Goal: Transaction & Acquisition: Book appointment/travel/reservation

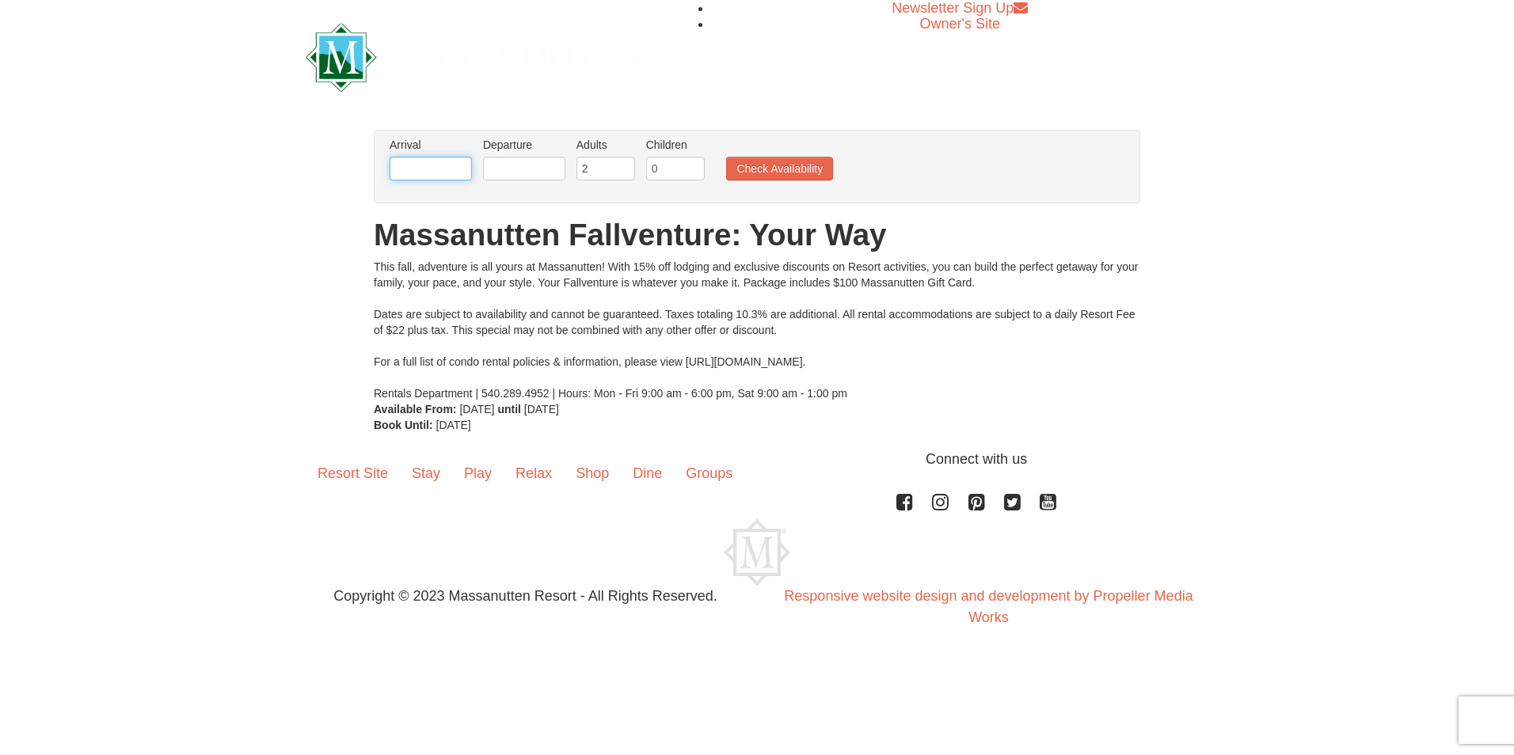
click at [454, 175] on input "text" at bounding box center [431, 169] width 82 height 24
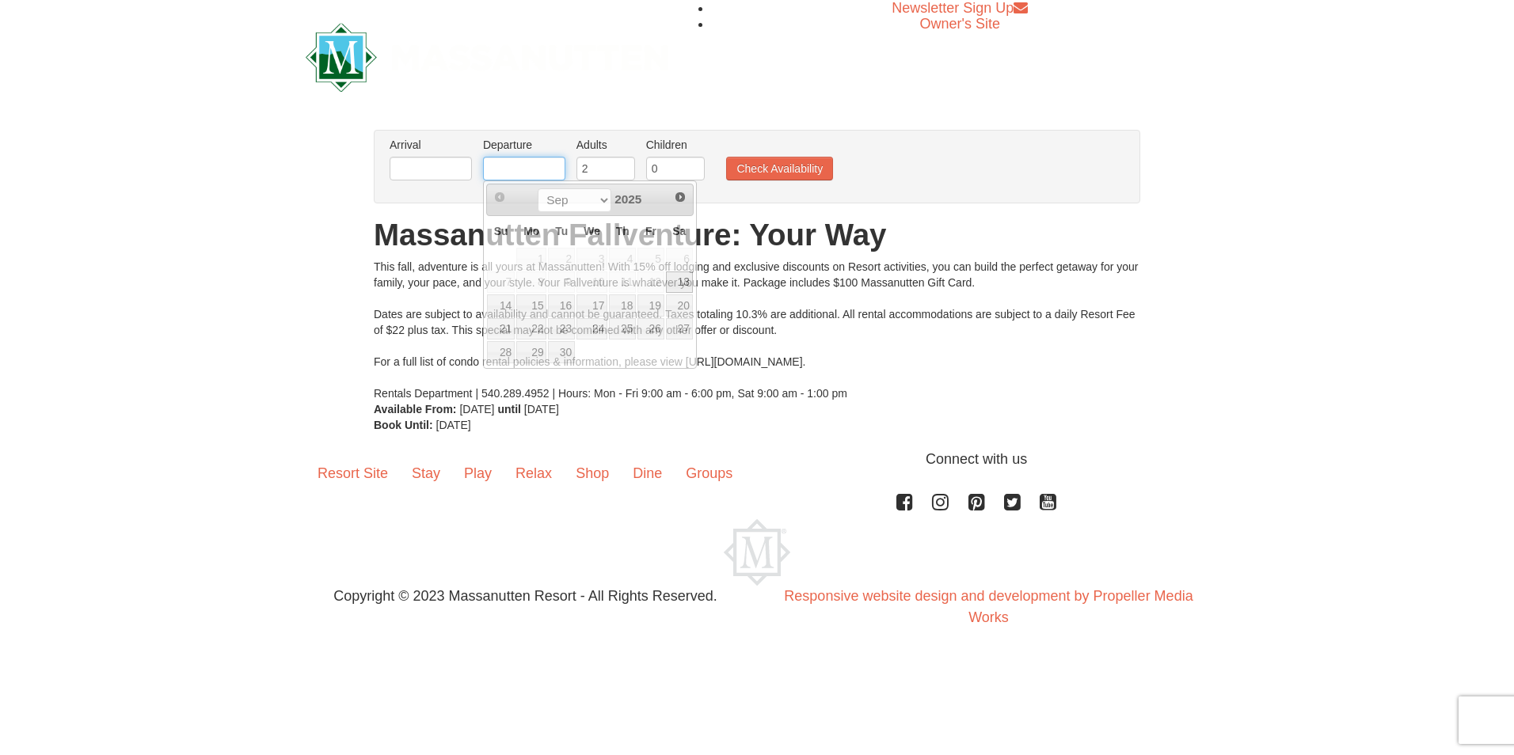
click at [536, 160] on input "text" at bounding box center [524, 169] width 82 height 24
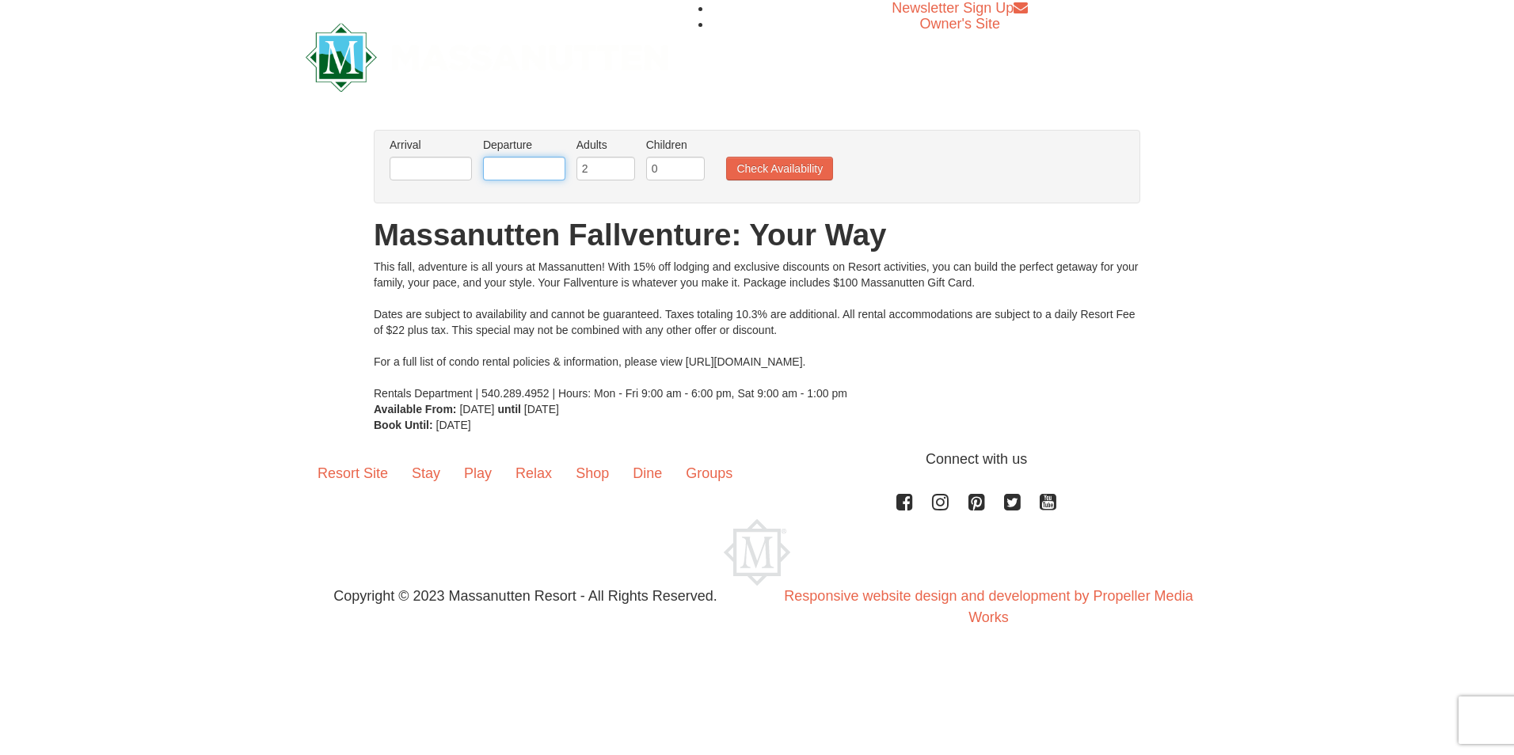
click at [500, 172] on input "text" at bounding box center [524, 169] width 82 height 24
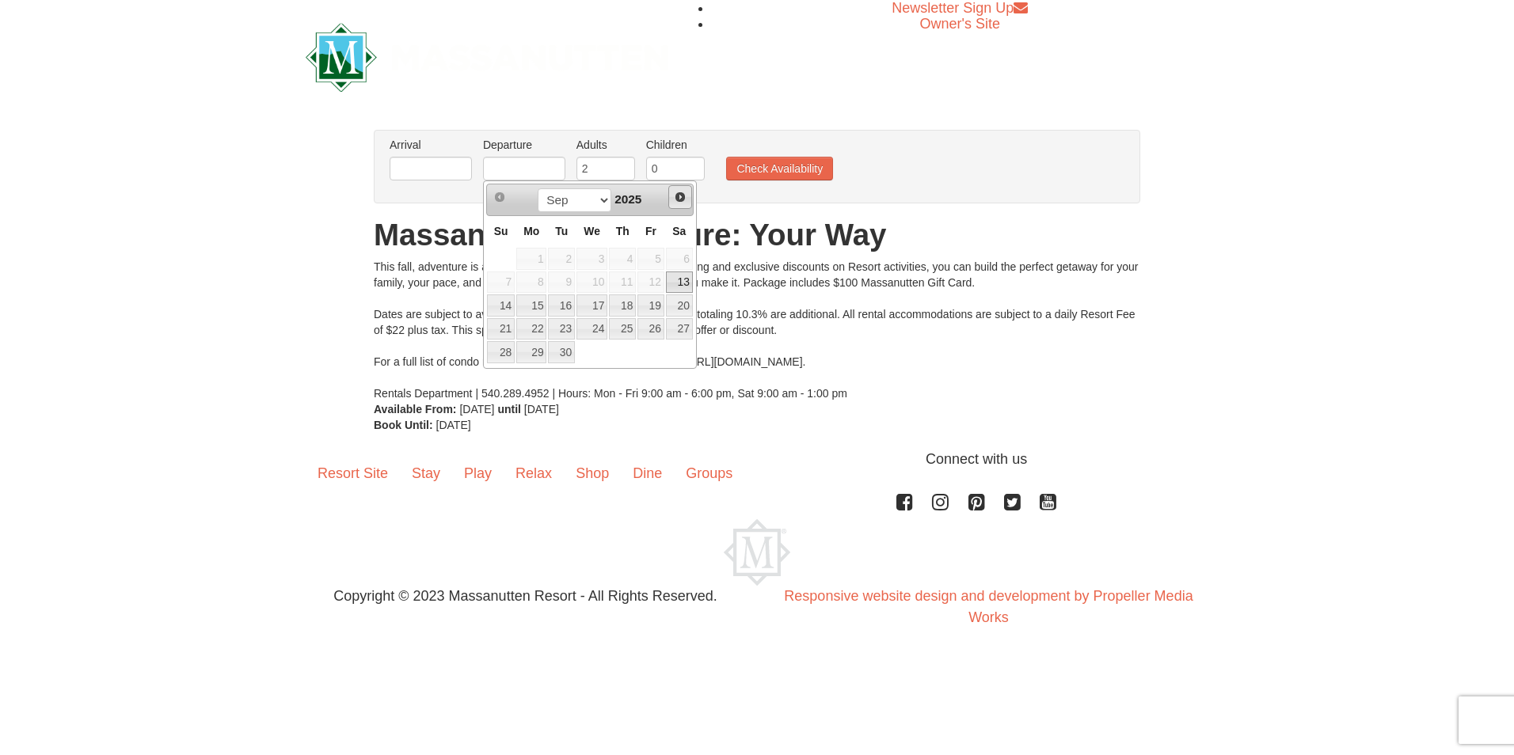
click at [684, 195] on span "Next" at bounding box center [680, 197] width 13 height 13
click at [655, 352] on link "31" at bounding box center [650, 352] width 27 height 22
type input "[DATE]"
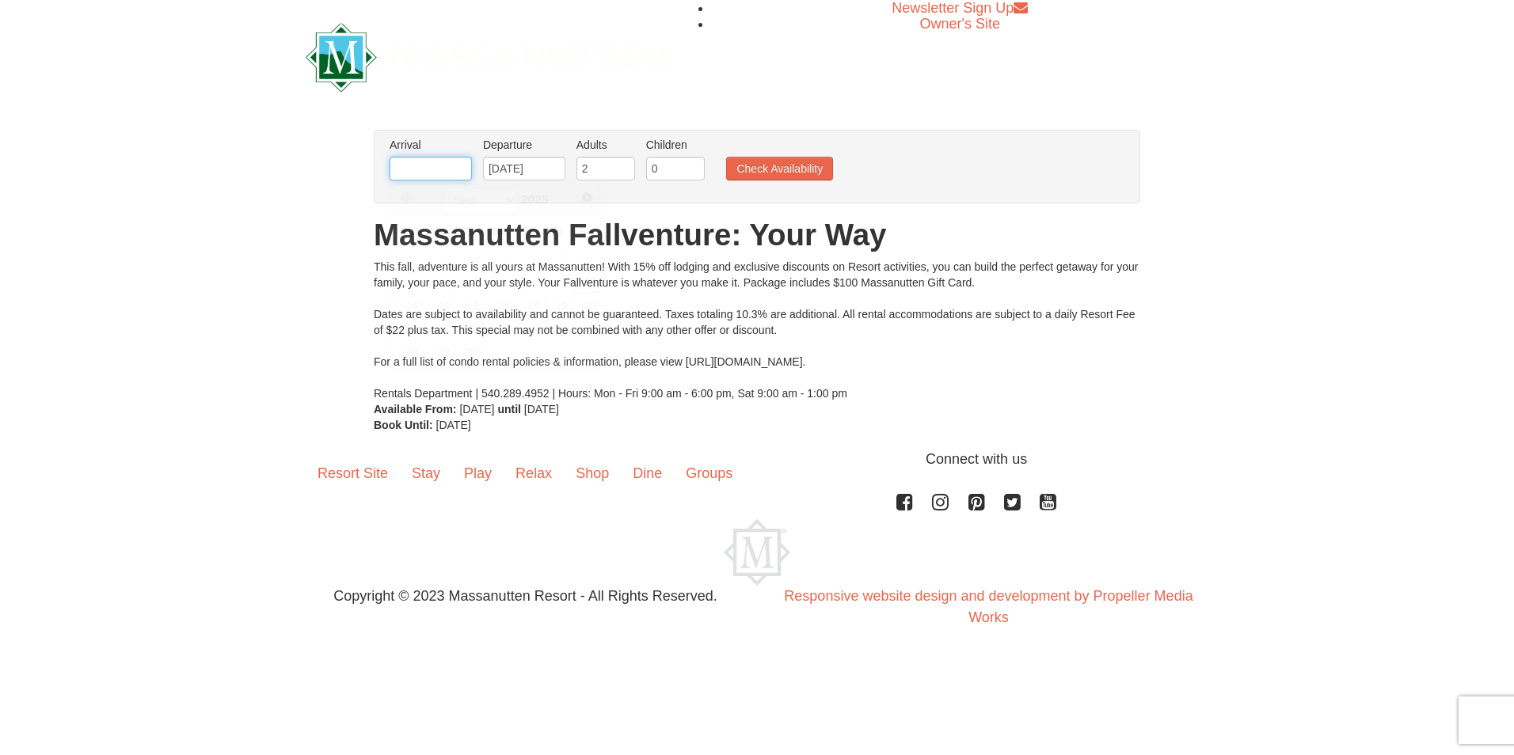
click at [443, 165] on input "text" at bounding box center [431, 169] width 82 height 24
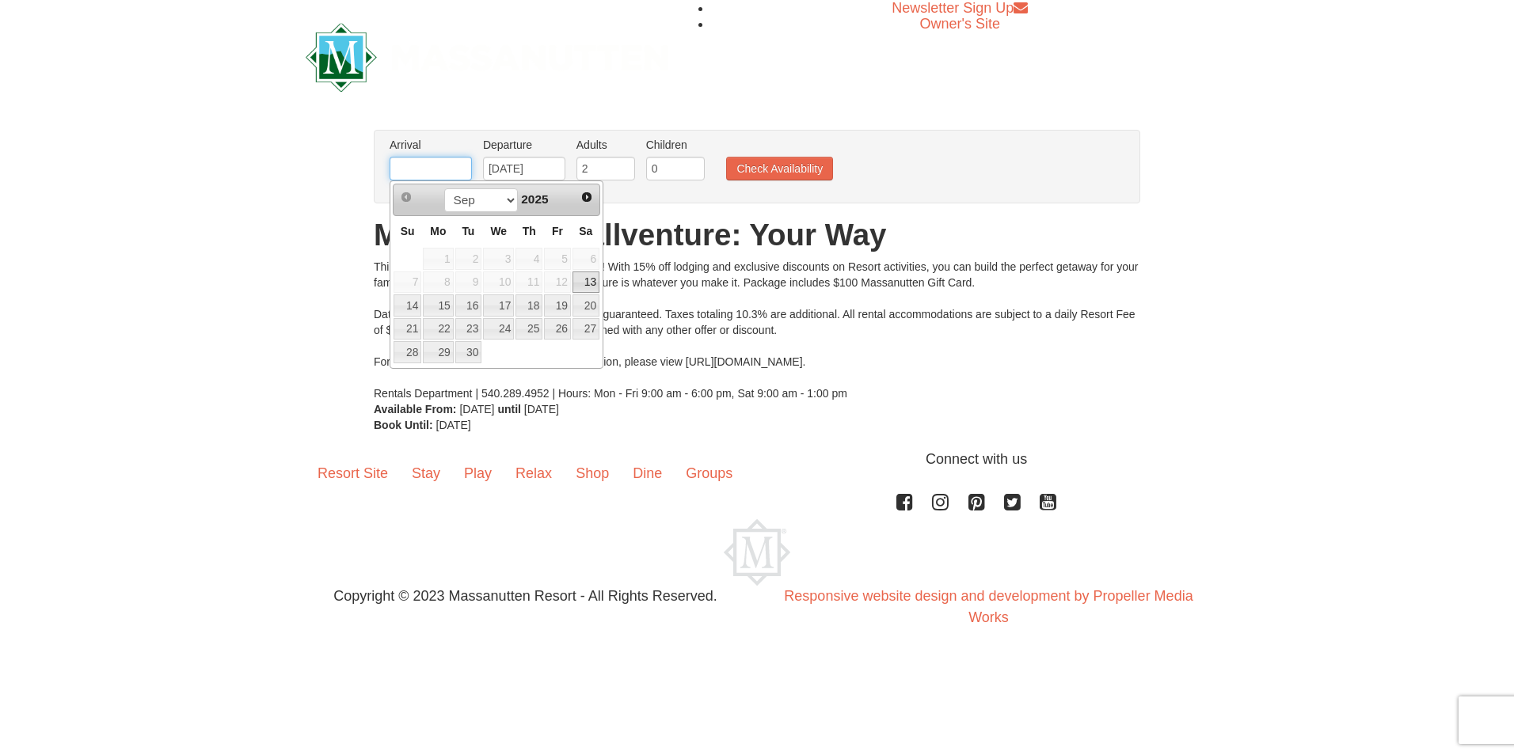
click at [454, 164] on input "text" at bounding box center [431, 169] width 82 height 24
click at [337, 238] on div "× From: To: Adults: 2 Children: 0 Change Arrival Please format dates MM/DD/YYYY…" at bounding box center [757, 281] width 1514 height 335
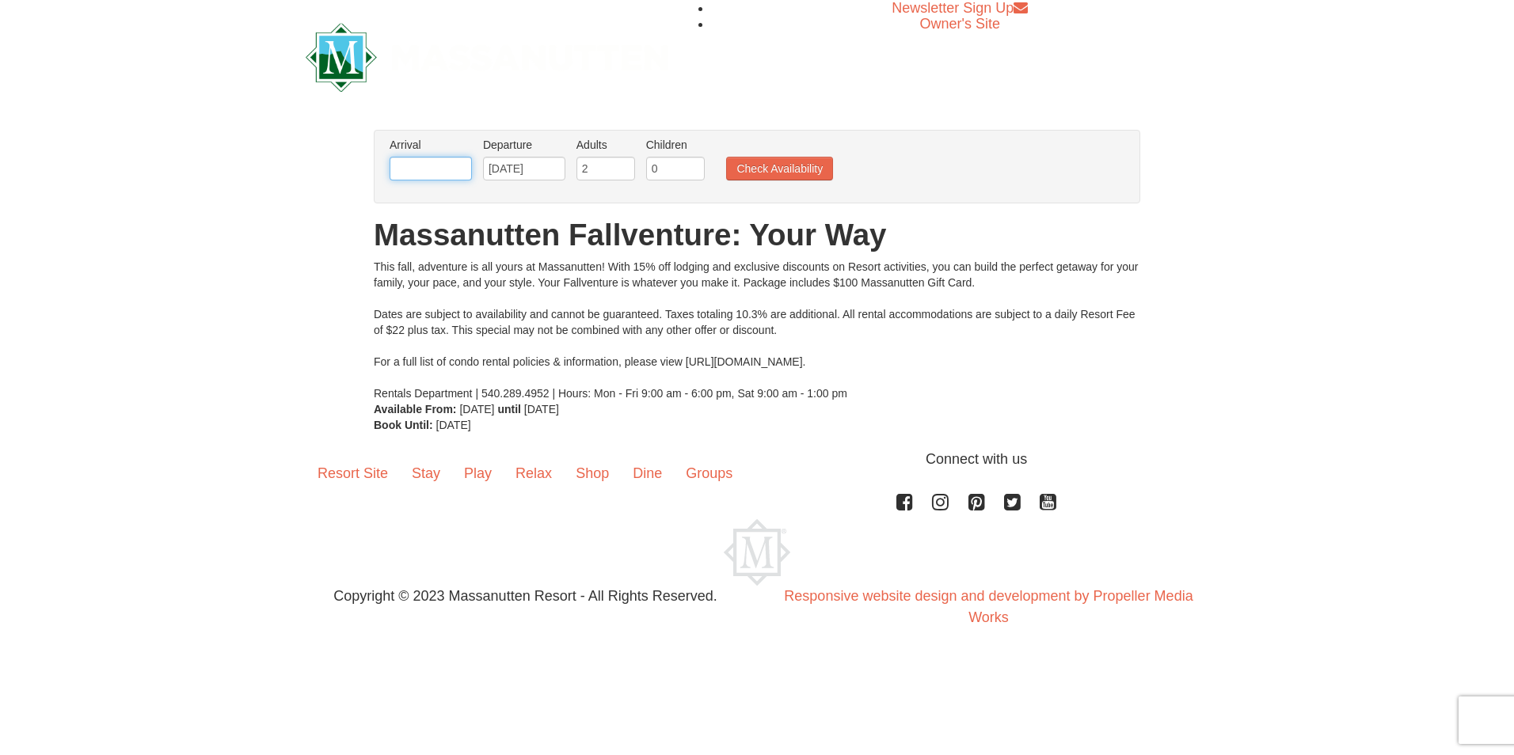
click at [461, 168] on input "text" at bounding box center [431, 169] width 82 height 24
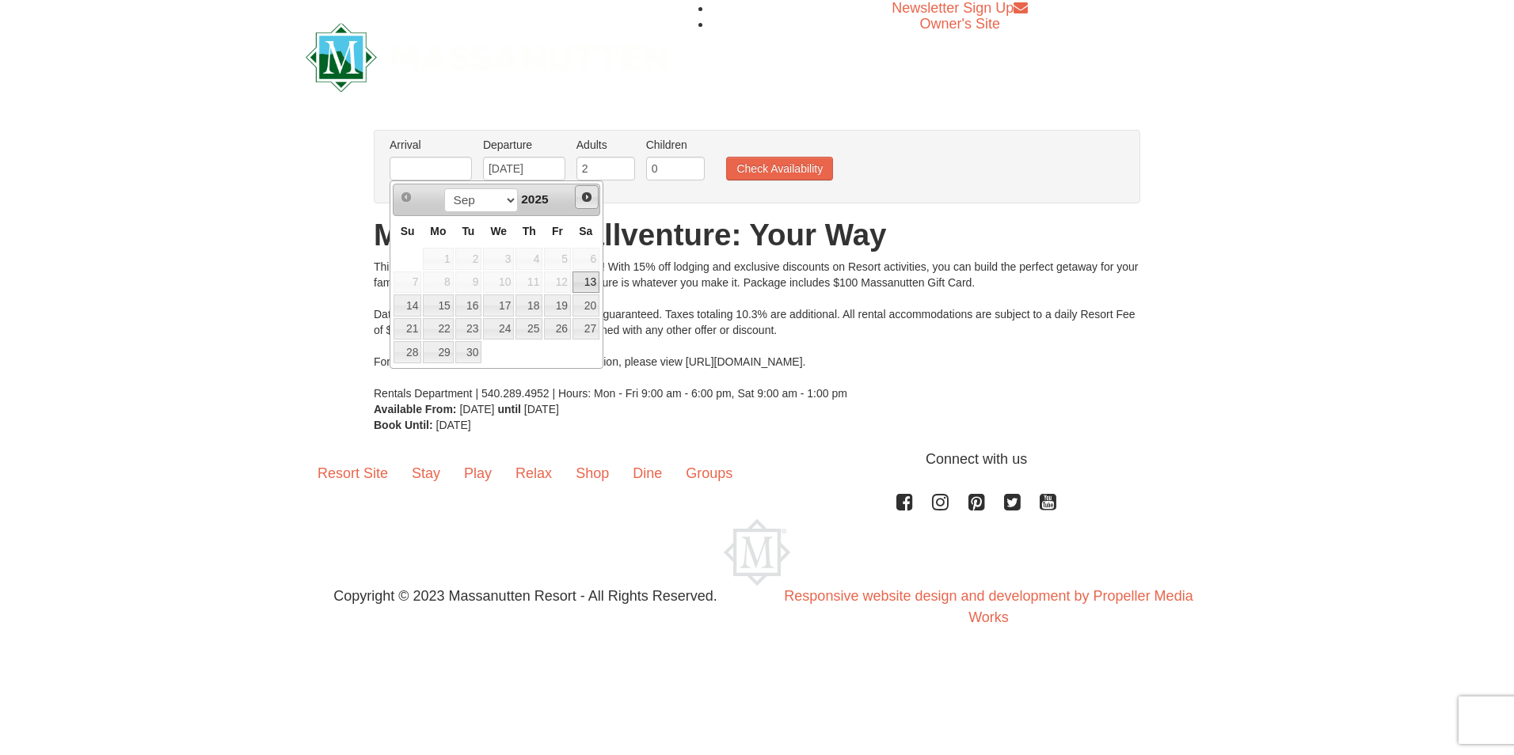
click at [589, 196] on span "Next" at bounding box center [586, 197] width 13 height 13
click at [553, 342] on link "31" at bounding box center [557, 352] width 27 height 22
type input "[DATE]"
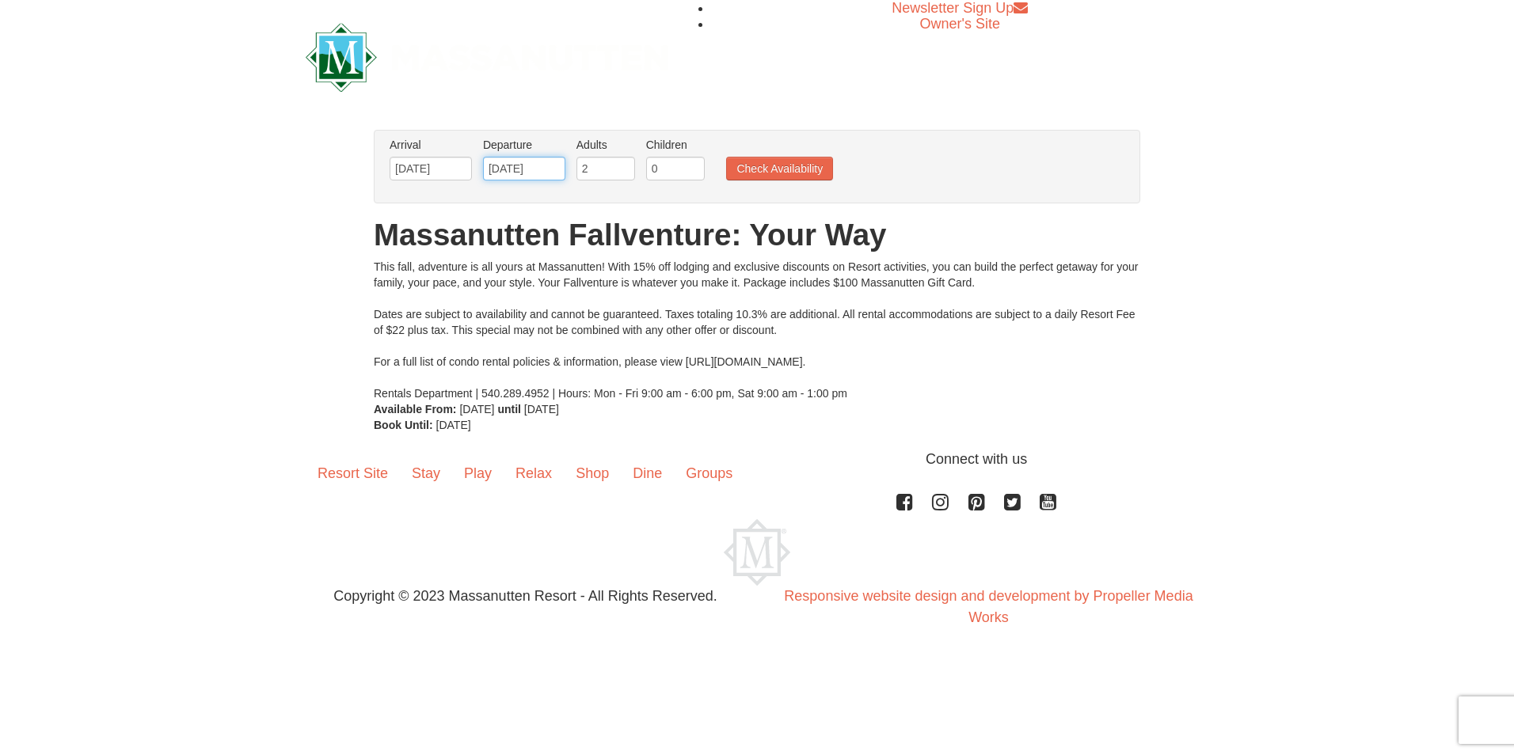
click at [546, 165] on input "[DATE]" at bounding box center [524, 169] width 82 height 24
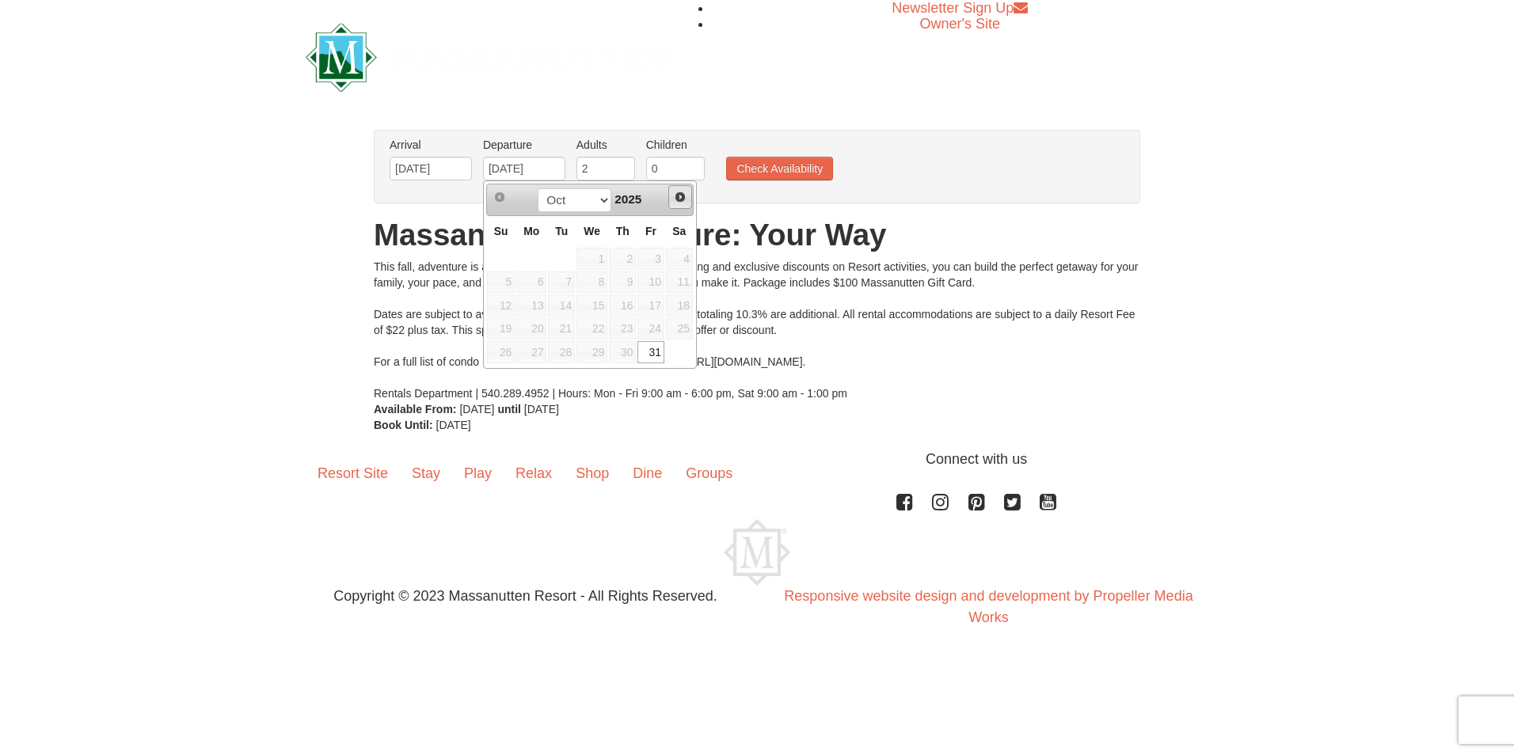
click at [682, 196] on span "Next" at bounding box center [680, 197] width 13 height 13
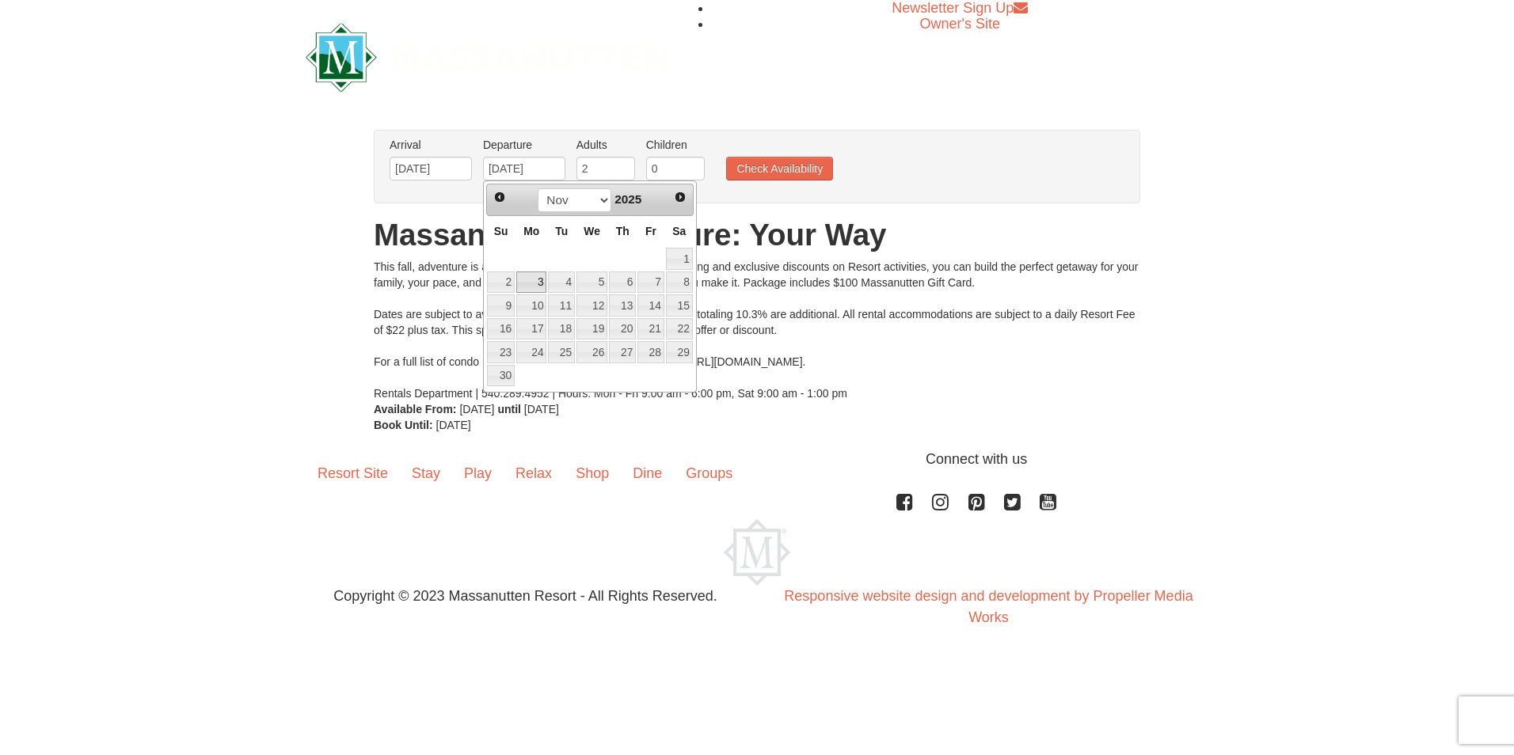
click at [537, 285] on link "3" at bounding box center [531, 283] width 30 height 22
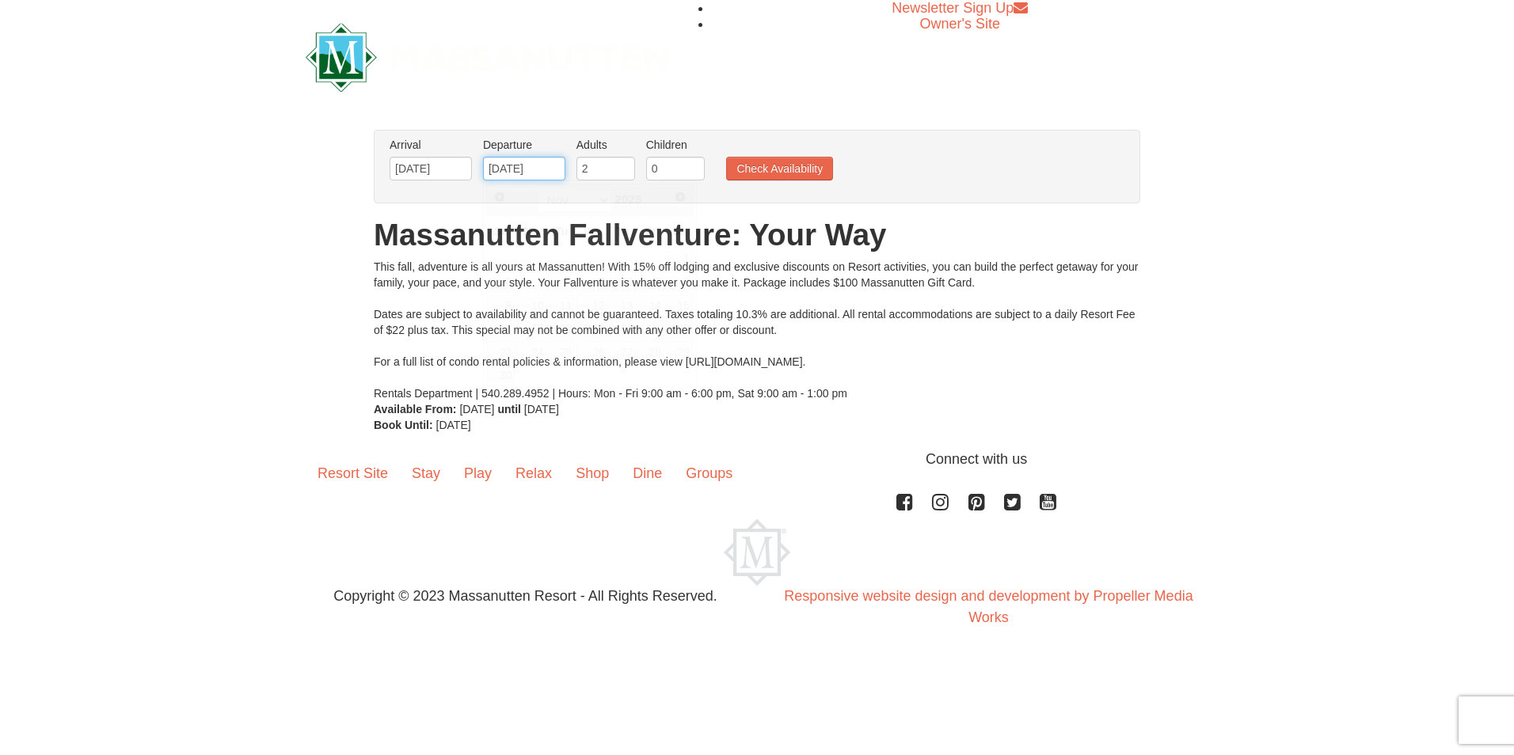
click at [554, 167] on input "[DATE]" at bounding box center [524, 169] width 82 height 24
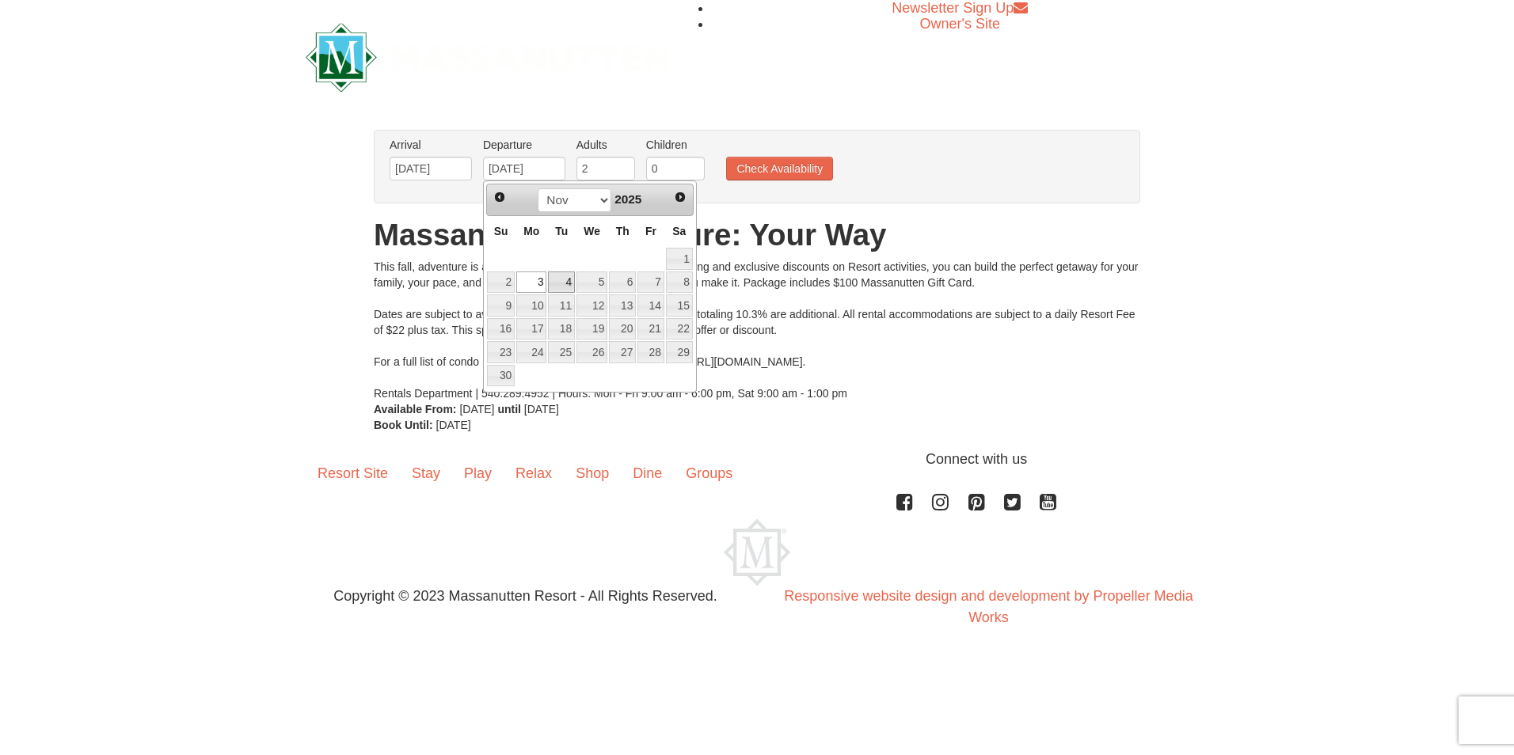
click at [561, 279] on link "4" at bounding box center [561, 283] width 27 height 22
type input "11/04/2025"
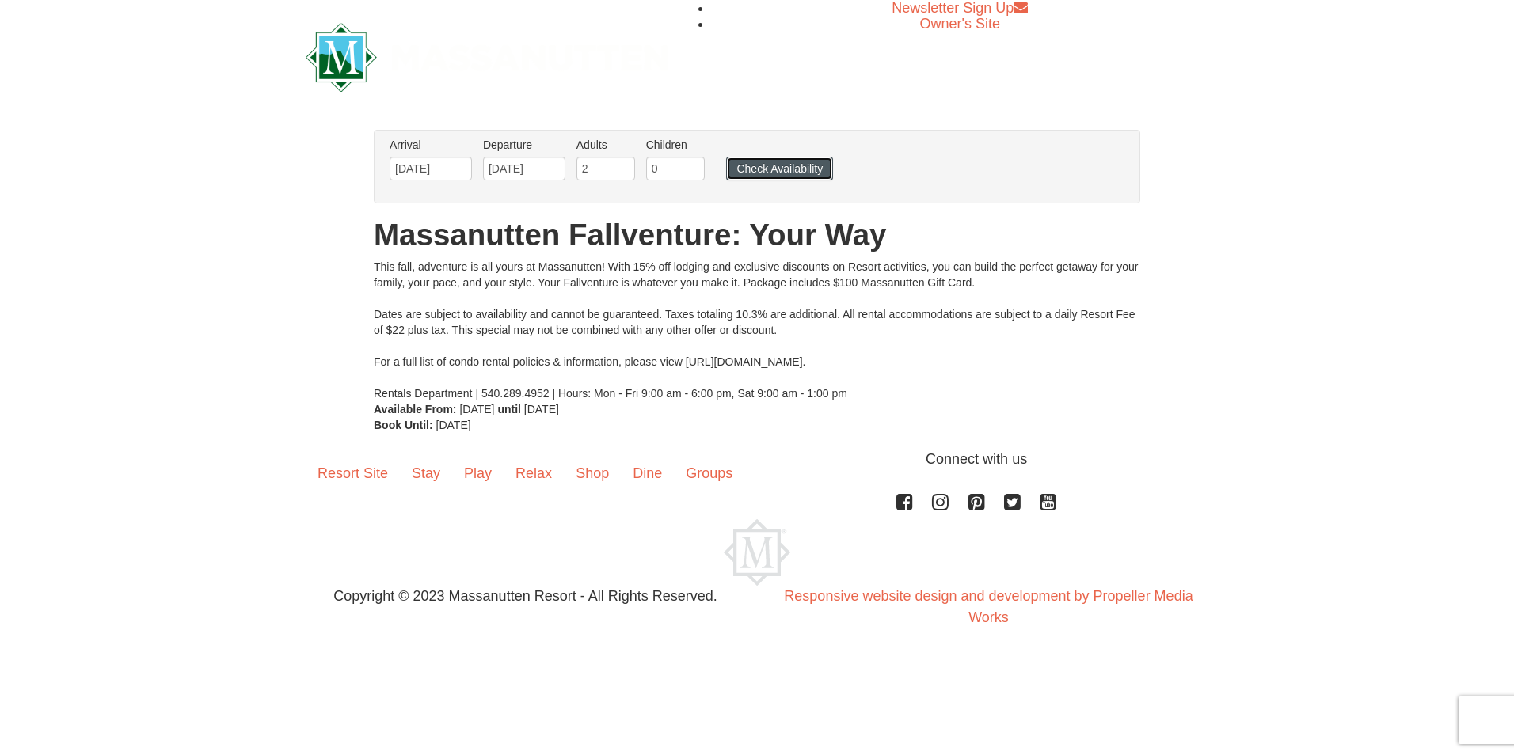
click at [768, 169] on button "Check Availability" at bounding box center [779, 169] width 107 height 24
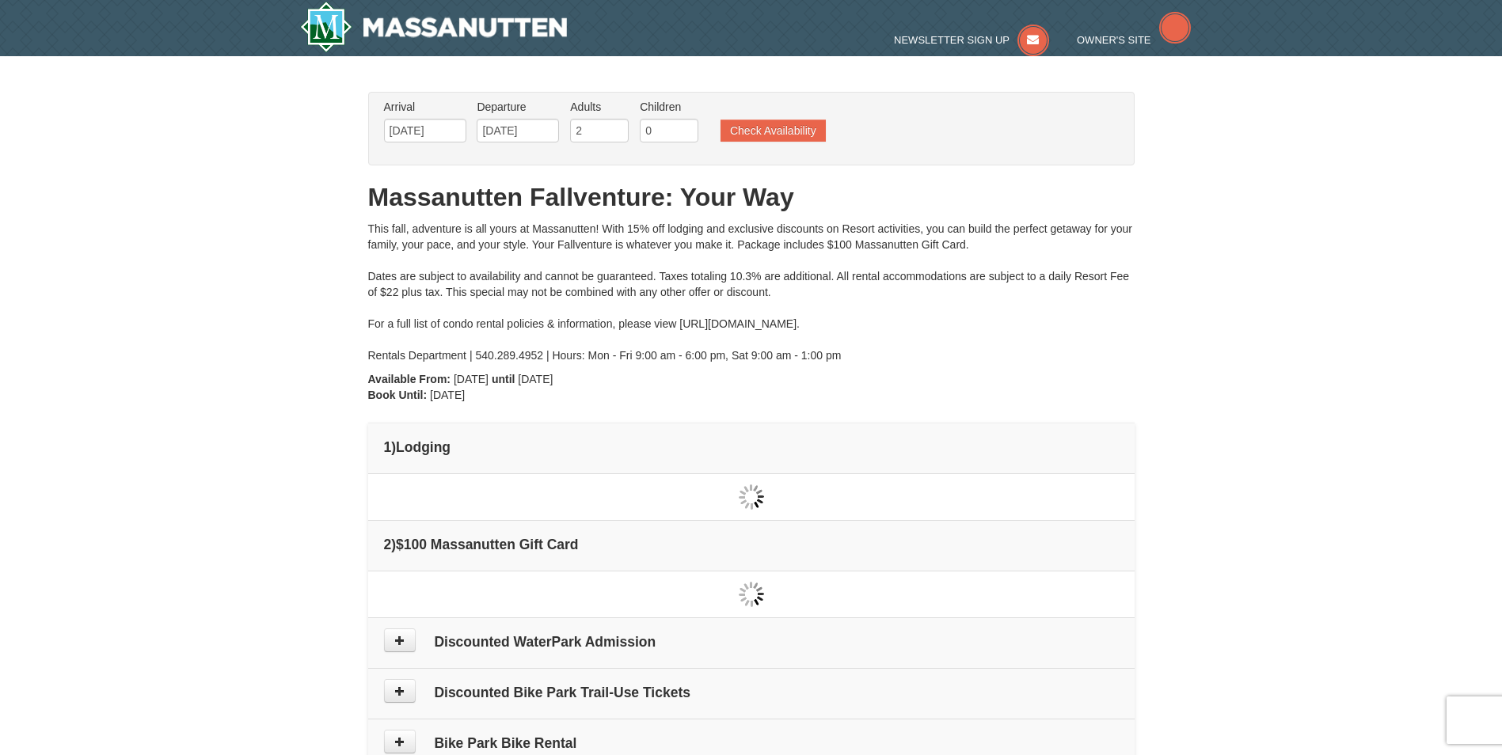
type input "[DATE]"
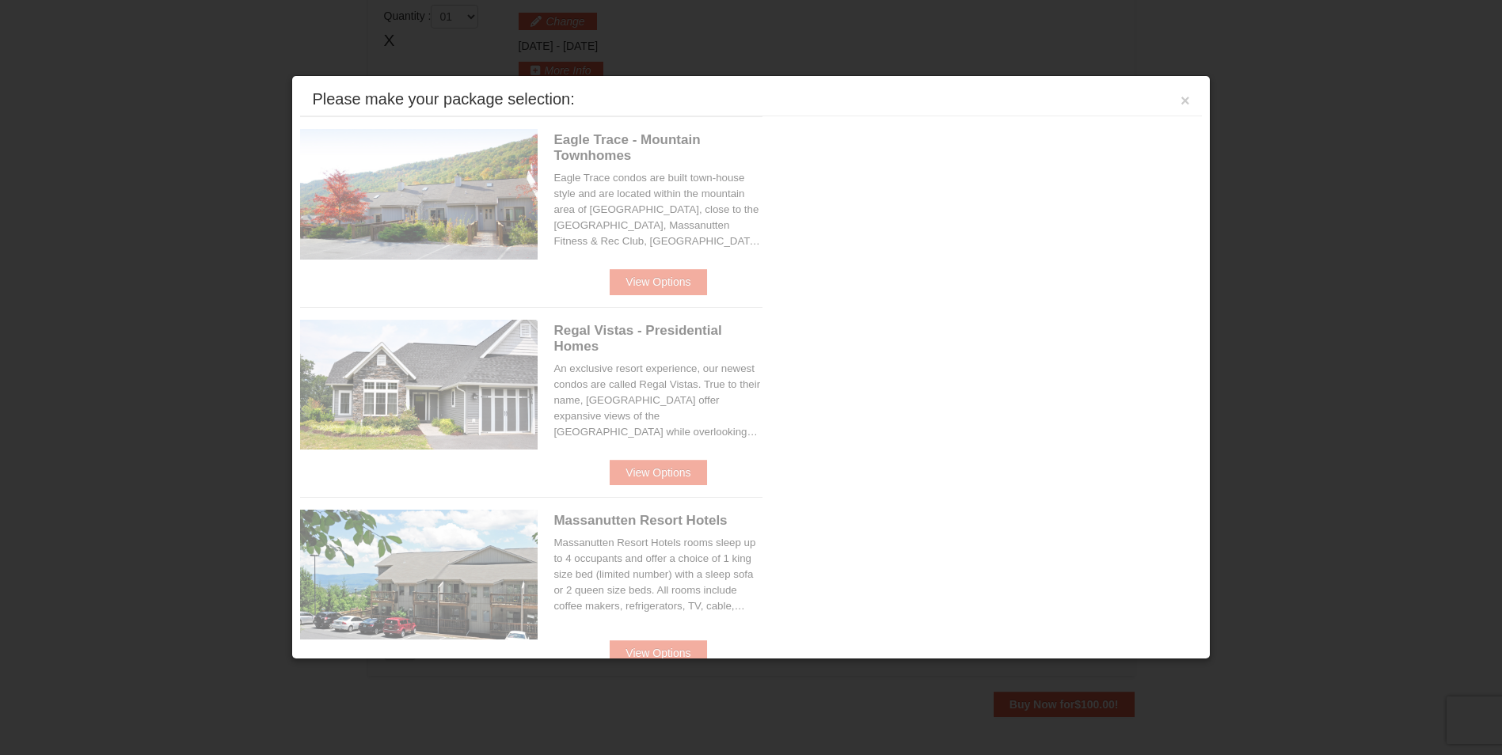
scroll to position [484, 0]
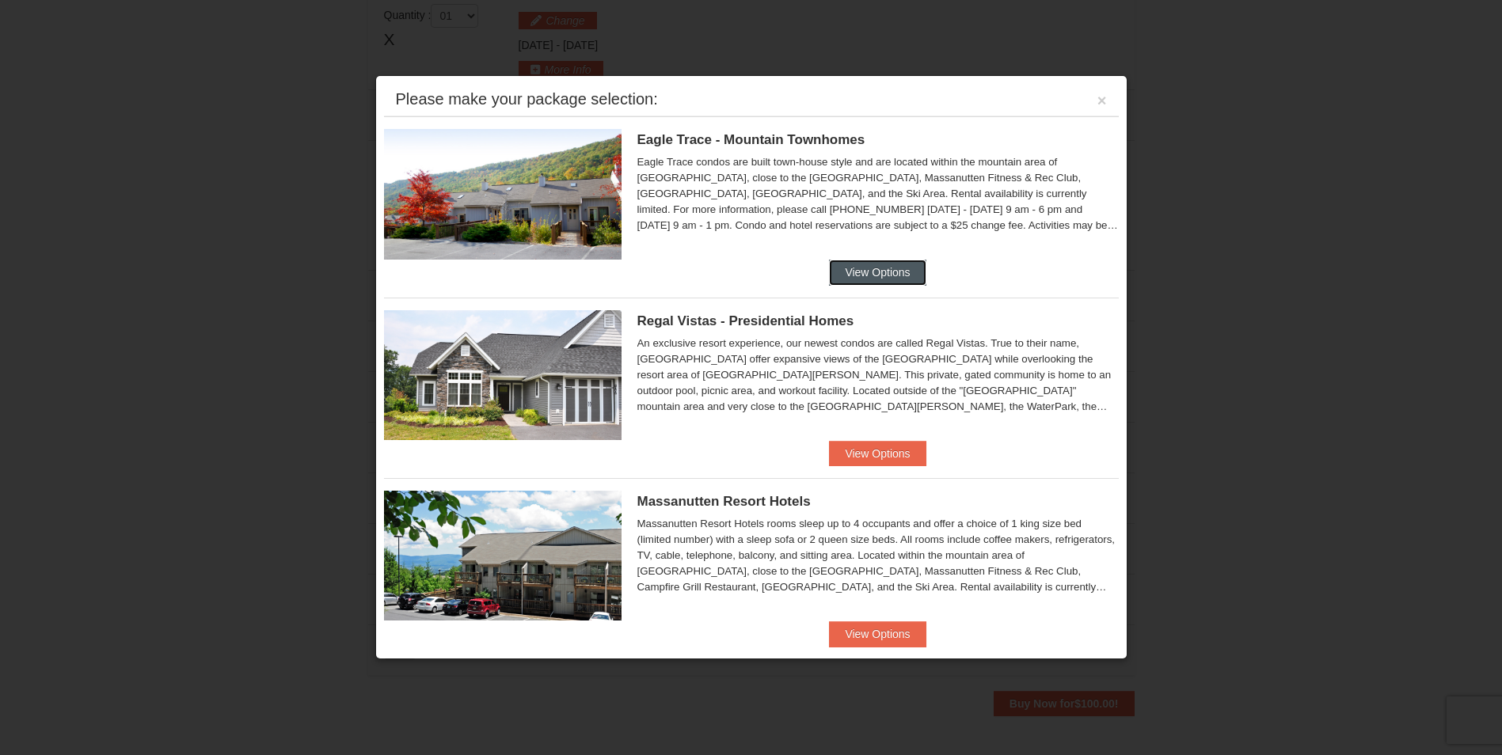
drag, startPoint x: 844, startPoint y: 274, endPoint x: 754, endPoint y: 344, distance: 114.0
click at [747, 347] on ul "Eagle Trace - Mountain Townhomes Eagle Trace One Bedroom Townhouse with Full Ki…" at bounding box center [751, 658] width 735 height 1085
click at [873, 269] on button "View Options" at bounding box center [877, 272] width 97 height 25
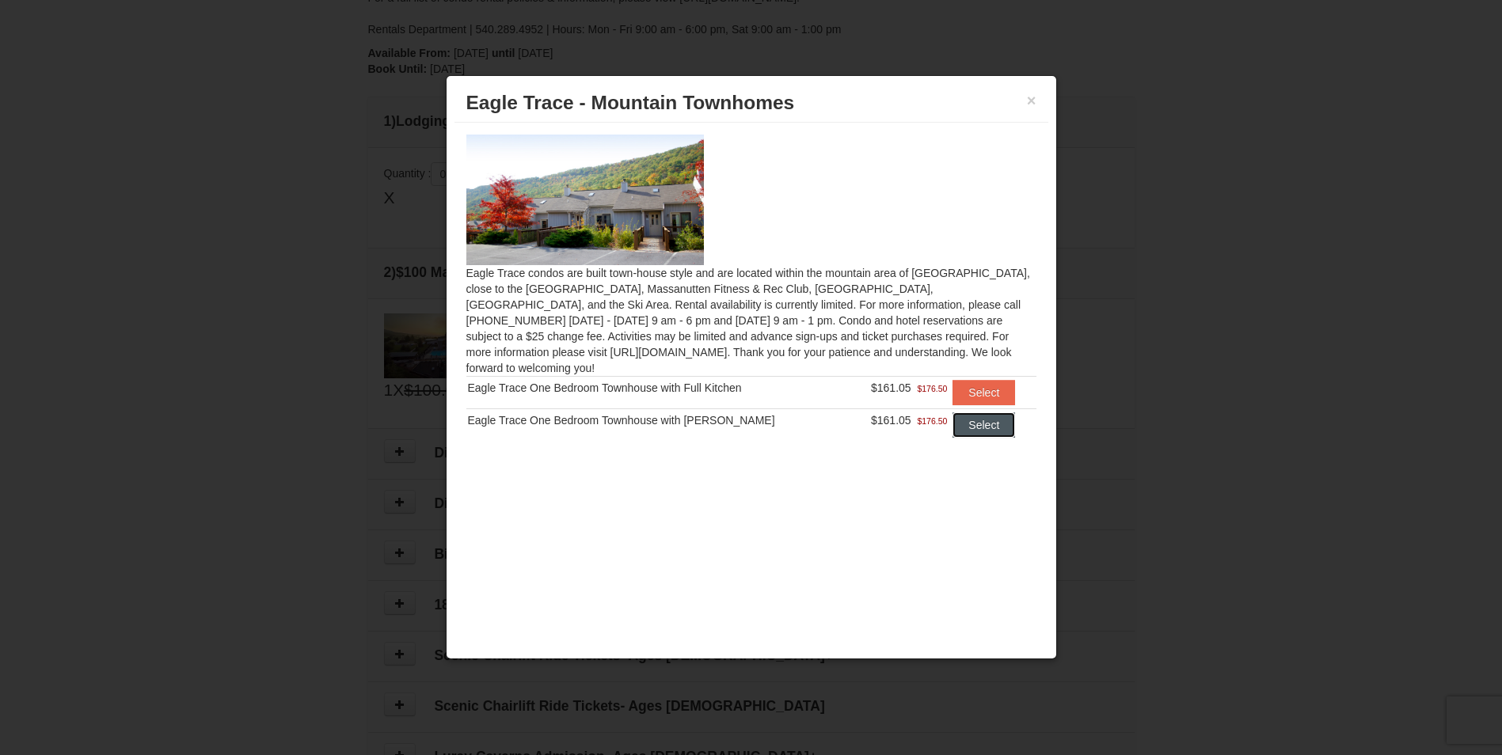
click at [970, 413] on button "Select" at bounding box center [983, 425] width 63 height 25
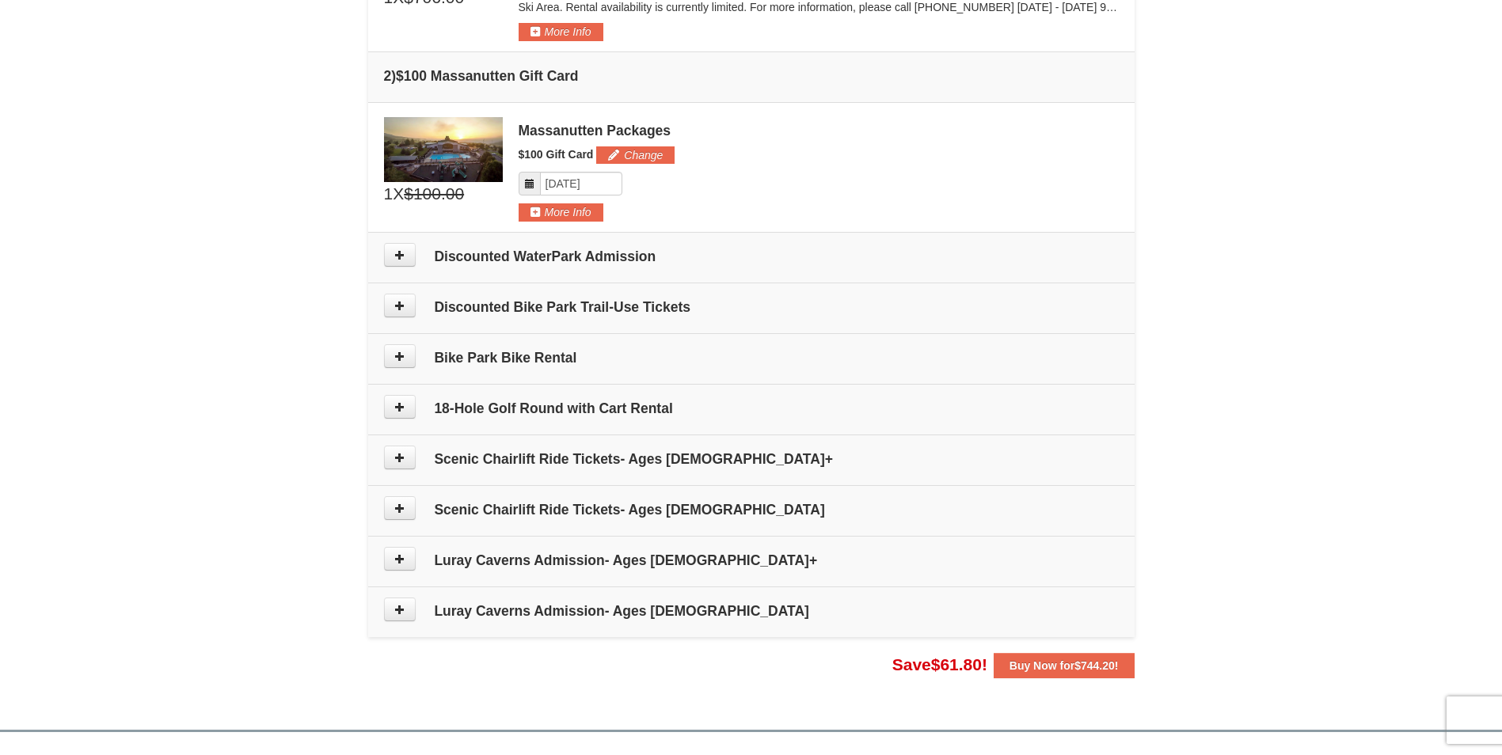
scroll to position [391, 0]
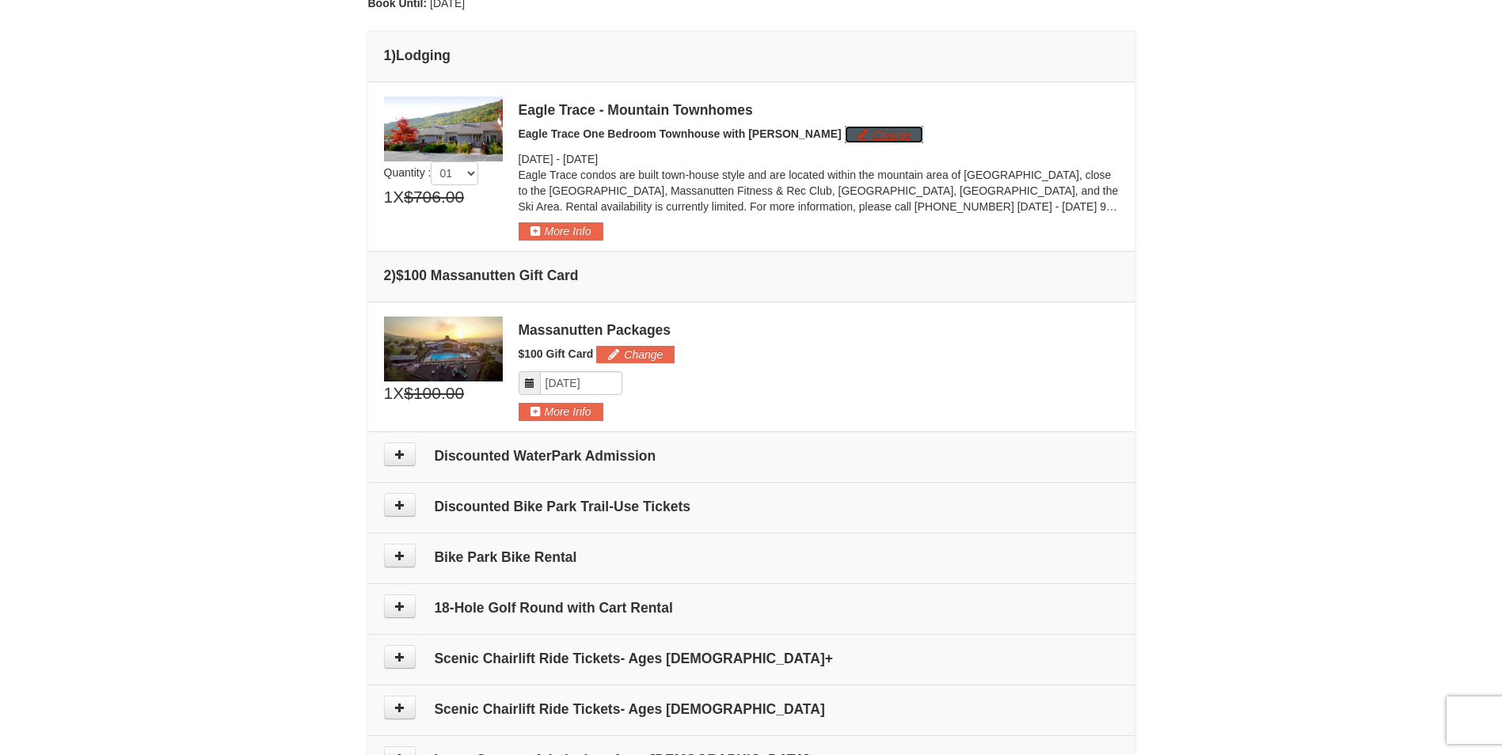
click at [845, 137] on button "Change" at bounding box center [884, 134] width 78 height 17
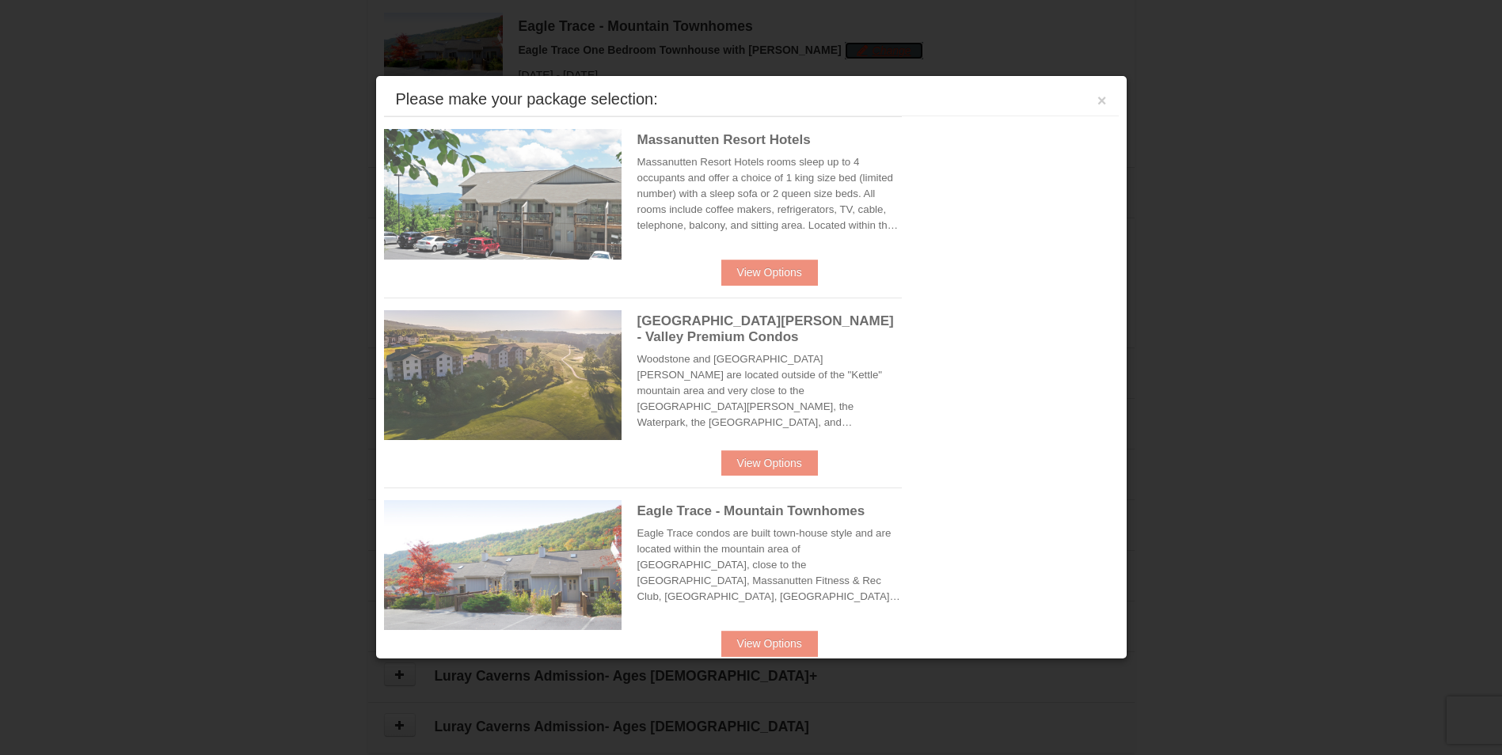
scroll to position [488, 0]
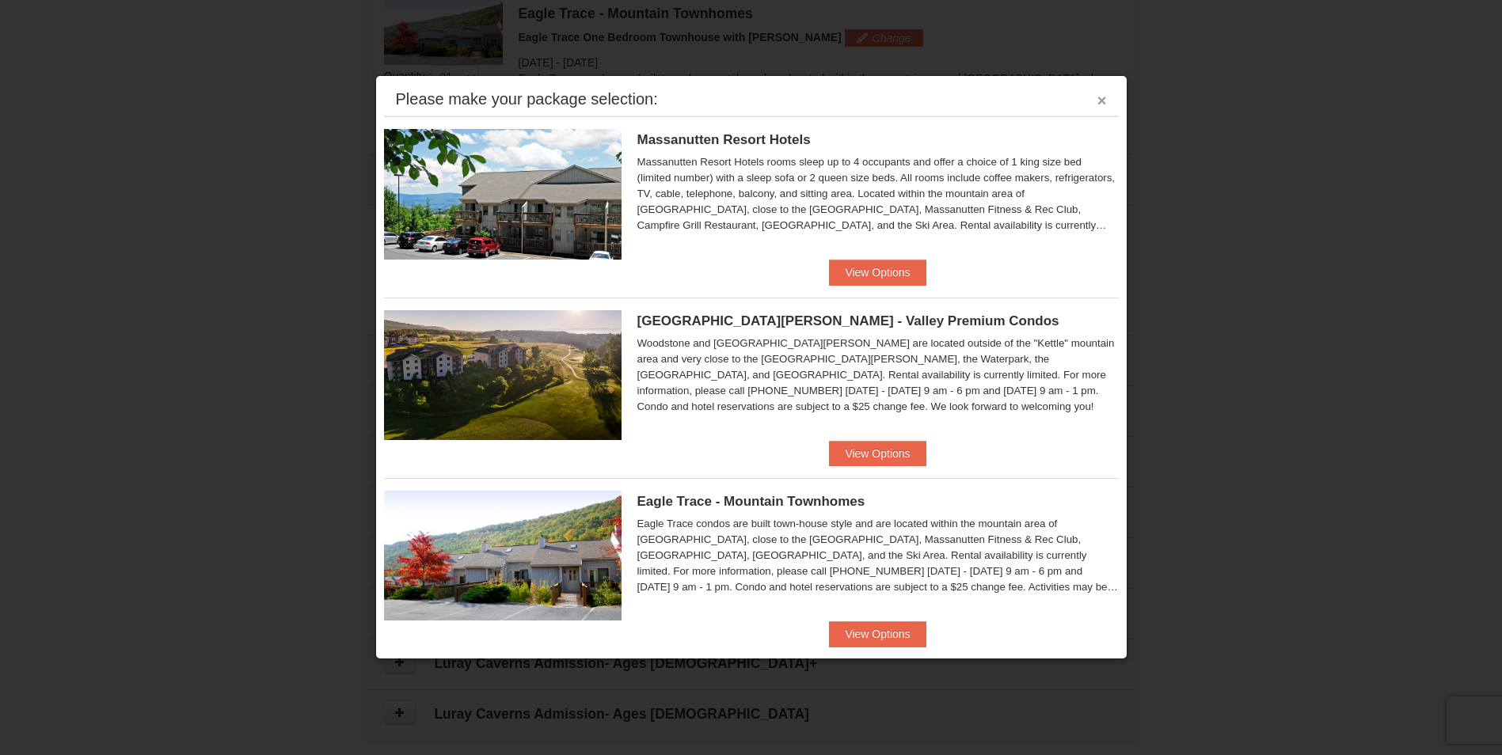
click at [1097, 106] on button "×" at bounding box center [1102, 101] width 10 height 16
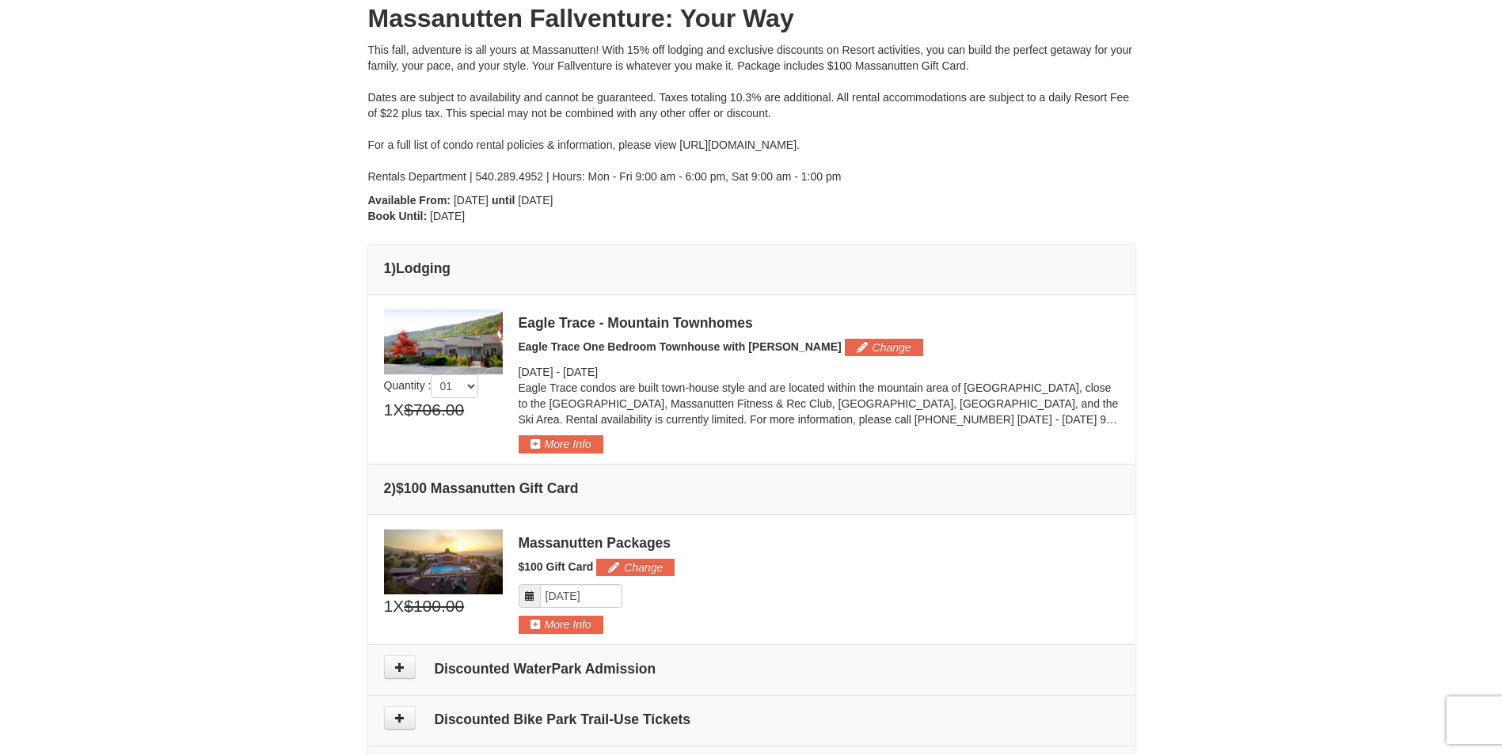
scroll to position [171, 0]
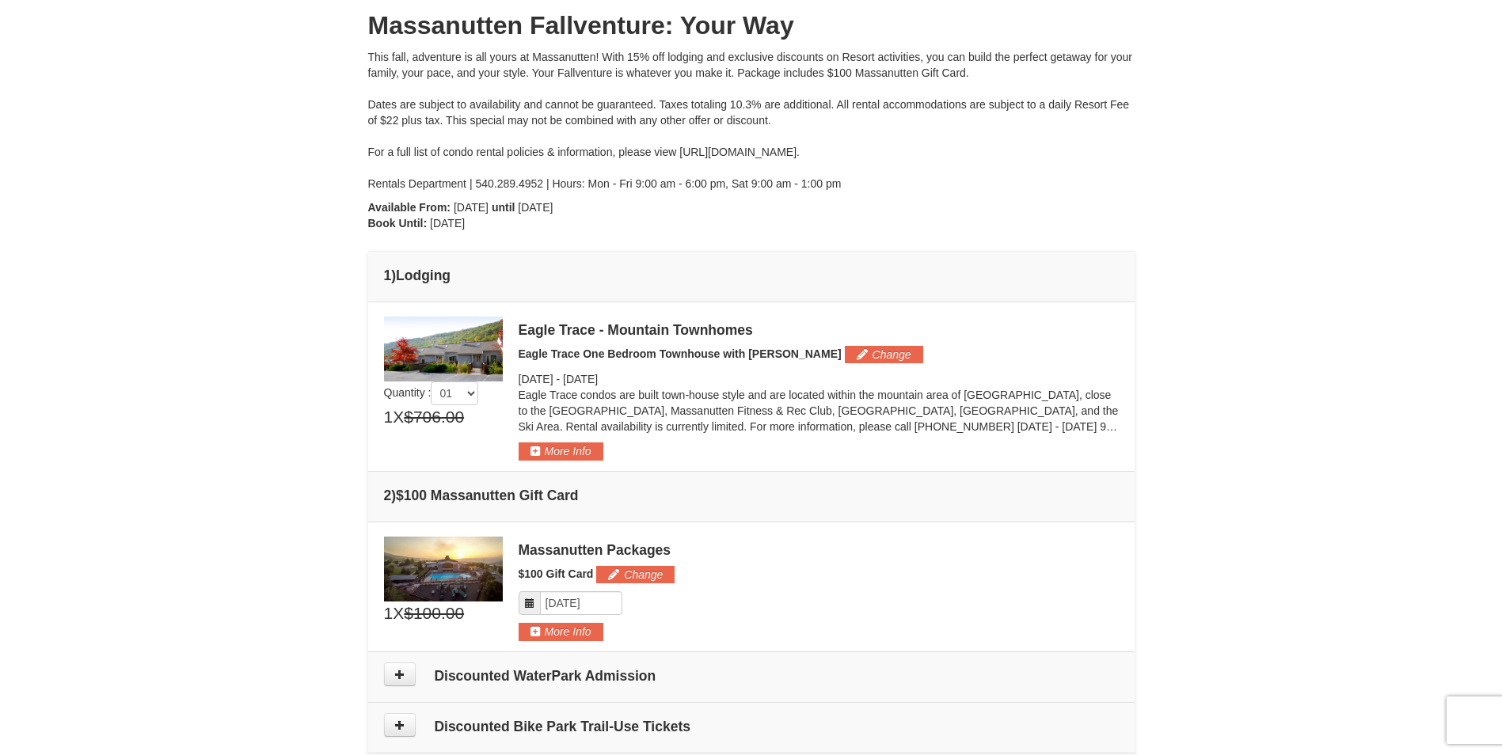
click at [549, 443] on div "Eagle Trace condos are built town-house style and are located within the mounta…" at bounding box center [819, 414] width 600 height 55
click at [550, 448] on button "More Info" at bounding box center [561, 451] width 85 height 17
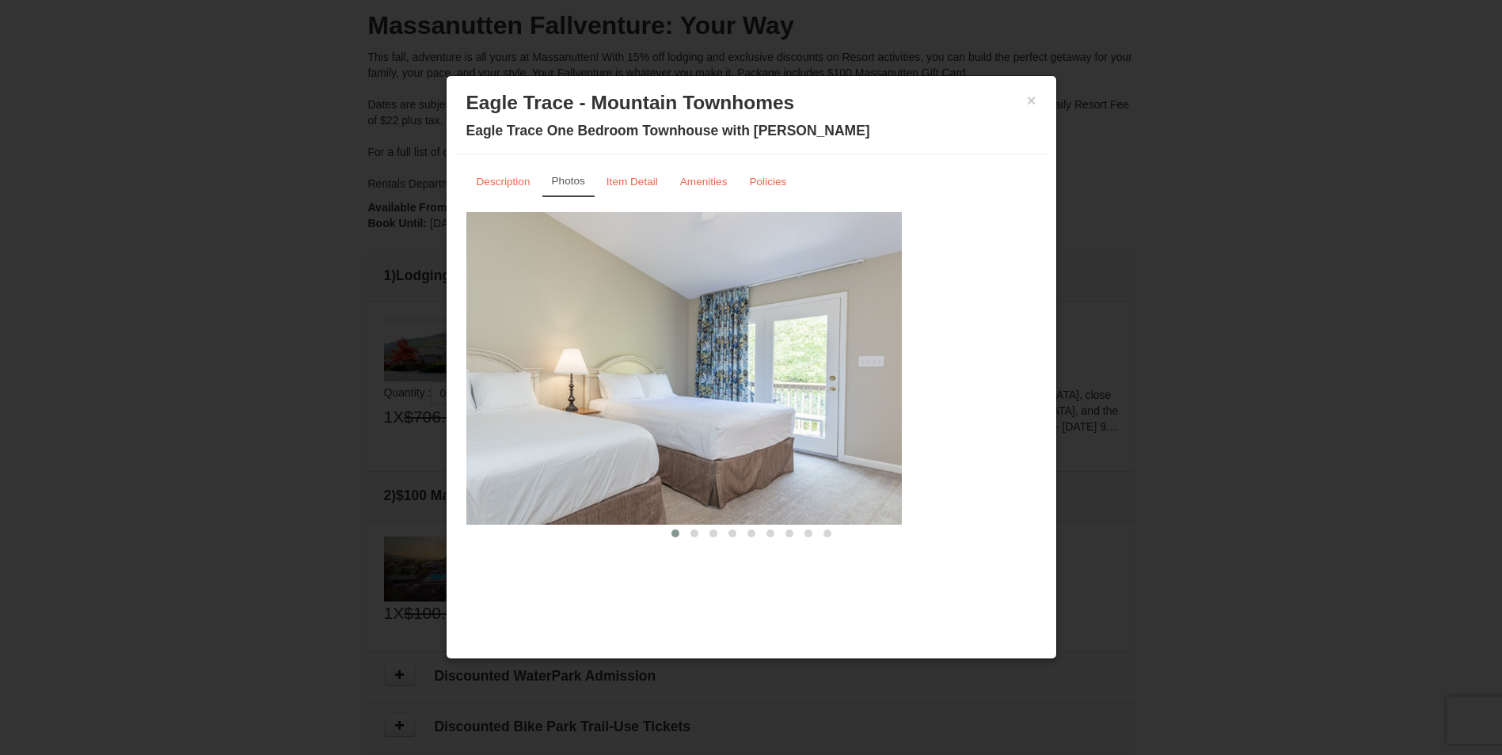
drag, startPoint x: 910, startPoint y: 379, endPoint x: 670, endPoint y: 378, distance: 239.9
click at [657, 387] on img at bounding box center [617, 368] width 570 height 312
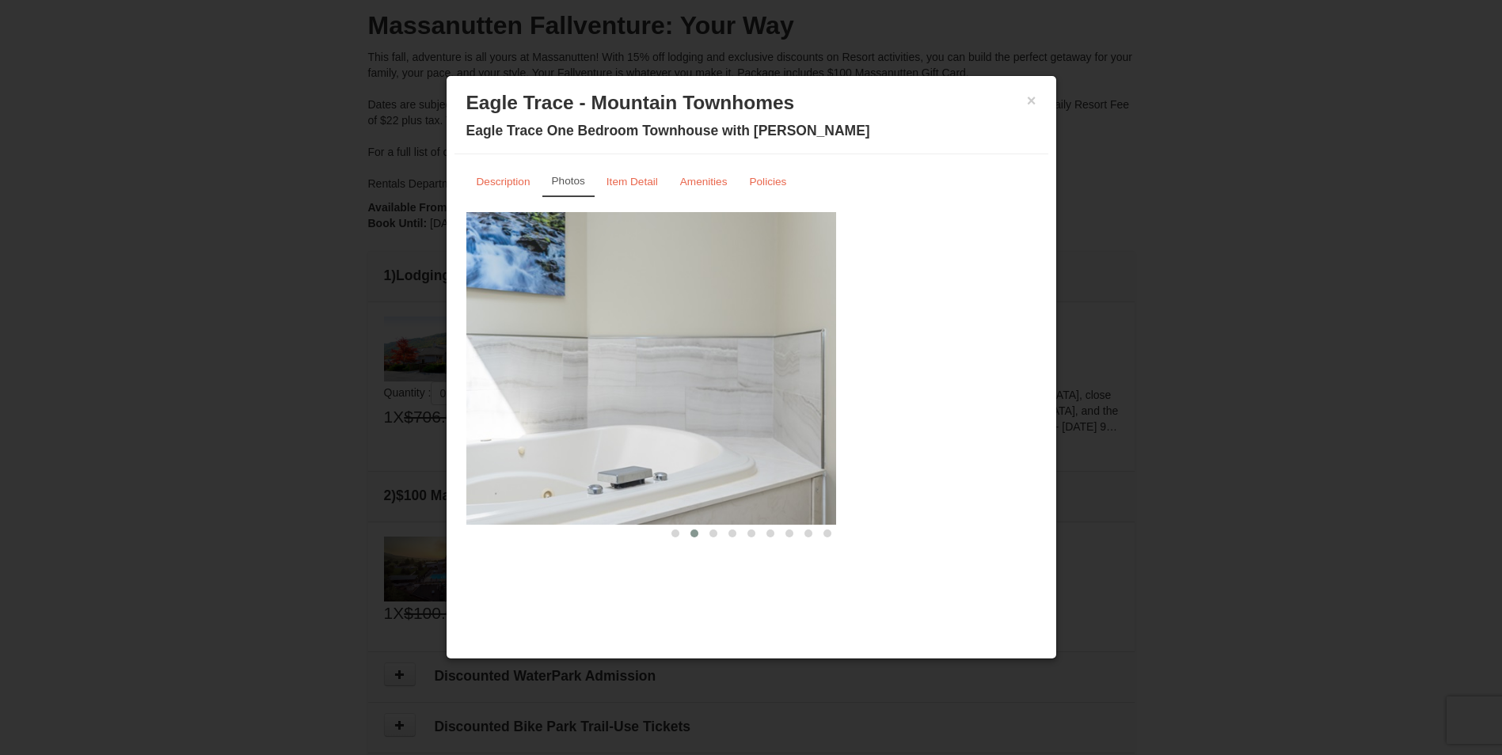
drag, startPoint x: 895, startPoint y: 373, endPoint x: 607, endPoint y: 379, distance: 287.5
click at [607, 379] on img at bounding box center [551, 368] width 570 height 312
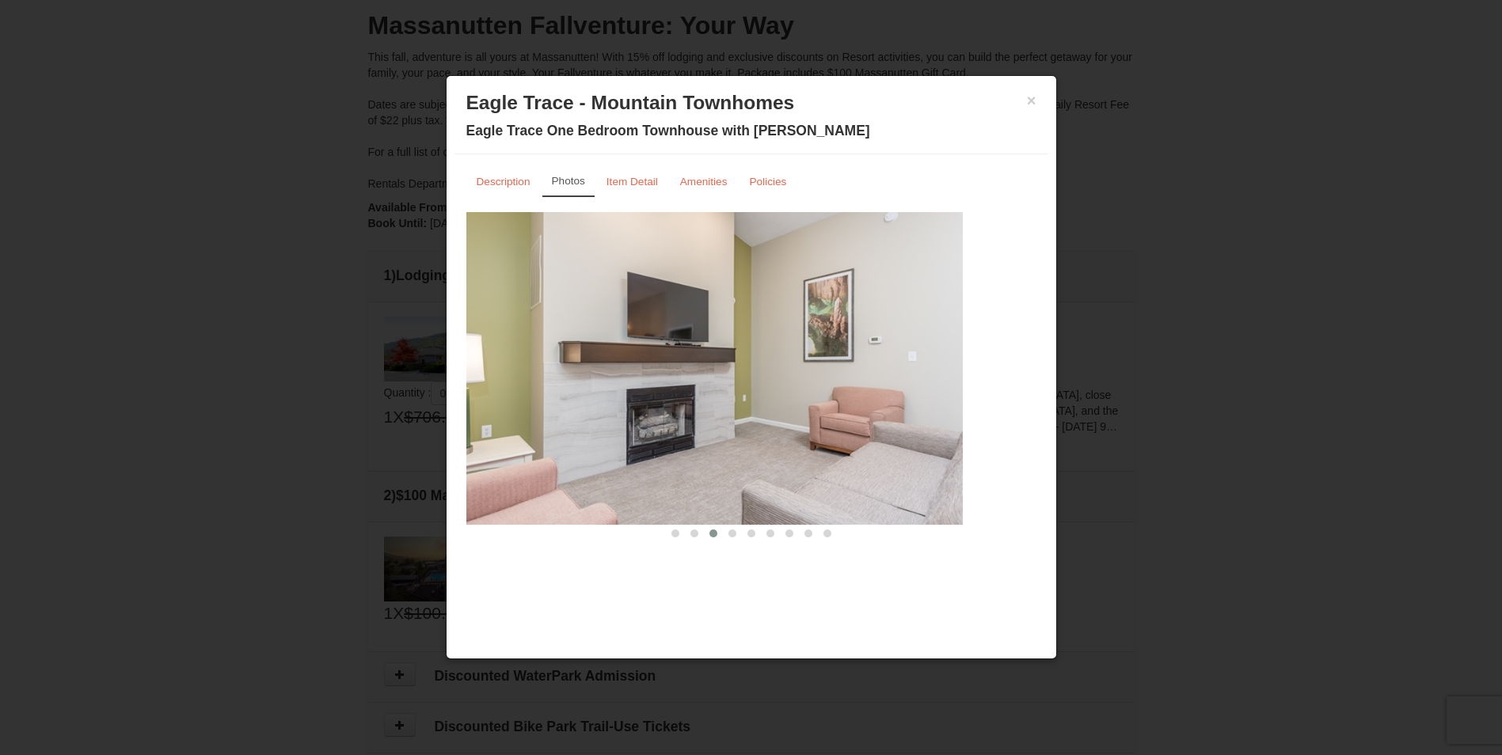
drag, startPoint x: 879, startPoint y: 360, endPoint x: 669, endPoint y: 361, distance: 209.8
click at [660, 369] on img at bounding box center [678, 368] width 570 height 312
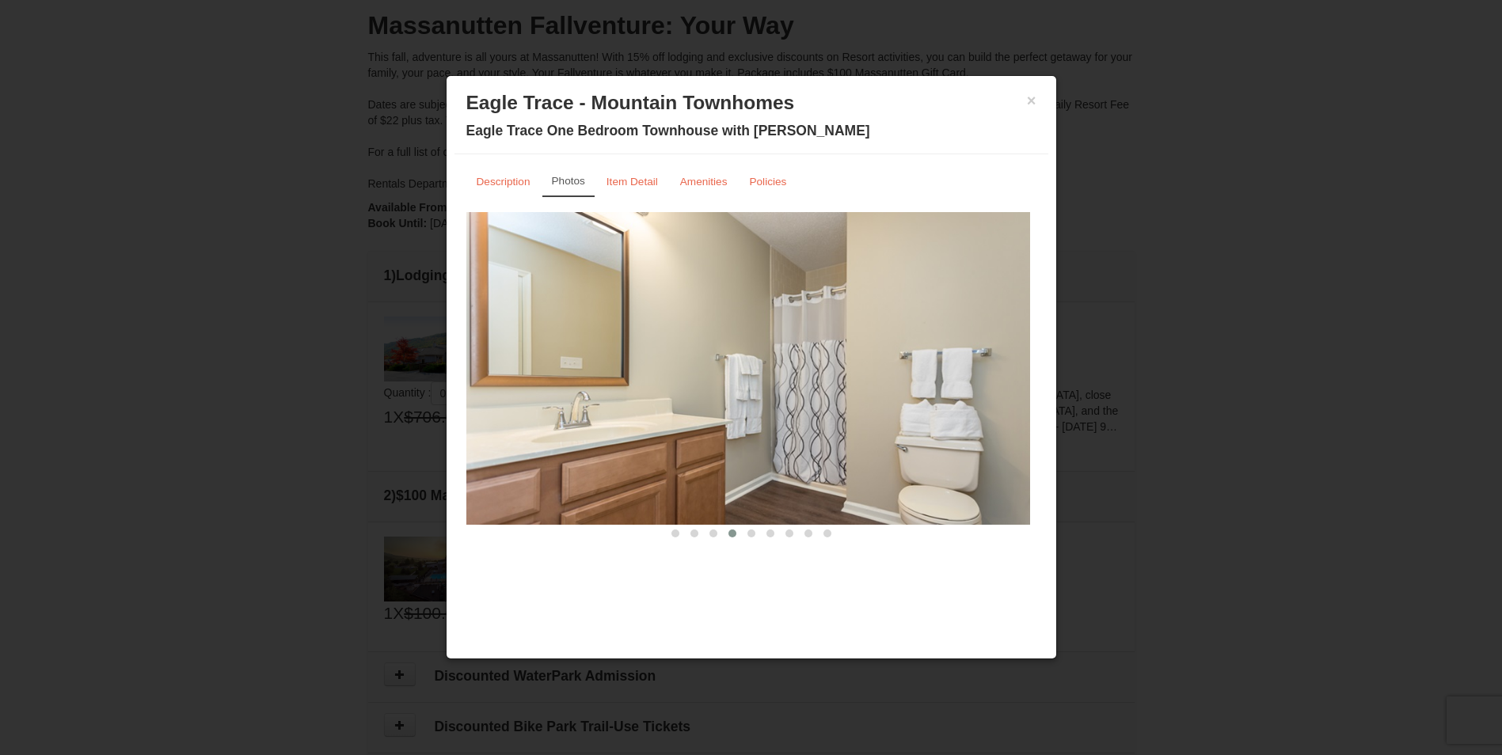
drag, startPoint x: 881, startPoint y: 349, endPoint x: 710, endPoint y: 346, distance: 171.0
click at [718, 349] on img at bounding box center [745, 368] width 570 height 312
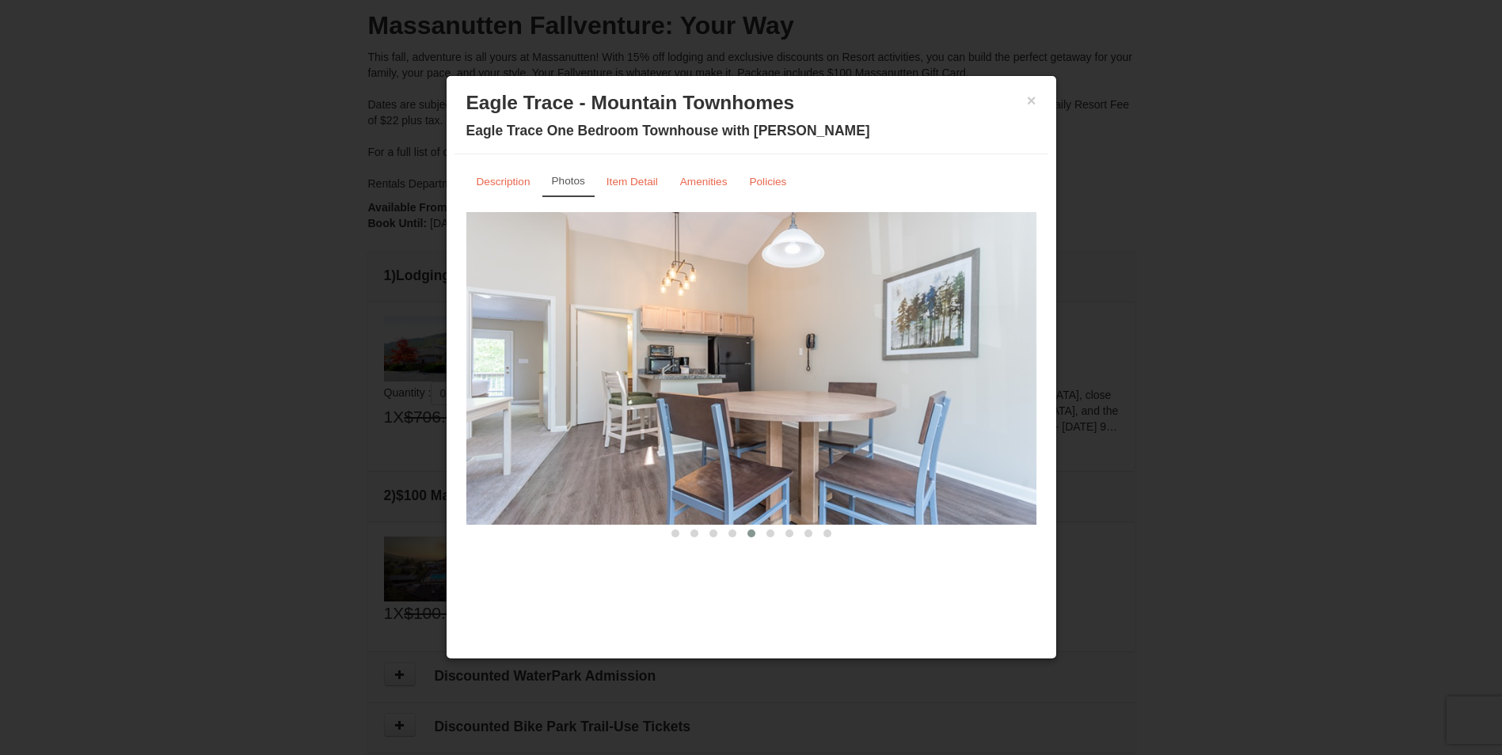
drag, startPoint x: 846, startPoint y: 345, endPoint x: 654, endPoint y: 354, distance: 192.6
click at [660, 354] on img at bounding box center [751, 368] width 570 height 312
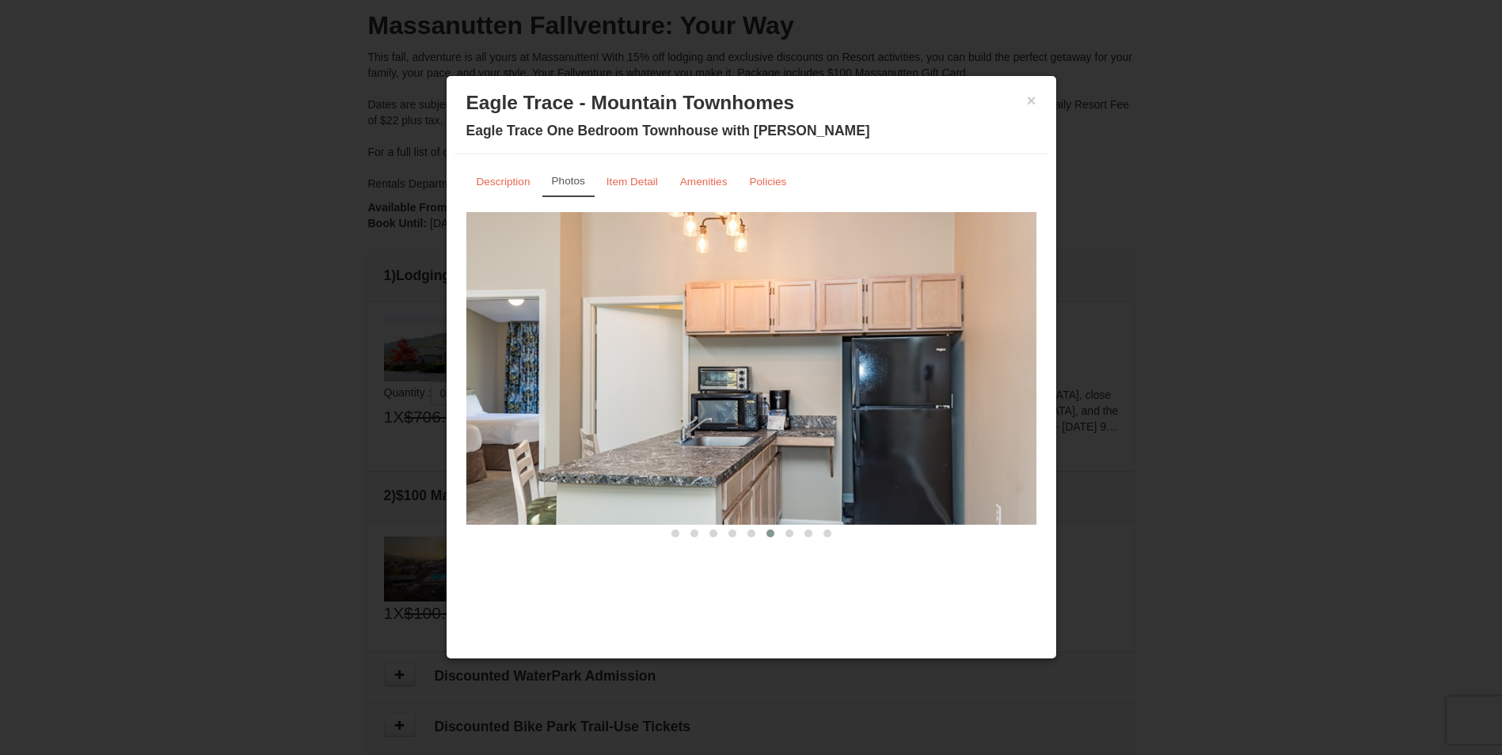
drag, startPoint x: 835, startPoint y: 333, endPoint x: 678, endPoint y: 327, distance: 156.9
click at [687, 329] on img at bounding box center [751, 368] width 570 height 312
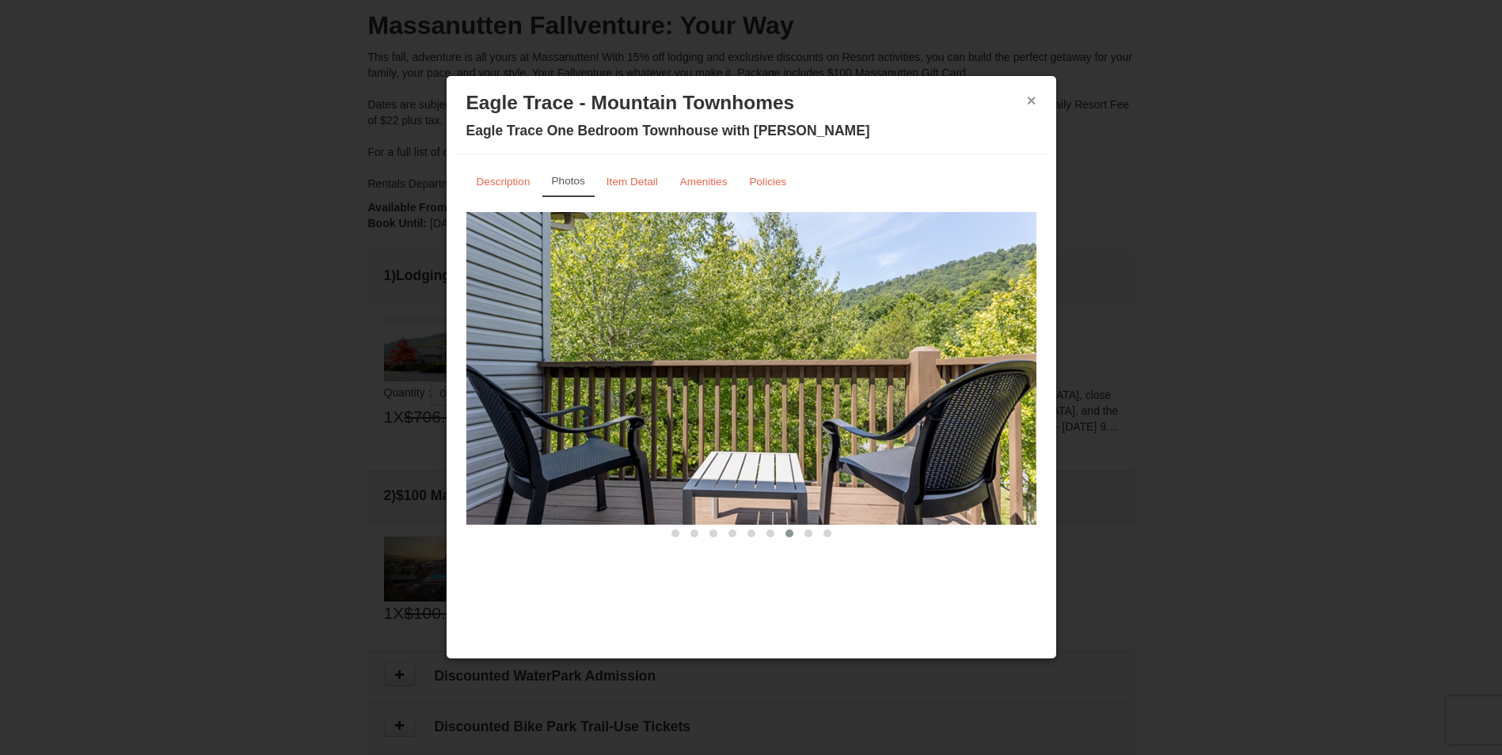
click at [1029, 96] on button "×" at bounding box center [1032, 101] width 10 height 16
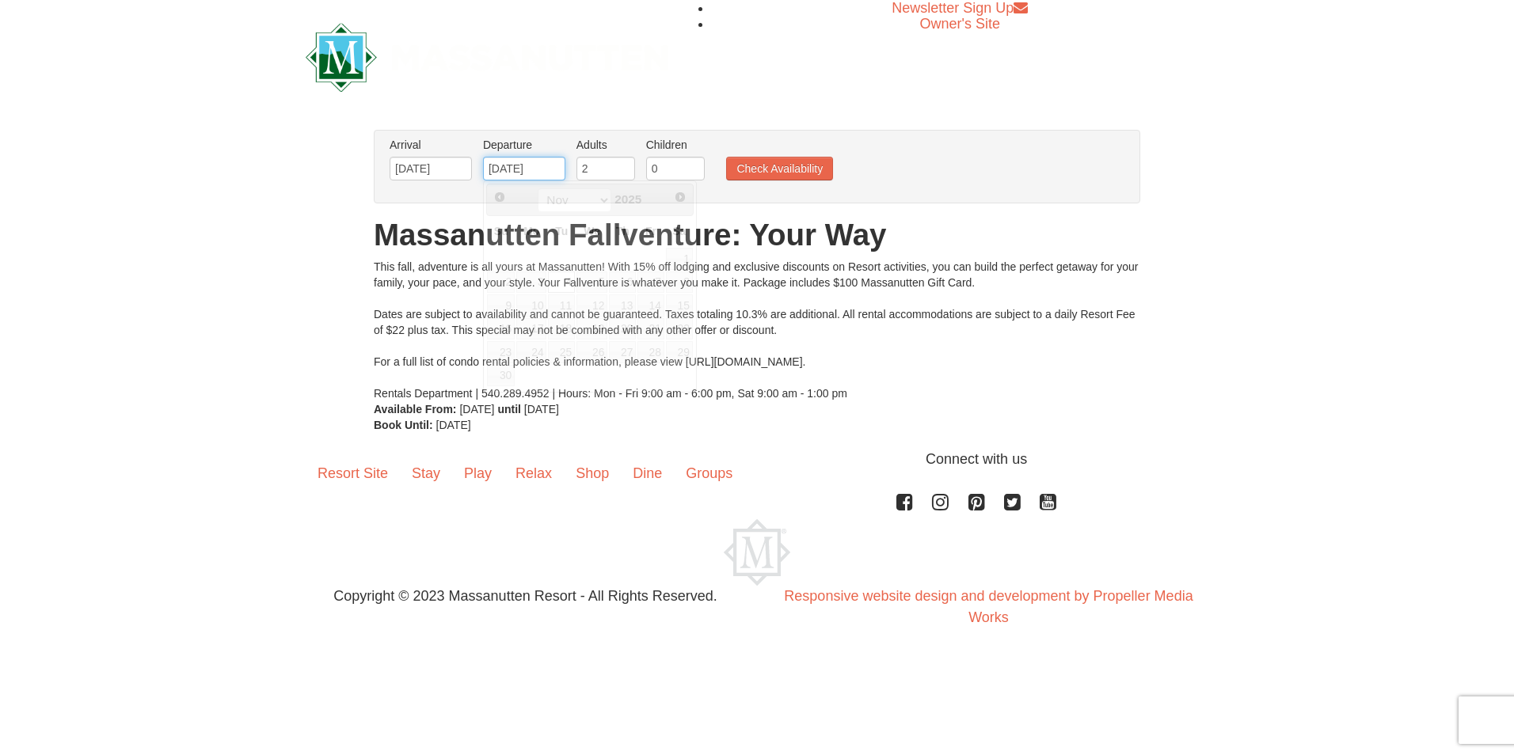
click at [518, 165] on input "11/04/2025" at bounding box center [524, 169] width 82 height 24
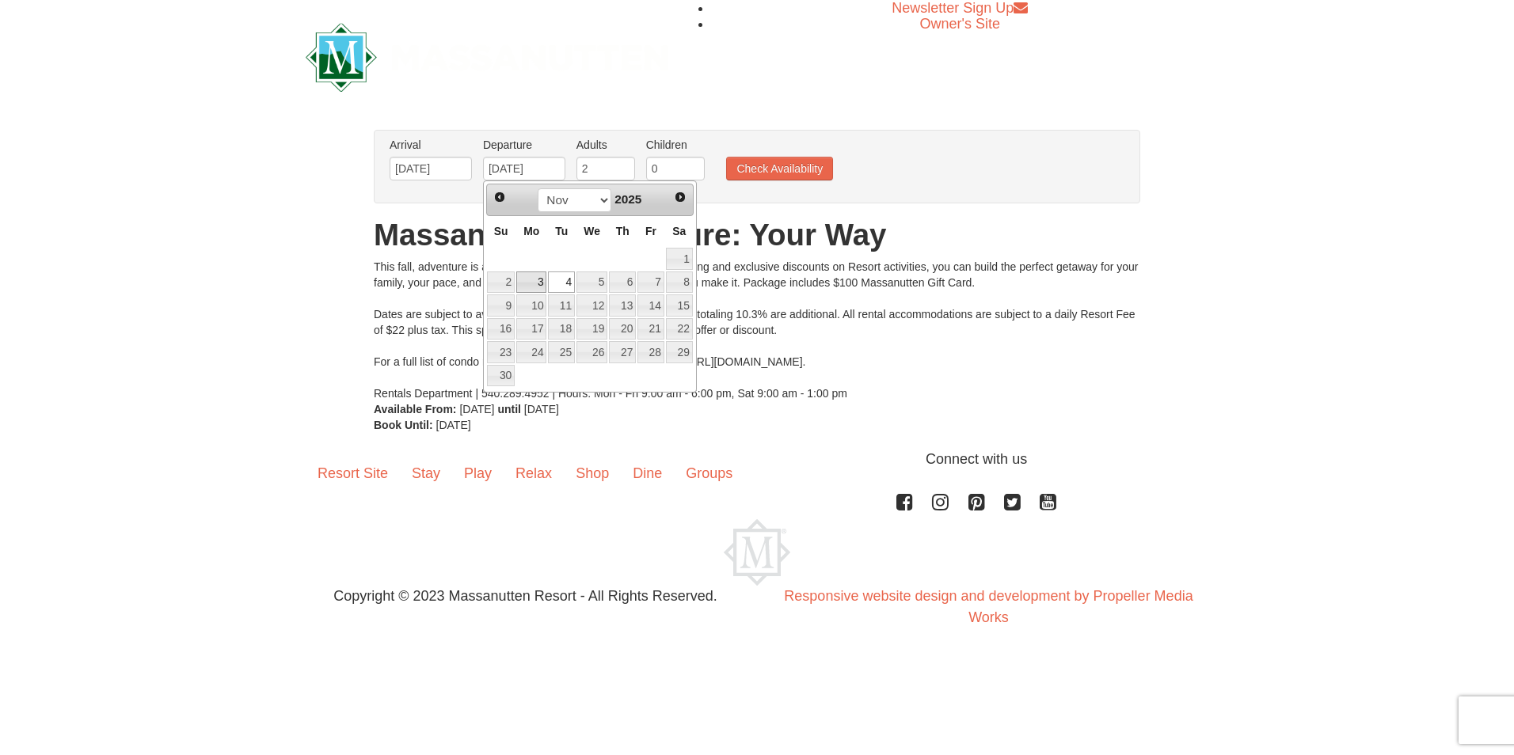
click at [543, 283] on link "3" at bounding box center [531, 283] width 30 height 22
type input "[DATE]"
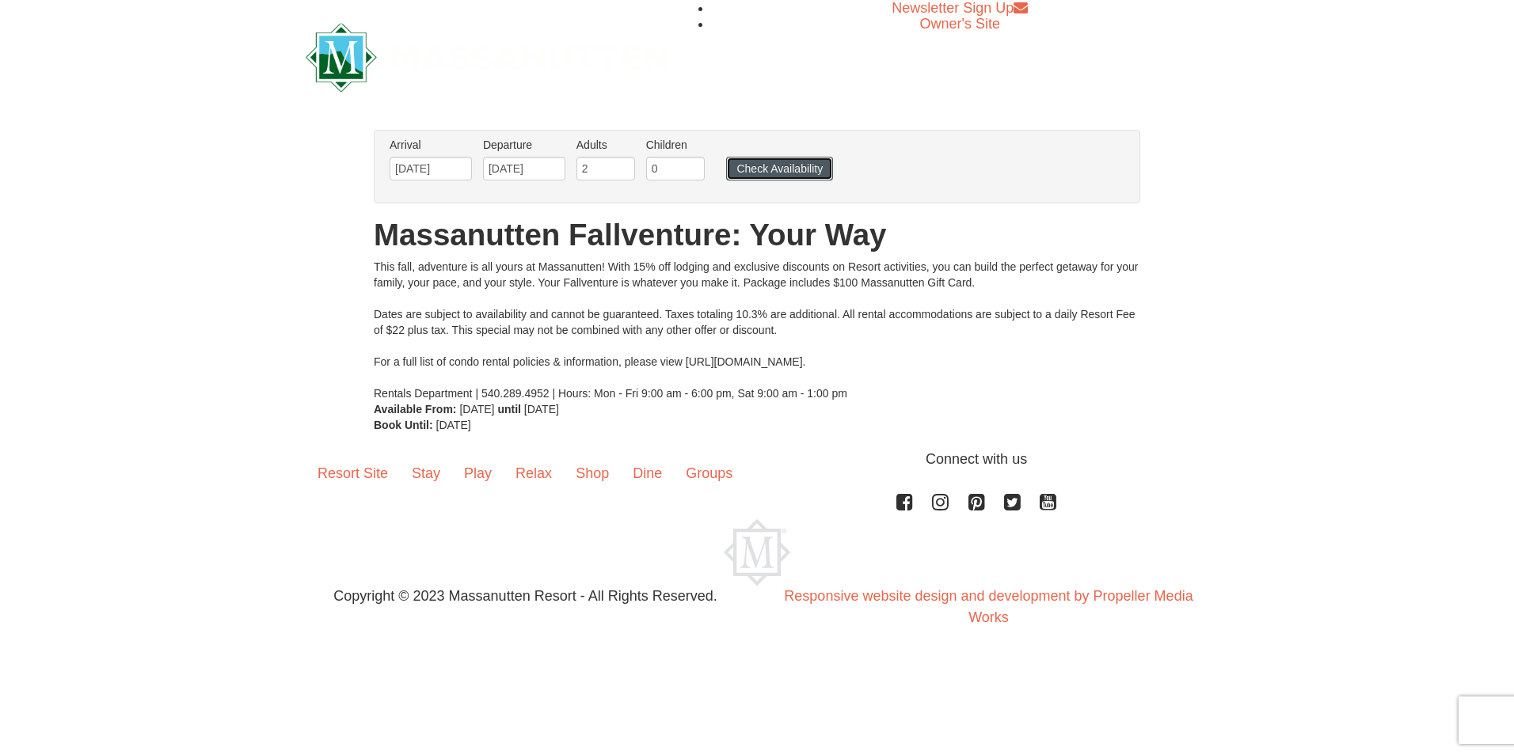
click at [797, 163] on button "Check Availability" at bounding box center [779, 169] width 107 height 24
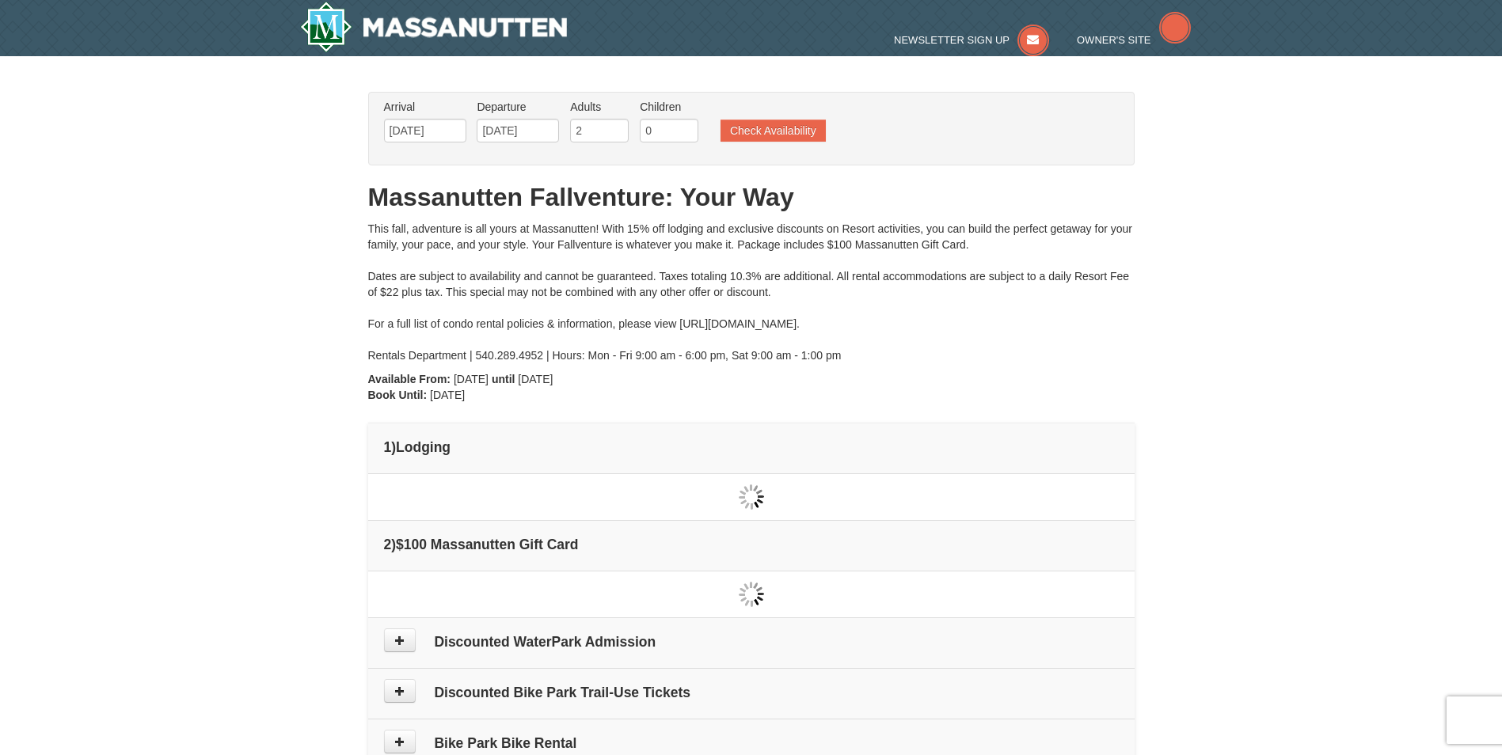
type input "[DATE]"
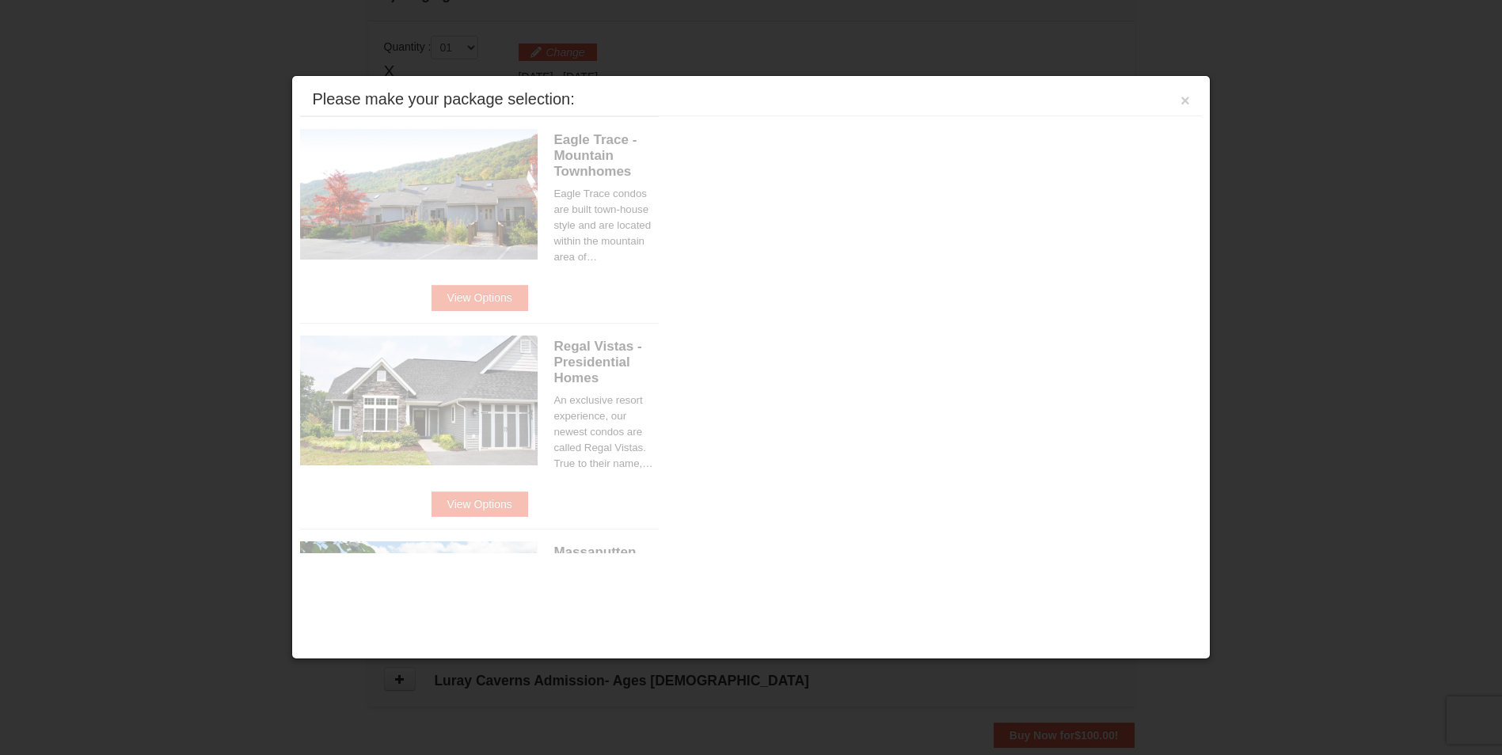
scroll to position [485, 0]
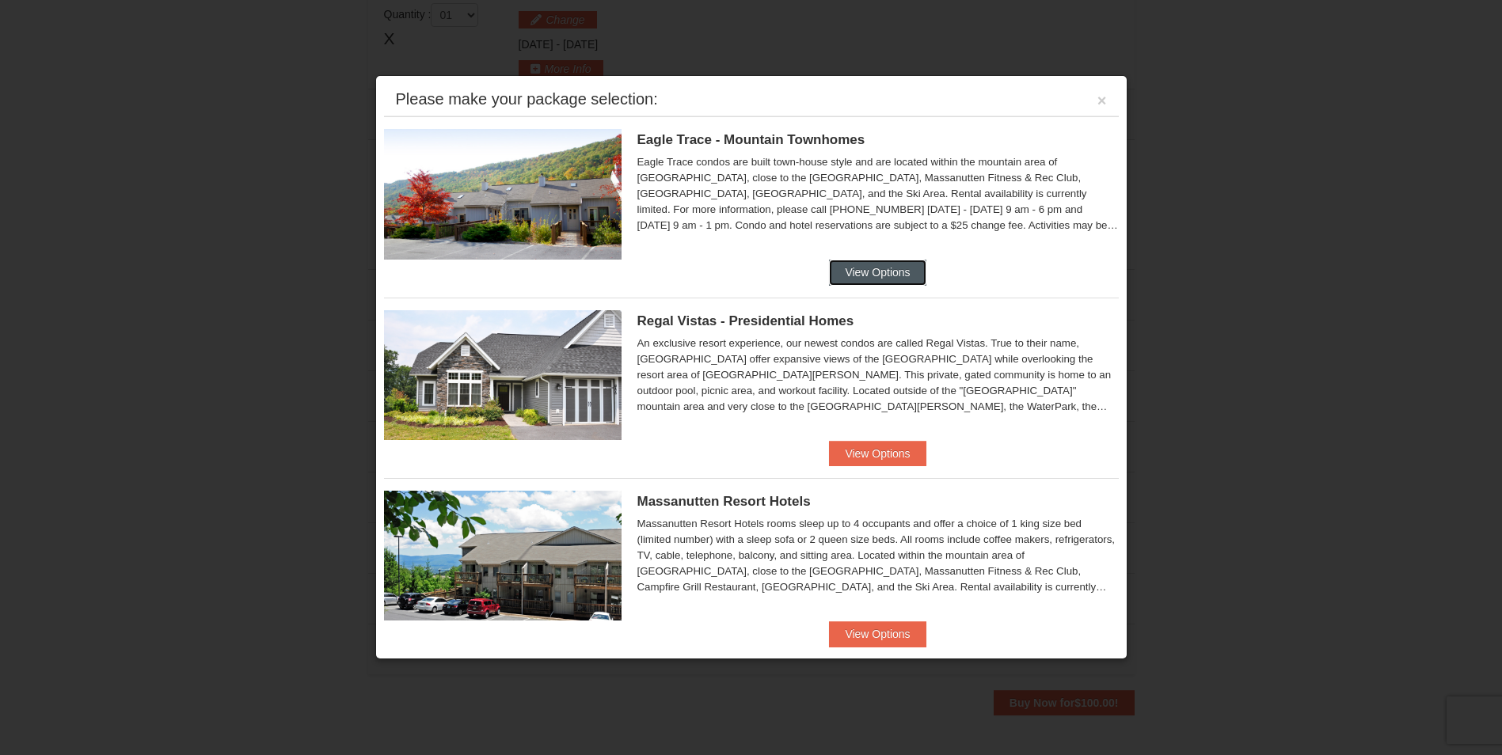
click at [854, 263] on button "View Options" at bounding box center [877, 272] width 97 height 25
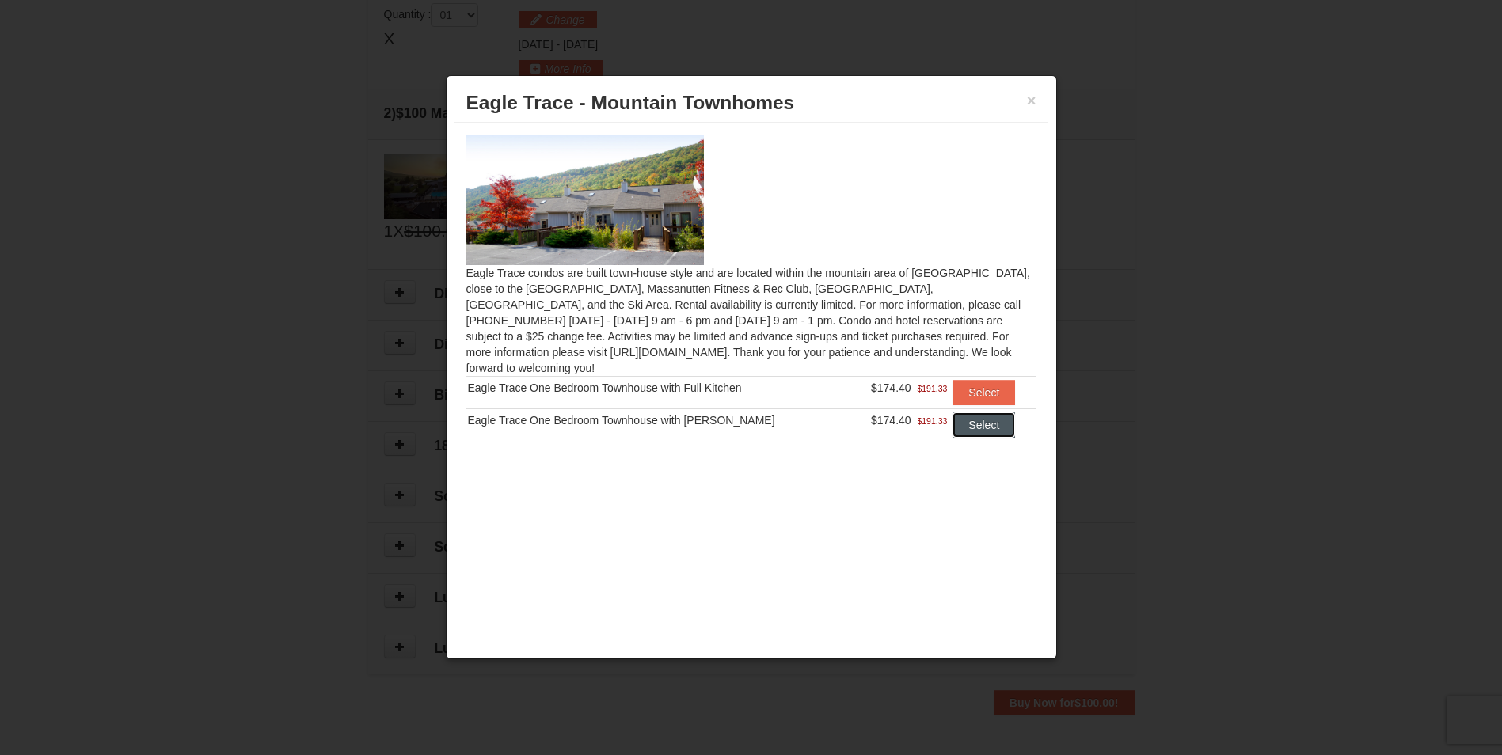
click at [967, 413] on button "Select" at bounding box center [983, 425] width 63 height 25
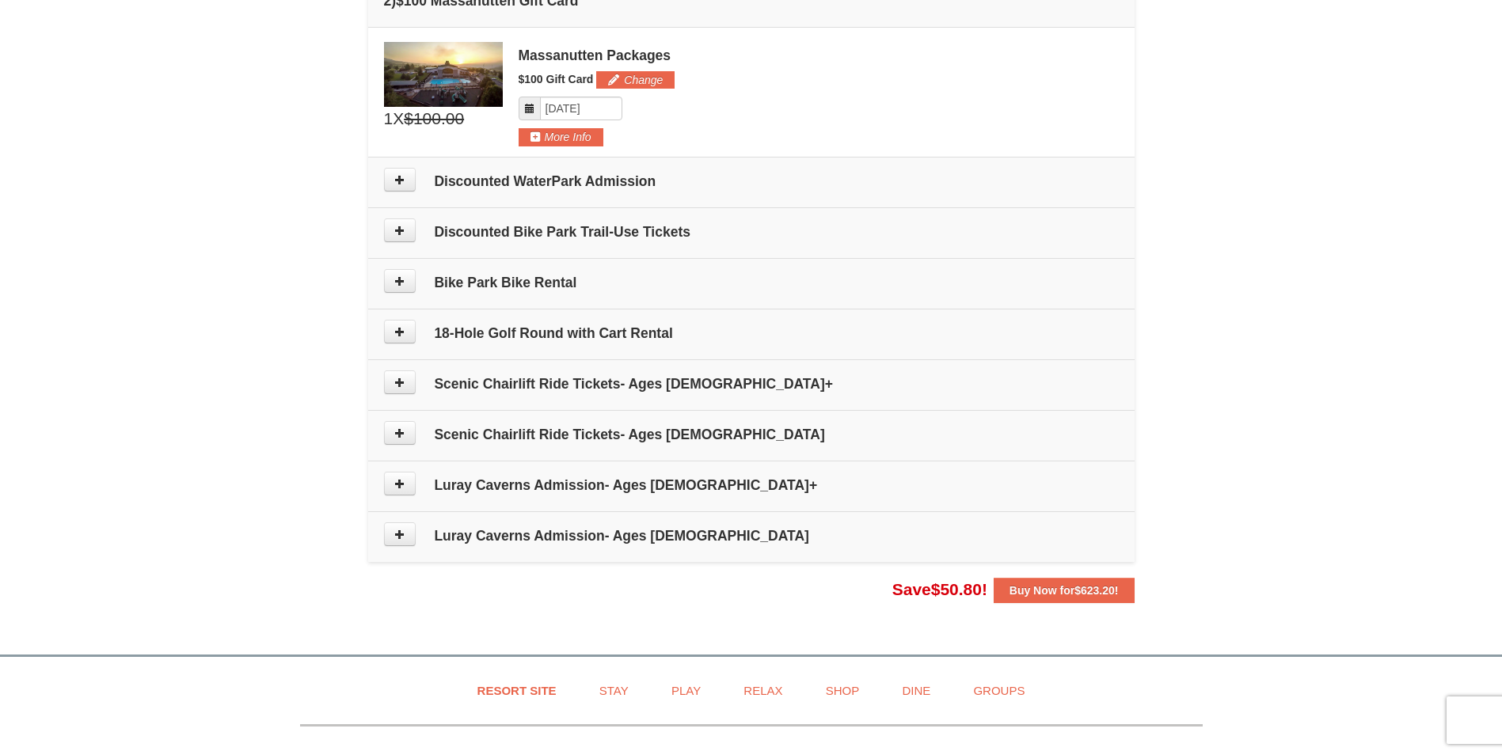
scroll to position [722, 0]
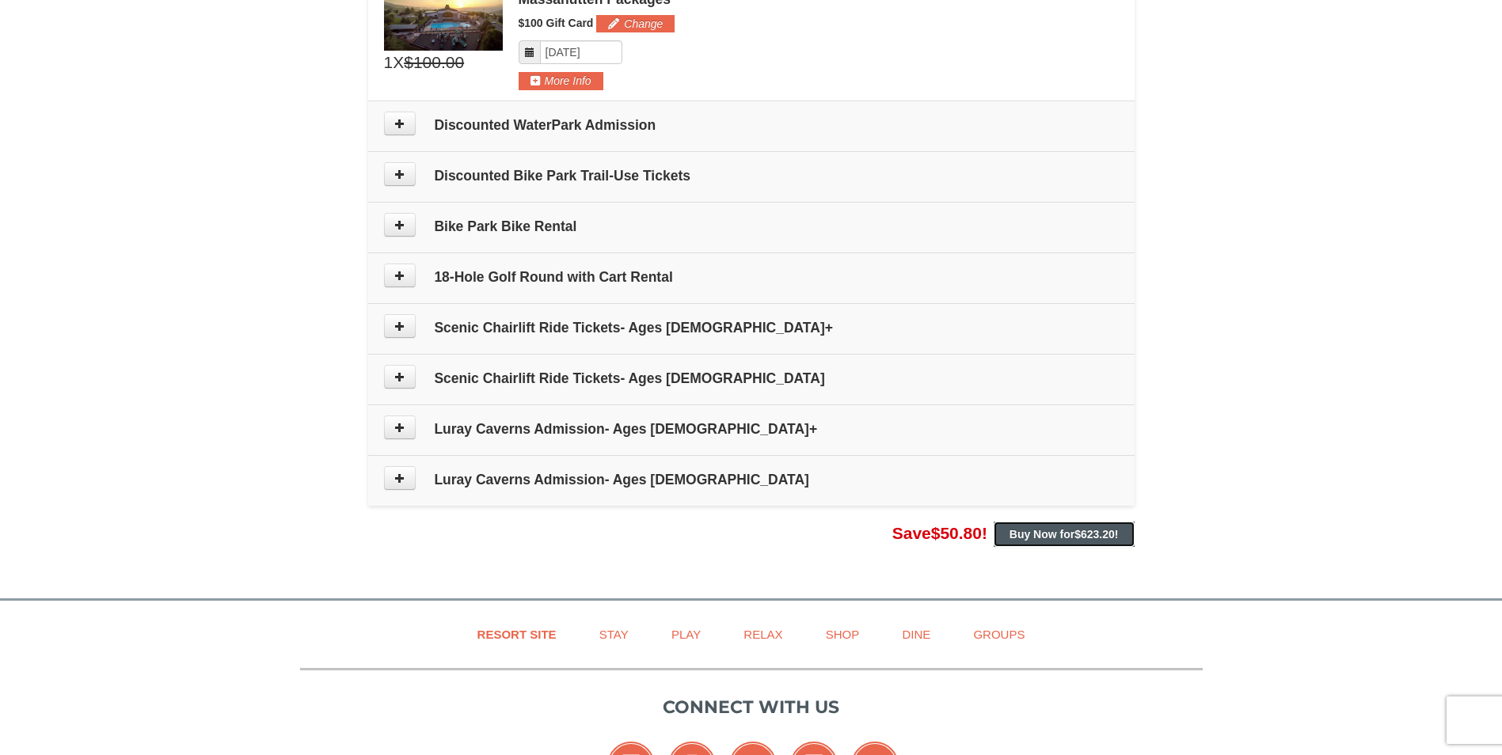
click at [1051, 535] on strong "Buy Now for $623.20 !" at bounding box center [1063, 534] width 109 height 13
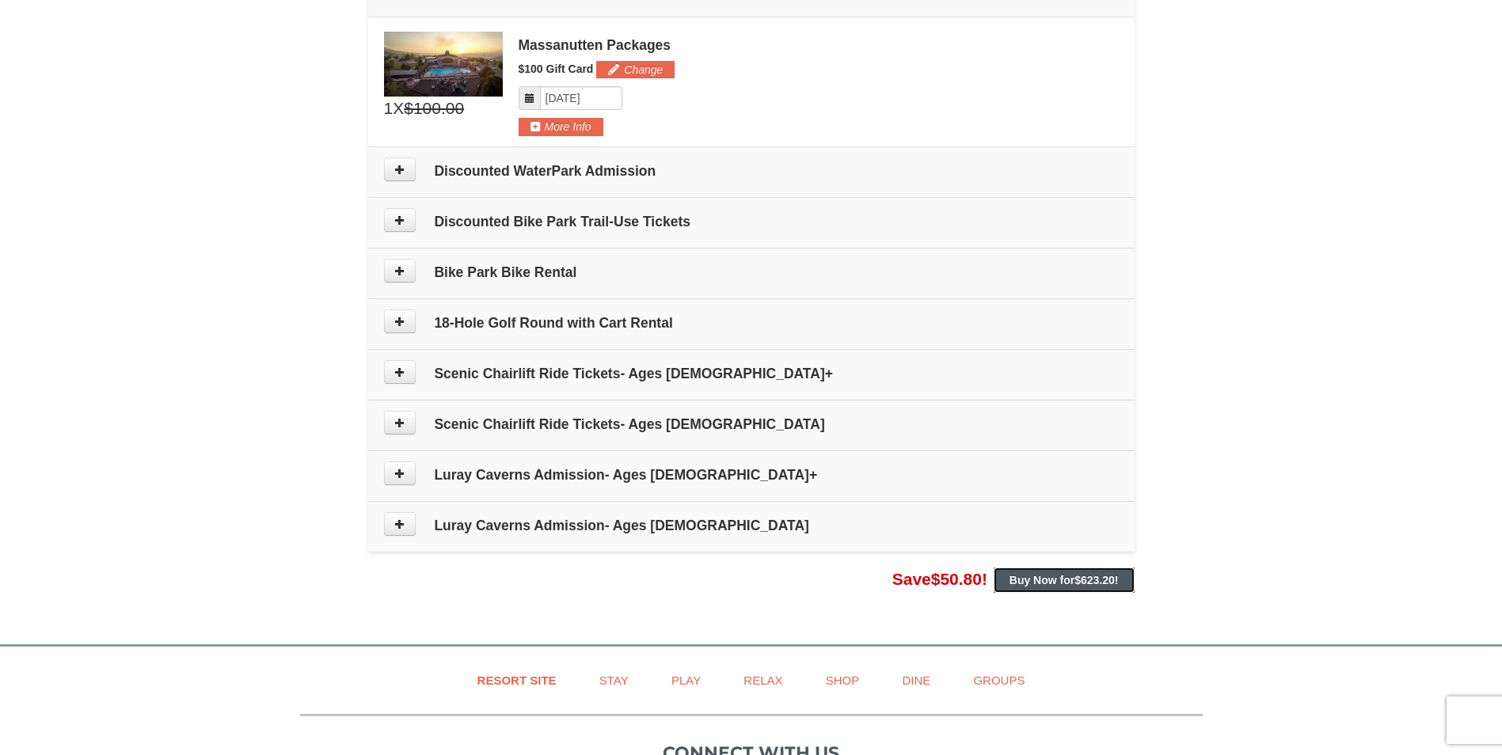
scroll to position [713, 0]
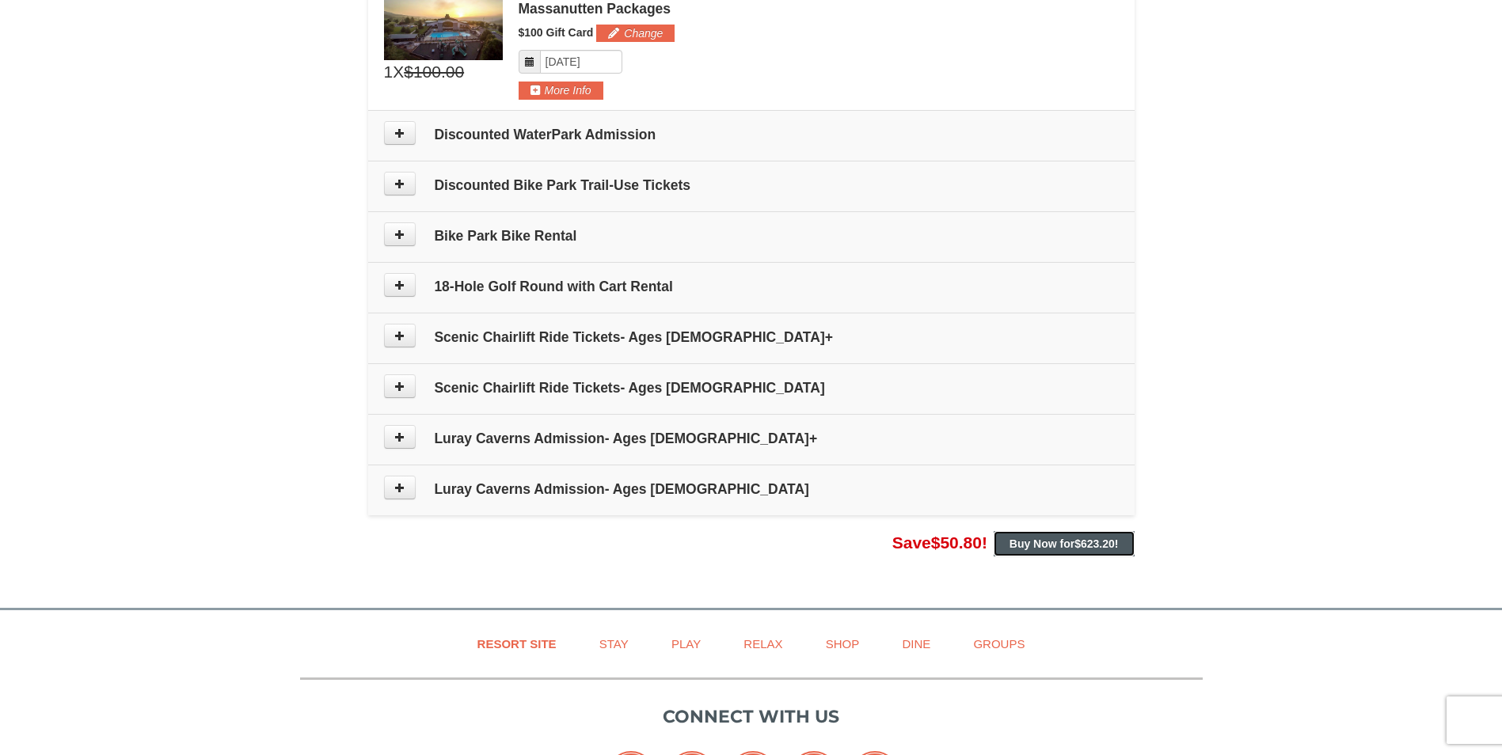
click at [1091, 542] on span "$623.20" at bounding box center [1094, 544] width 40 height 13
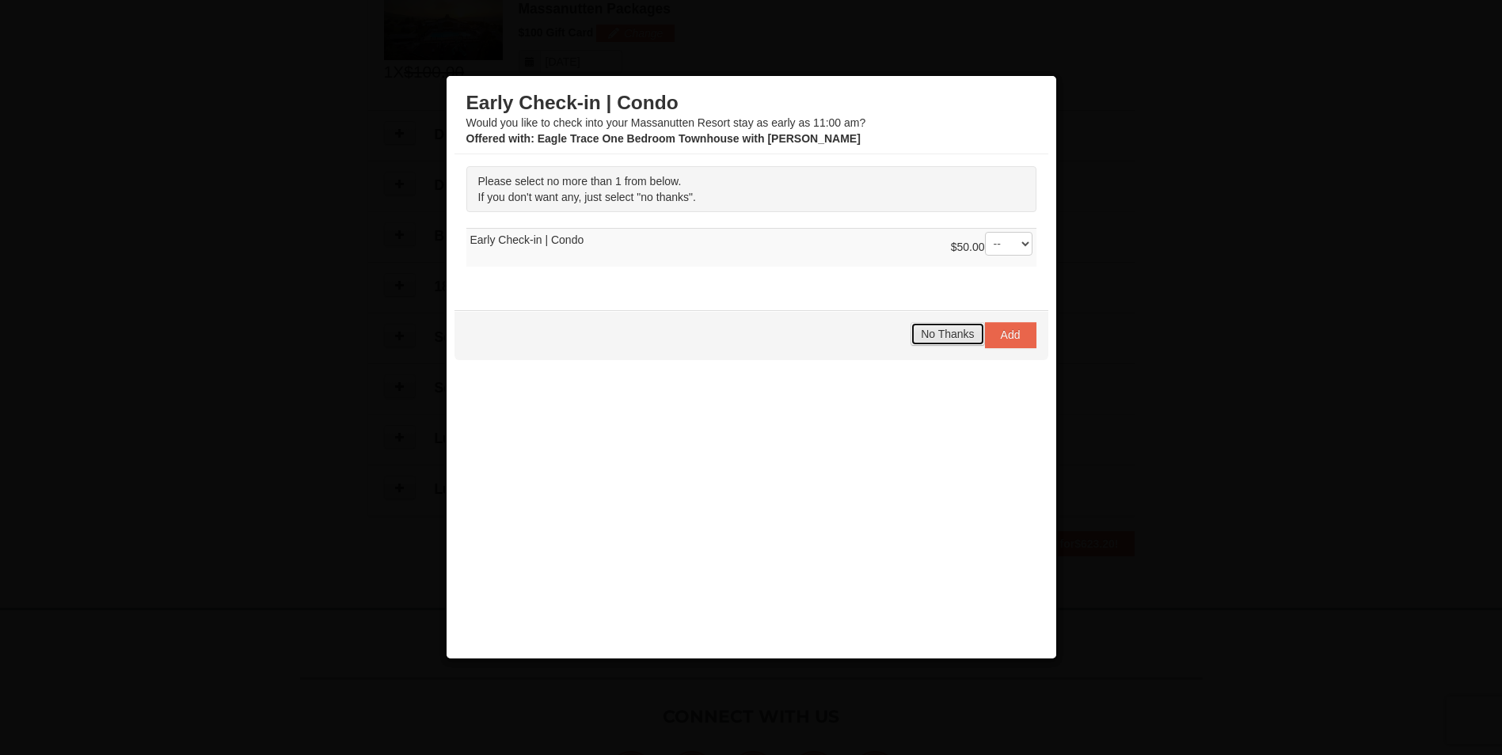
click at [962, 338] on span "No Thanks" at bounding box center [947, 334] width 53 height 13
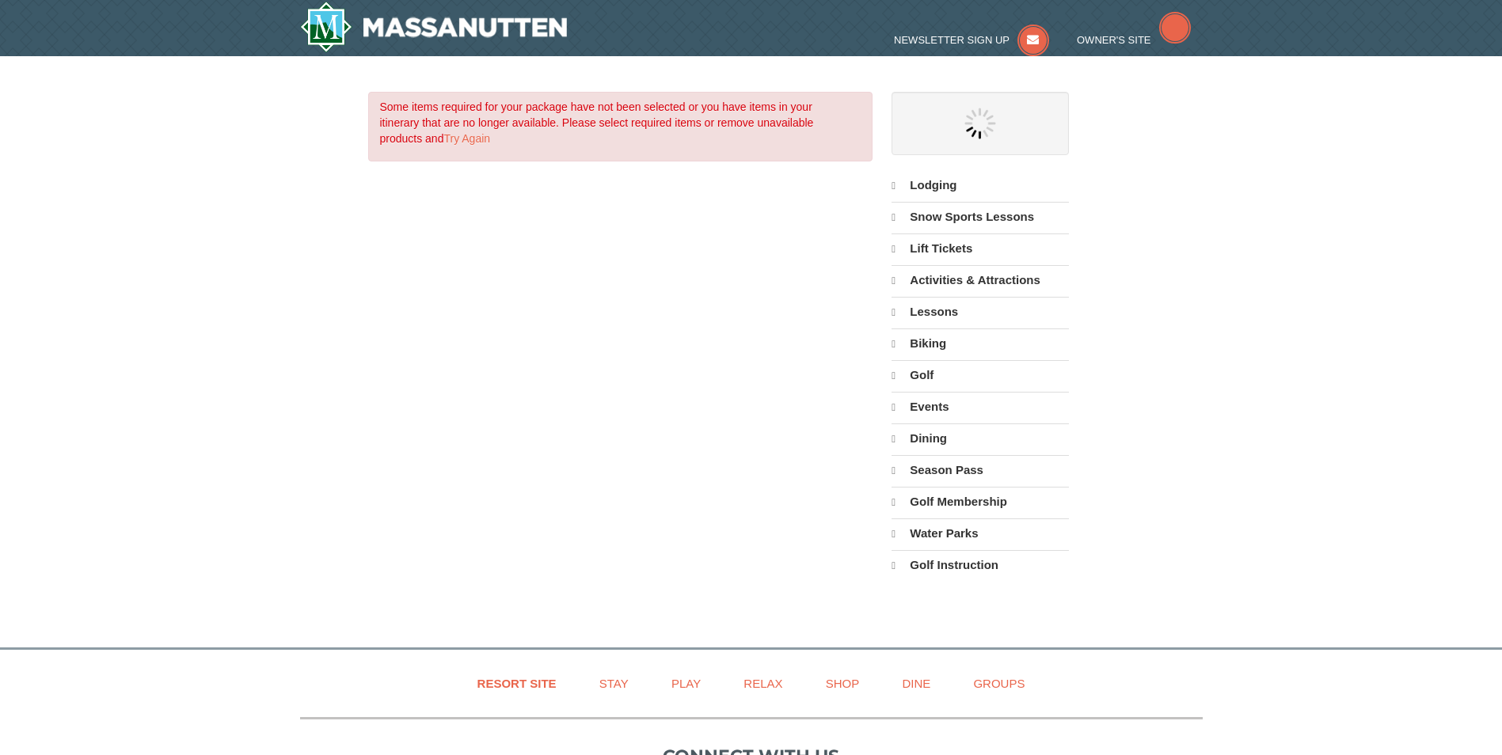
select select "9"
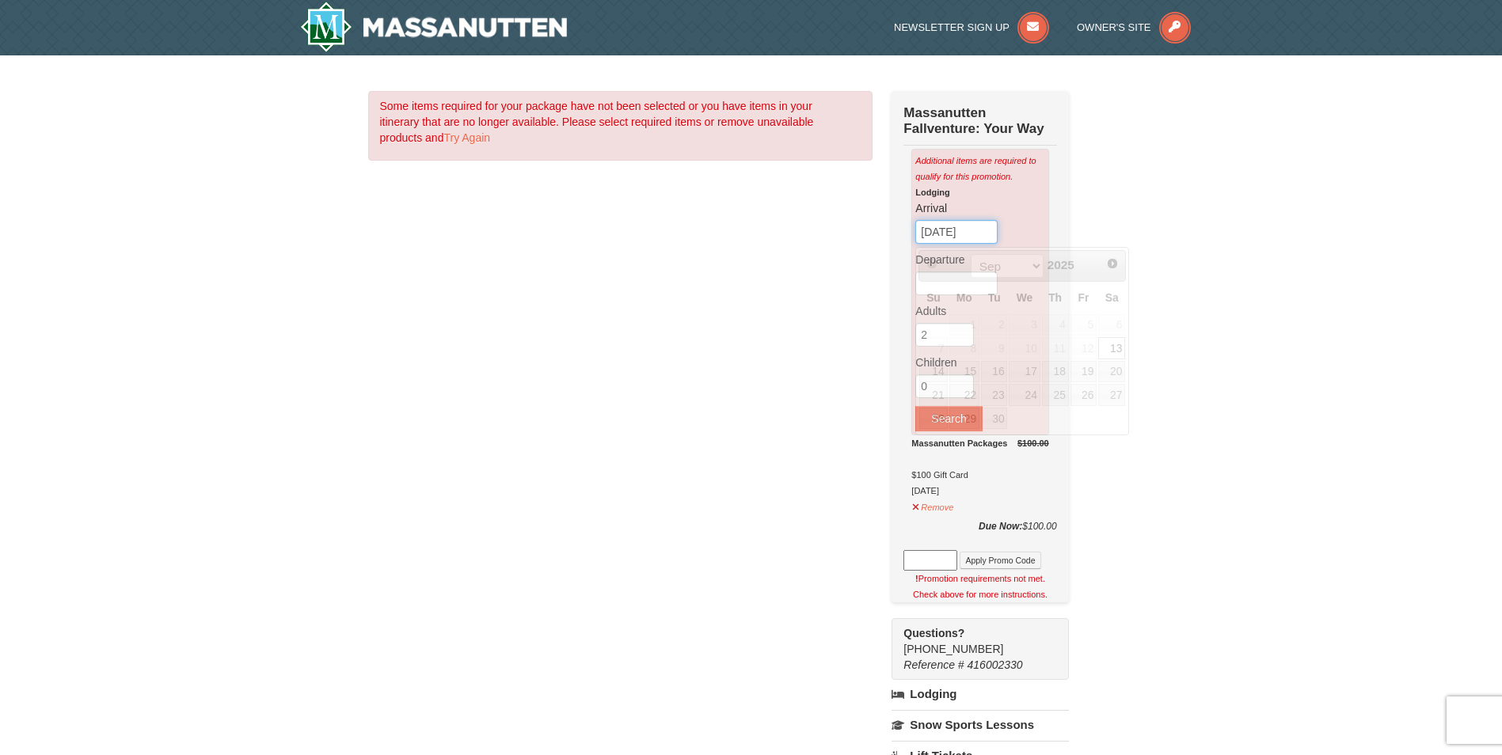
click at [976, 235] on input "09/13/2025" at bounding box center [956, 232] width 82 height 24
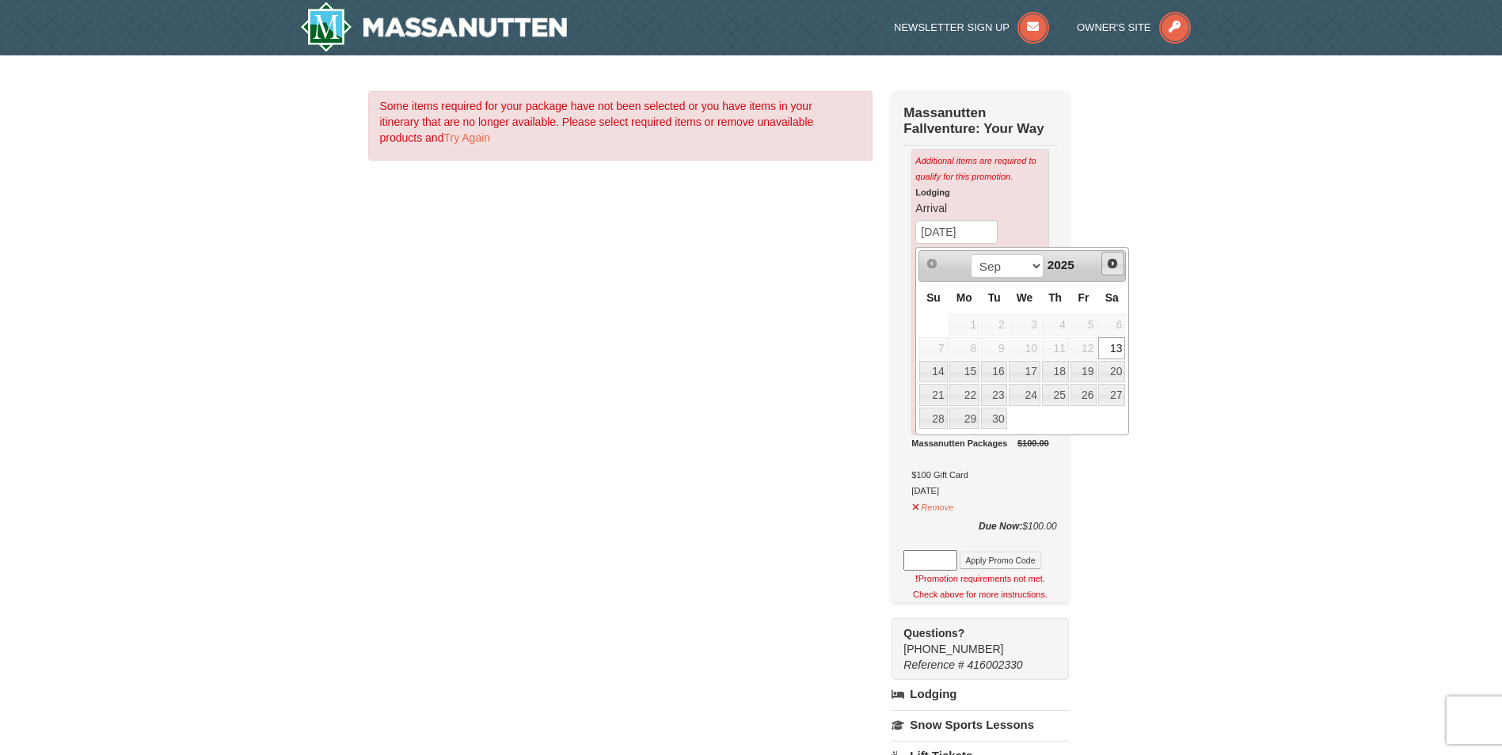
click at [1112, 260] on span "Next" at bounding box center [1112, 263] width 13 height 13
click at [1088, 419] on link "31" at bounding box center [1083, 419] width 27 height 22
type input "[DATE]"
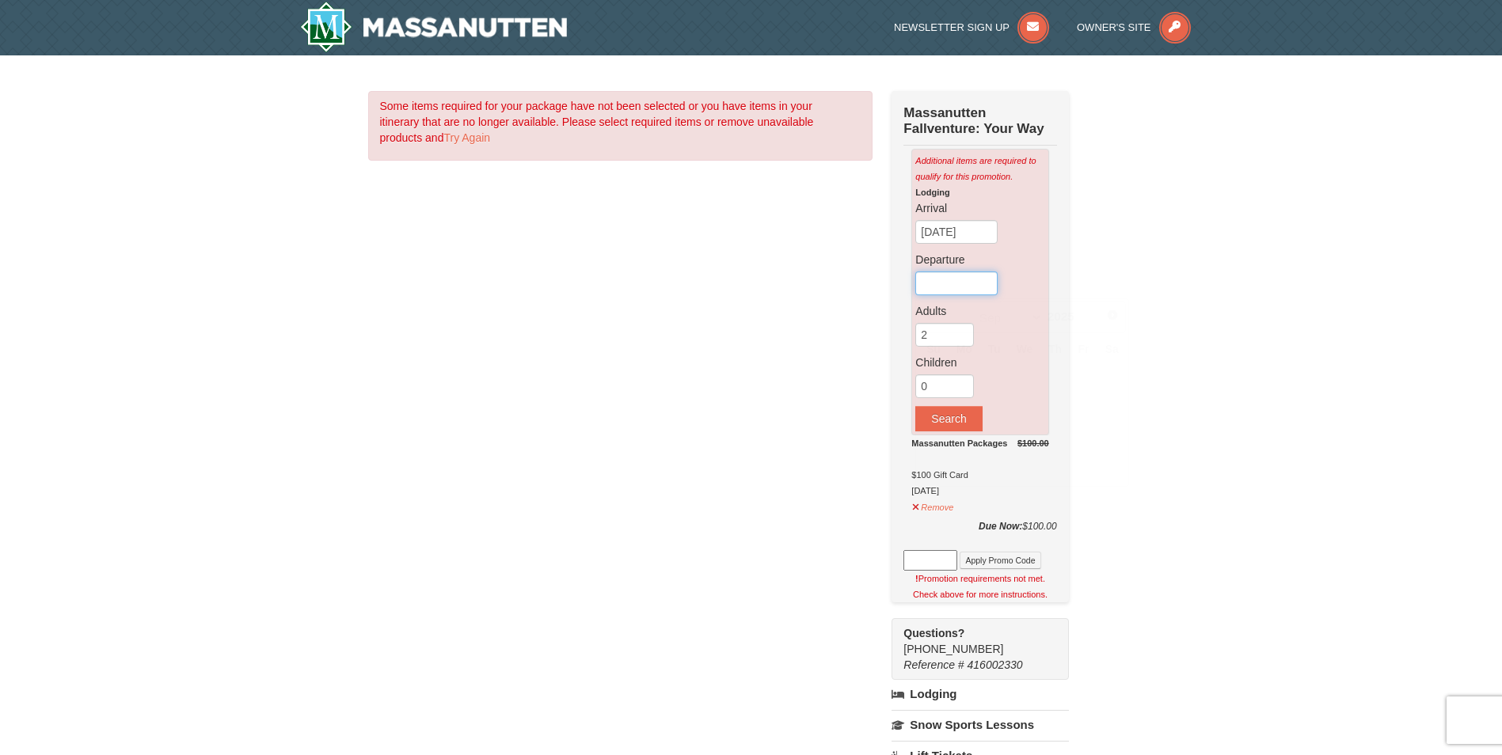
click at [965, 283] on input "text" at bounding box center [956, 284] width 82 height 24
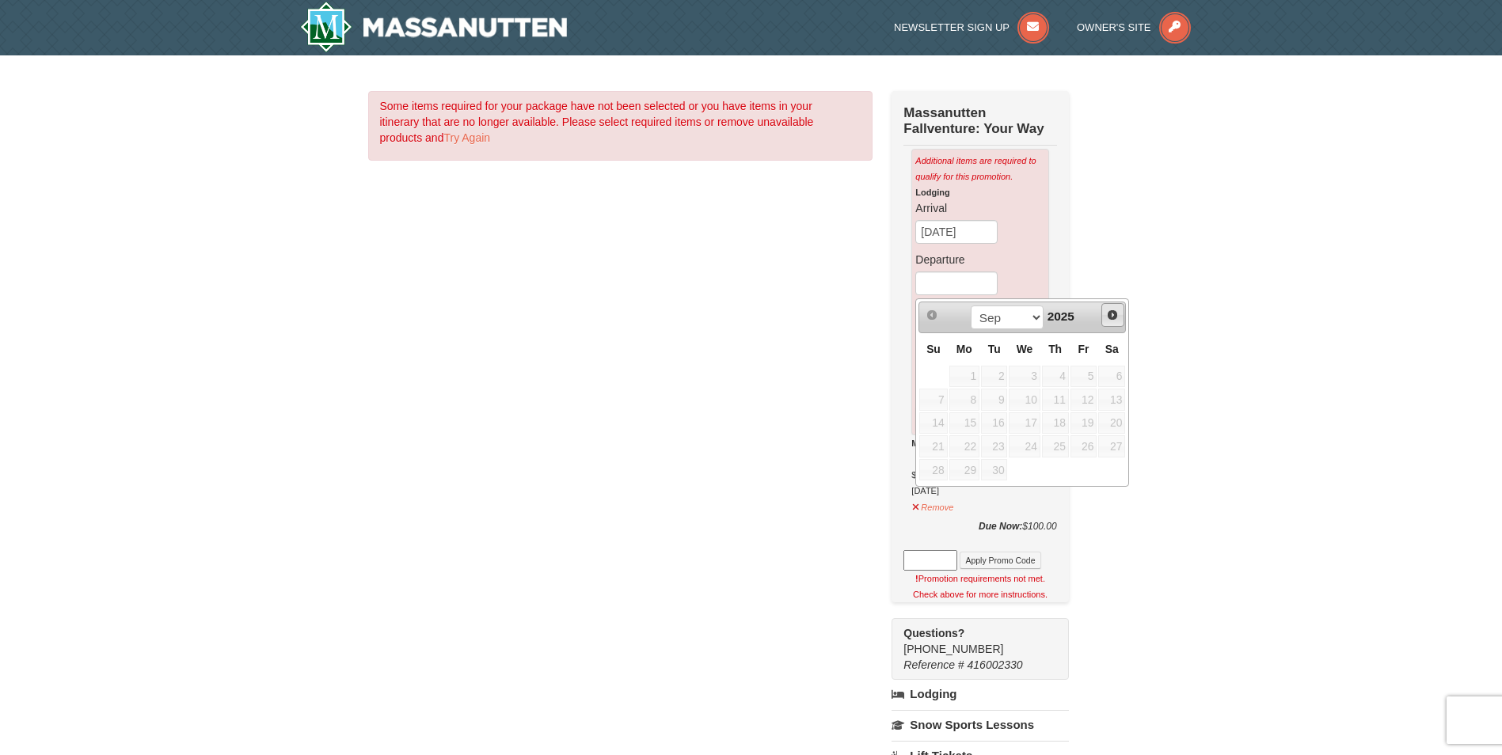
click at [1111, 313] on span "Next" at bounding box center [1112, 315] width 13 height 13
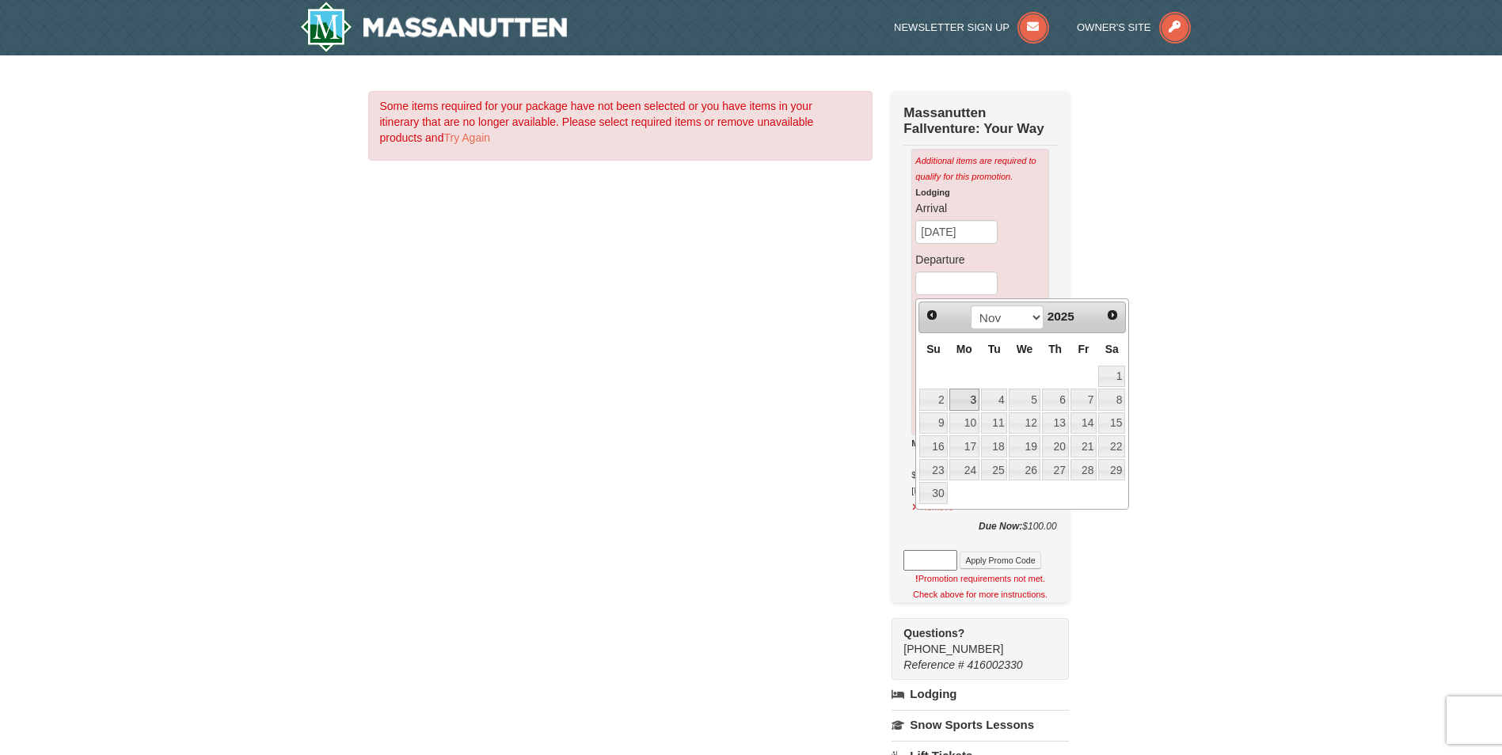
click at [966, 399] on link "3" at bounding box center [964, 400] width 30 height 22
type input "[DATE]"
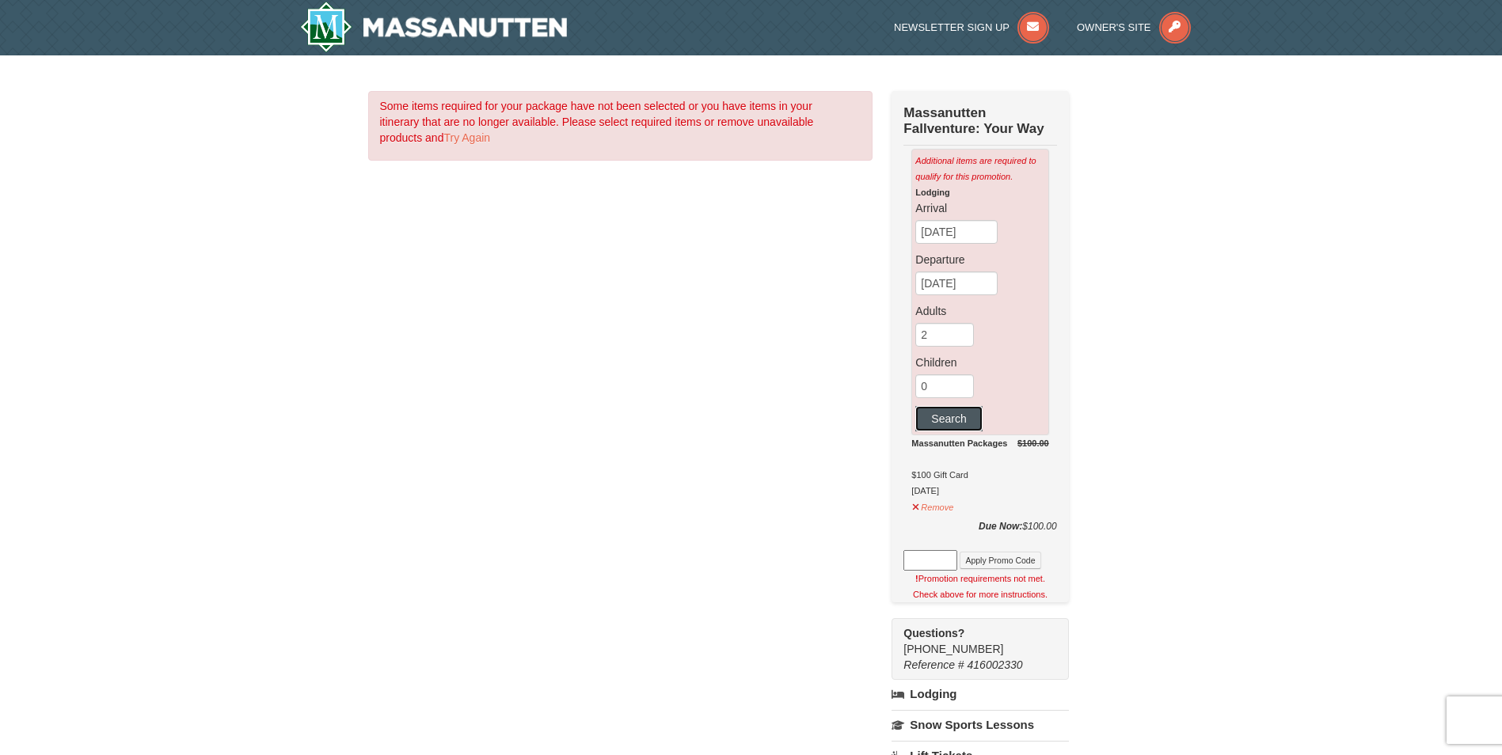
click at [963, 423] on button "Search" at bounding box center [948, 418] width 67 height 25
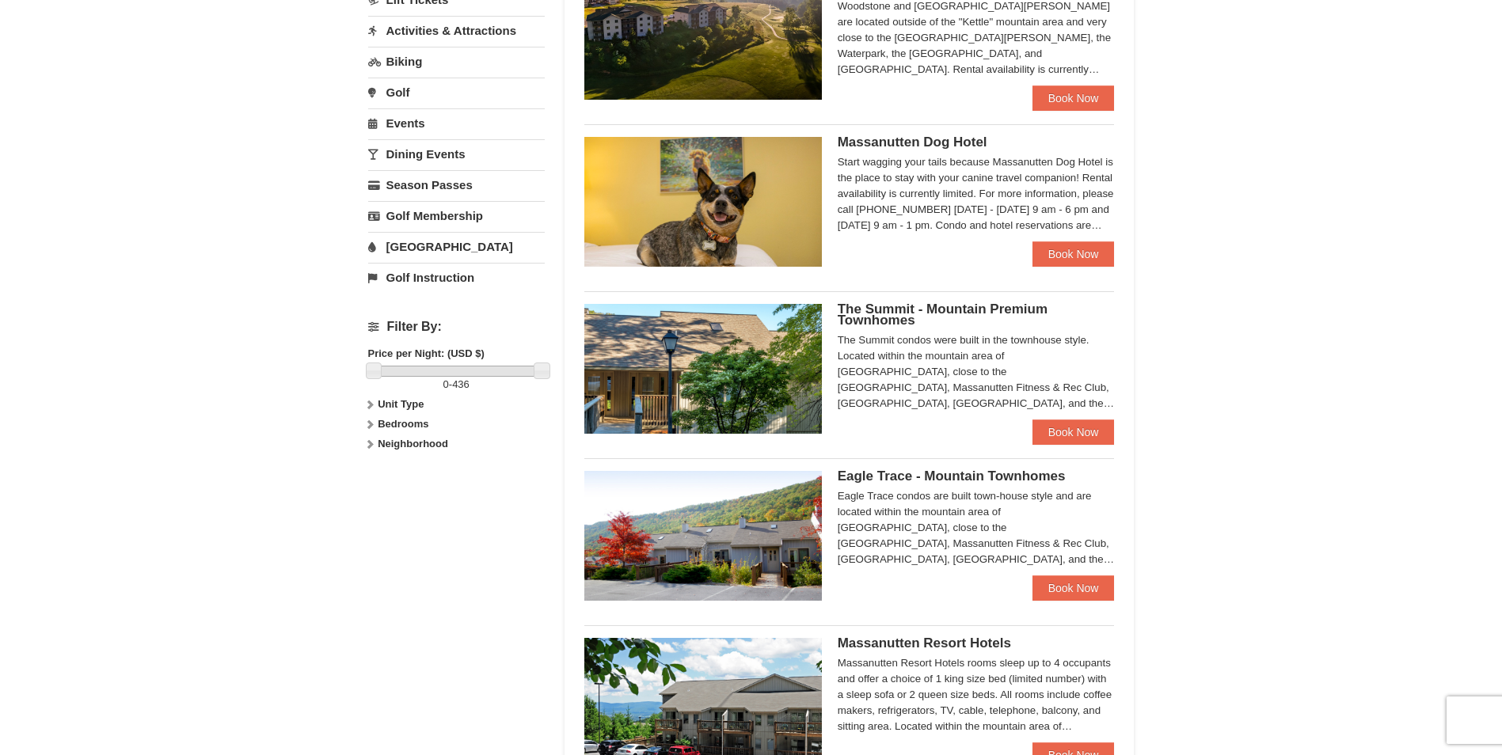
scroll to position [475, 0]
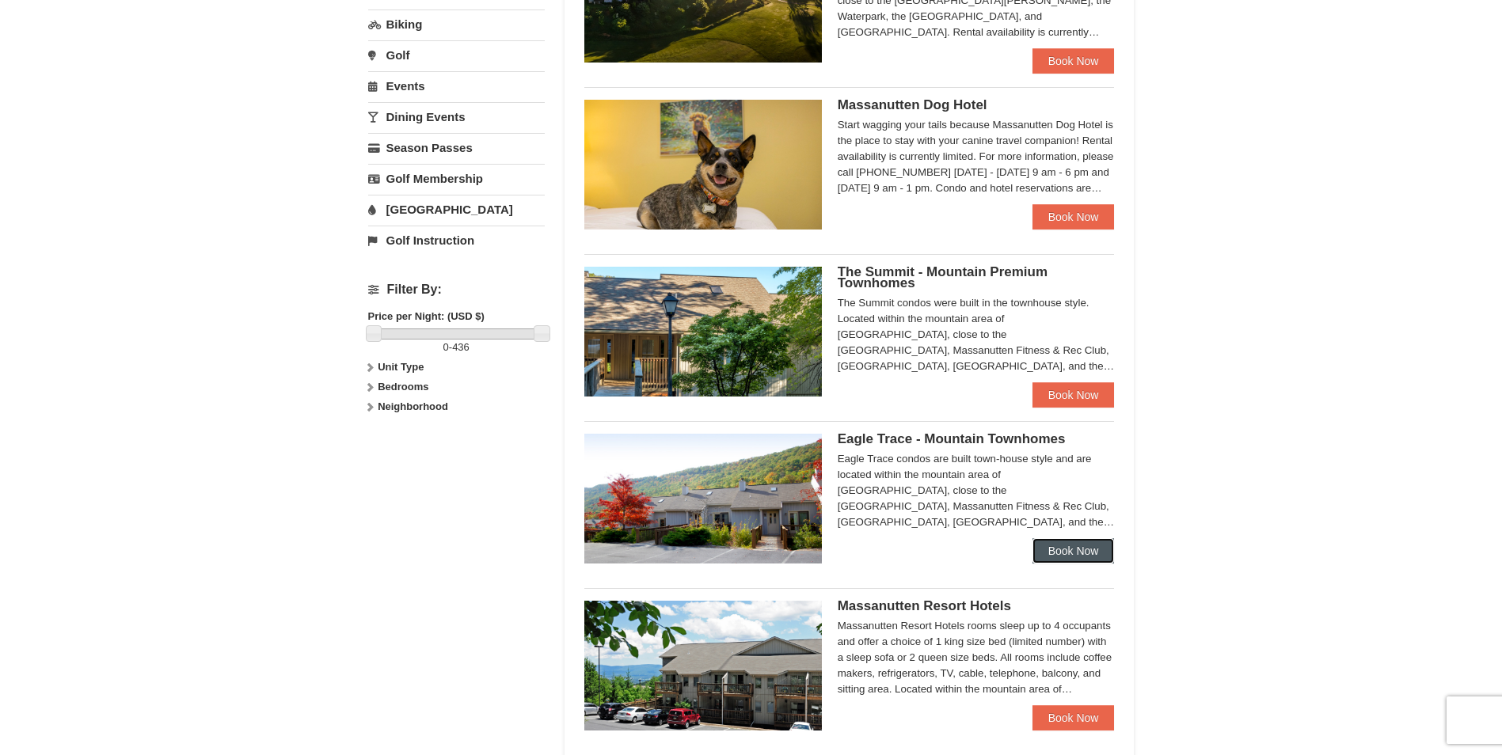
click at [1060, 546] on link "Book Now" at bounding box center [1073, 550] width 82 height 25
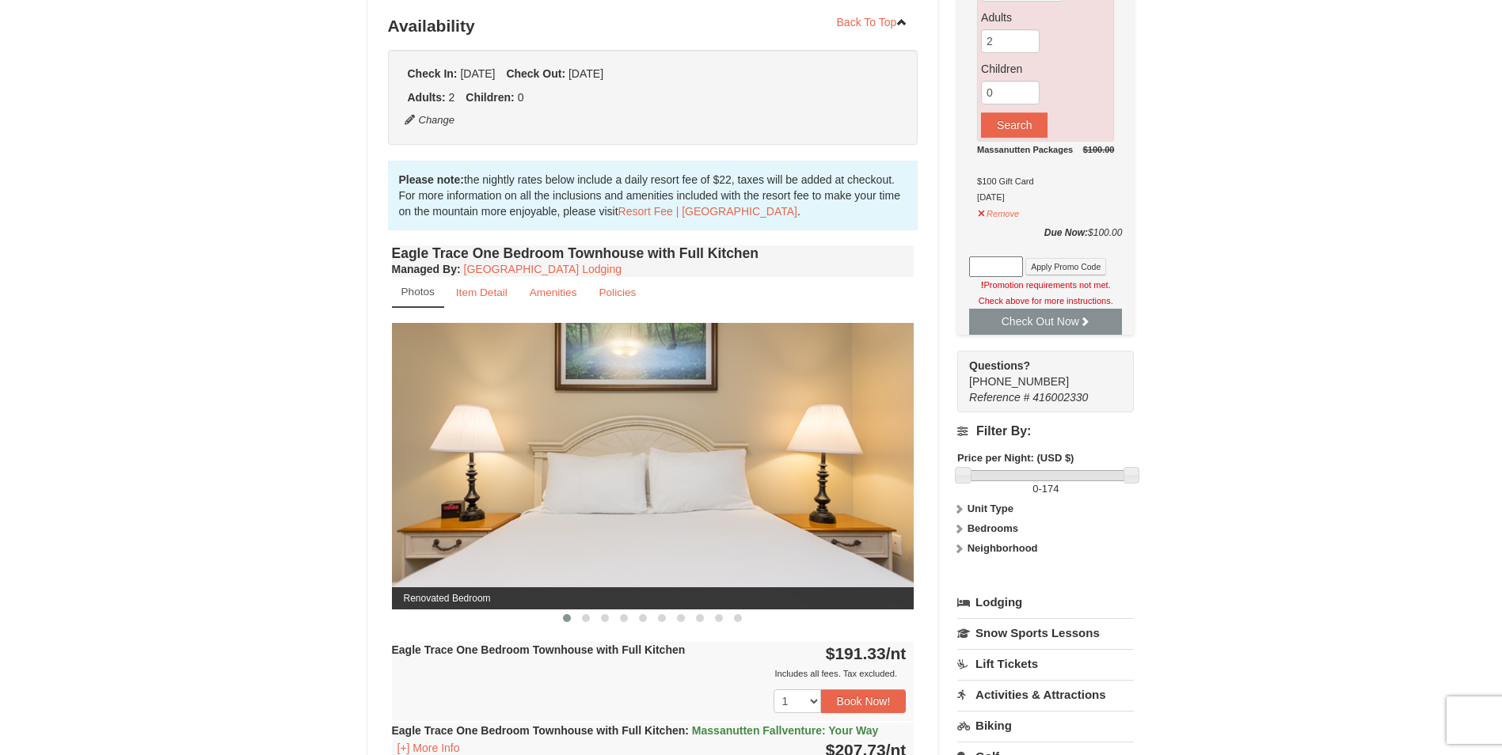
scroll to position [396, 0]
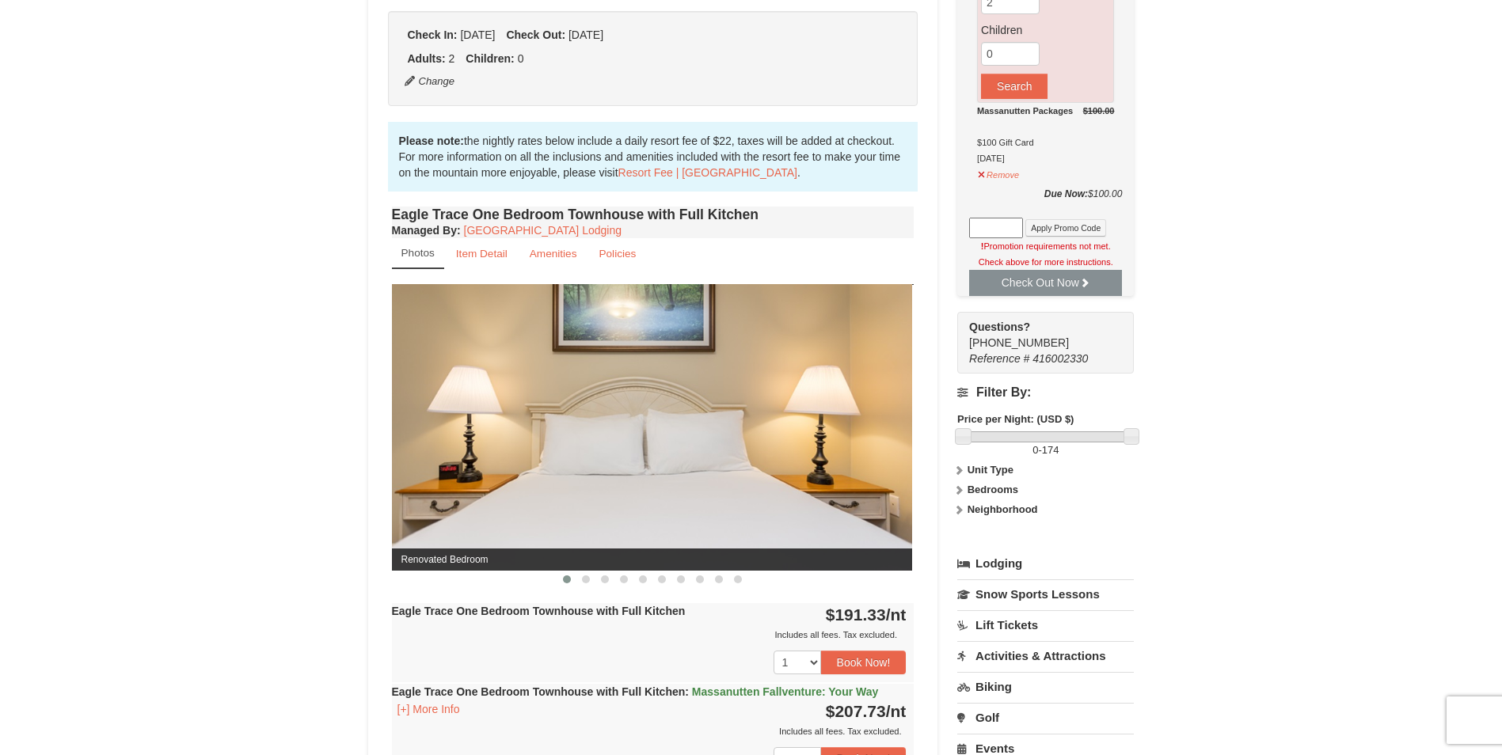
drag, startPoint x: 763, startPoint y: 462, endPoint x: 519, endPoint y: 481, distance: 244.6
click at [519, 481] on img at bounding box center [651, 427] width 523 height 286
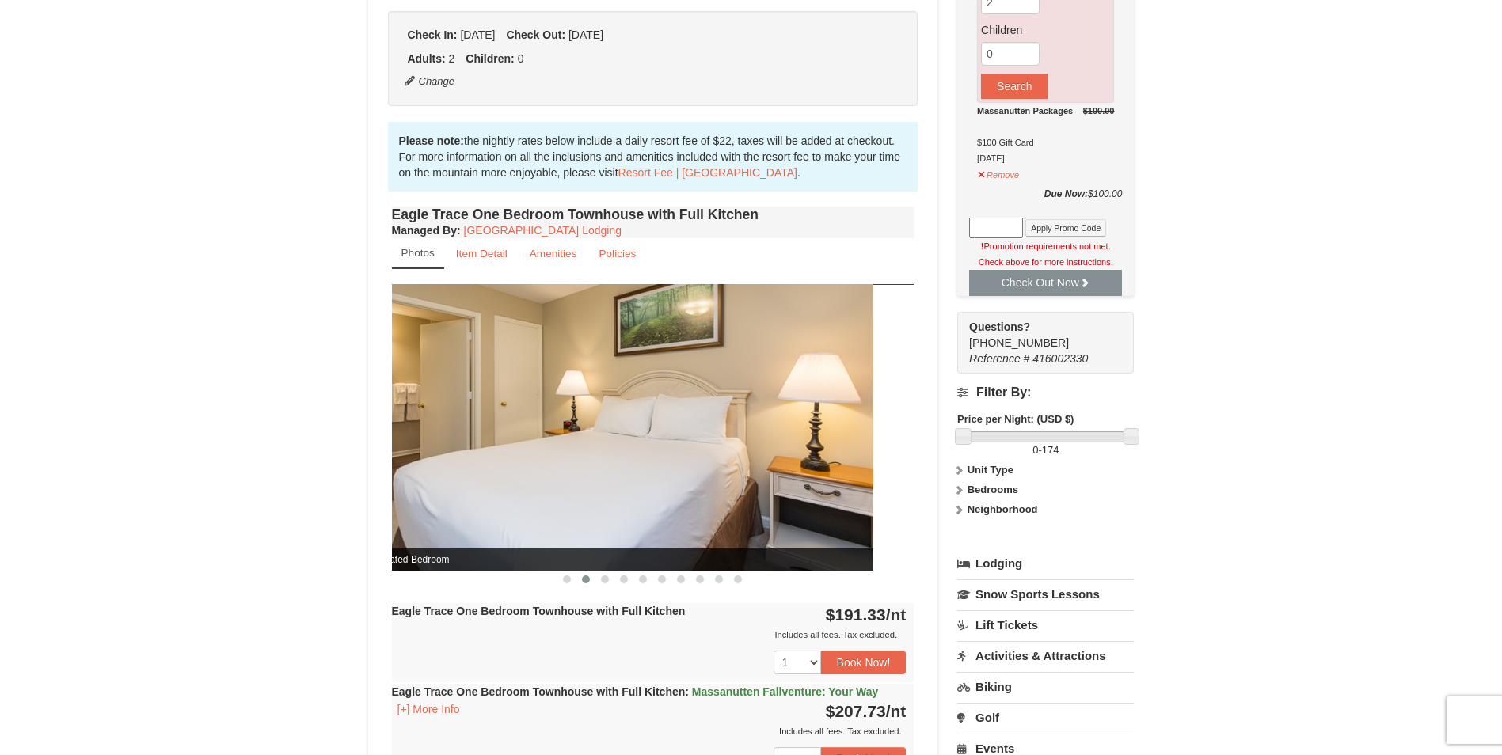
drag, startPoint x: 781, startPoint y: 452, endPoint x: 515, endPoint y: 479, distance: 268.2
click at [503, 483] on img at bounding box center [612, 427] width 523 height 286
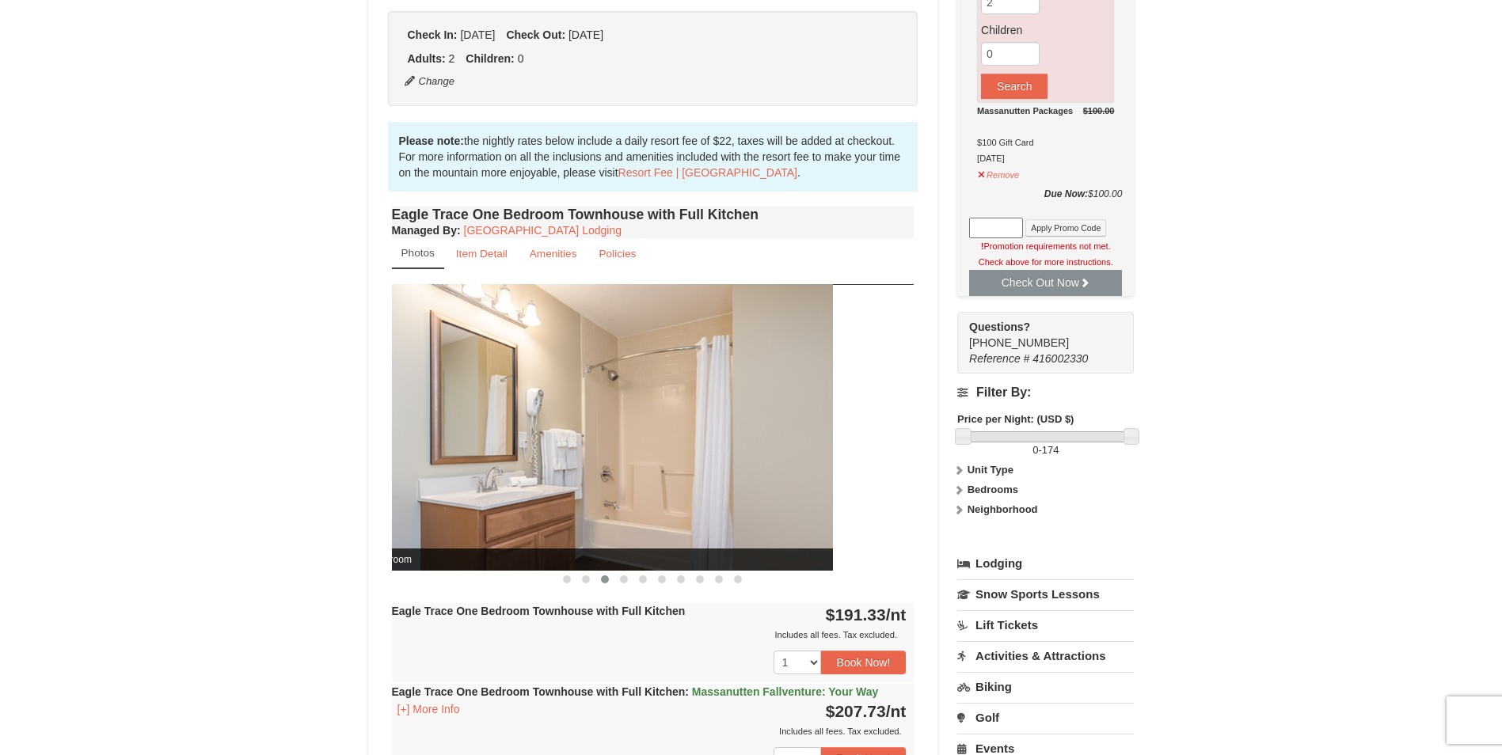
drag, startPoint x: 767, startPoint y: 456, endPoint x: 566, endPoint y: 473, distance: 201.8
click at [548, 477] on img at bounding box center [571, 427] width 523 height 286
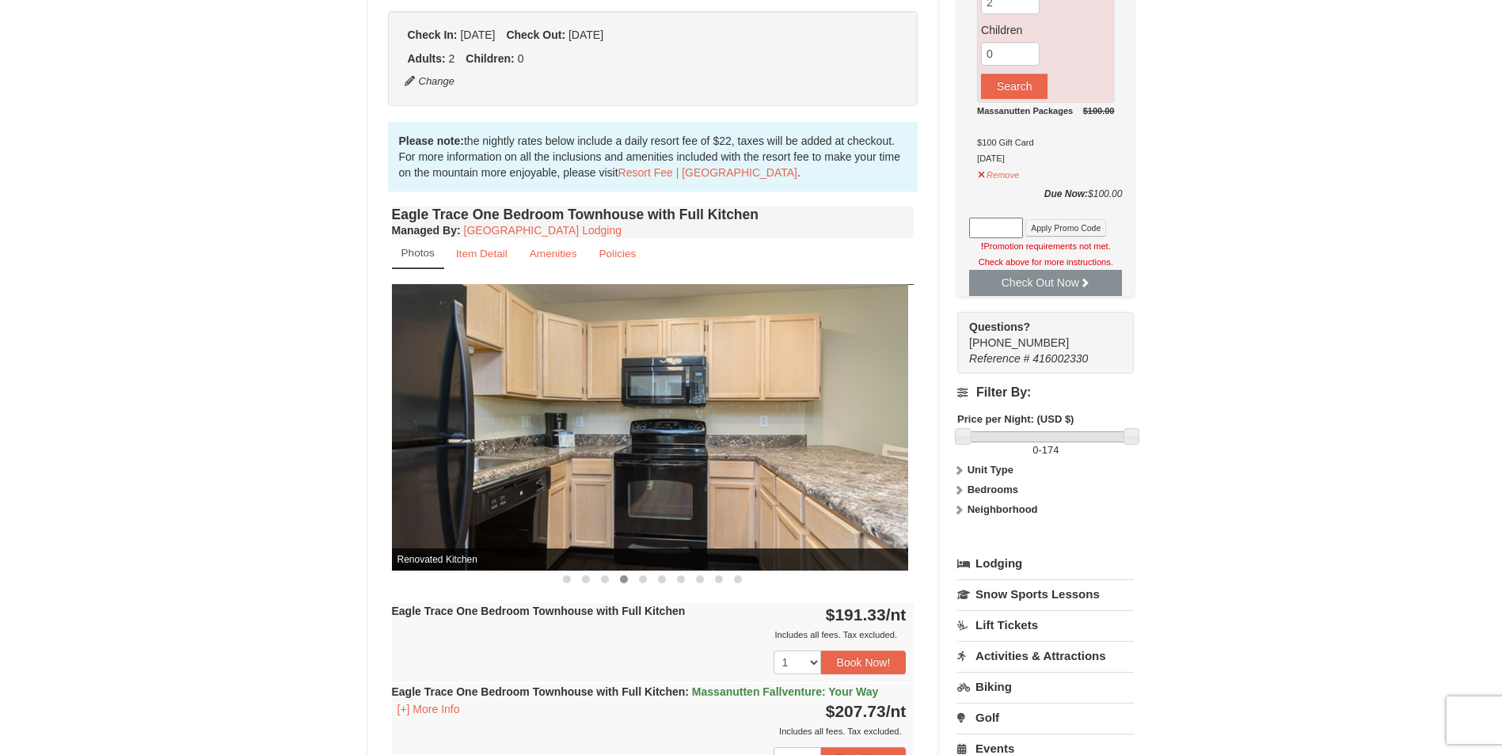
drag, startPoint x: 786, startPoint y: 463, endPoint x: 519, endPoint y: 473, distance: 267.0
click at [573, 473] on img at bounding box center [647, 427] width 523 height 286
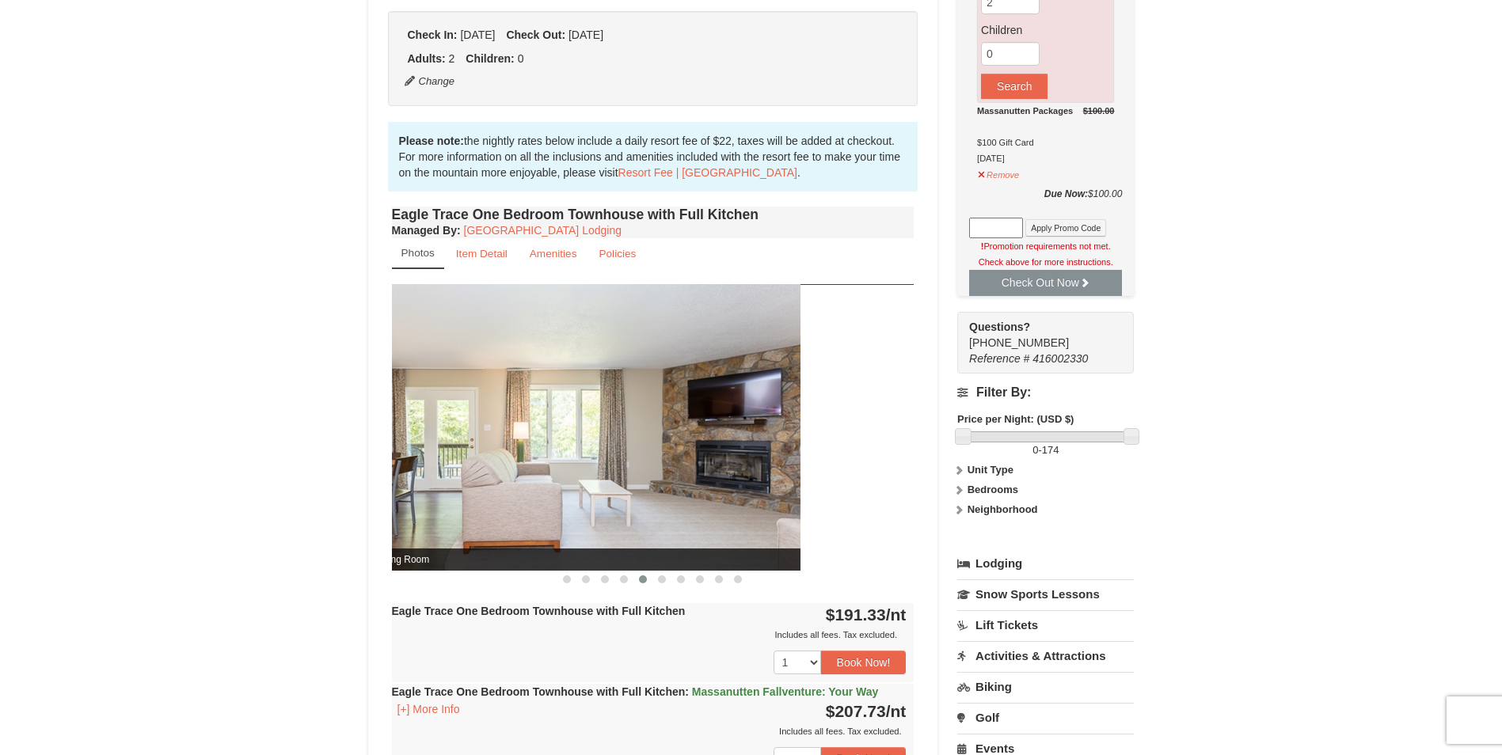
drag, startPoint x: 805, startPoint y: 450, endPoint x: 516, endPoint y: 466, distance: 289.5
click at [516, 467] on img at bounding box center [539, 427] width 523 height 286
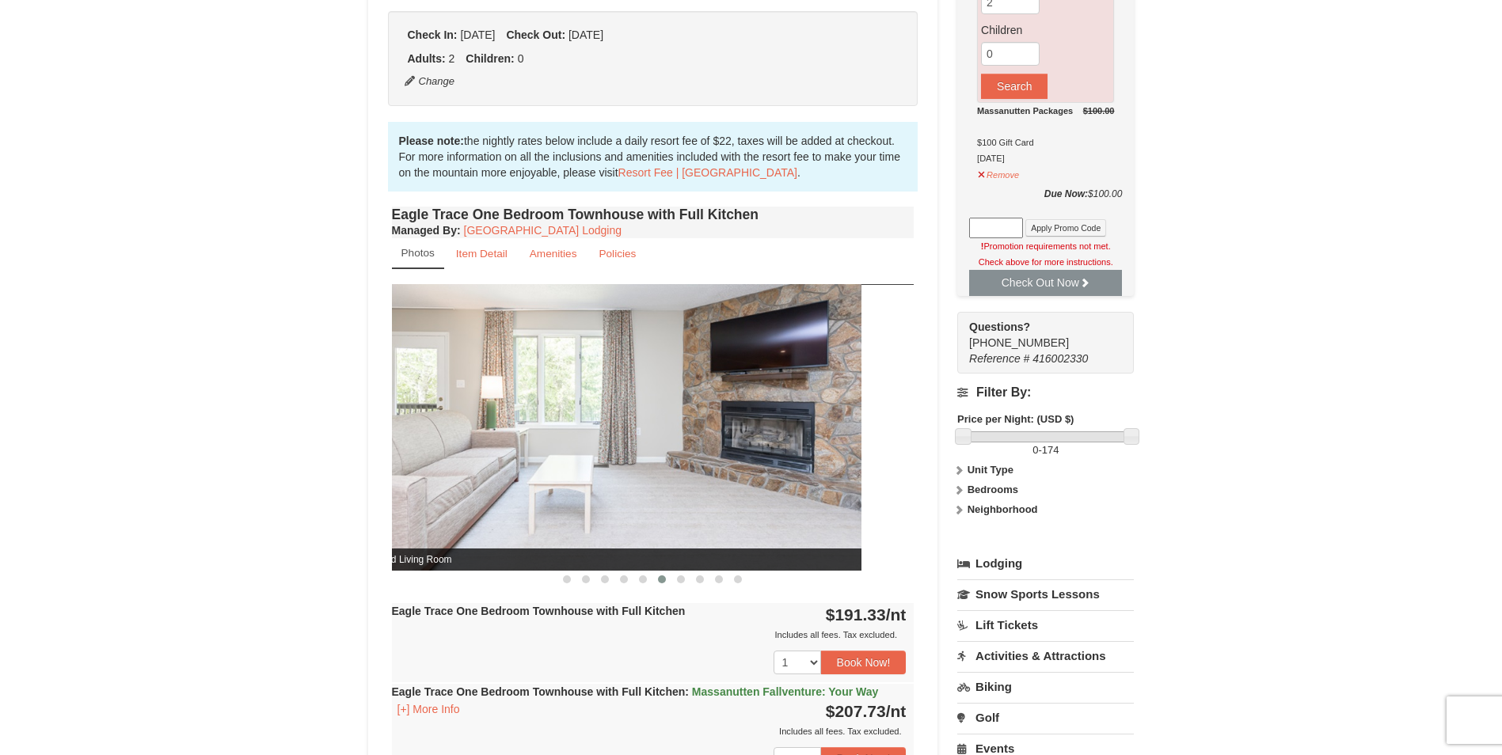
drag, startPoint x: 795, startPoint y: 437, endPoint x: 479, endPoint y: 467, distance: 317.3
click at [479, 467] on img at bounding box center [600, 427] width 523 height 286
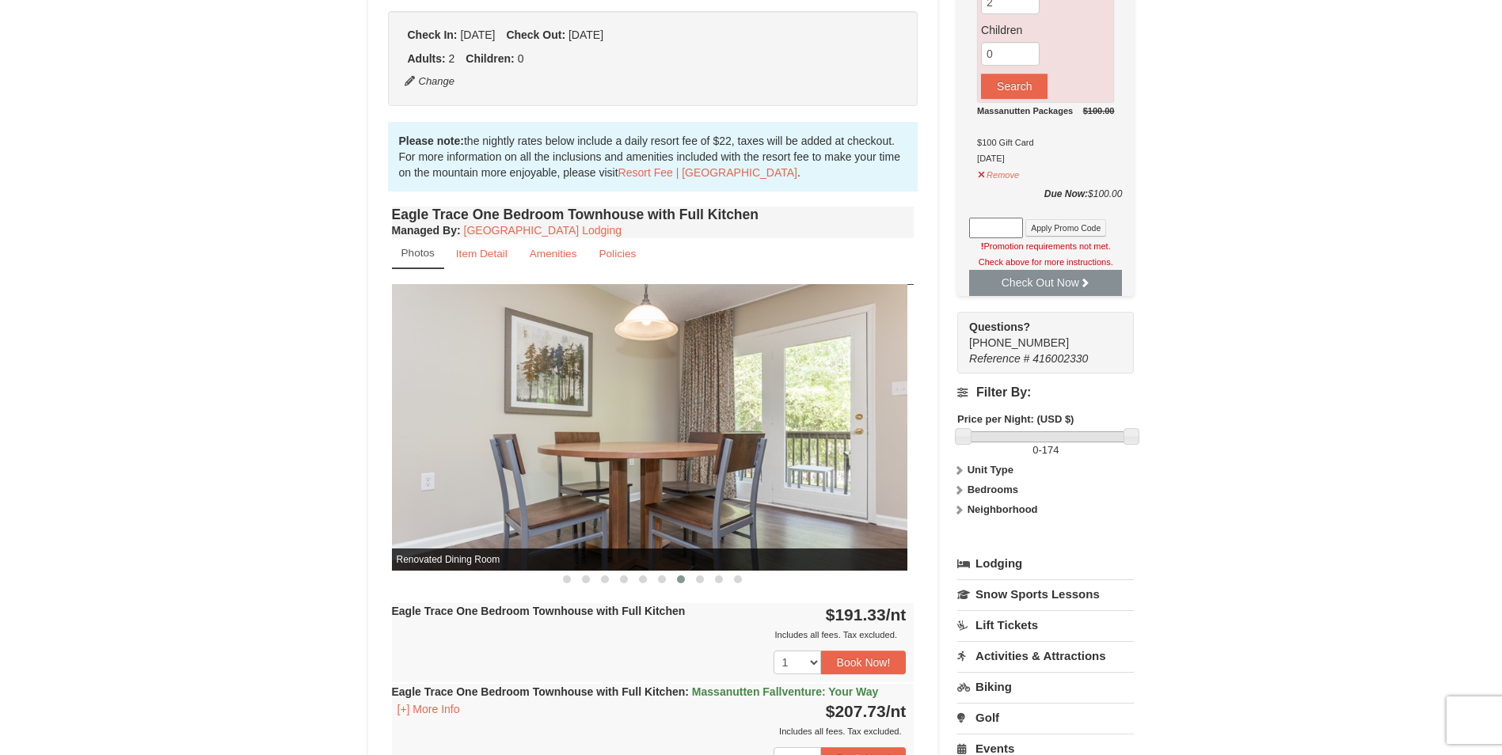
drag, startPoint x: 844, startPoint y: 430, endPoint x: 615, endPoint y: 458, distance: 230.5
click at [614, 458] on img at bounding box center [646, 427] width 523 height 286
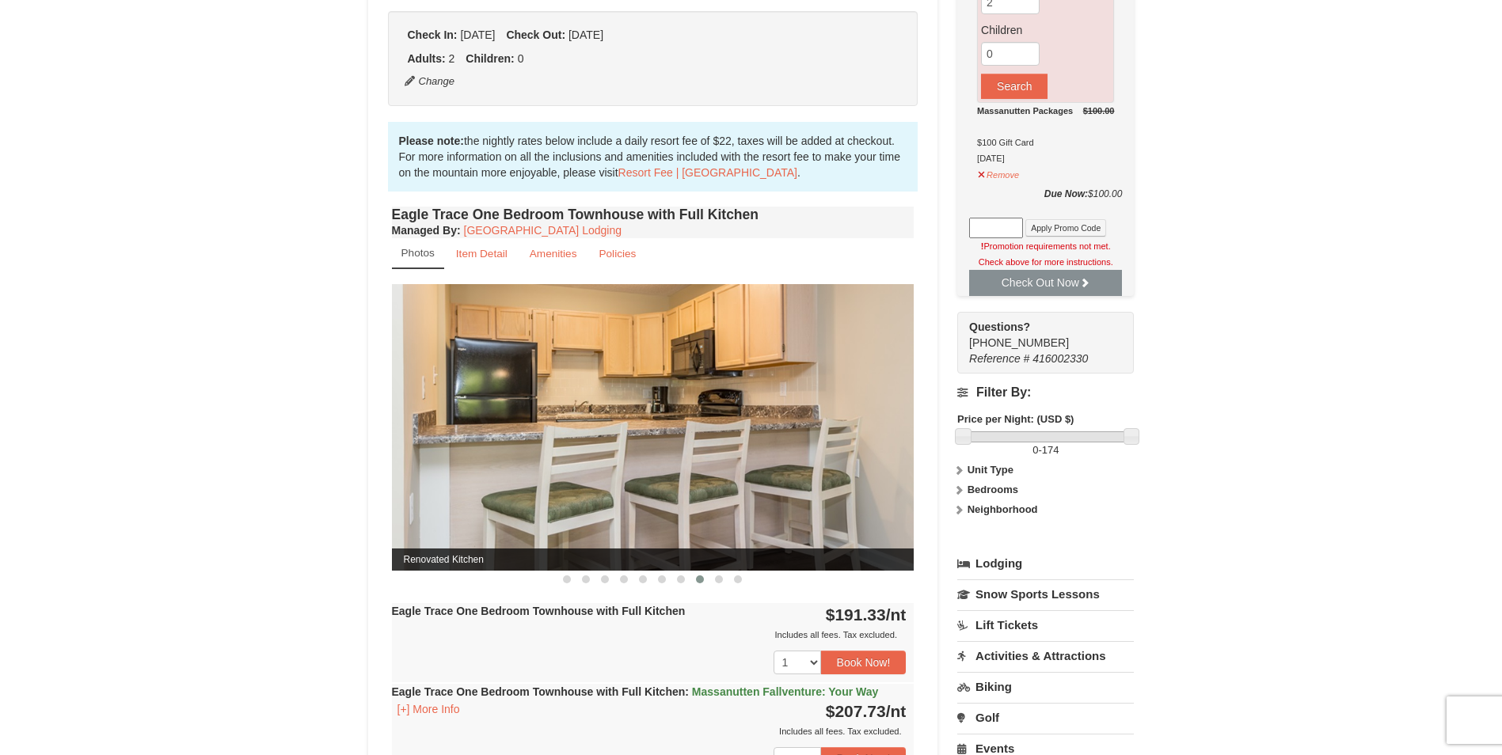
drag, startPoint x: 751, startPoint y: 439, endPoint x: 646, endPoint y: 443, distance: 104.6
click at [648, 443] on img at bounding box center [653, 427] width 523 height 286
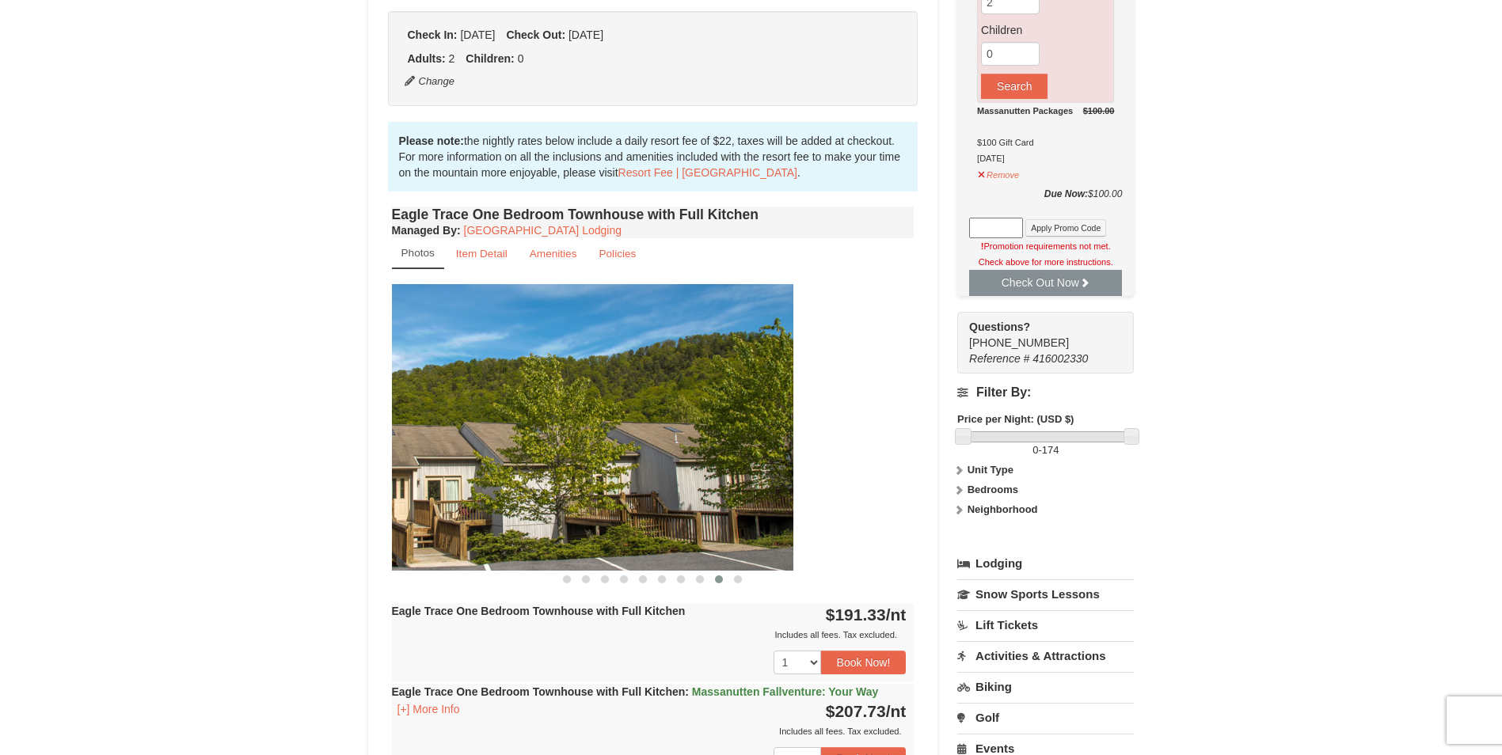
drag, startPoint x: 762, startPoint y: 435, endPoint x: 634, endPoint y: 443, distance: 127.8
click at [635, 443] on img at bounding box center [532, 427] width 523 height 286
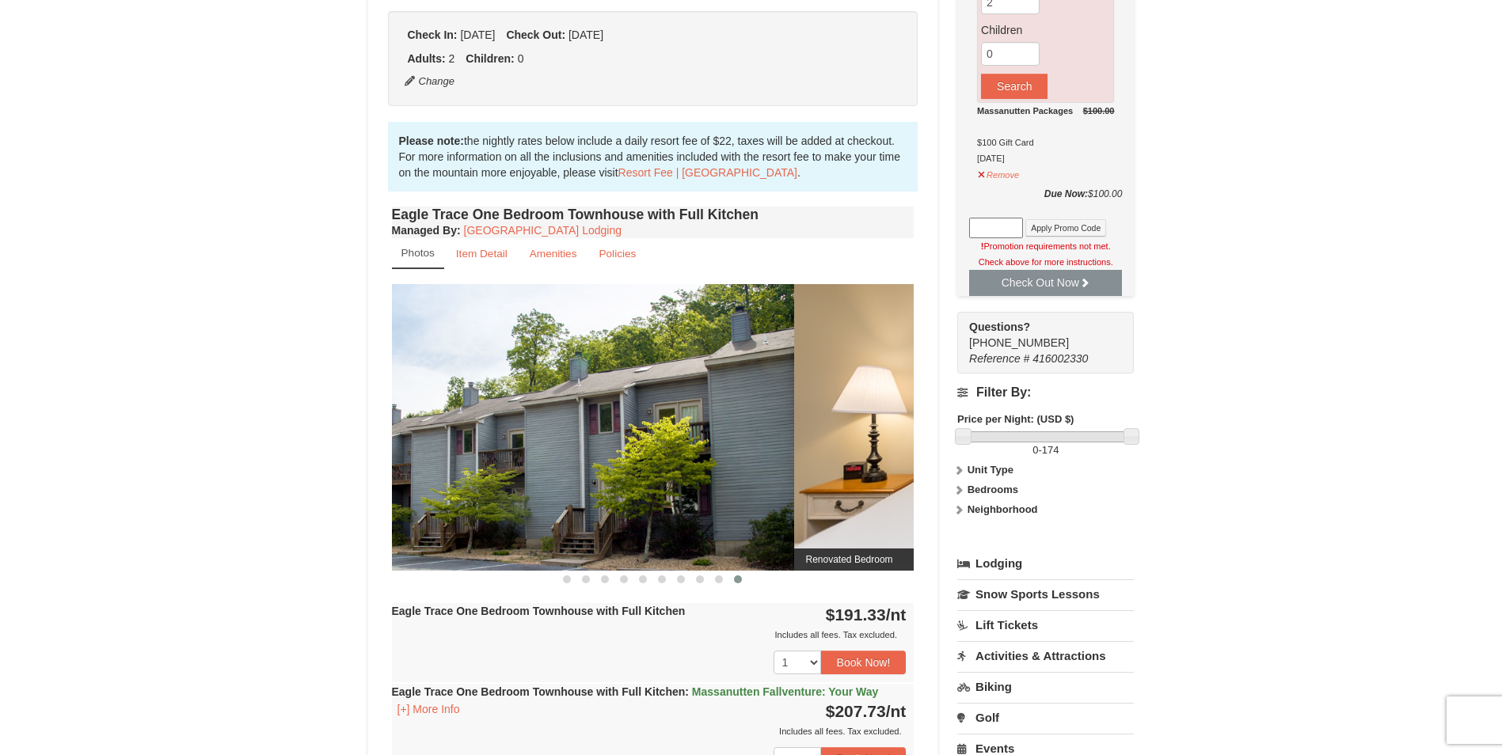
drag, startPoint x: 741, startPoint y: 433, endPoint x: 620, endPoint y: 442, distance: 121.5
click at [620, 442] on img at bounding box center [533, 427] width 523 height 286
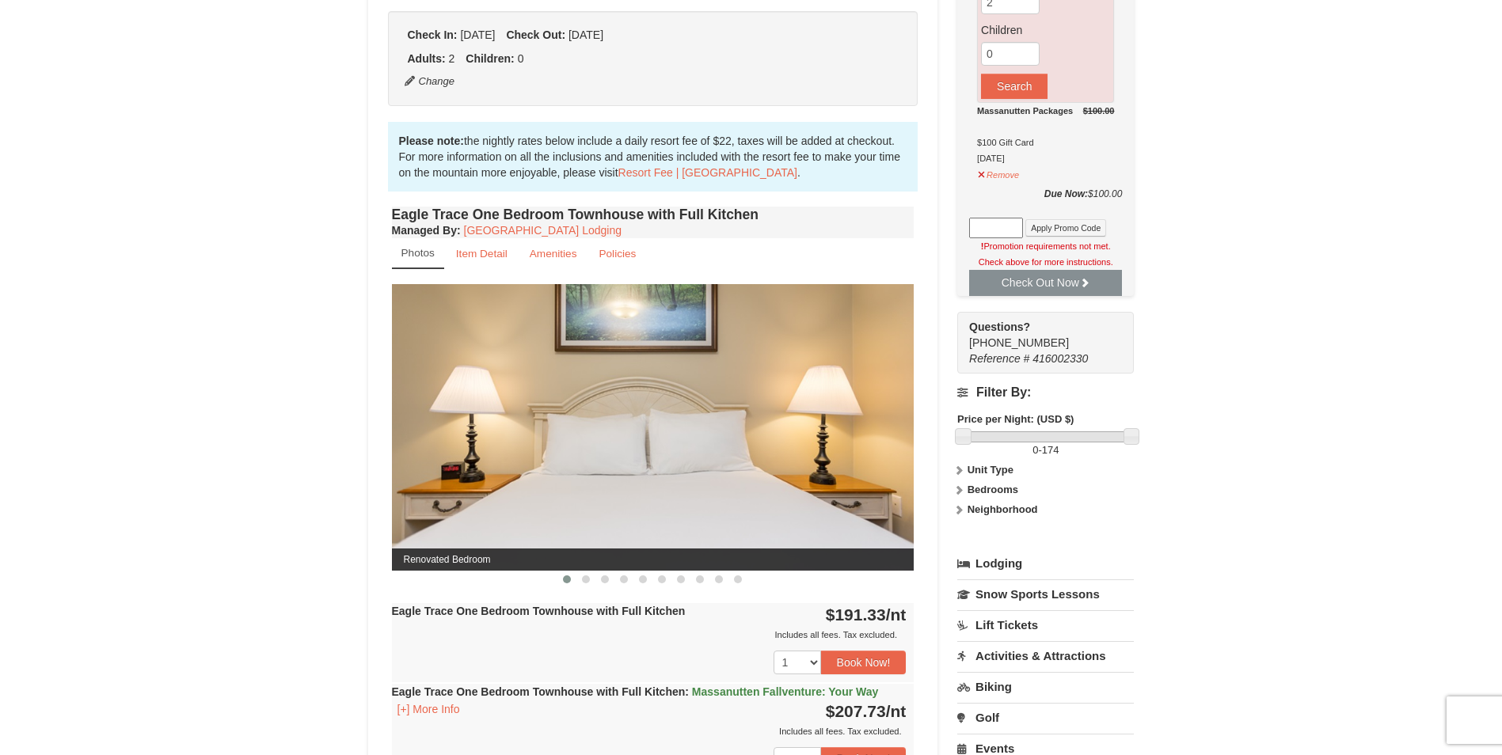
drag, startPoint x: 759, startPoint y: 432, endPoint x: 618, endPoint y: 441, distance: 142.0
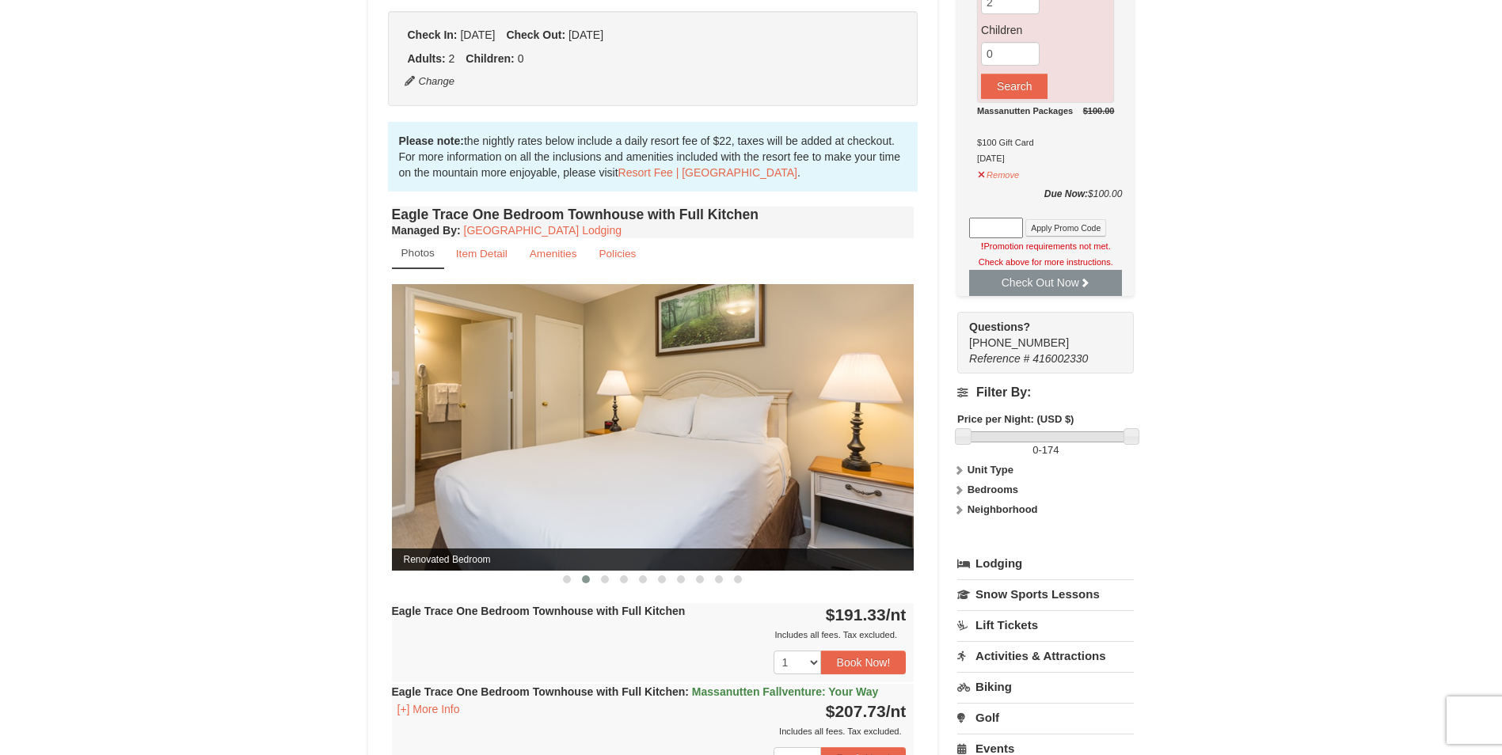
drag, startPoint x: 751, startPoint y: 432, endPoint x: 645, endPoint y: 434, distance: 105.3
click at [623, 439] on img at bounding box center [653, 427] width 523 height 286
drag, startPoint x: 731, startPoint y: 426, endPoint x: 587, endPoint y: 435, distance: 144.4
click at [587, 435] on img at bounding box center [653, 427] width 523 height 286
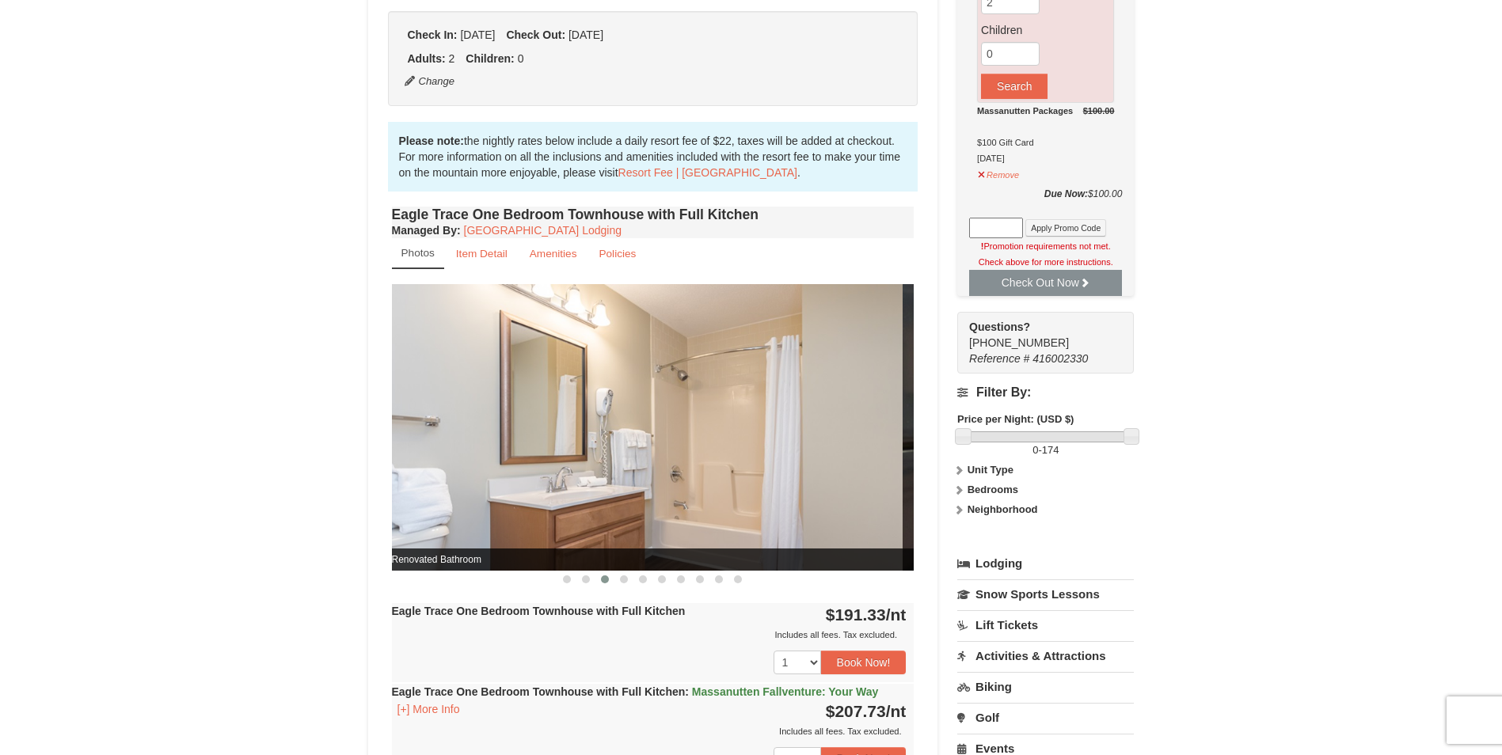
drag, startPoint x: 706, startPoint y: 428, endPoint x: 694, endPoint y: 428, distance: 11.9
click at [694, 428] on img at bounding box center [641, 427] width 523 height 286
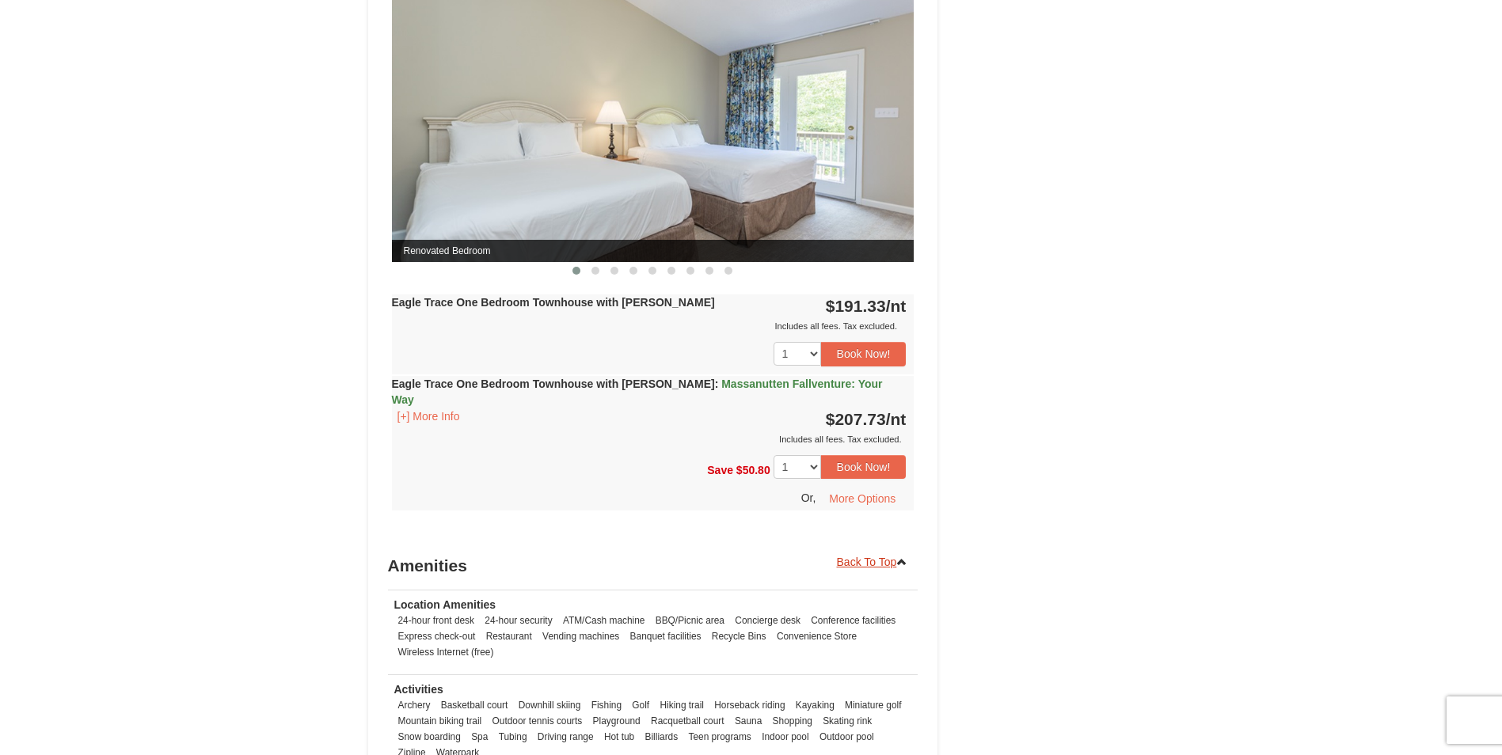
scroll to position [1346, 0]
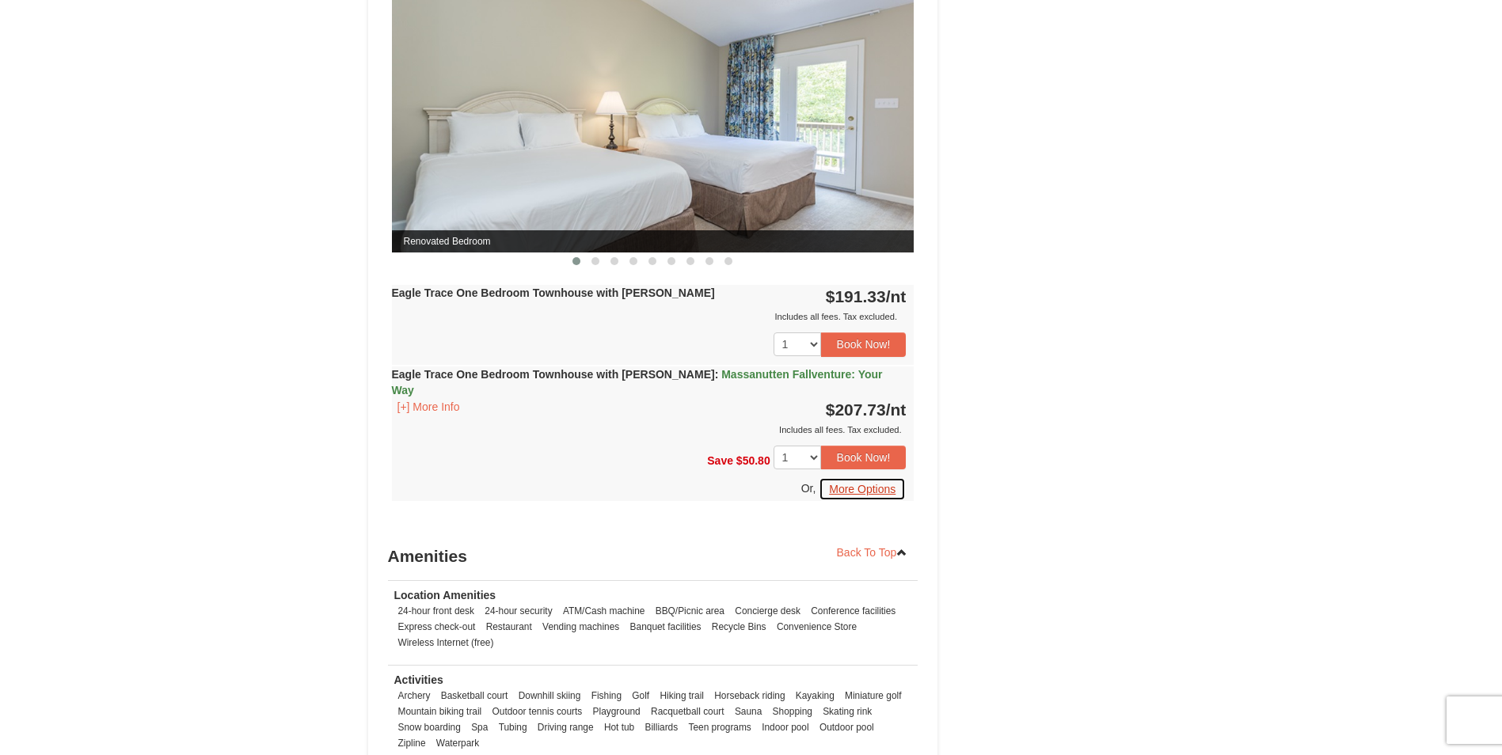
click at [851, 477] on button "More Options" at bounding box center [862, 489] width 87 height 24
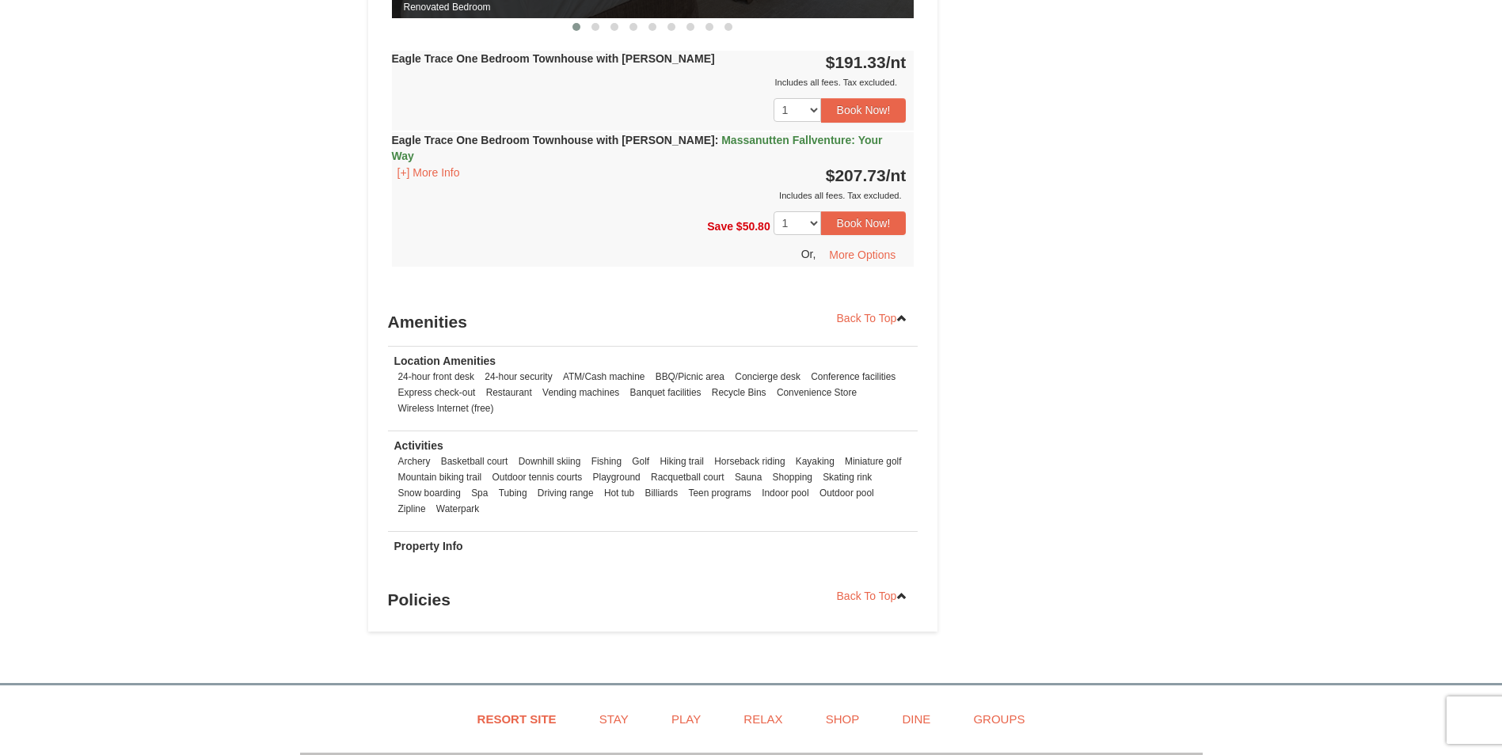
scroll to position [1437, 0]
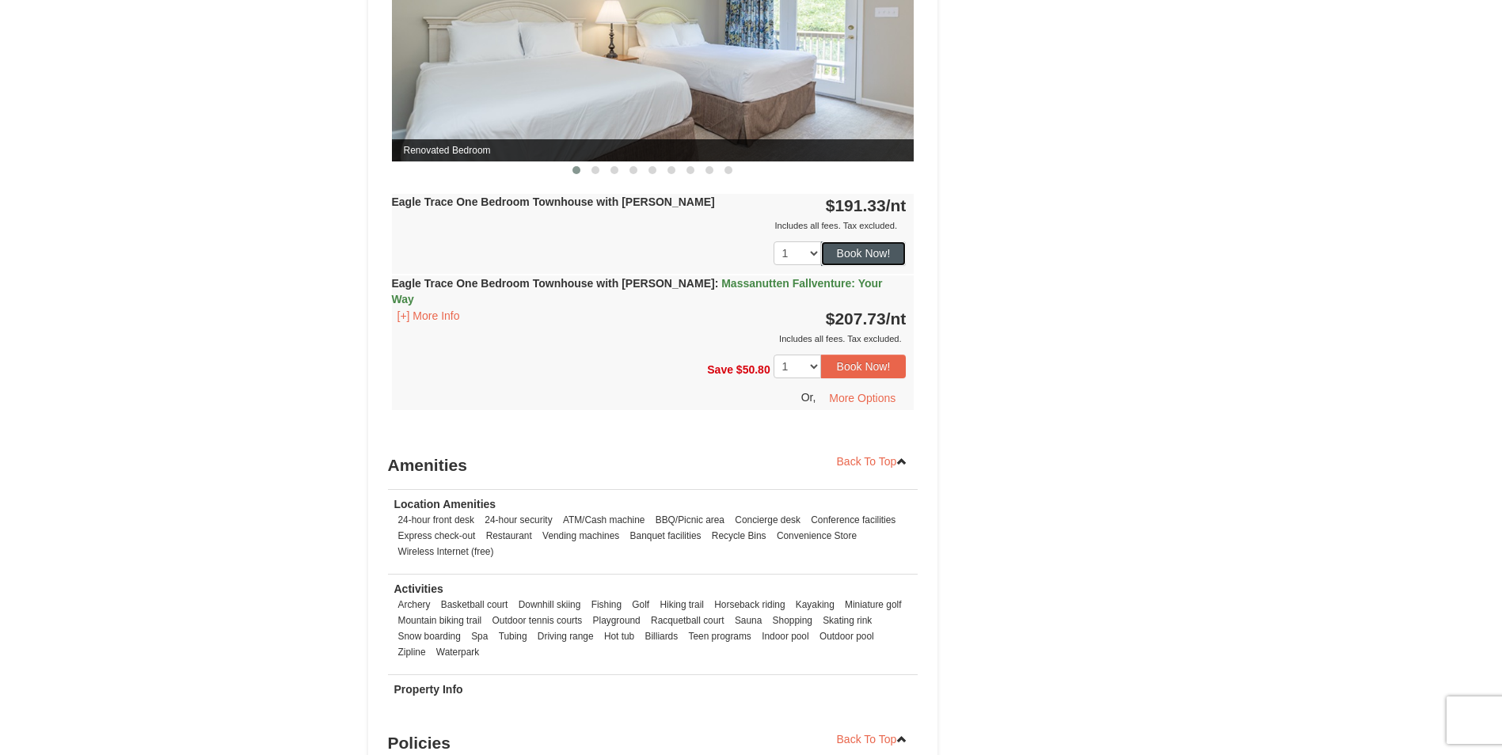
click at [867, 252] on button "Book Now!" at bounding box center [864, 253] width 86 height 24
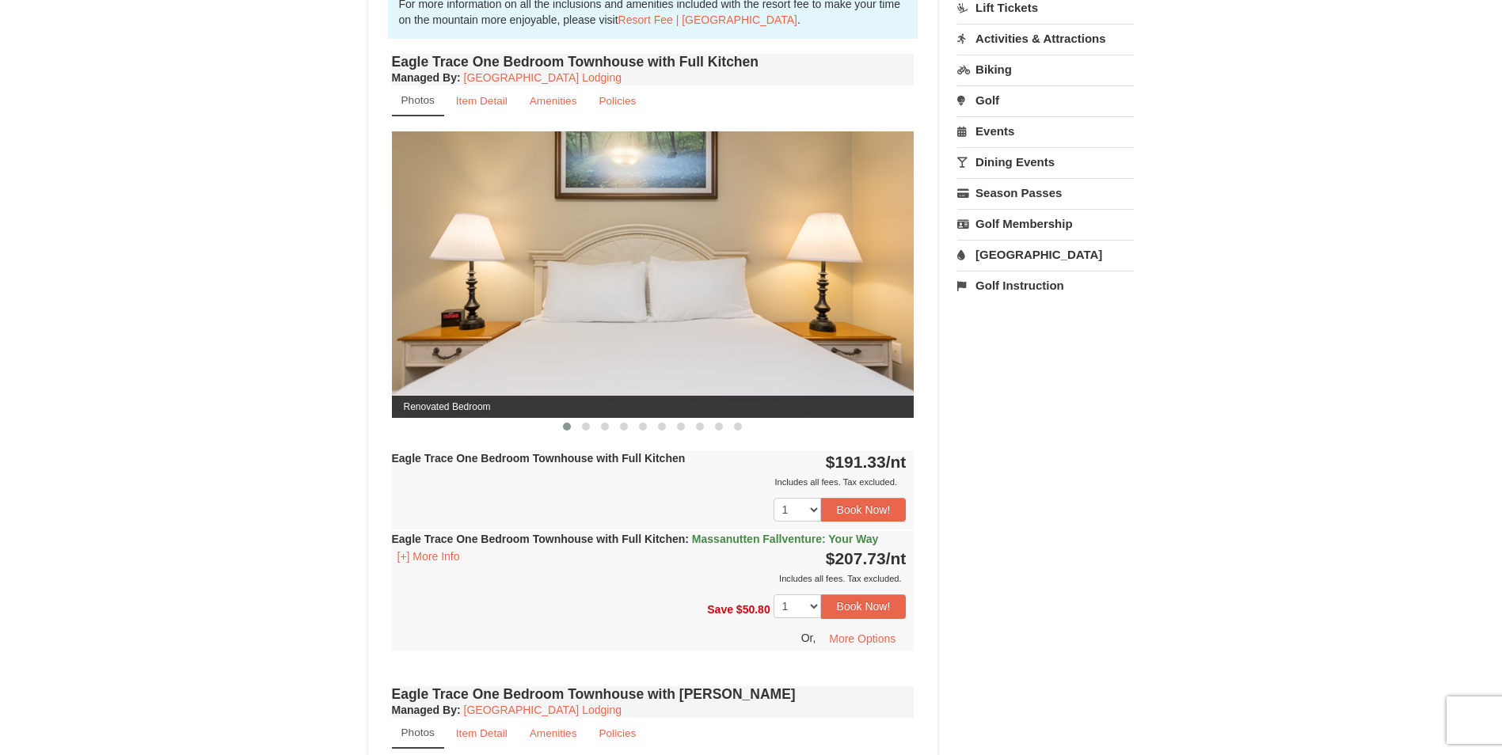
scroll to position [154, 0]
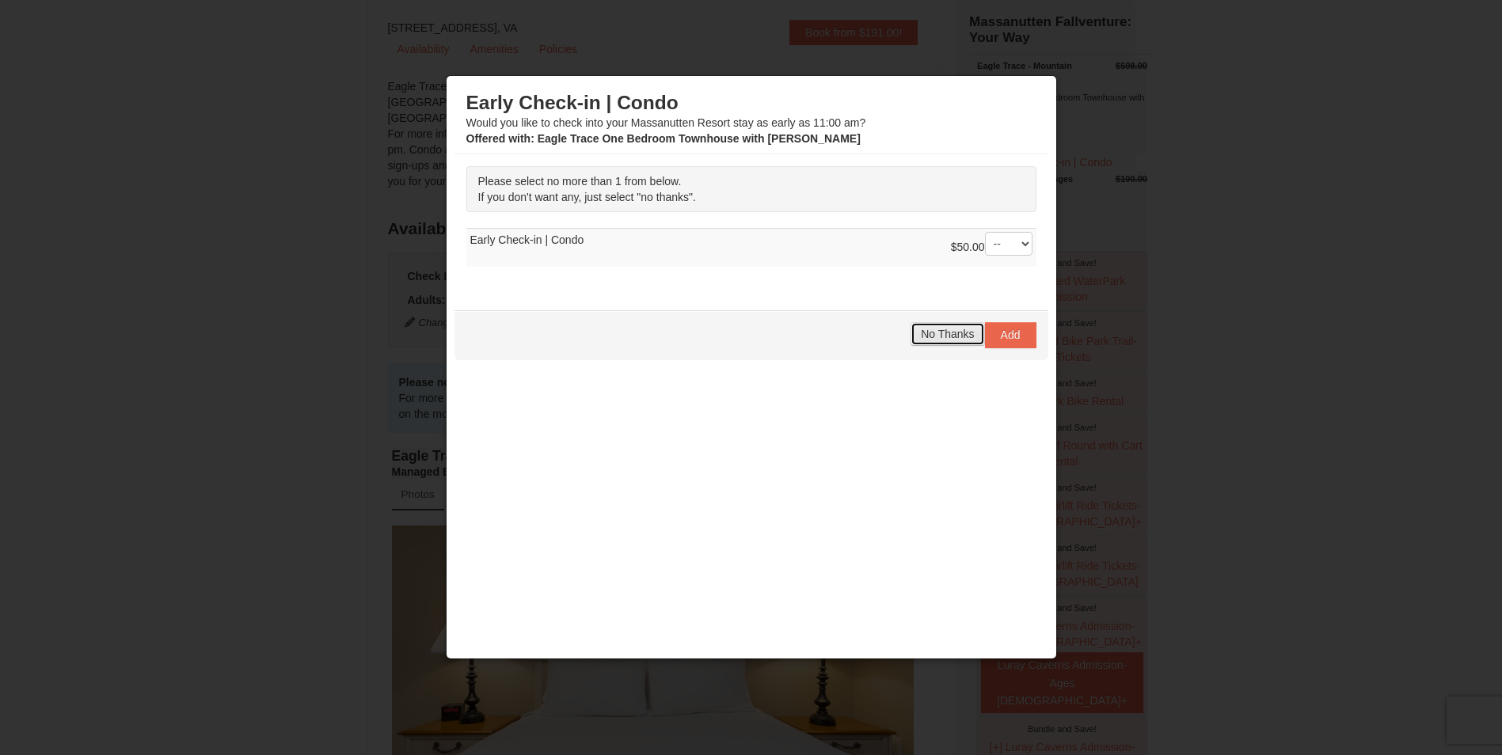
click at [936, 335] on span "No Thanks" at bounding box center [947, 334] width 53 height 13
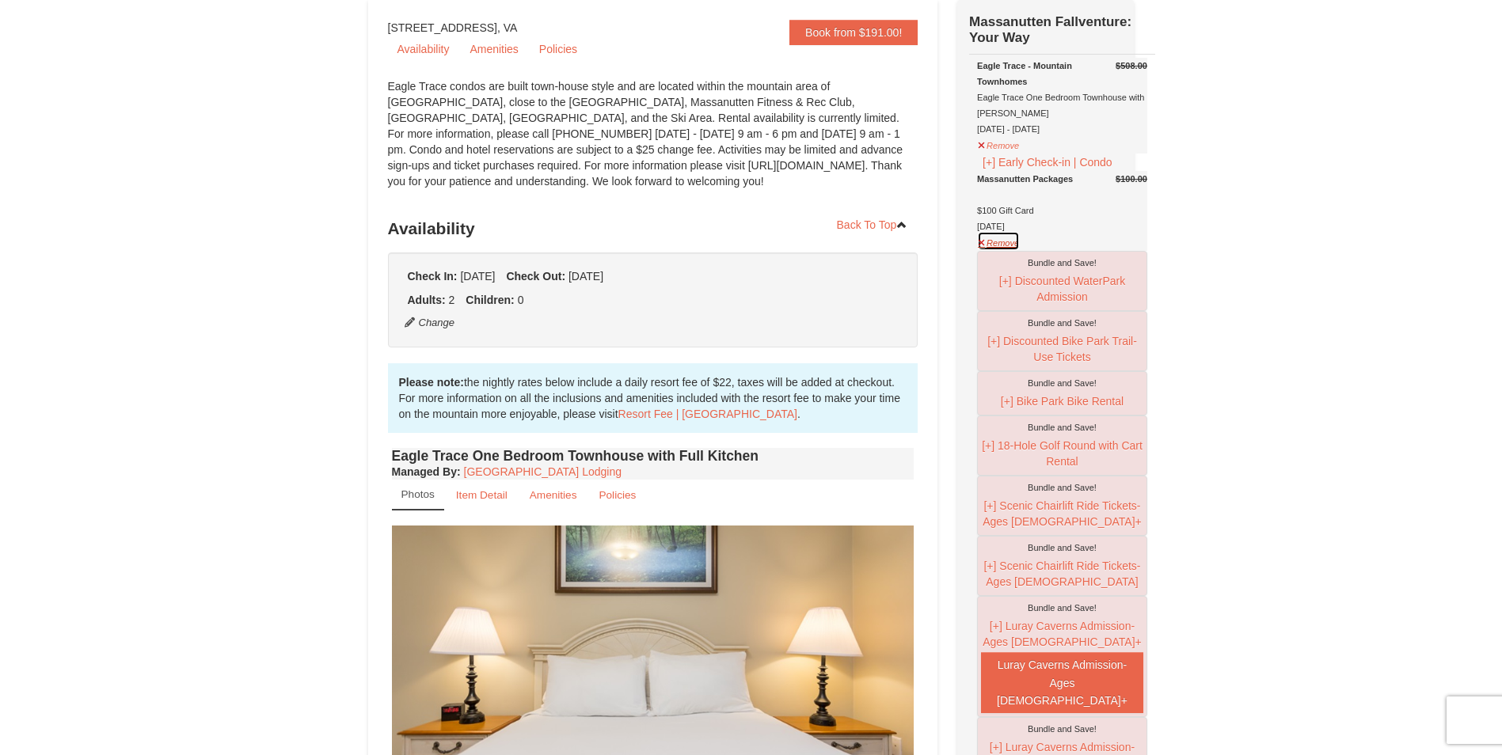
click at [1014, 251] on button "Remove" at bounding box center [998, 241] width 43 height 20
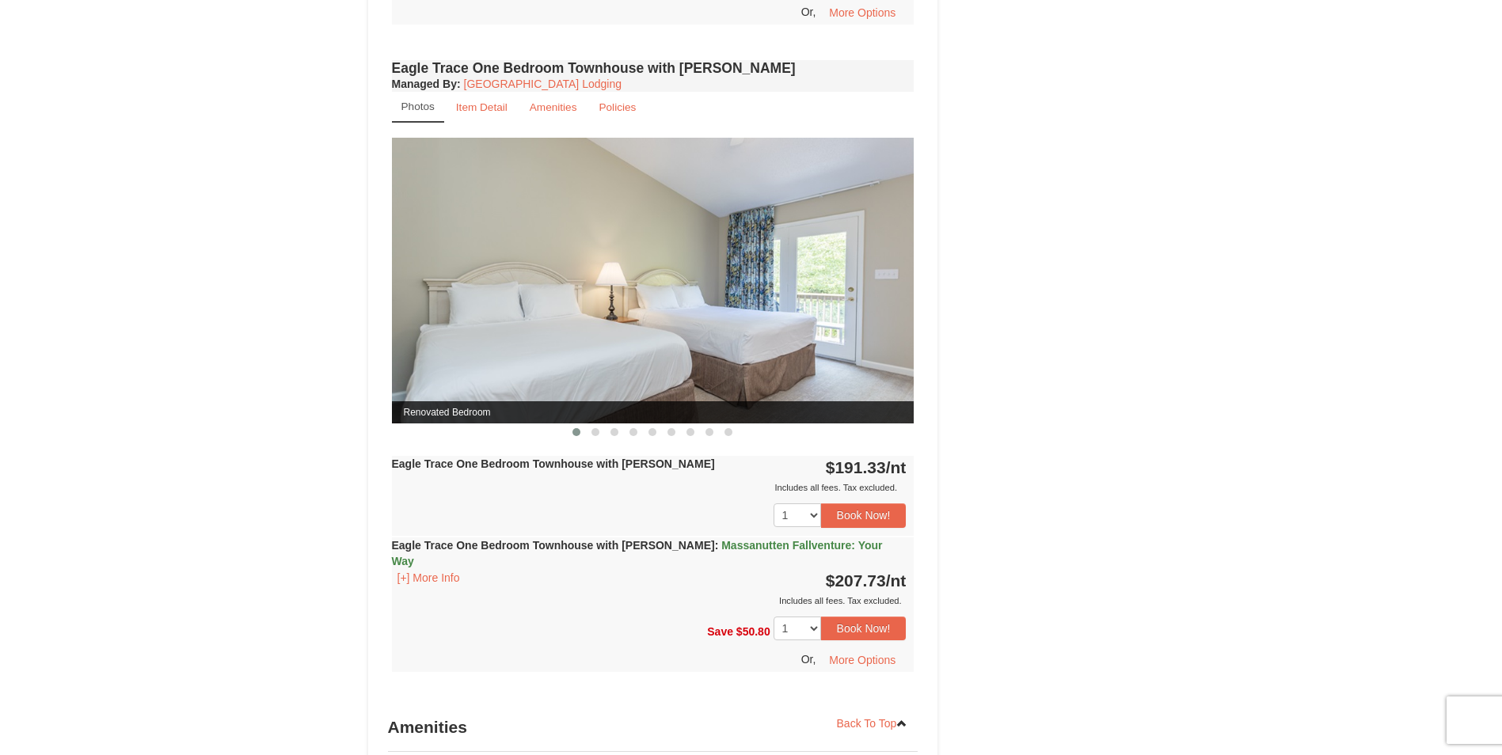
scroll to position [1184, 0]
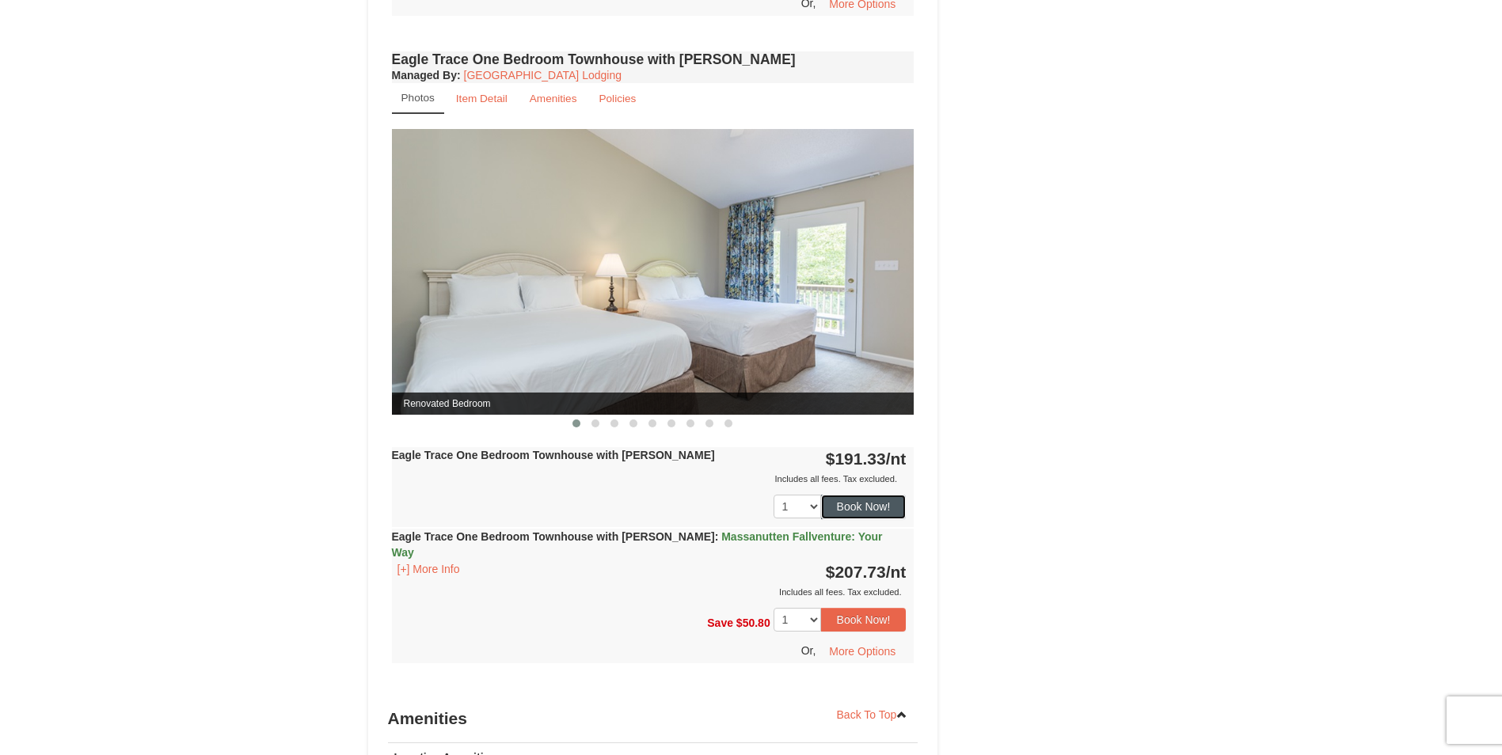
click at [865, 507] on button "Book Now!" at bounding box center [864, 507] width 86 height 24
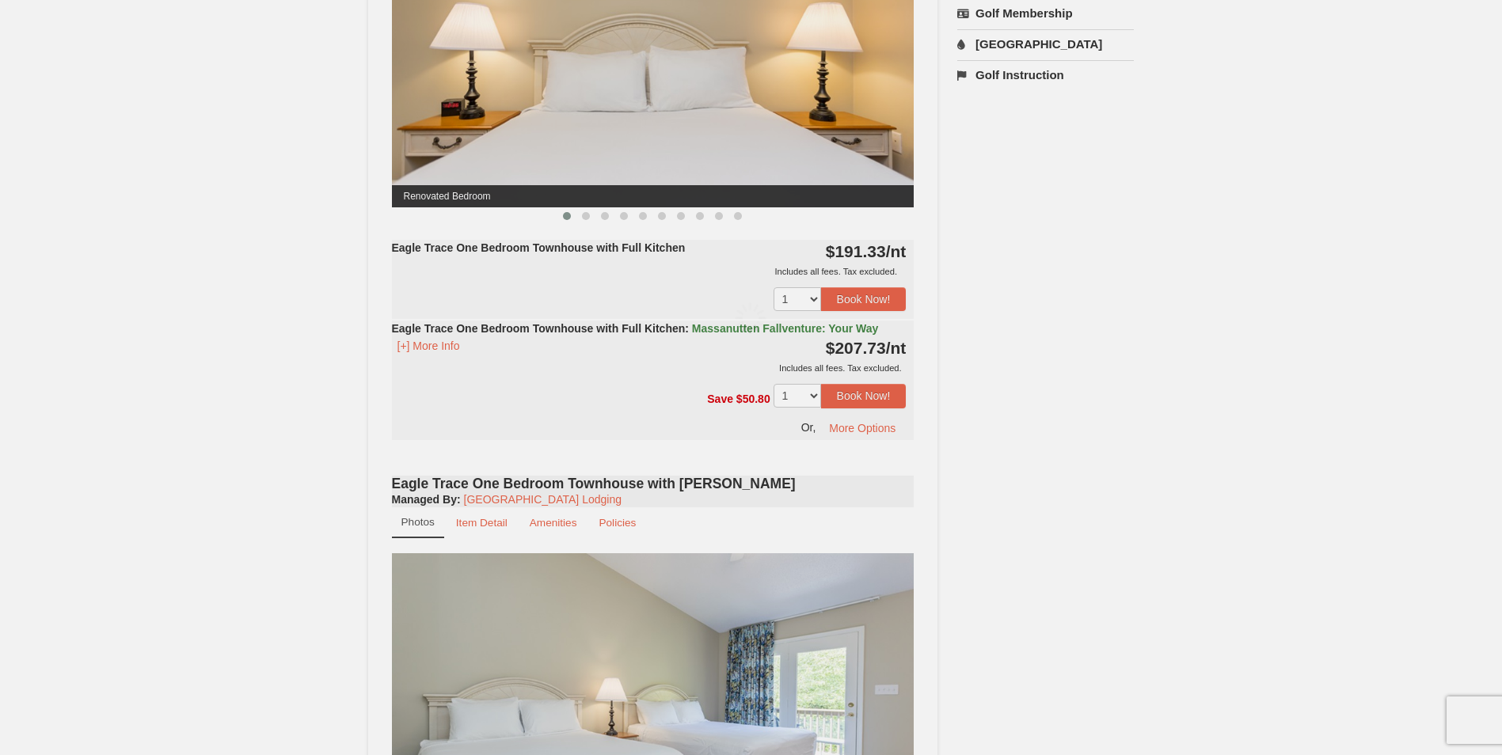
scroll to position [154, 0]
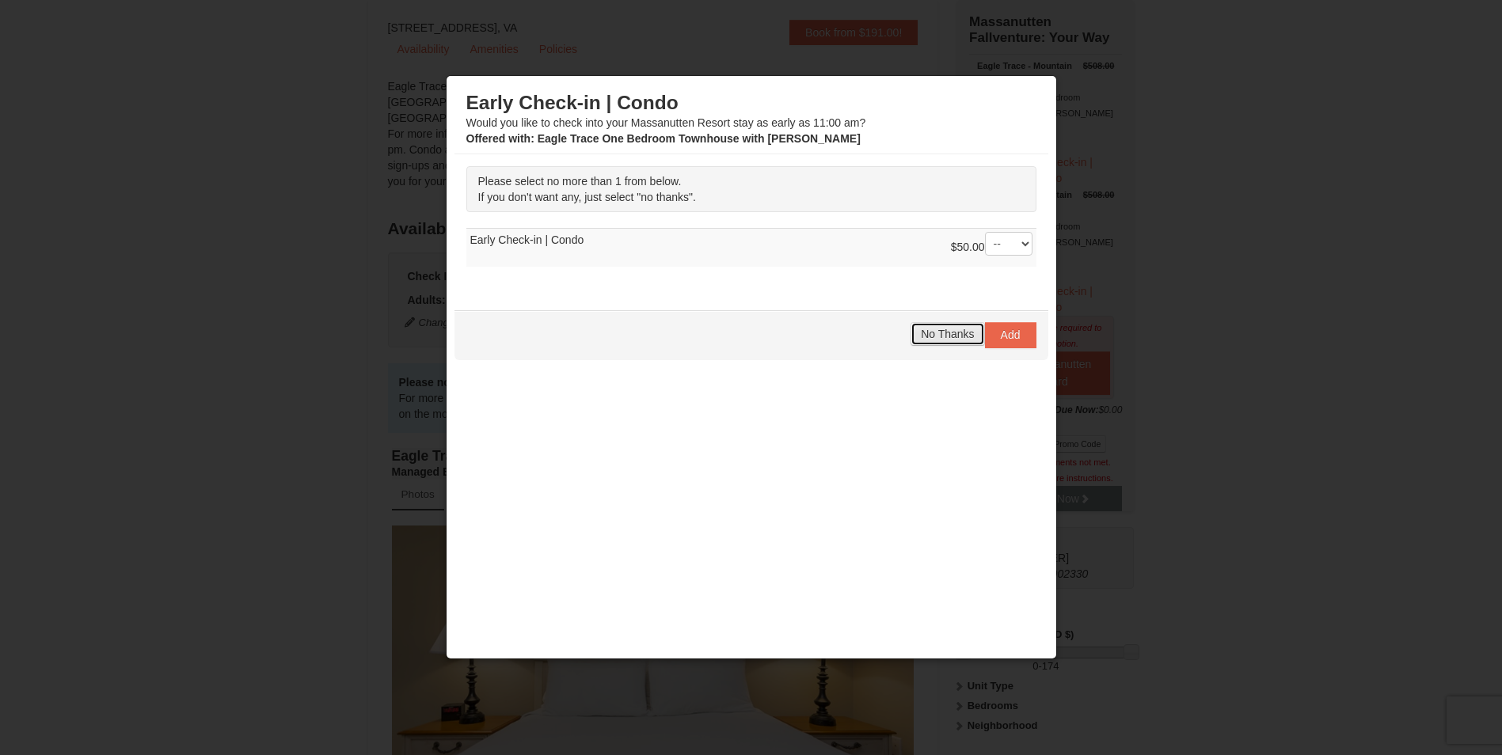
click at [946, 339] on span "No Thanks" at bounding box center [947, 334] width 53 height 13
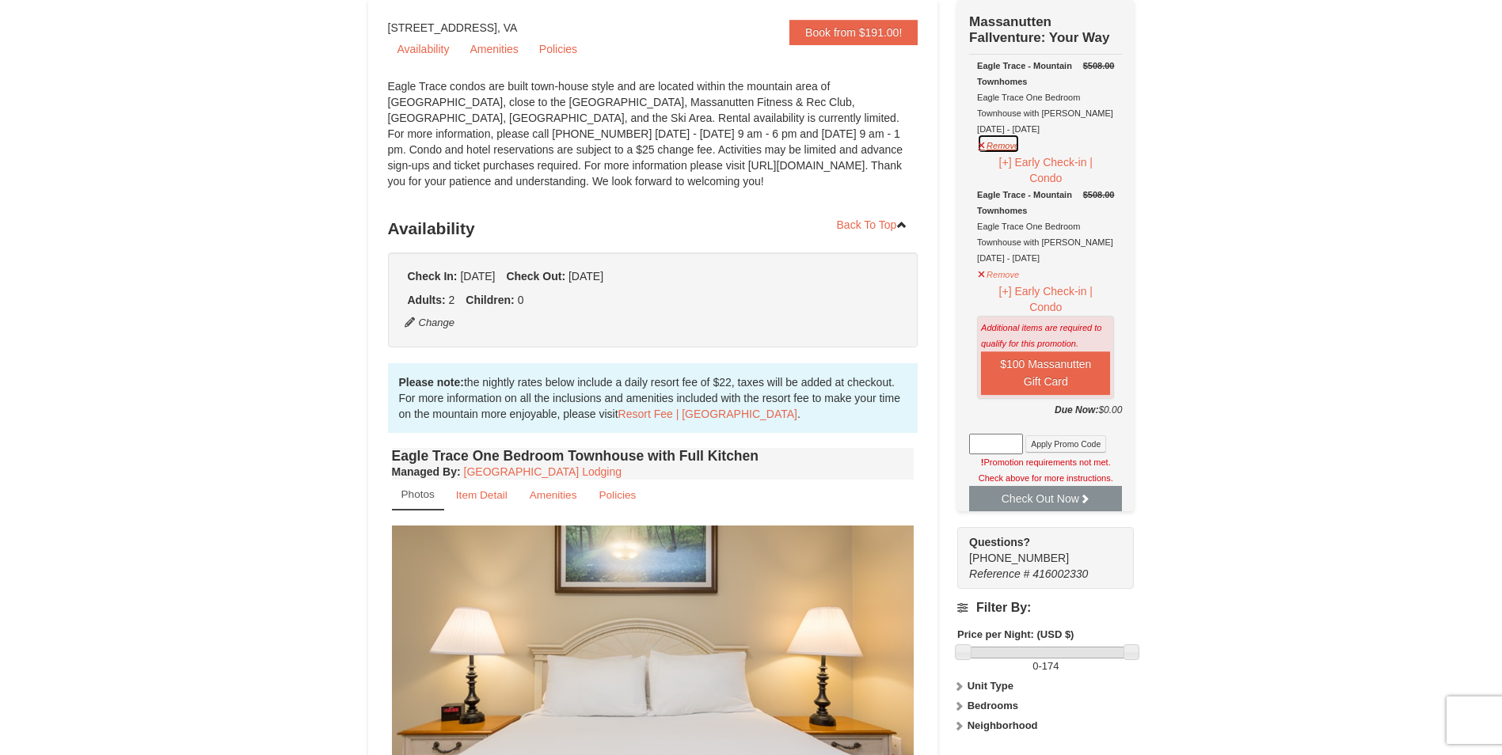
click at [1001, 146] on button "Remove" at bounding box center [998, 144] width 43 height 20
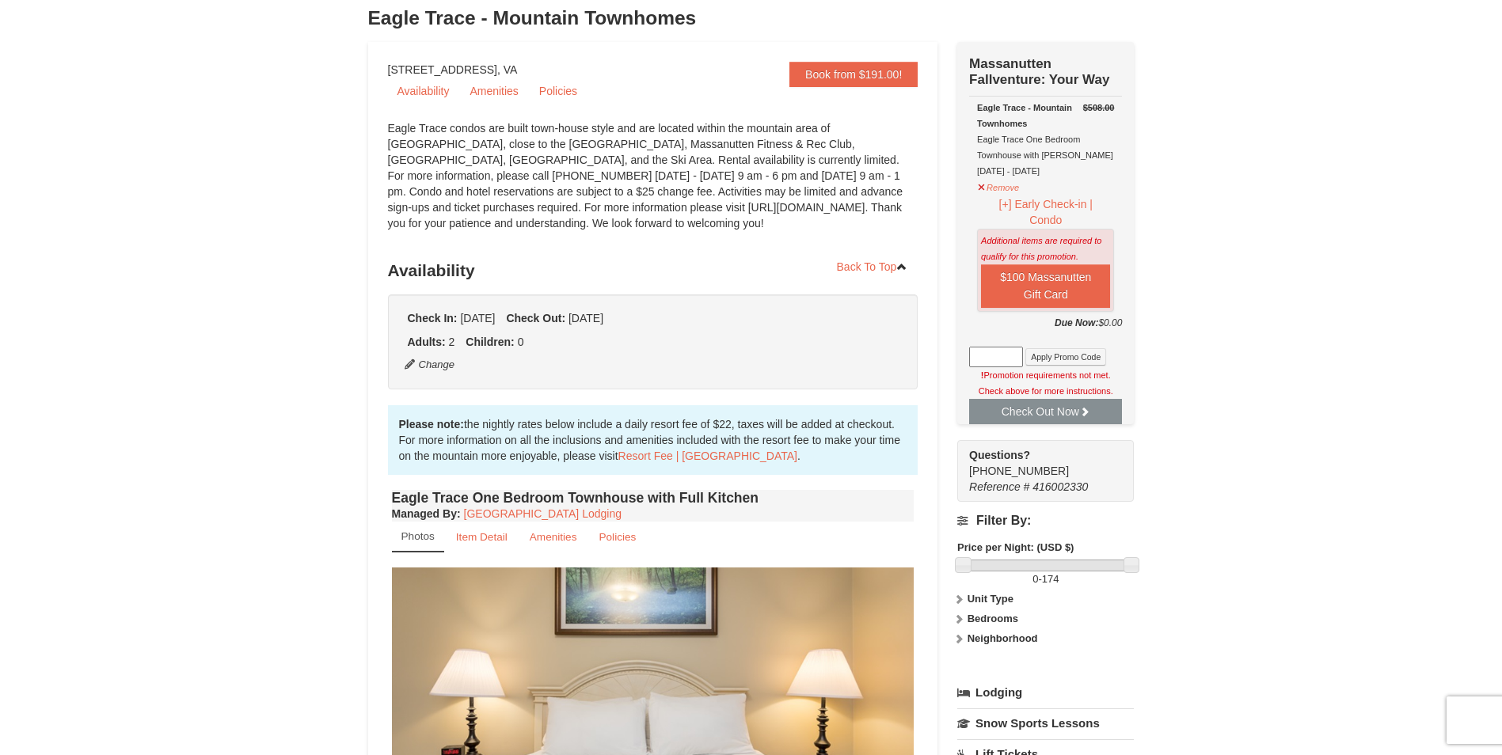
scroll to position [75, 0]
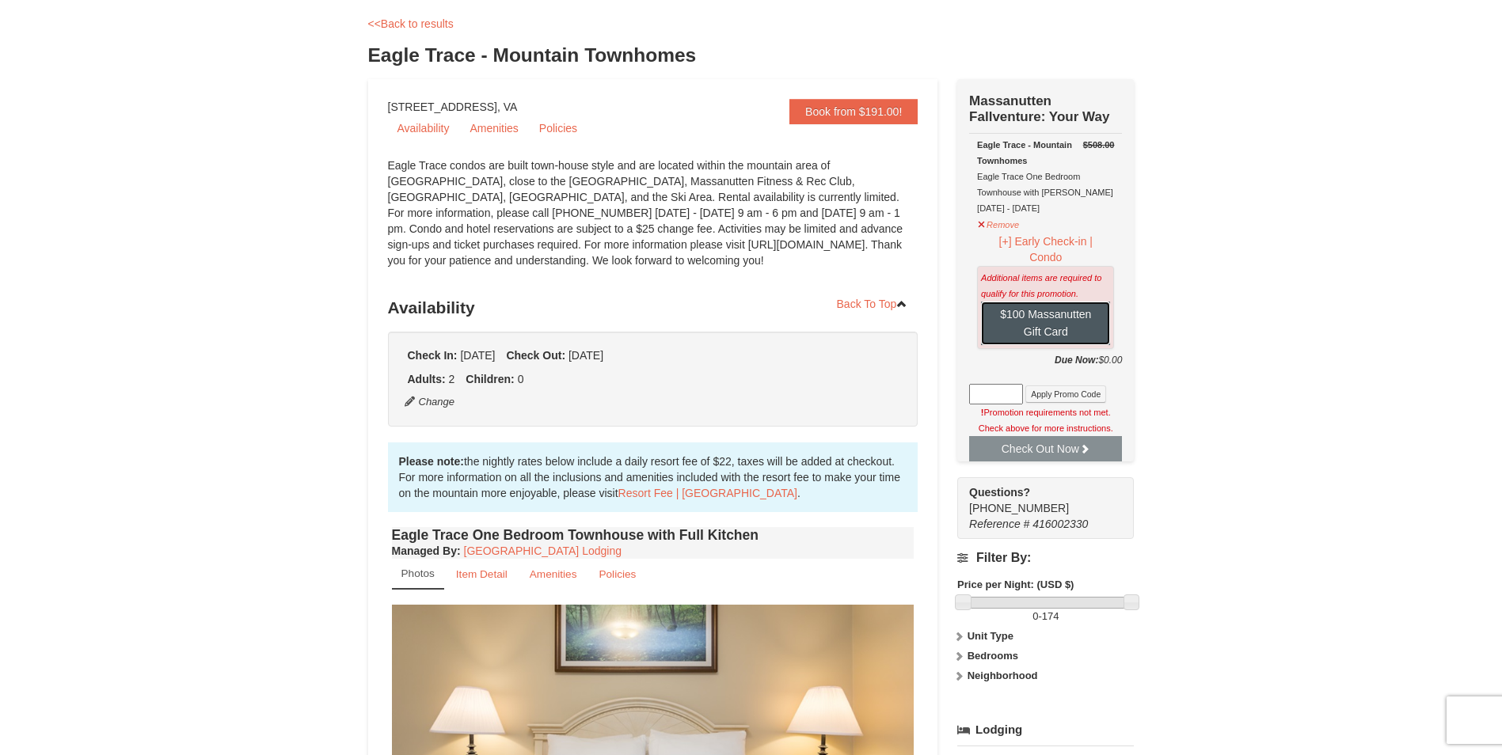
click at [1046, 317] on button "$100 Massanutten Gift Card" at bounding box center [1045, 324] width 129 height 44
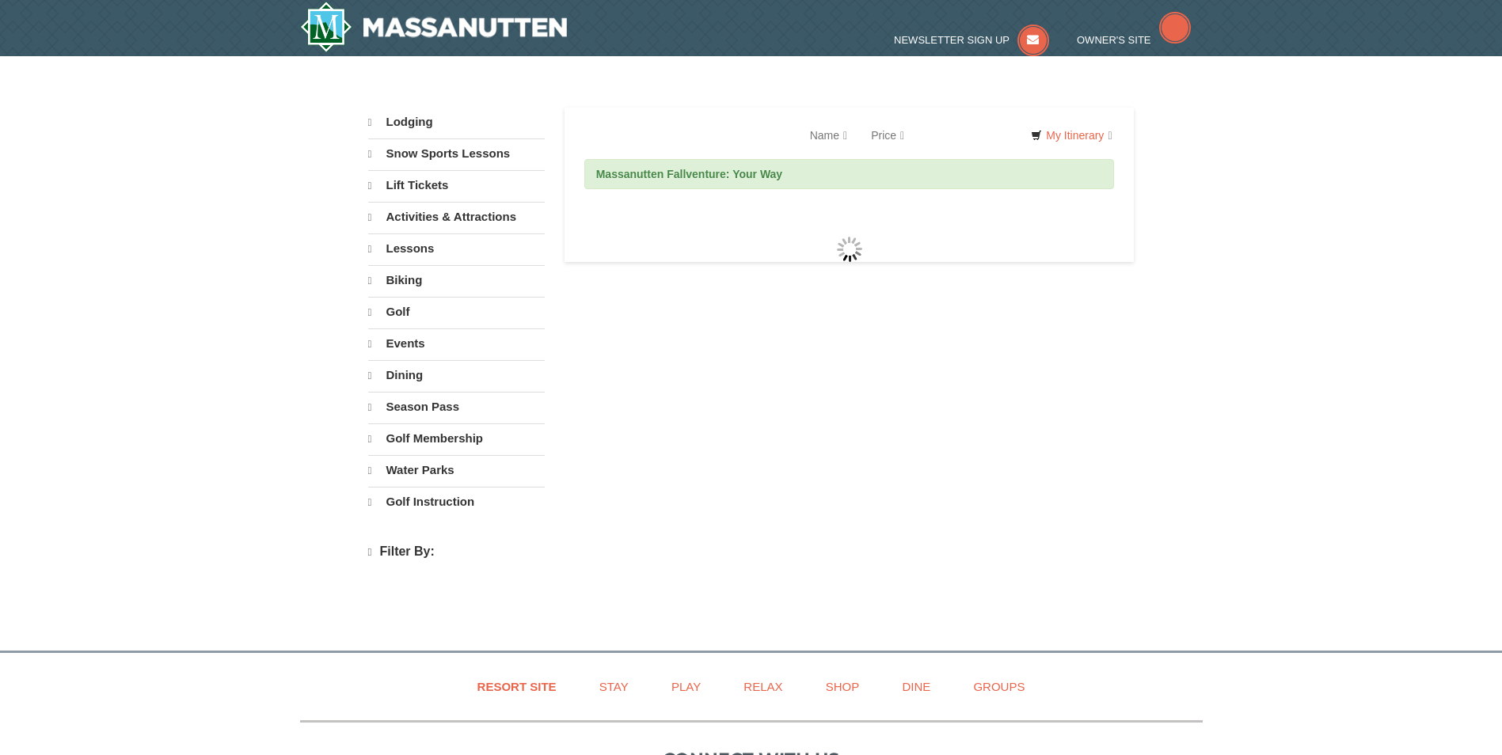
select select "9"
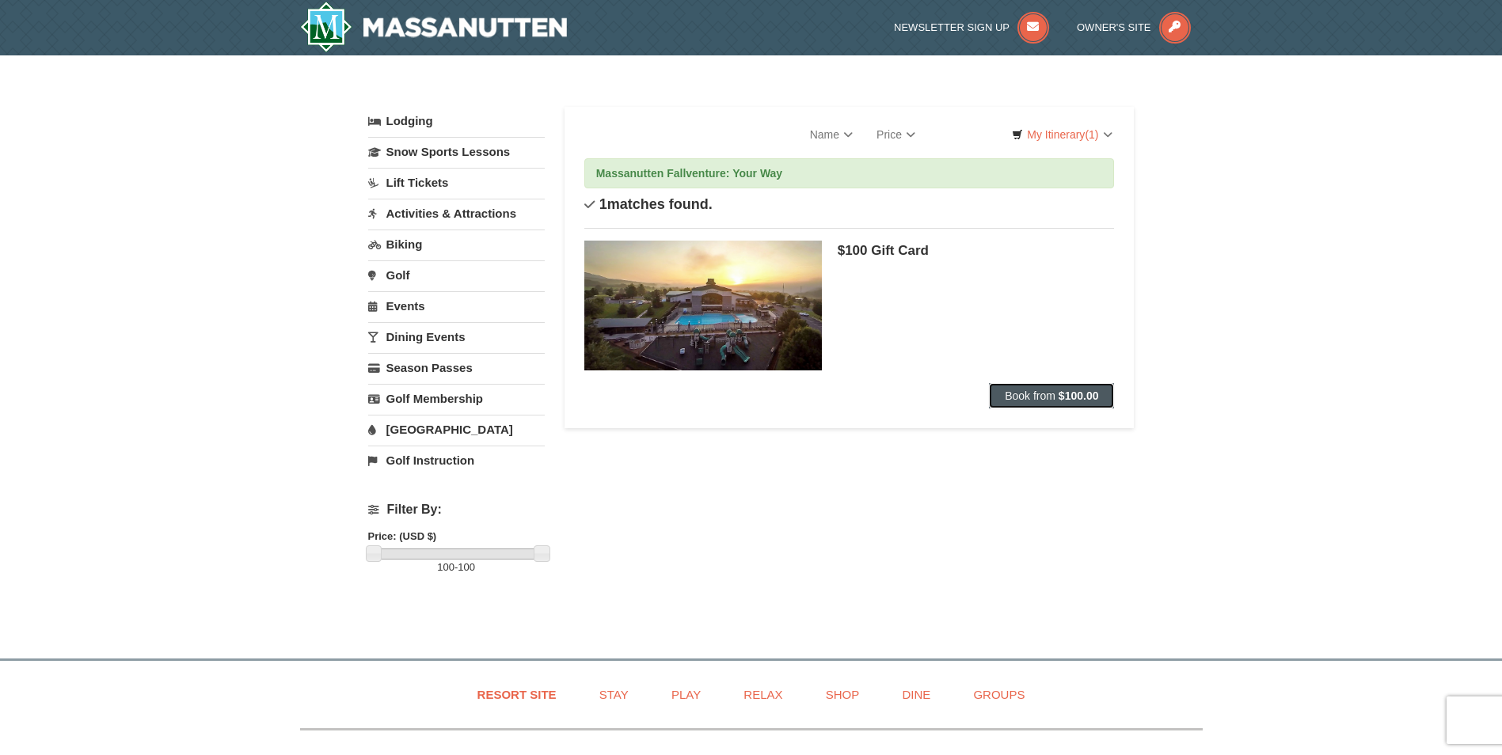
click at [1043, 400] on span "Book from" at bounding box center [1030, 396] width 51 height 13
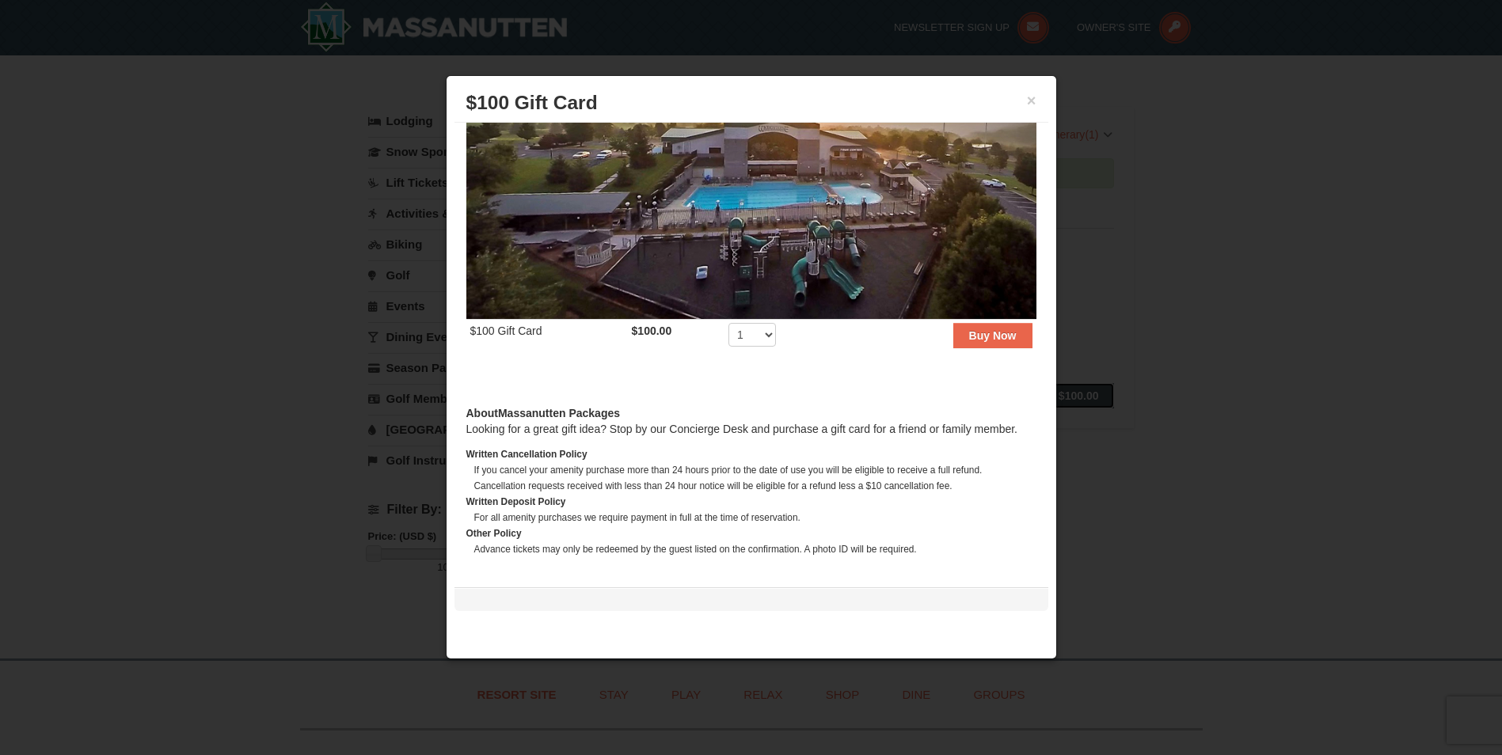
scroll to position [135, 0]
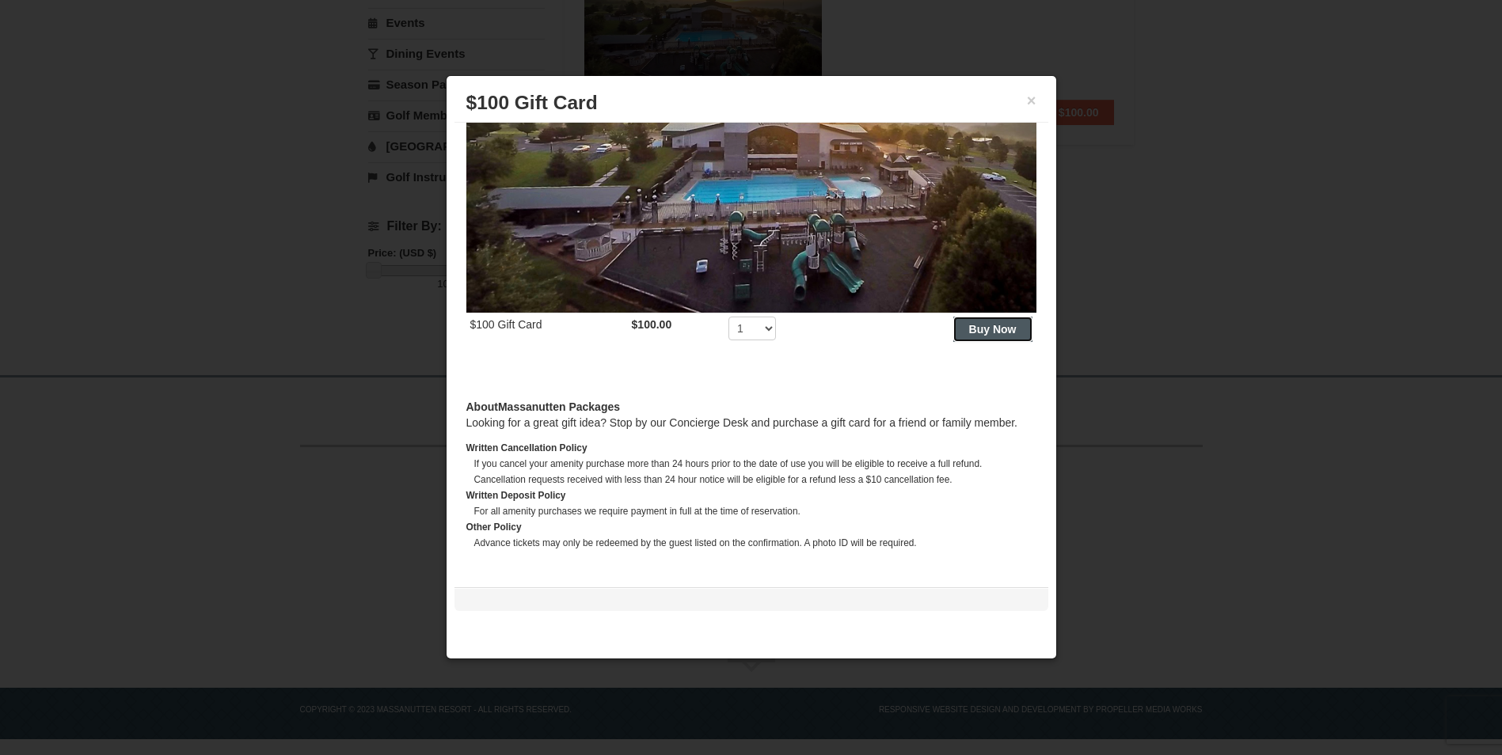
click at [985, 323] on strong "Buy Now" at bounding box center [993, 329] width 48 height 13
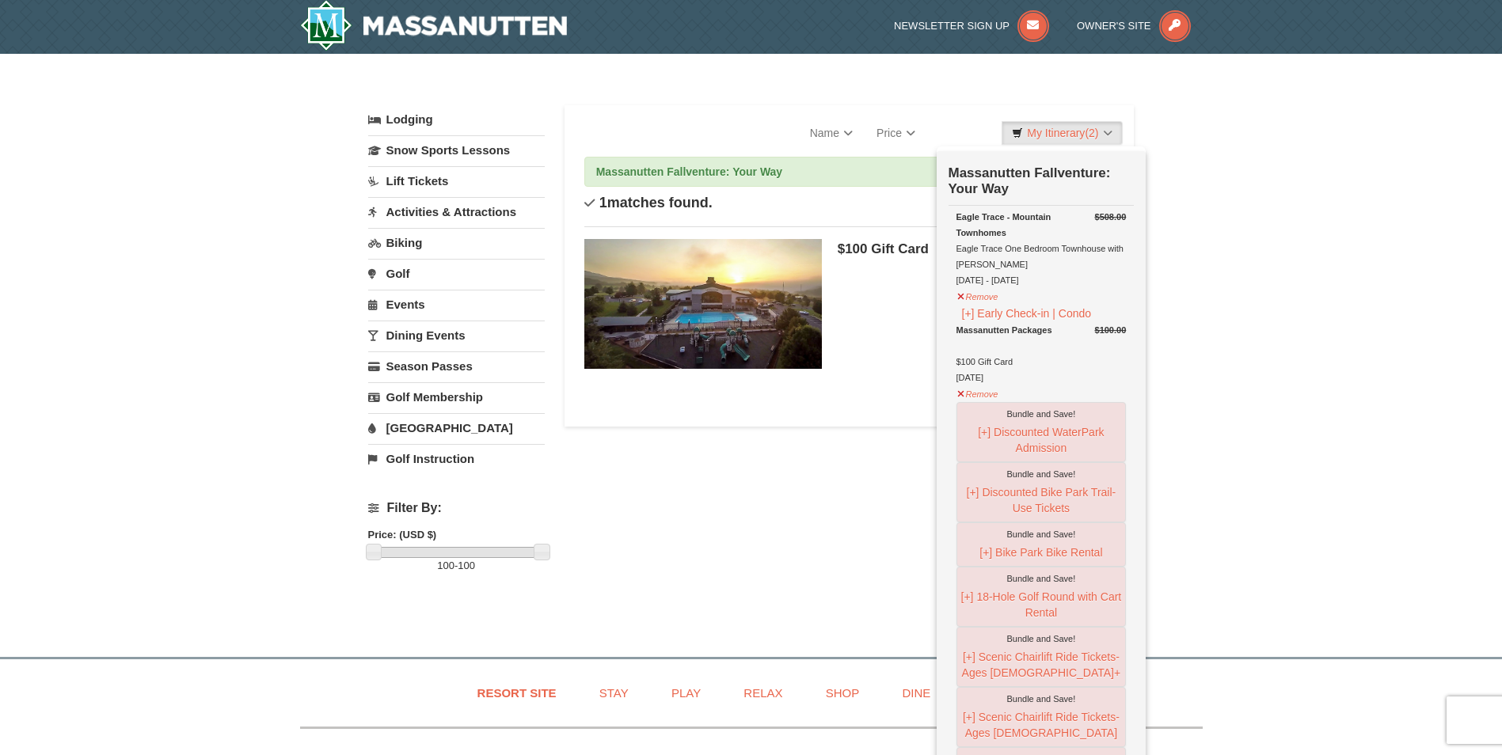
scroll to position [0, 0]
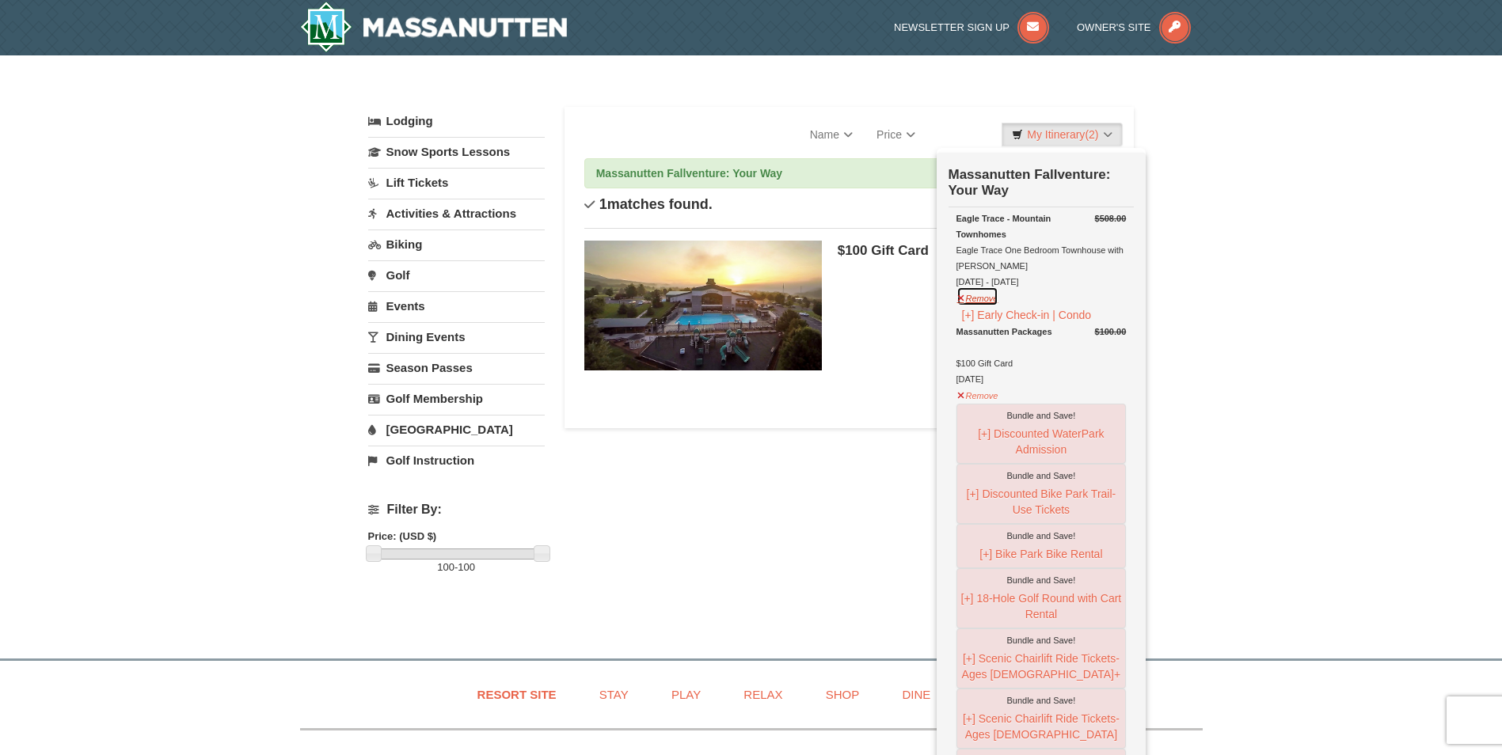
click at [975, 300] on button "Remove" at bounding box center [977, 297] width 43 height 20
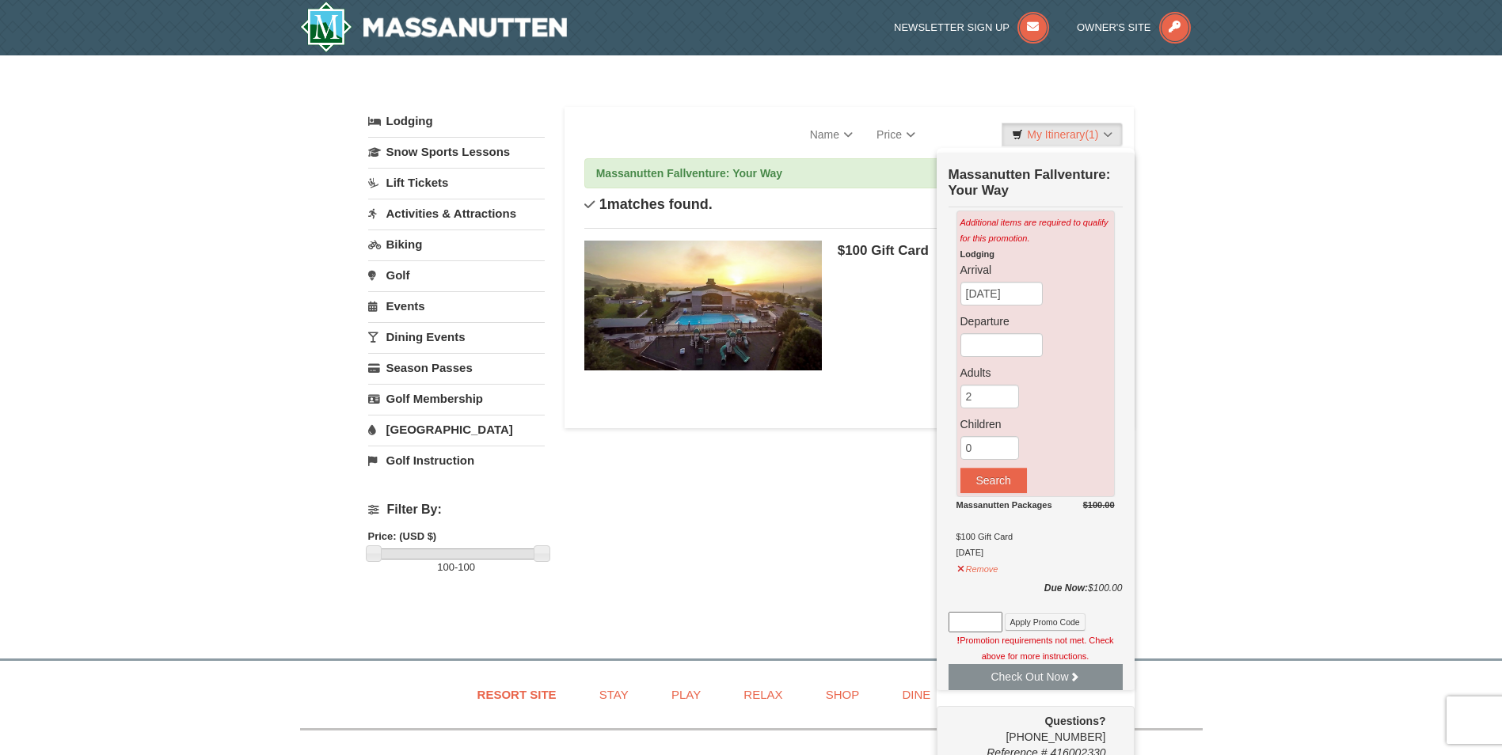
click at [1000, 571] on div "$100.00 Massanutten Packages $100 Gift Card 09/11/2025 Remove" at bounding box center [1035, 537] width 158 height 80
click at [993, 571] on button "Remove" at bounding box center [977, 567] width 43 height 20
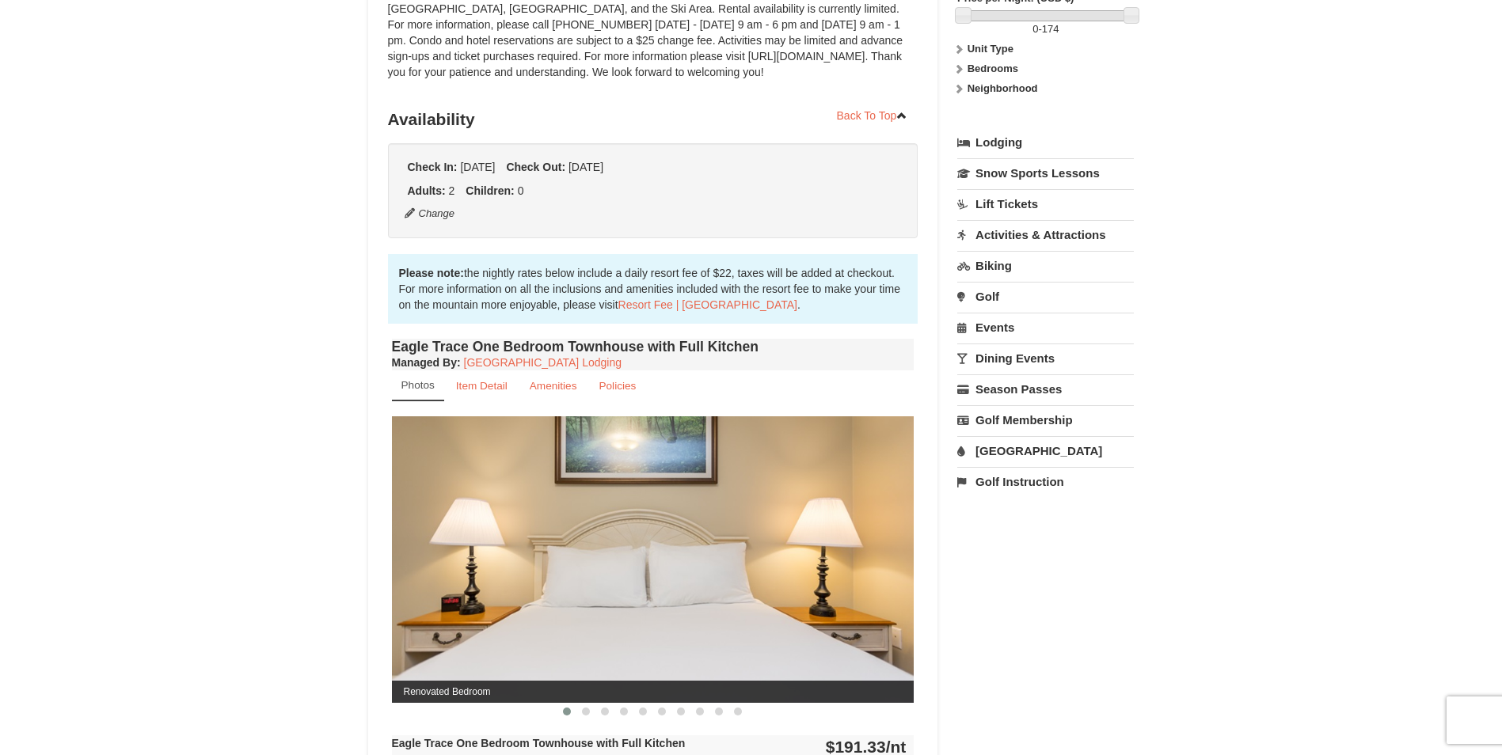
scroll to position [317, 0]
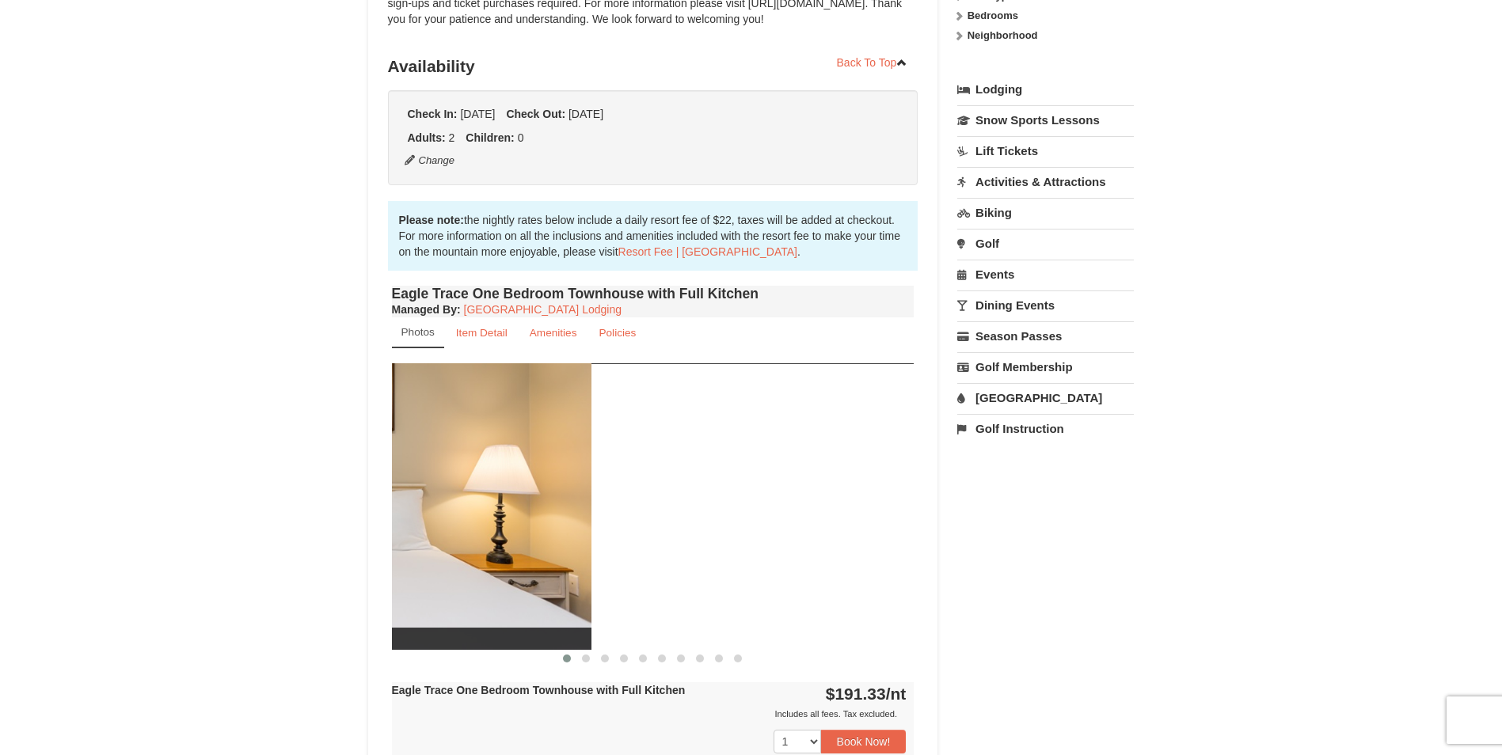
drag, startPoint x: 751, startPoint y: 485, endPoint x: 487, endPoint y: 518, distance: 266.5
click at [409, 533] on img at bounding box center [330, 506] width 523 height 286
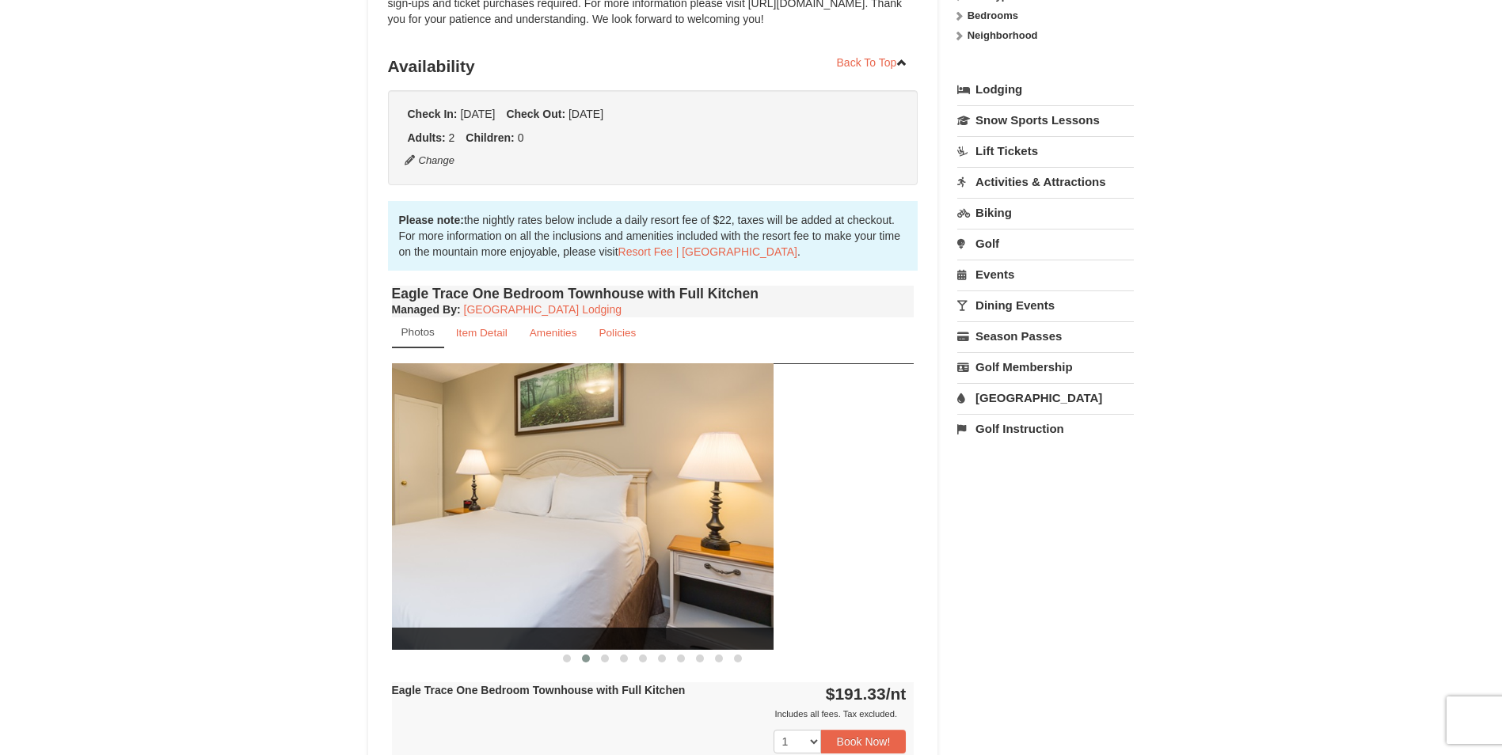
drag, startPoint x: 768, startPoint y: 488, endPoint x: 561, endPoint y: 513, distance: 208.2
click at [488, 526] on img at bounding box center [512, 506] width 523 height 286
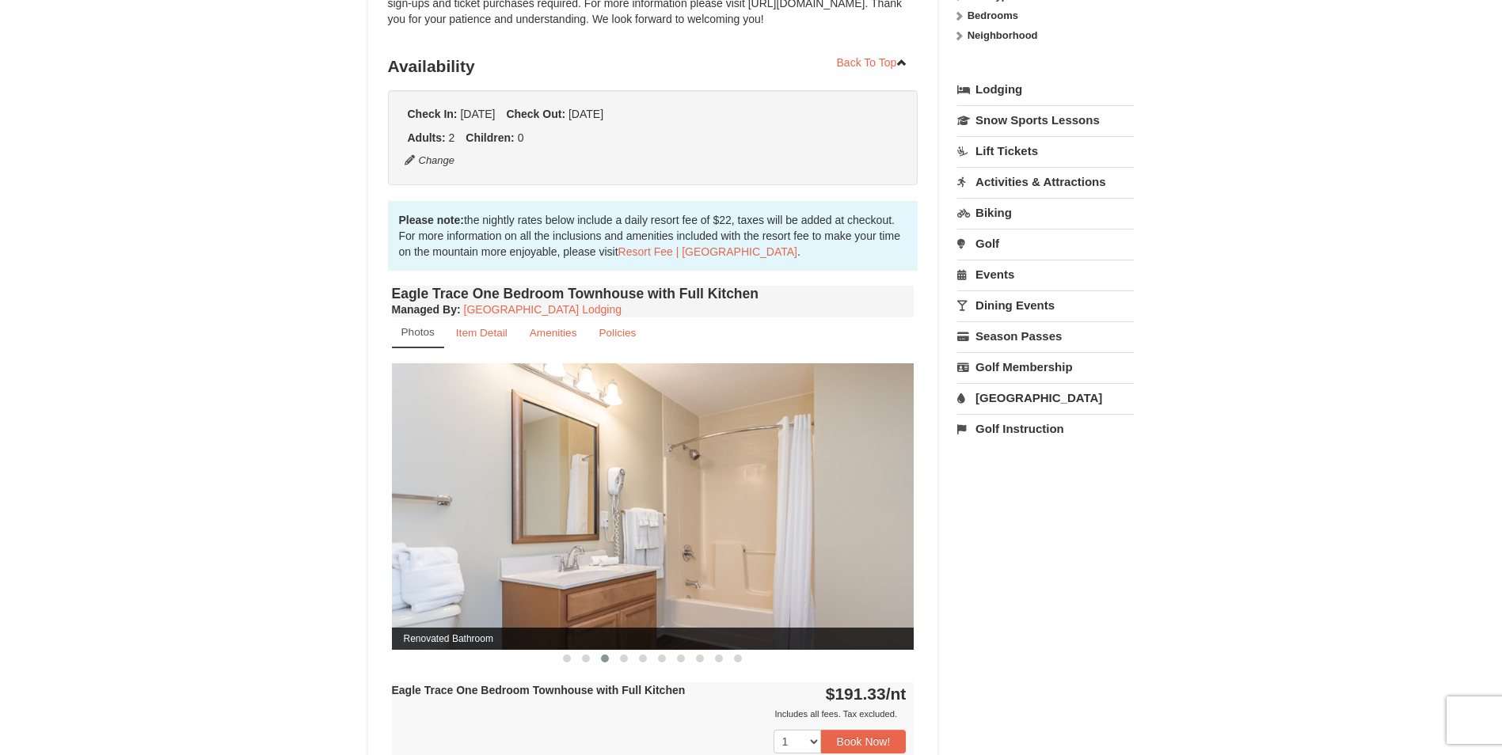
drag, startPoint x: 741, startPoint y: 494, endPoint x: 462, endPoint y: 530, distance: 281.0
click at [472, 530] on img at bounding box center [653, 506] width 523 height 286
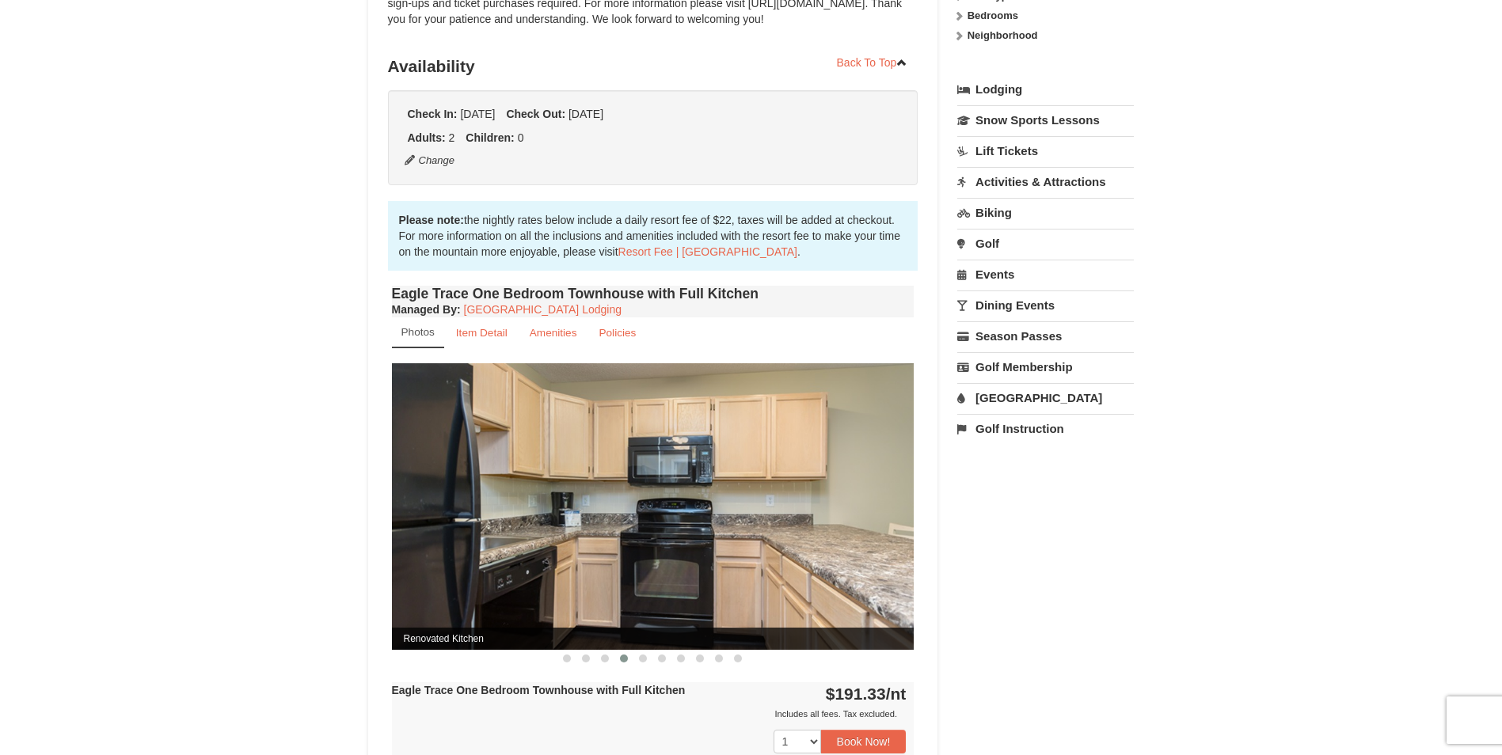
drag, startPoint x: 756, startPoint y: 482, endPoint x: 465, endPoint y: 513, distance: 293.0
click at [485, 514] on img at bounding box center [653, 506] width 523 height 286
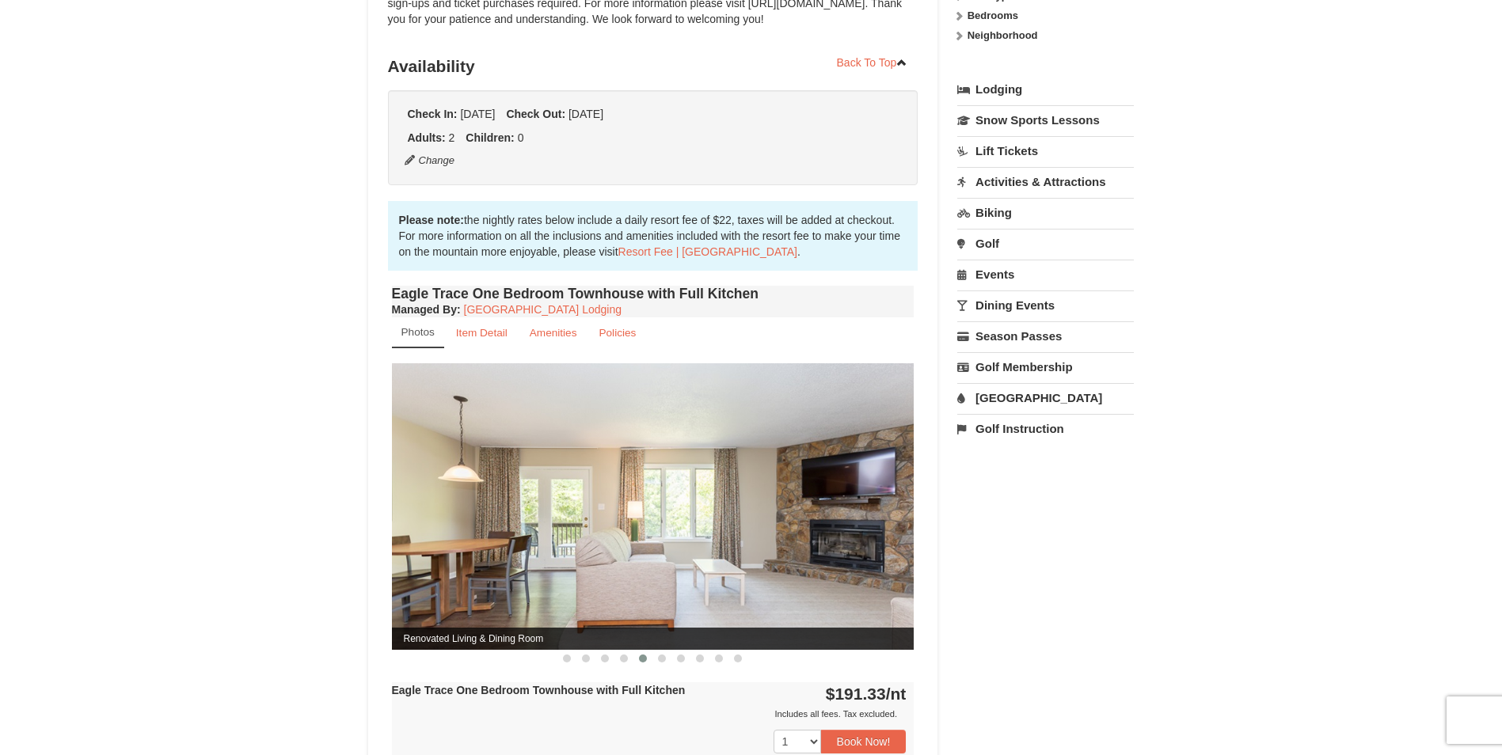
drag, startPoint x: 616, startPoint y: 475, endPoint x: 560, endPoint y: 468, distance: 56.7
click at [588, 472] on img at bounding box center [653, 506] width 523 height 286
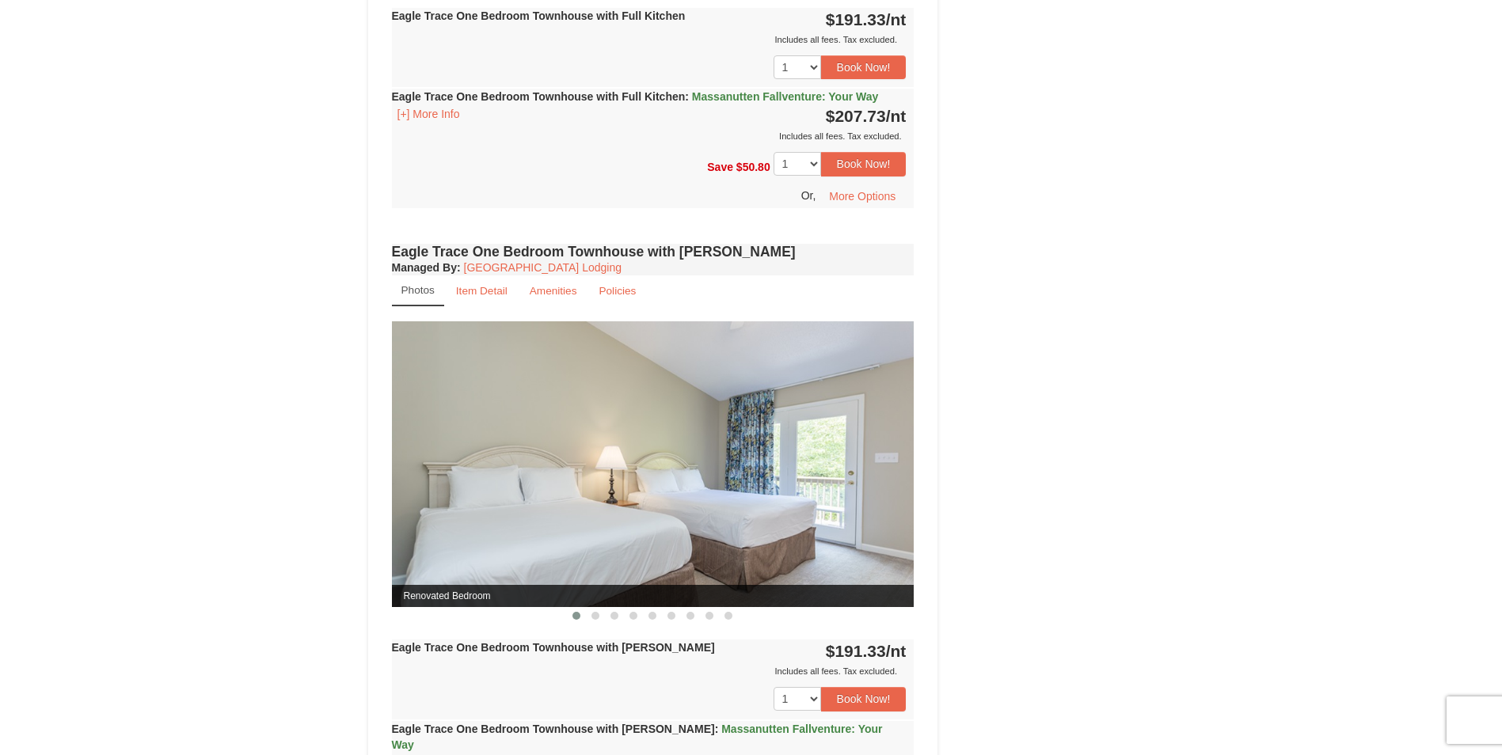
scroll to position [1029, 0]
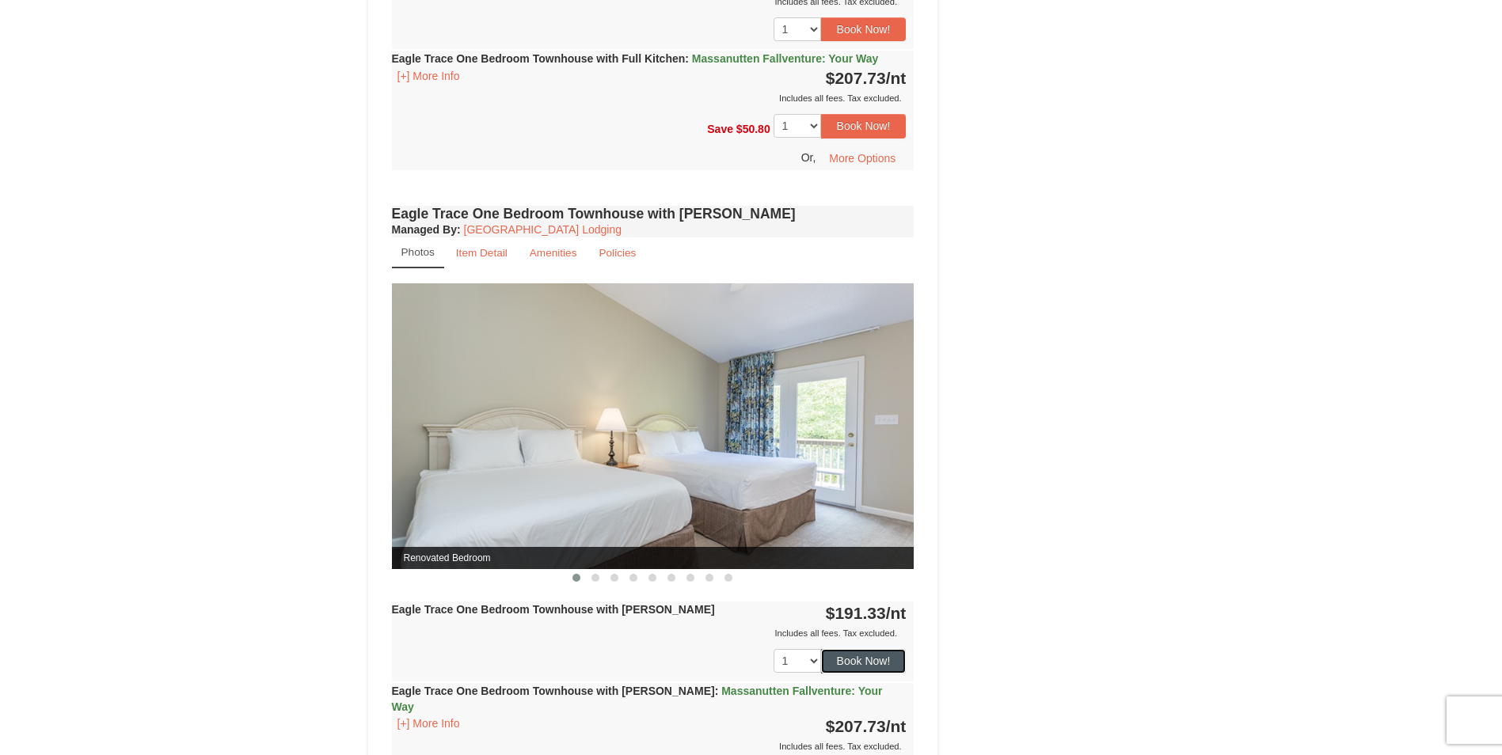
click at [858, 657] on button "Book Now!" at bounding box center [864, 661] width 86 height 24
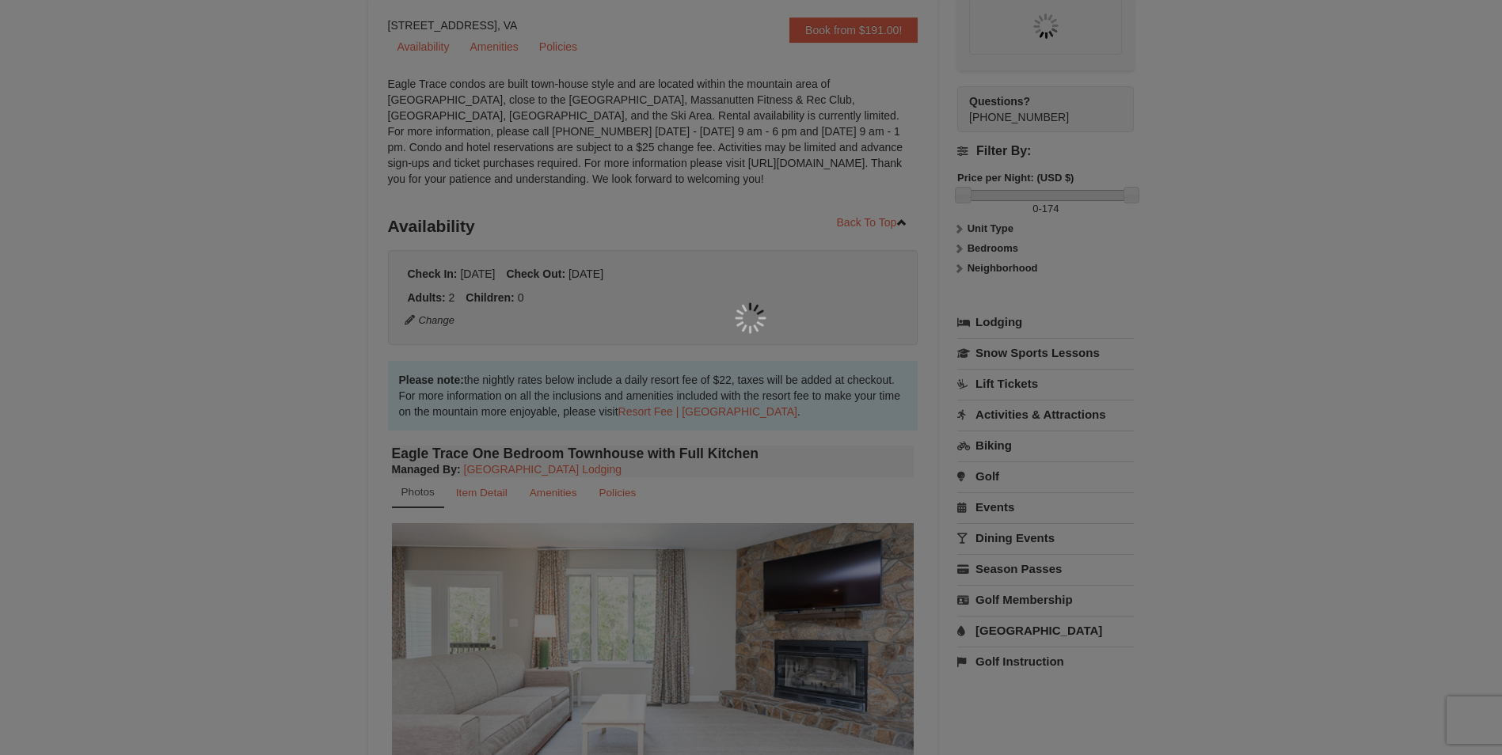
scroll to position [154, 0]
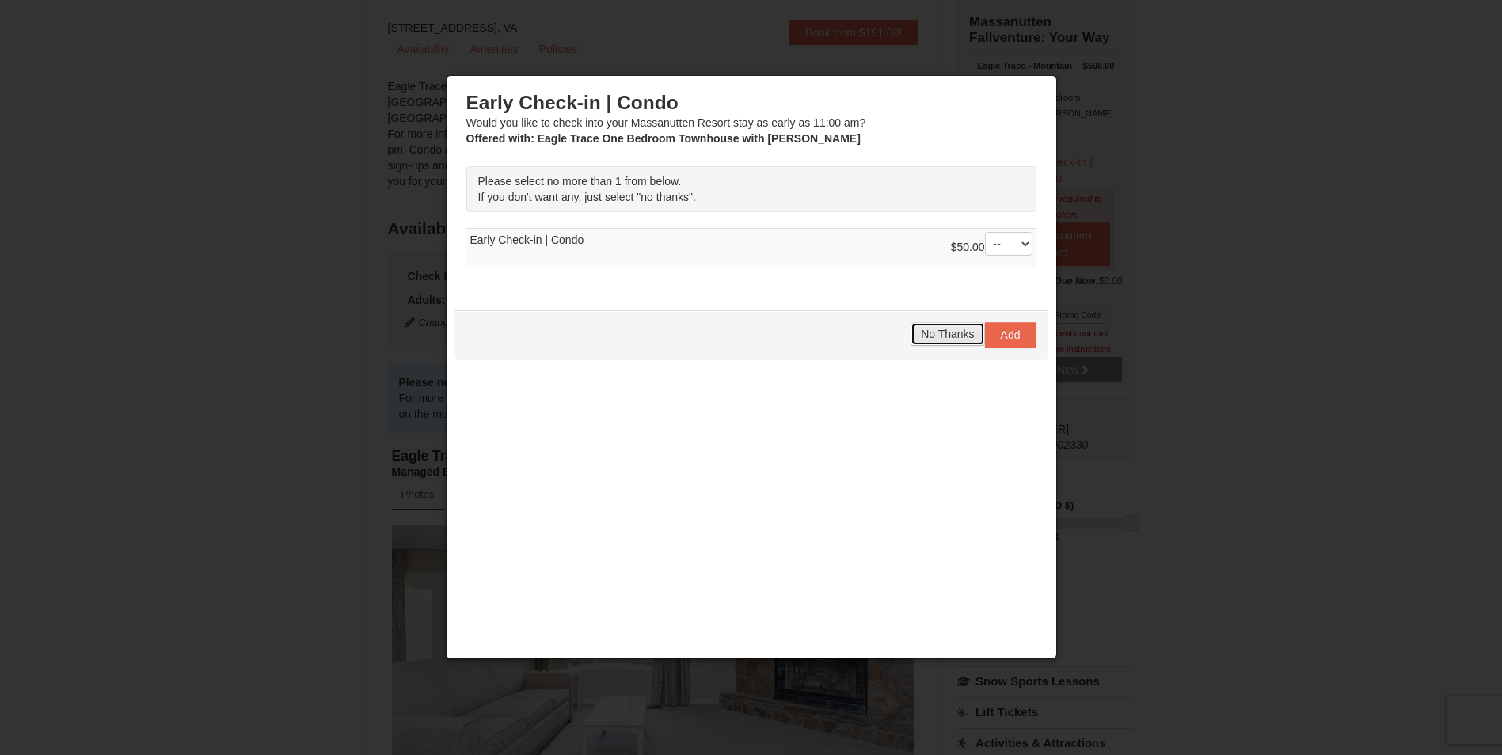
click at [963, 337] on span "No Thanks" at bounding box center [947, 334] width 53 height 13
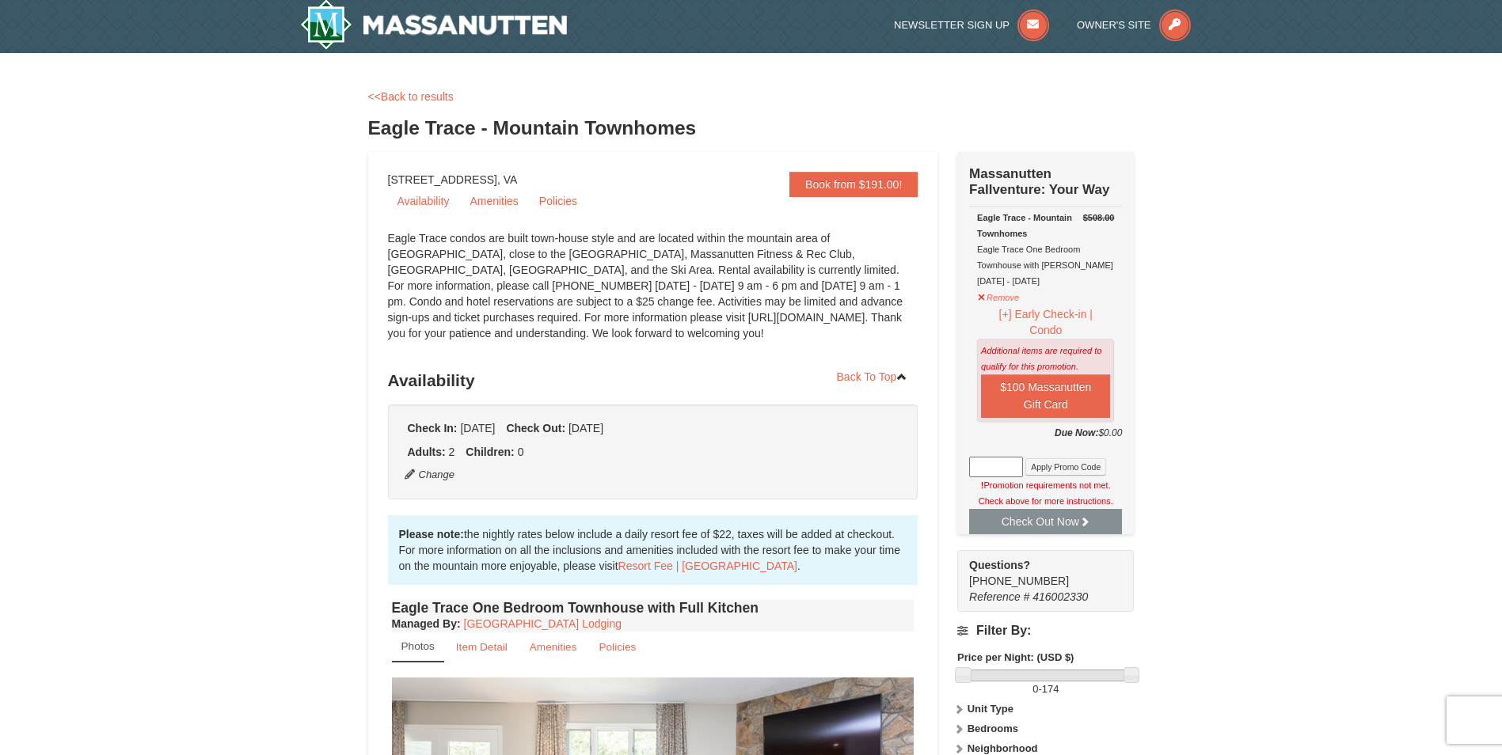
scroll to position [0, 0]
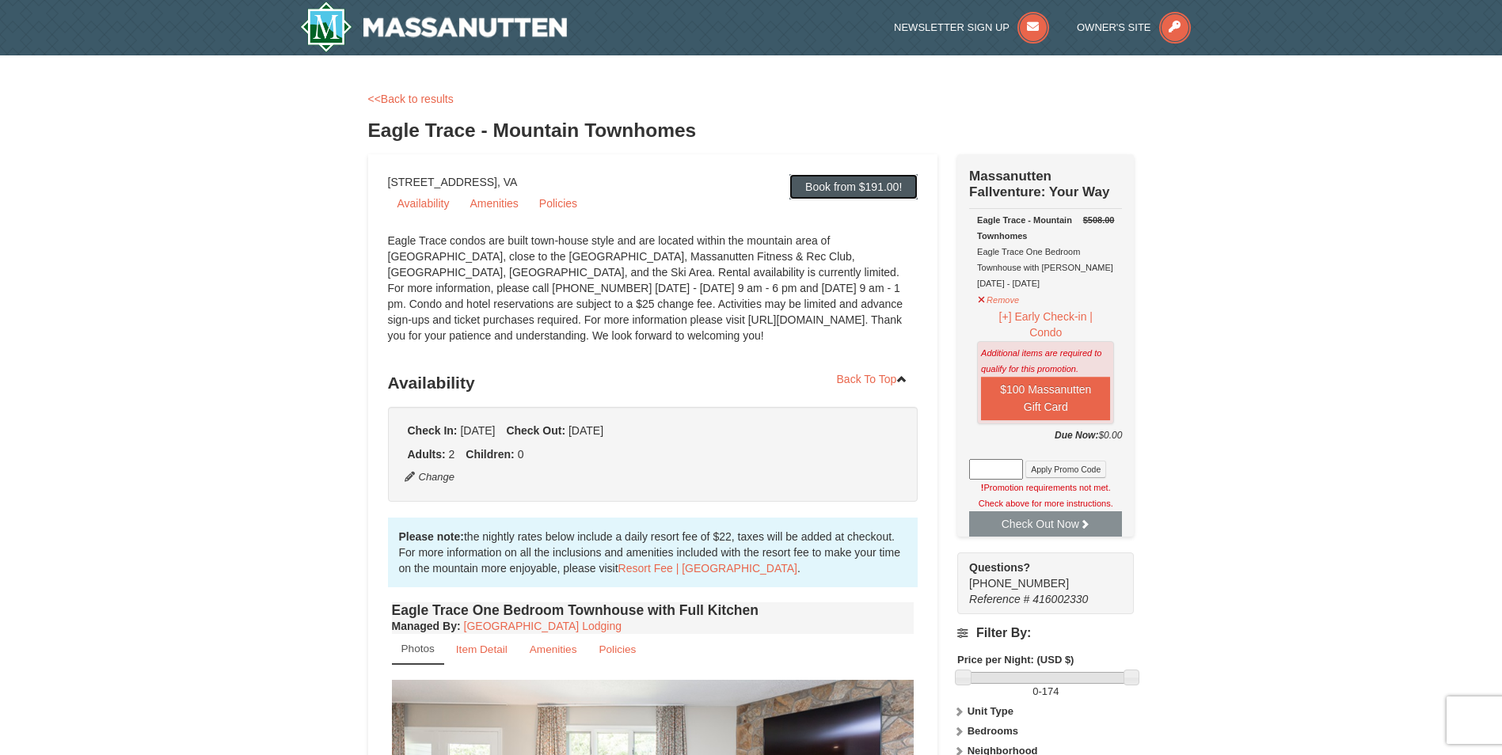
click at [836, 182] on link "Book from $191.00!" at bounding box center [853, 186] width 128 height 25
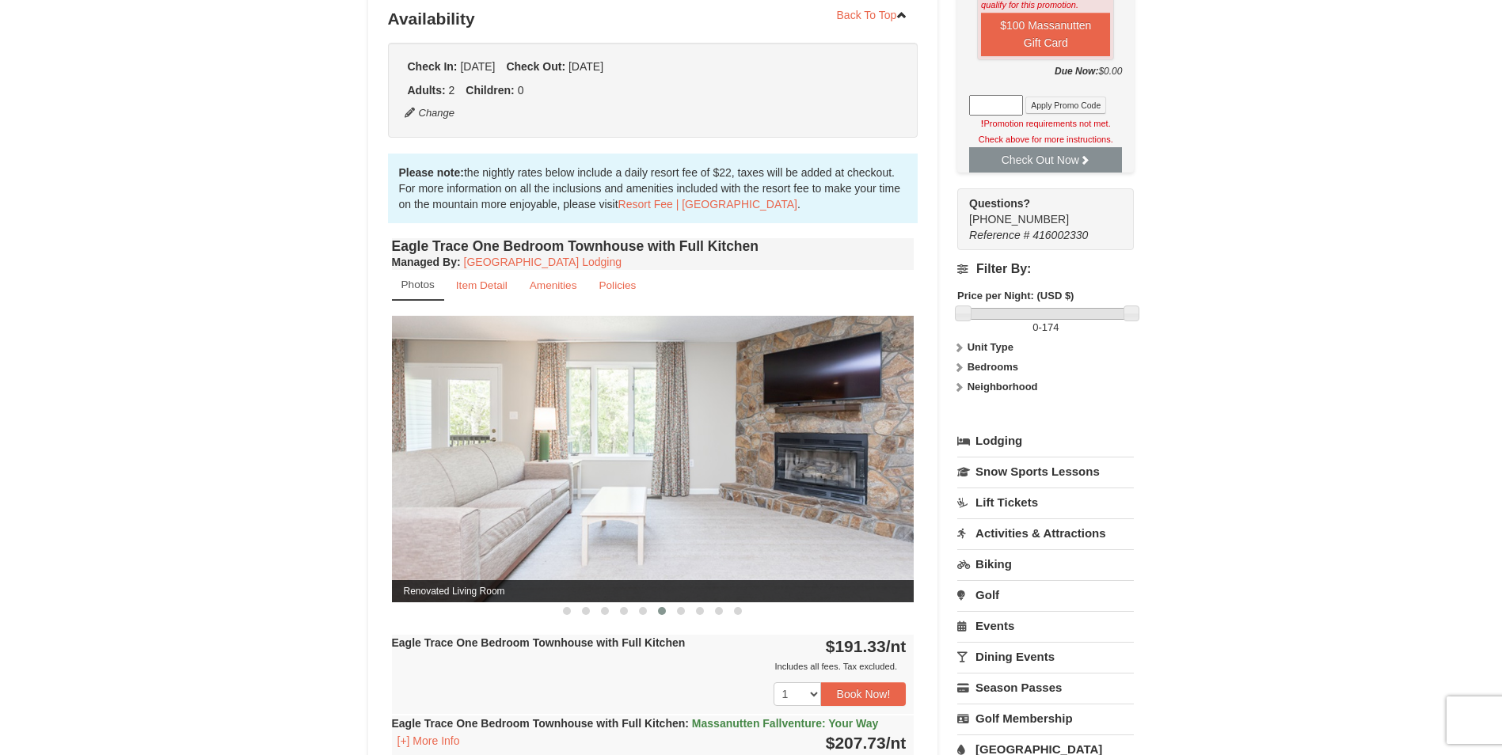
scroll to position [367, 0]
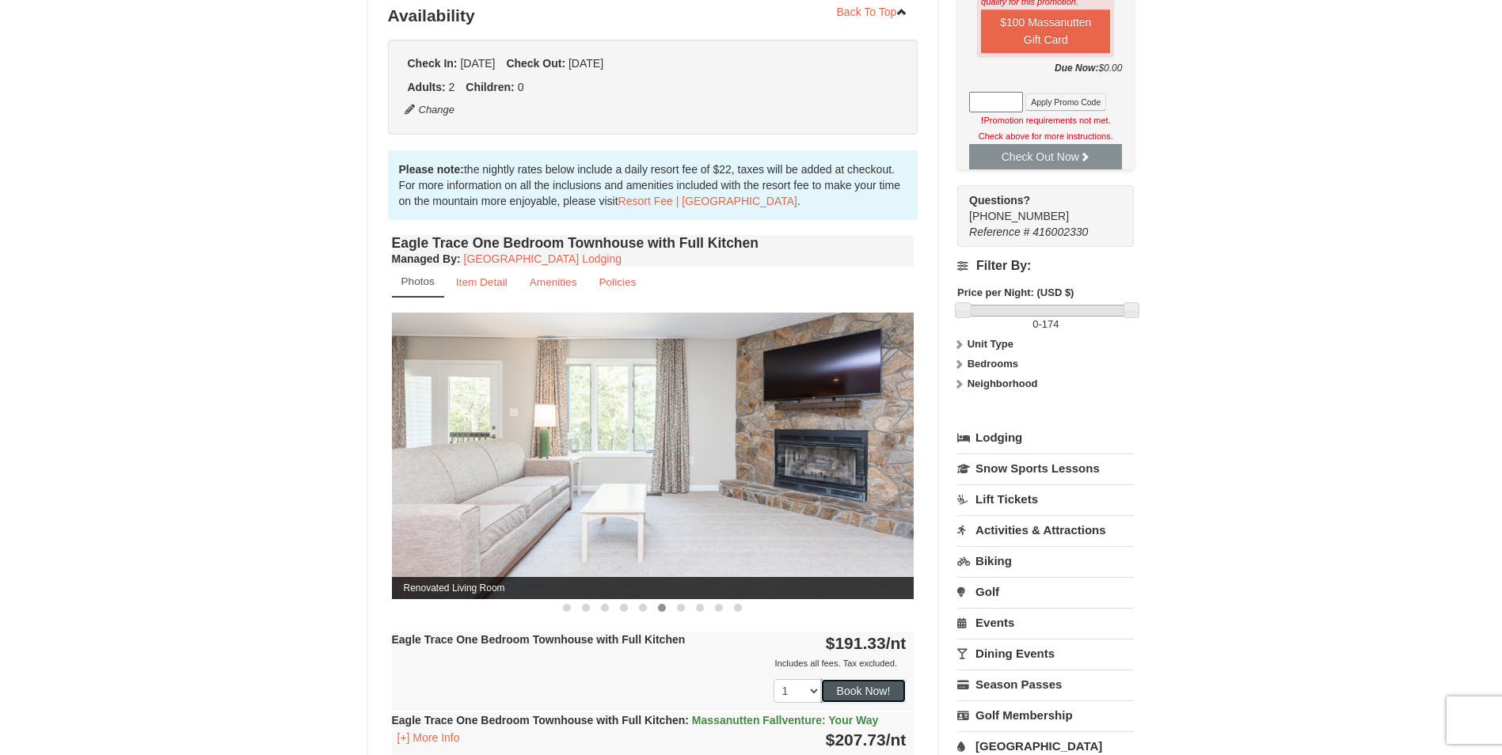
click at [821, 689] on button "Book Now!" at bounding box center [864, 691] width 86 height 24
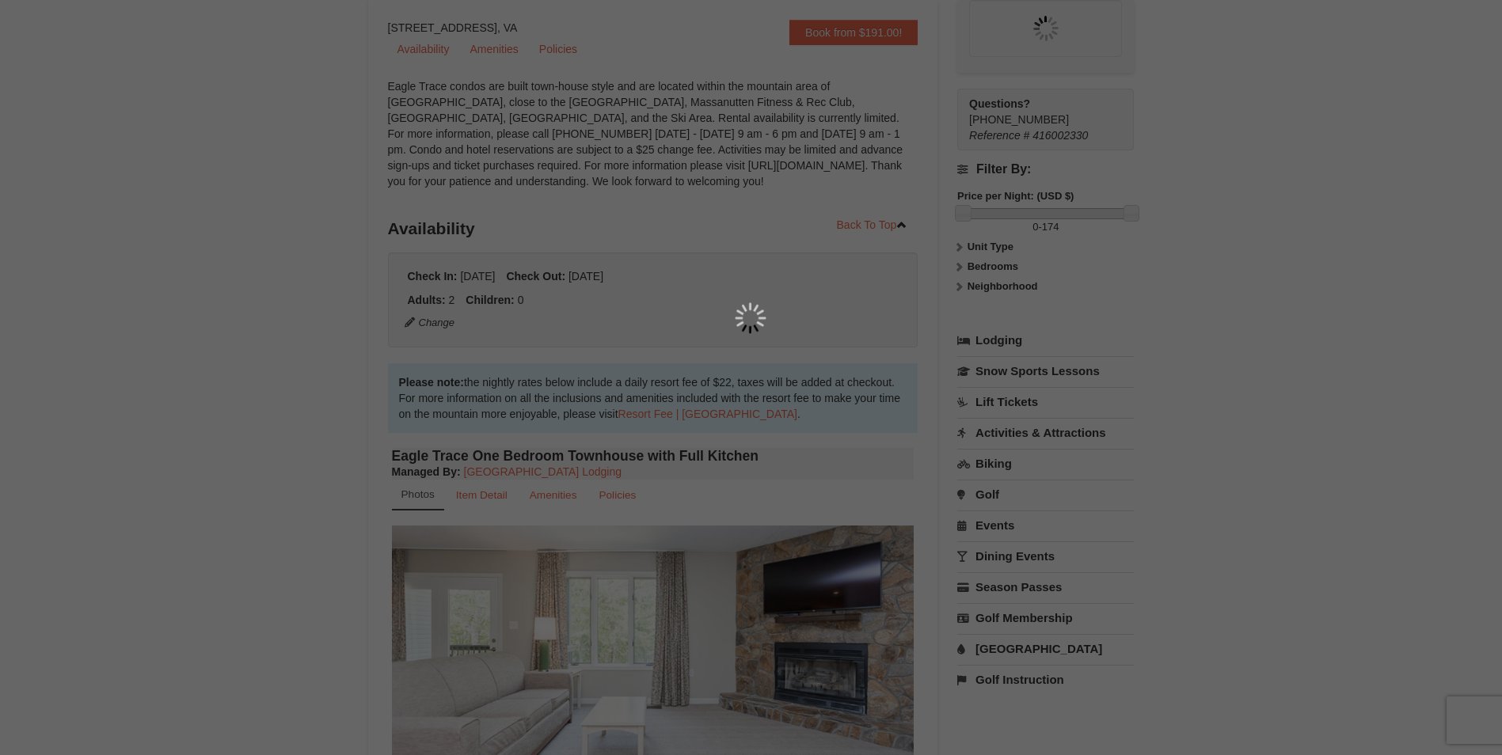
scroll to position [154, 0]
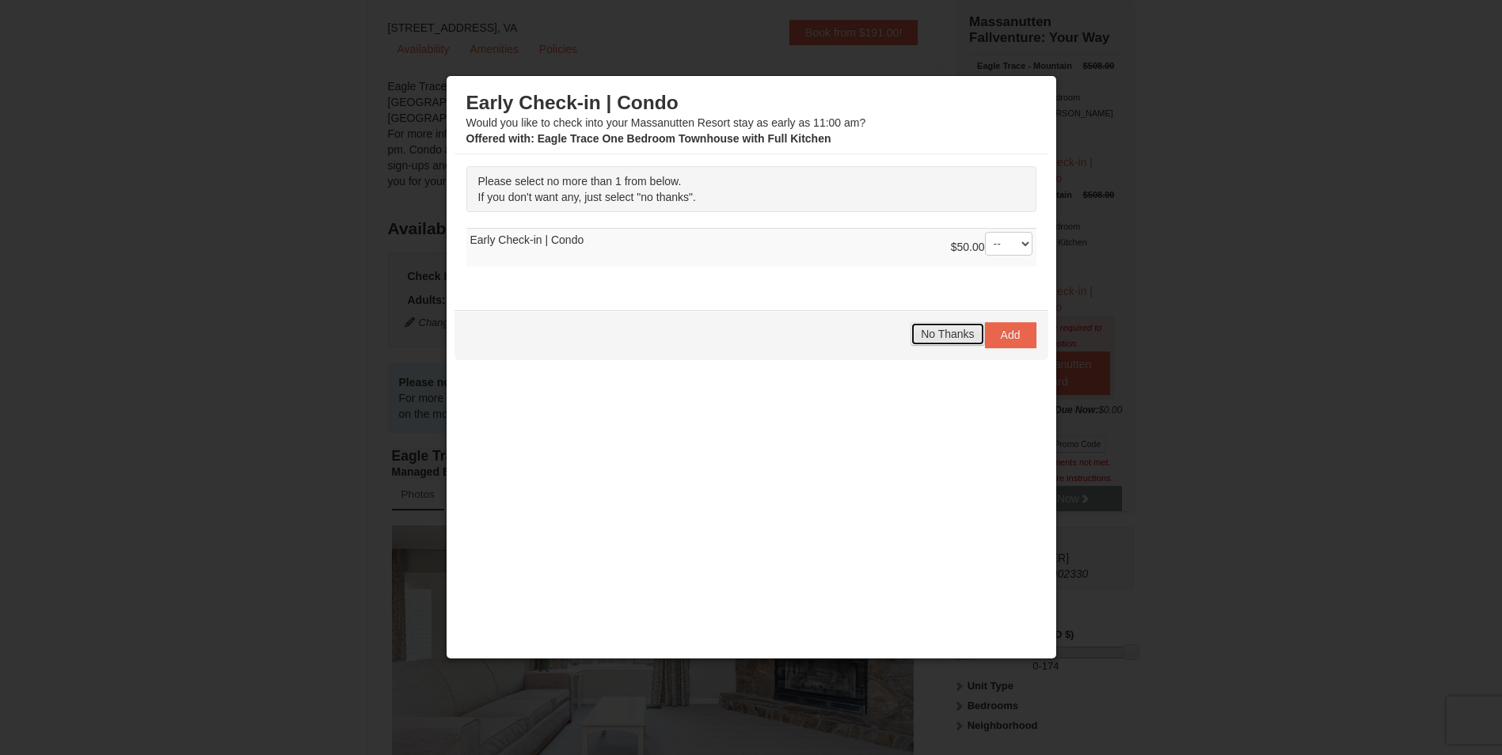
click at [937, 327] on button "No Thanks" at bounding box center [948, 334] width 74 height 24
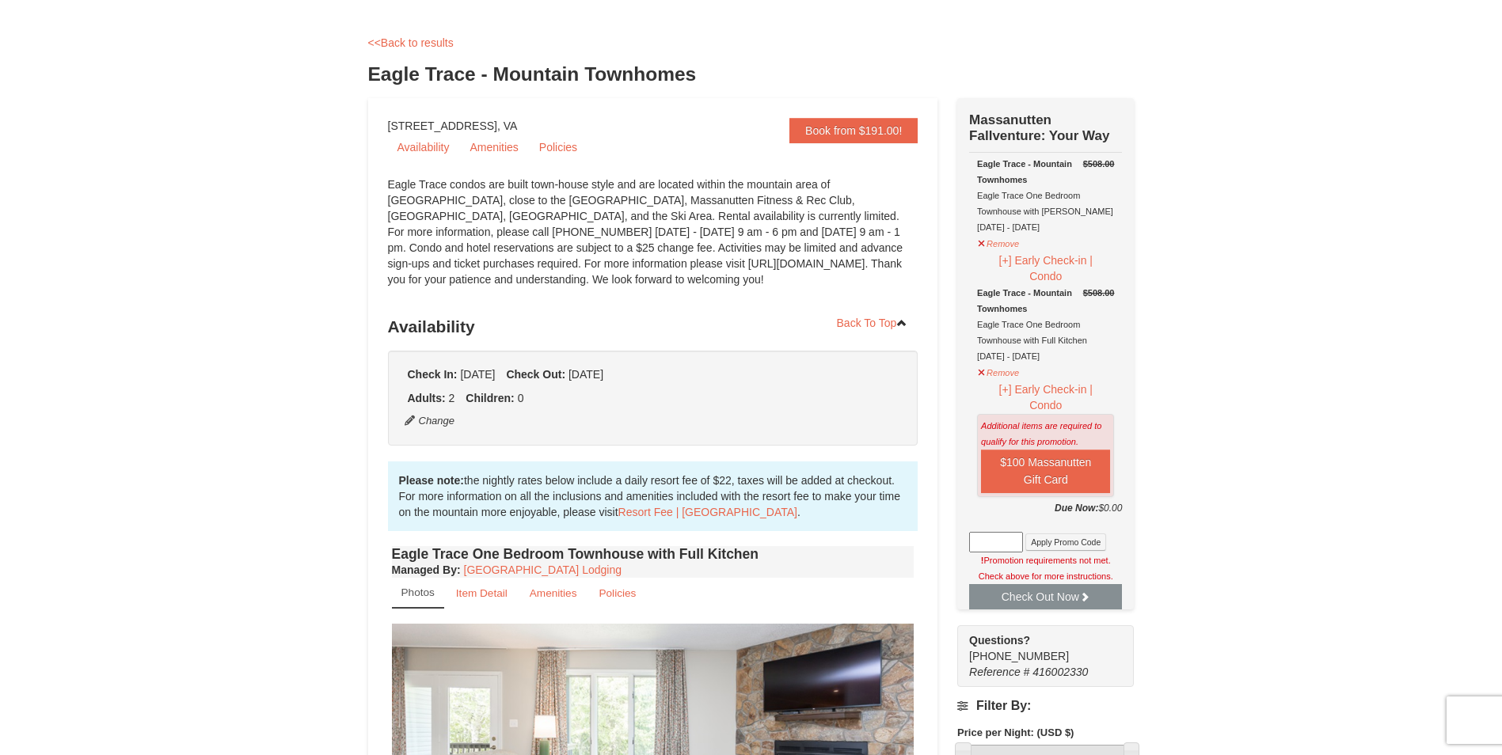
scroll to position [0, 0]
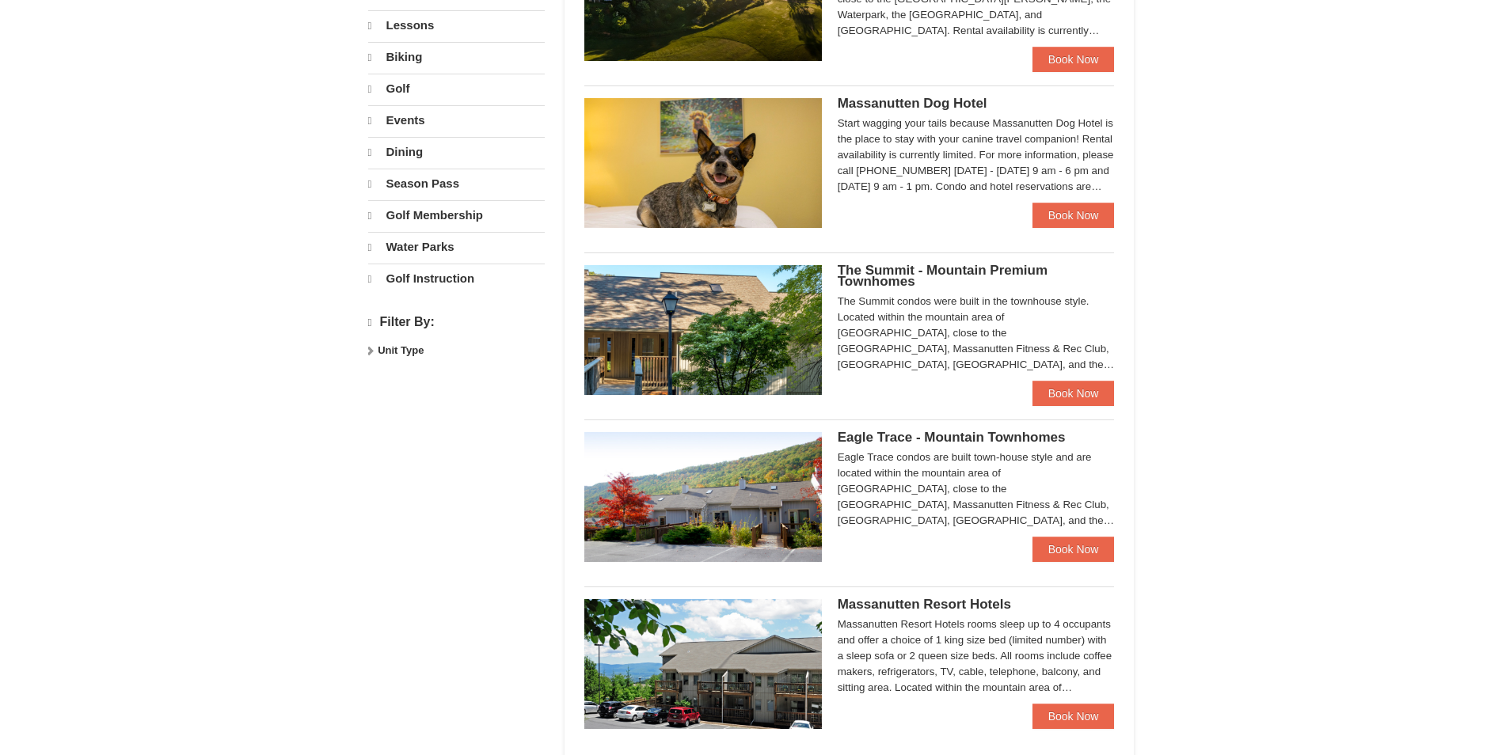
select select "9"
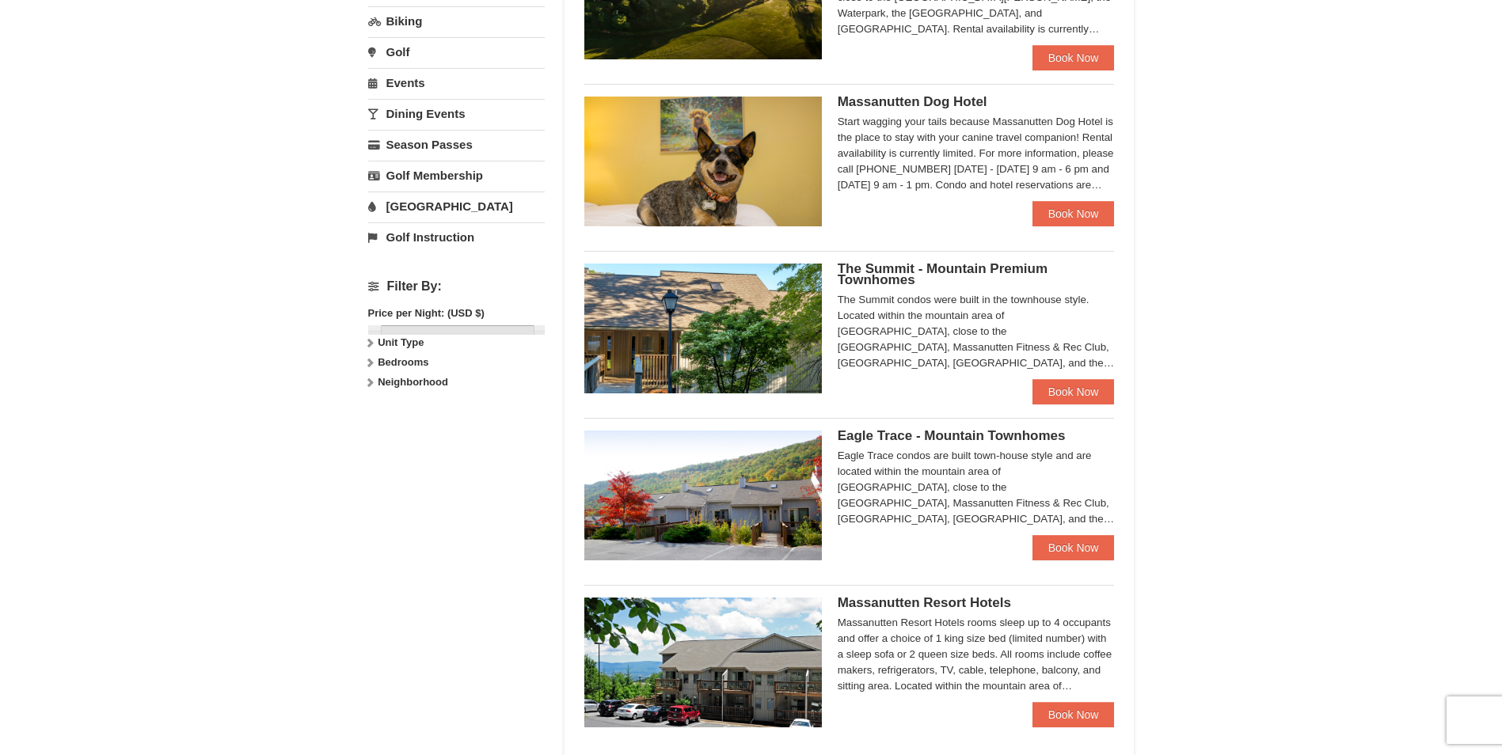
scroll to position [477, 0]
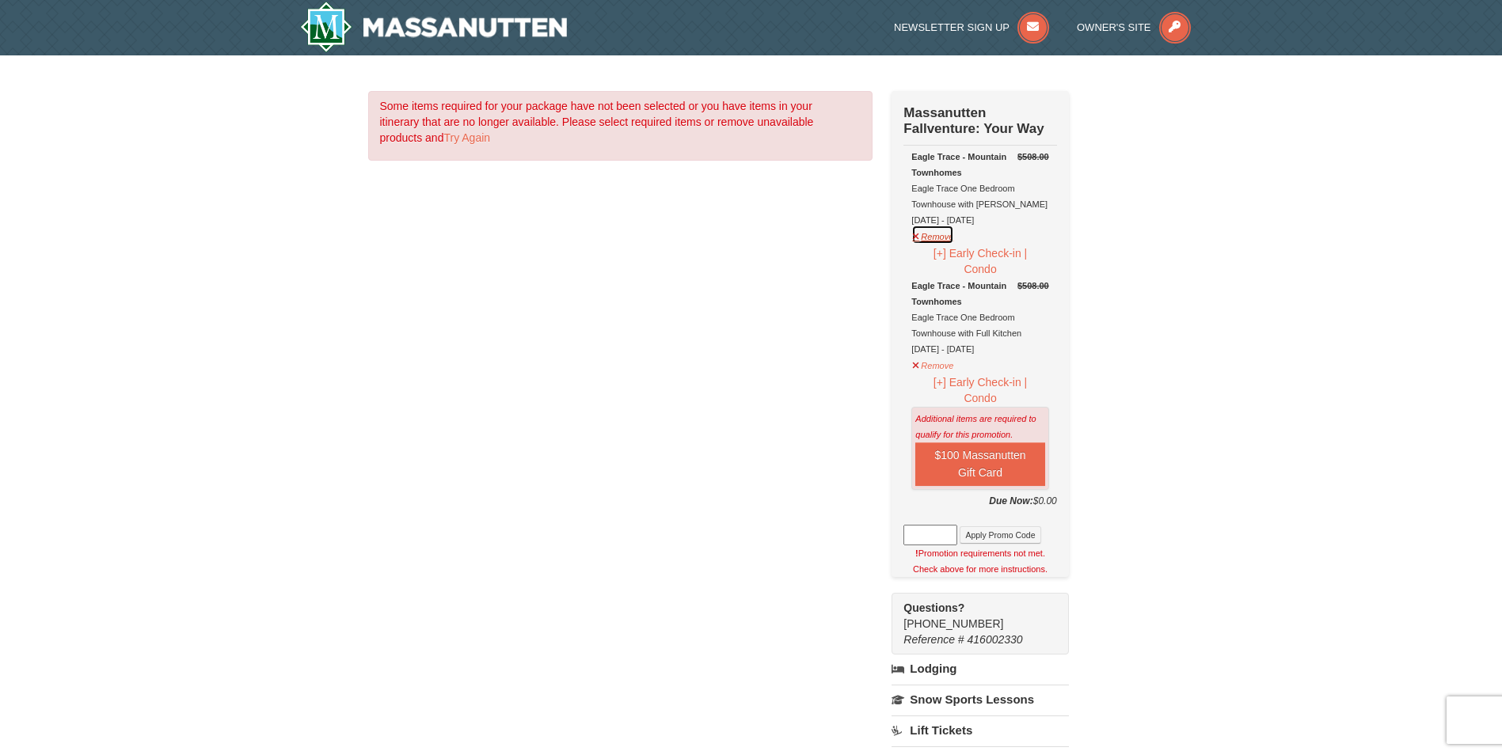
click at [937, 243] on button "Remove" at bounding box center [932, 235] width 43 height 20
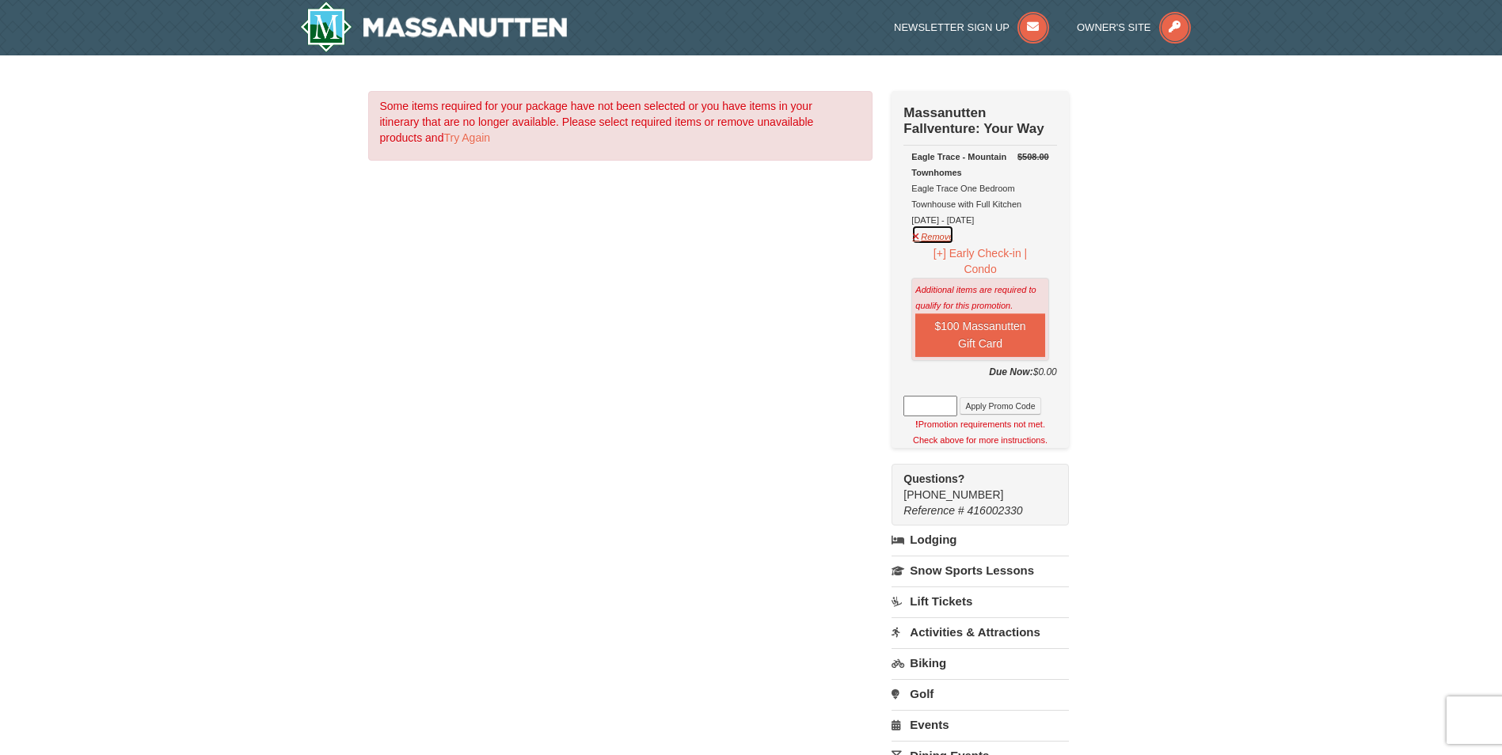
click at [937, 243] on button "Remove" at bounding box center [932, 235] width 43 height 20
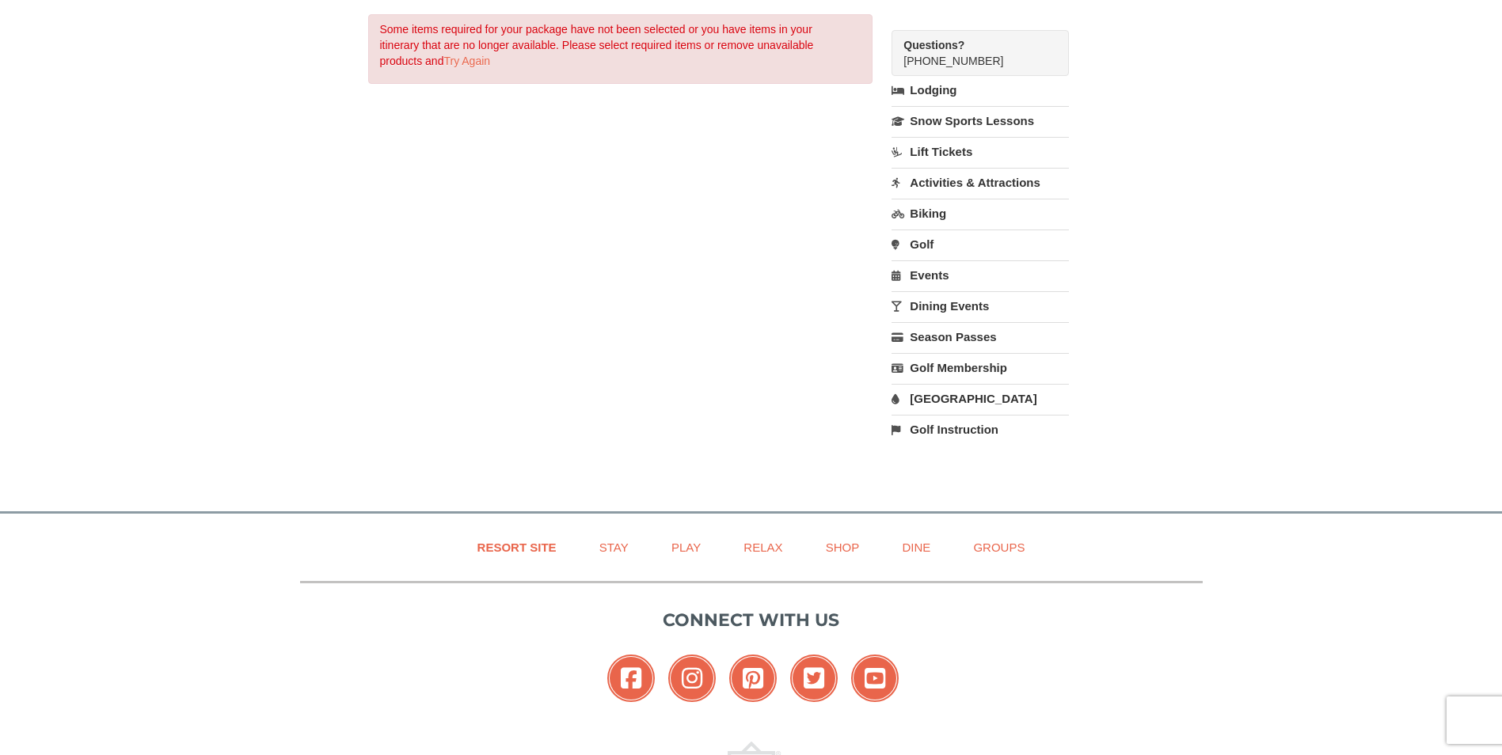
scroll to position [213, 0]
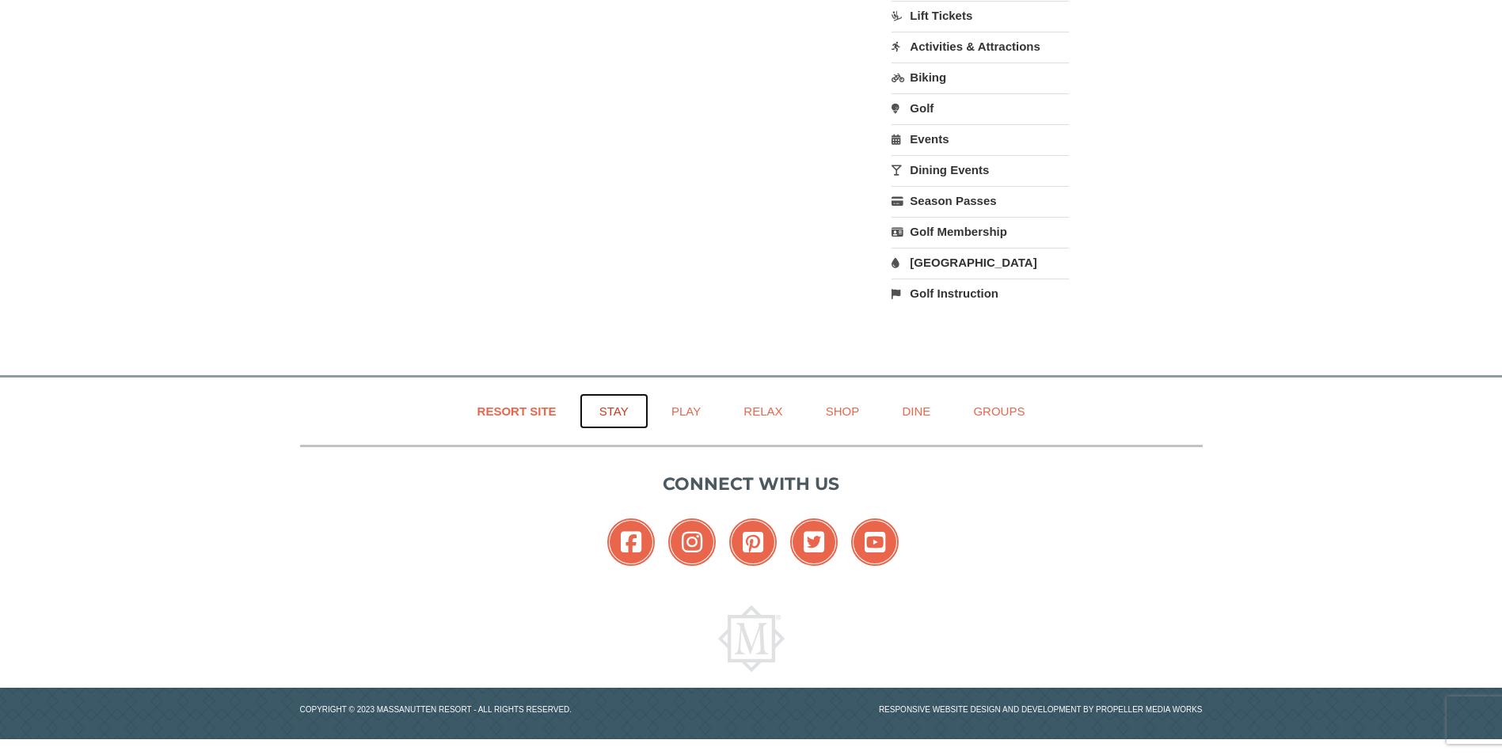
click at [620, 414] on link "Stay" at bounding box center [614, 412] width 69 height 36
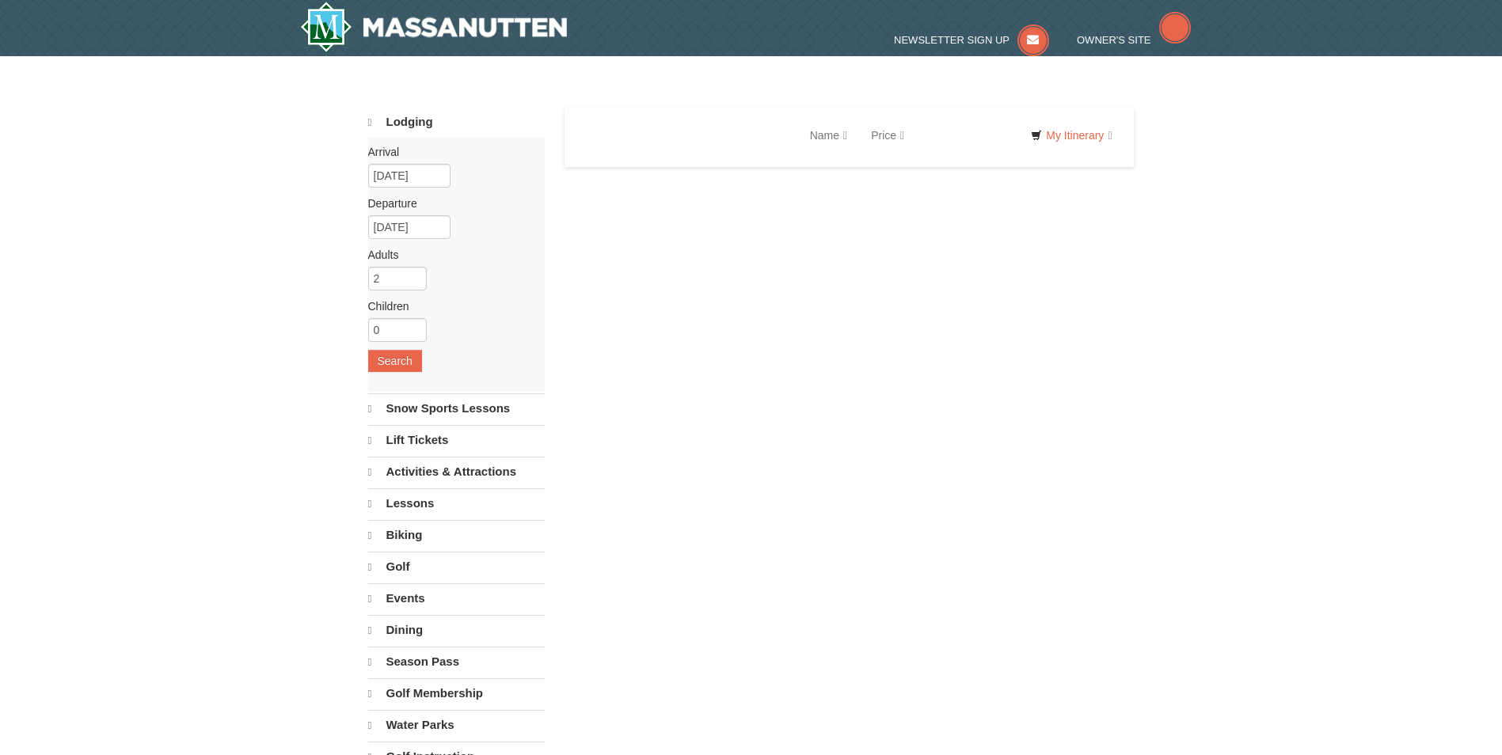
select select "9"
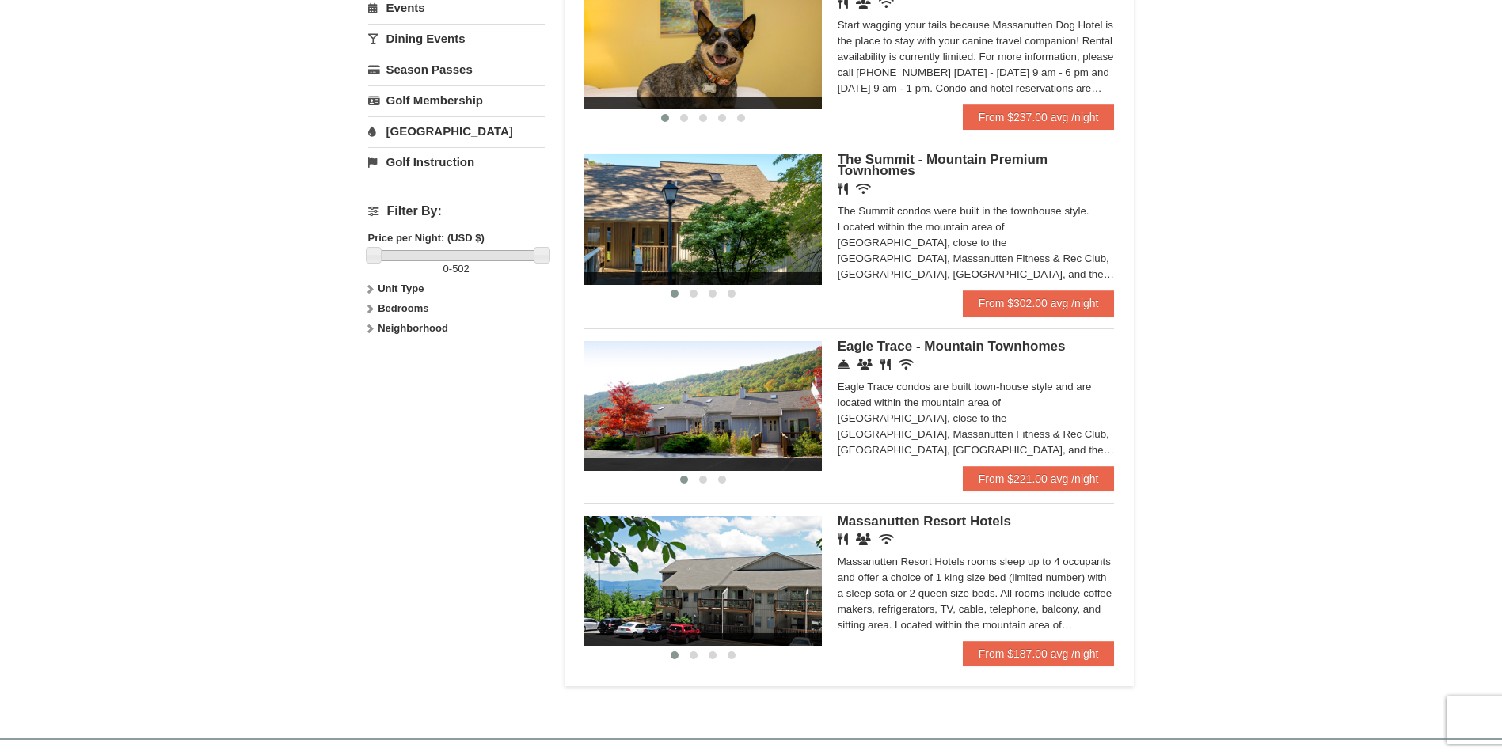
scroll to position [554, 0]
click at [1026, 475] on link "From $221.00 avg /night" at bounding box center [1039, 478] width 152 height 25
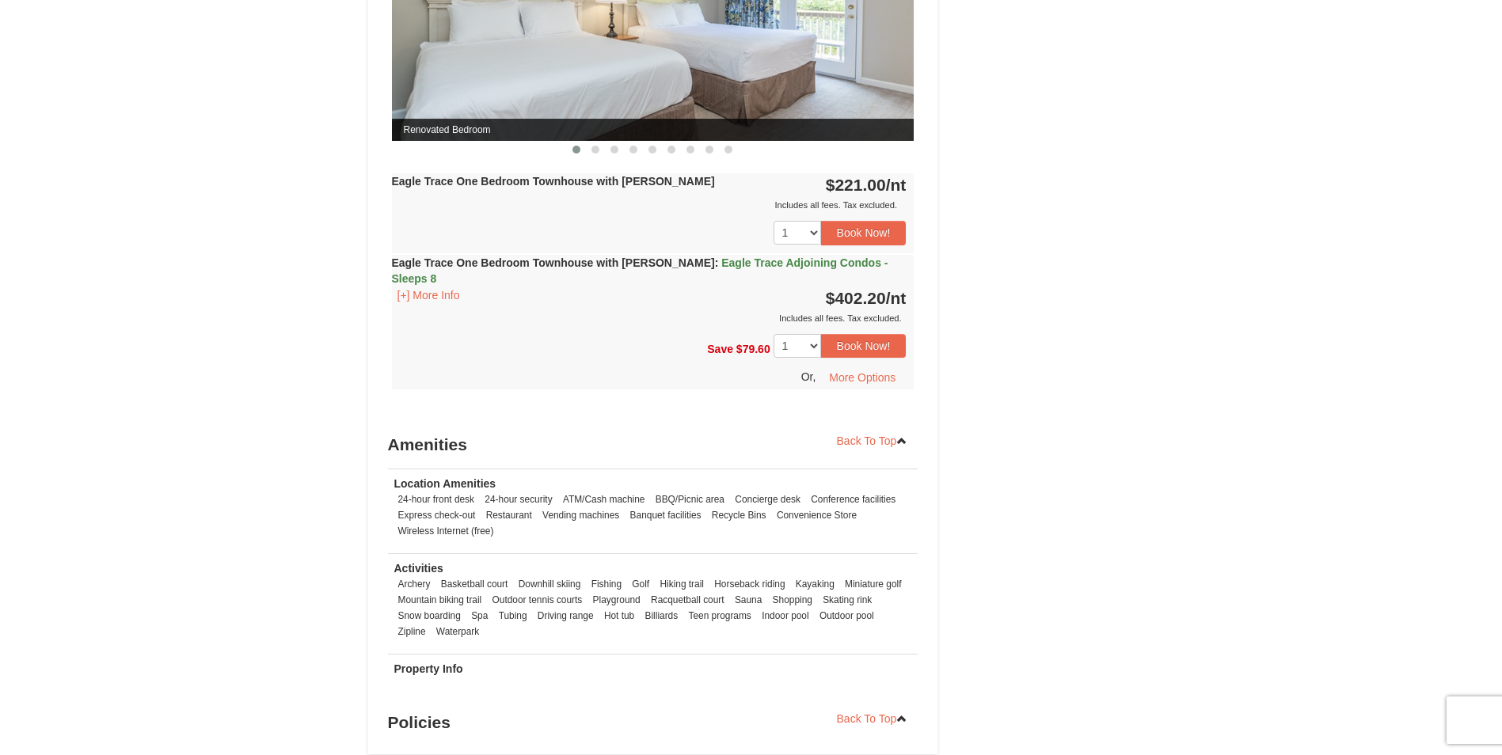
scroll to position [1425, 0]
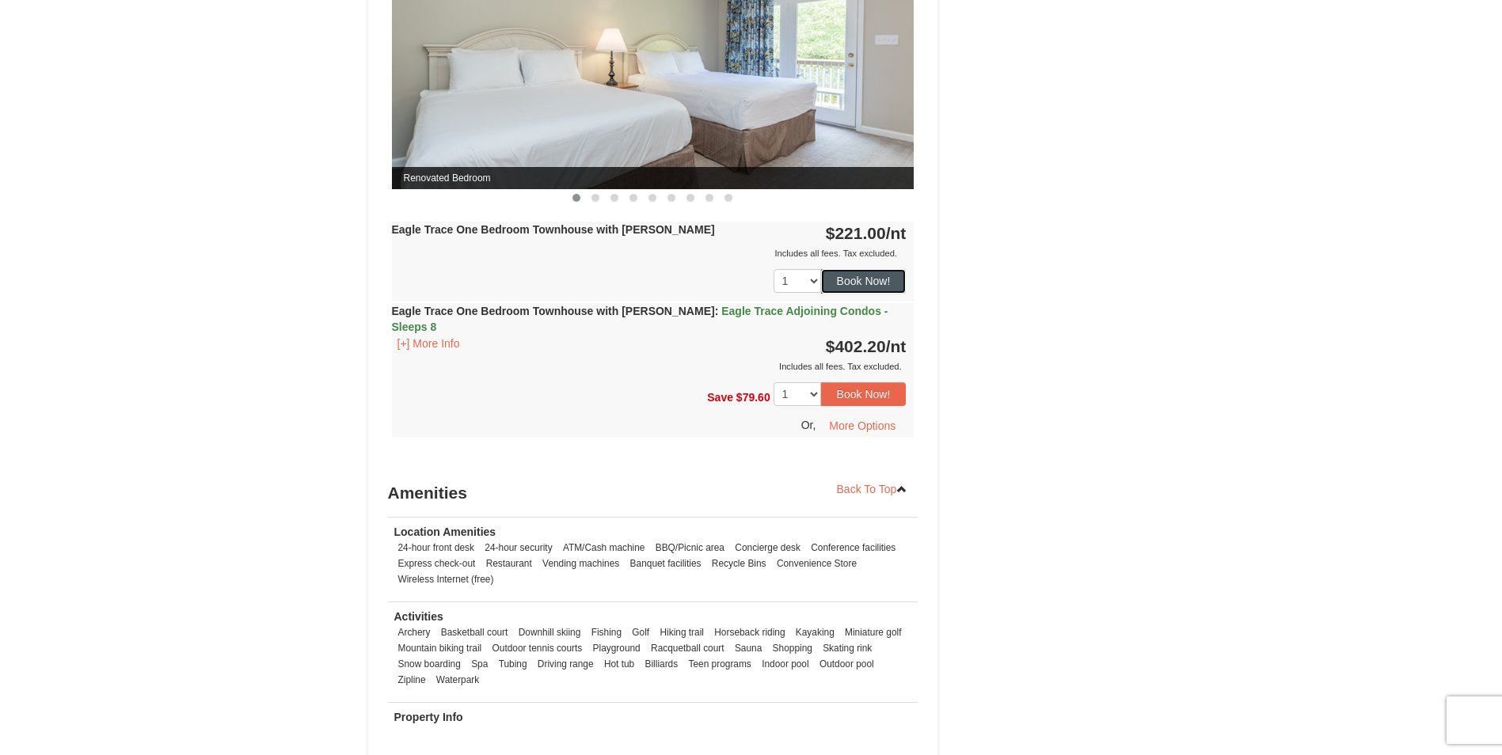
click at [855, 279] on button "Book Now!" at bounding box center [864, 281] width 86 height 24
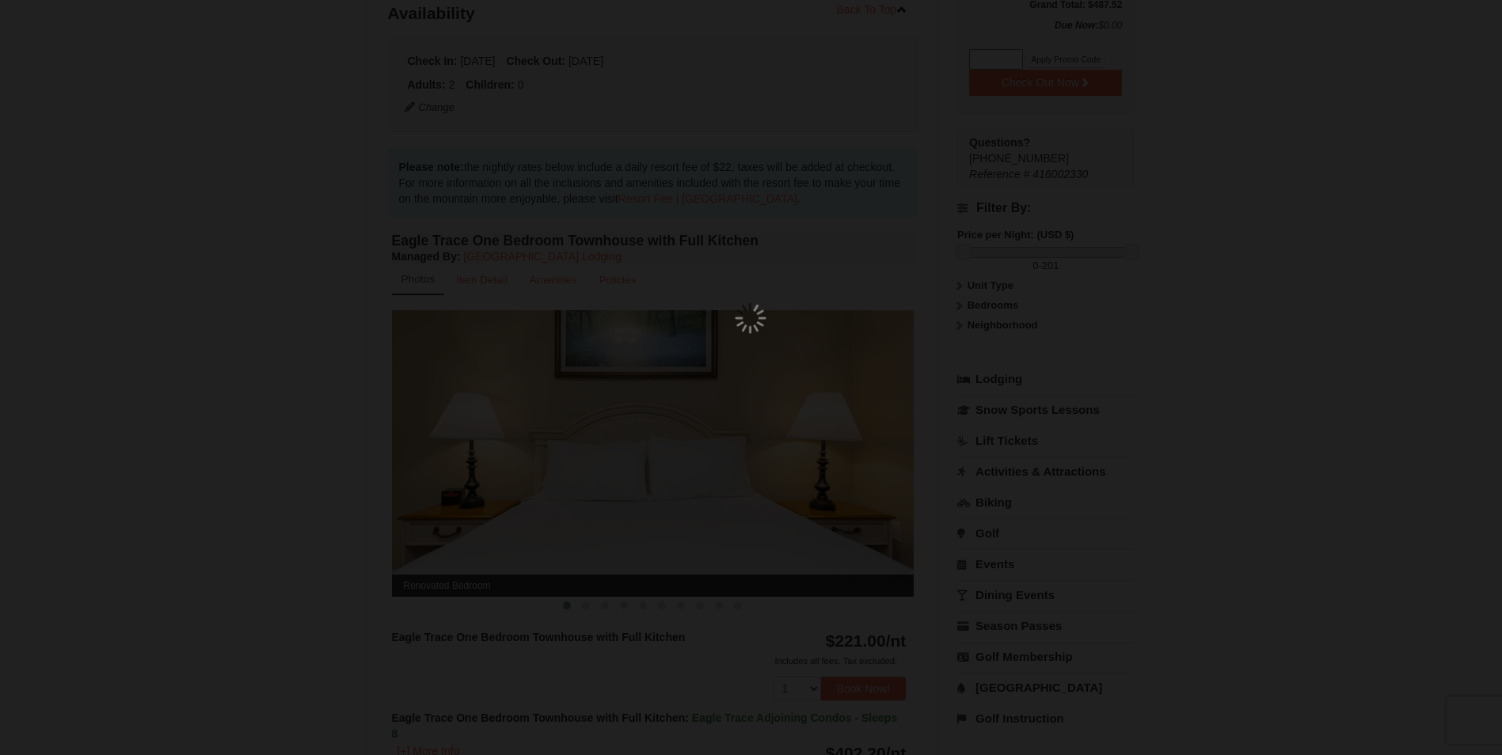
scroll to position [154, 0]
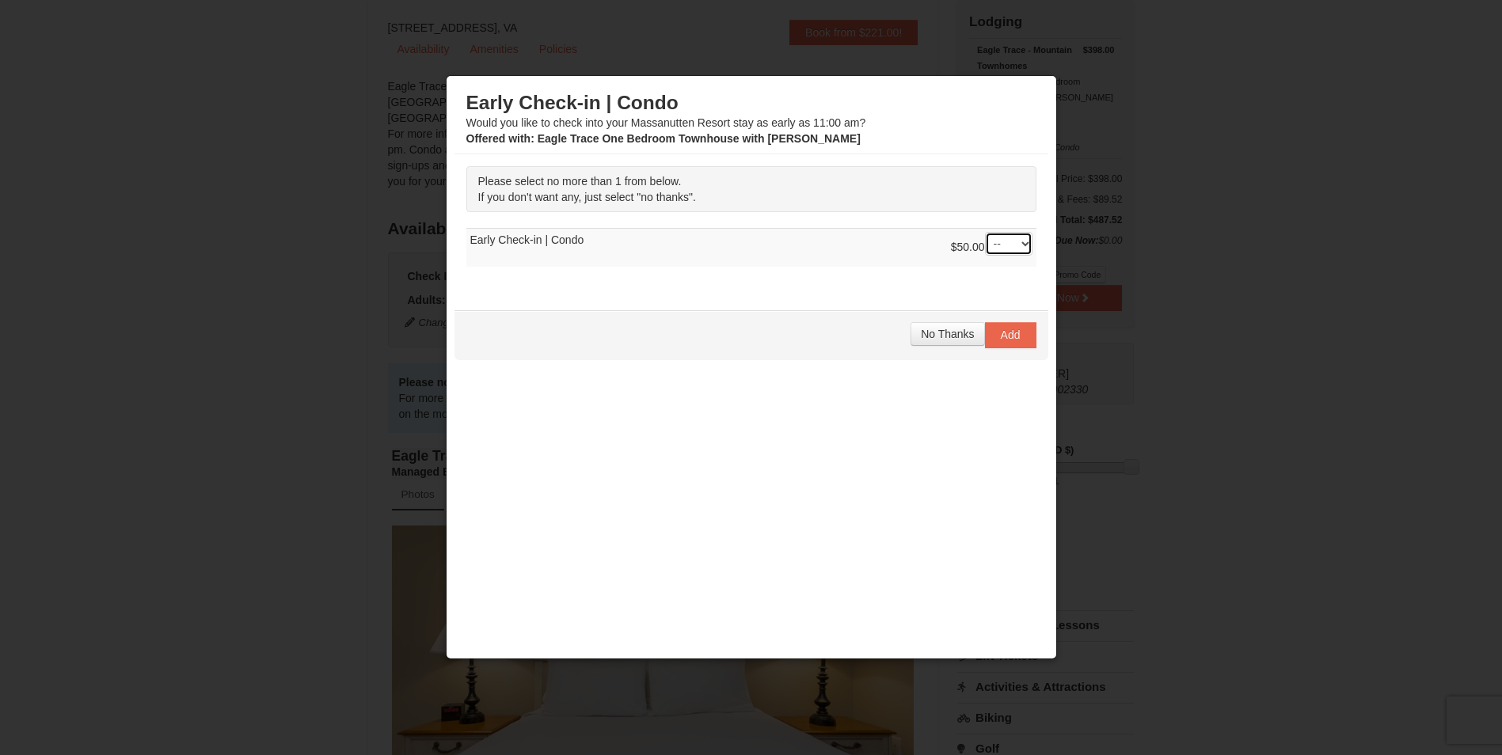
click at [1025, 239] on select "-- 01" at bounding box center [1009, 244] width 48 height 24
click at [937, 340] on span "No Thanks" at bounding box center [947, 334] width 53 height 13
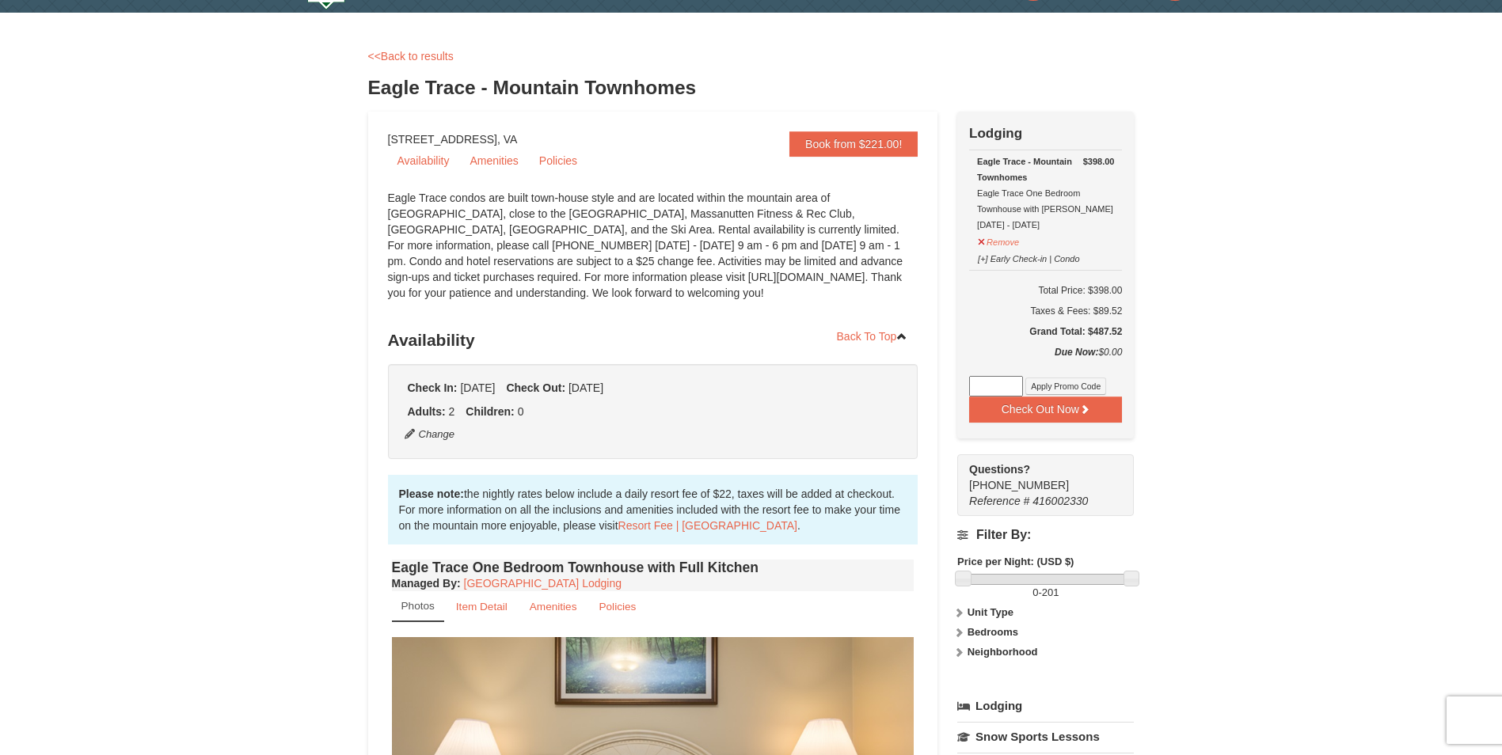
scroll to position [79, 0]
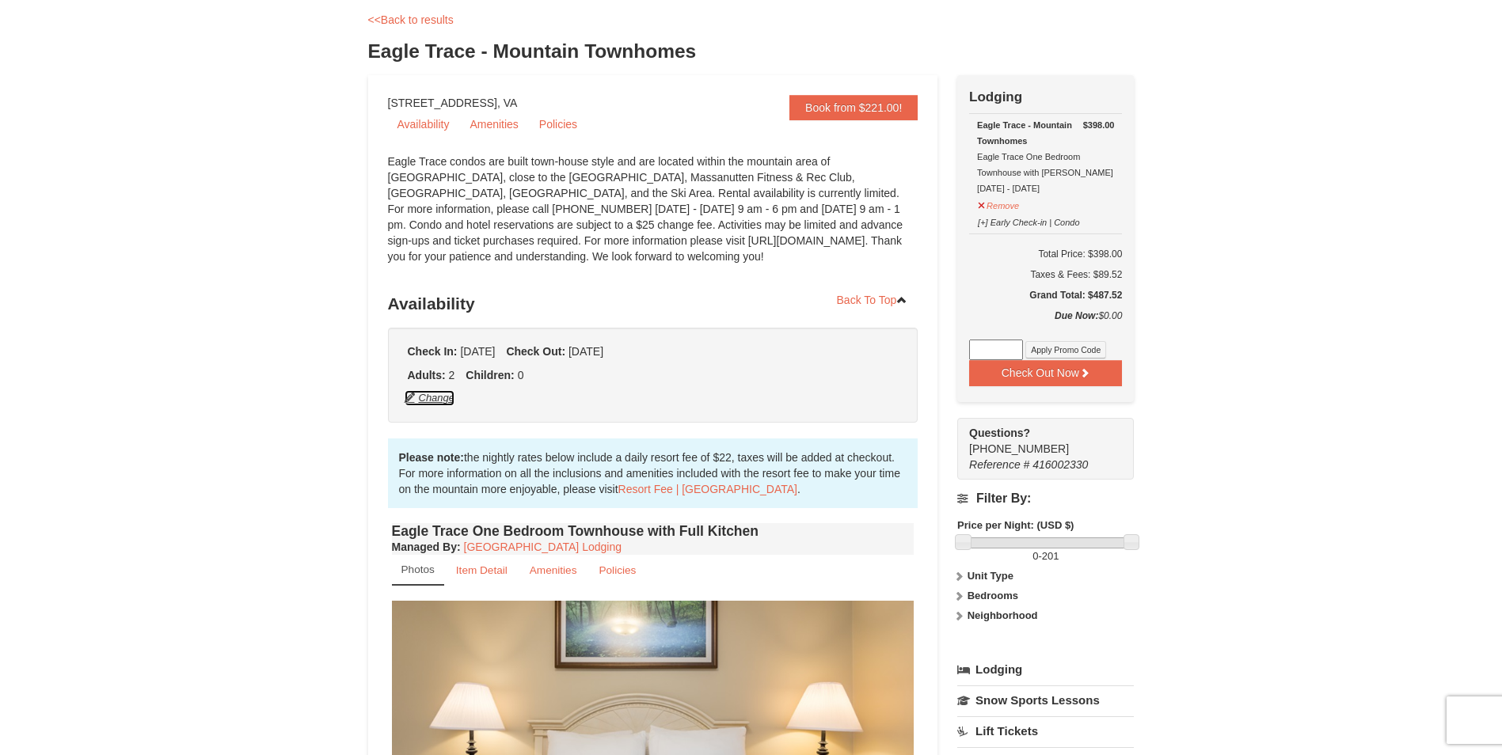
click at [449, 393] on button "Change" at bounding box center [430, 398] width 52 height 17
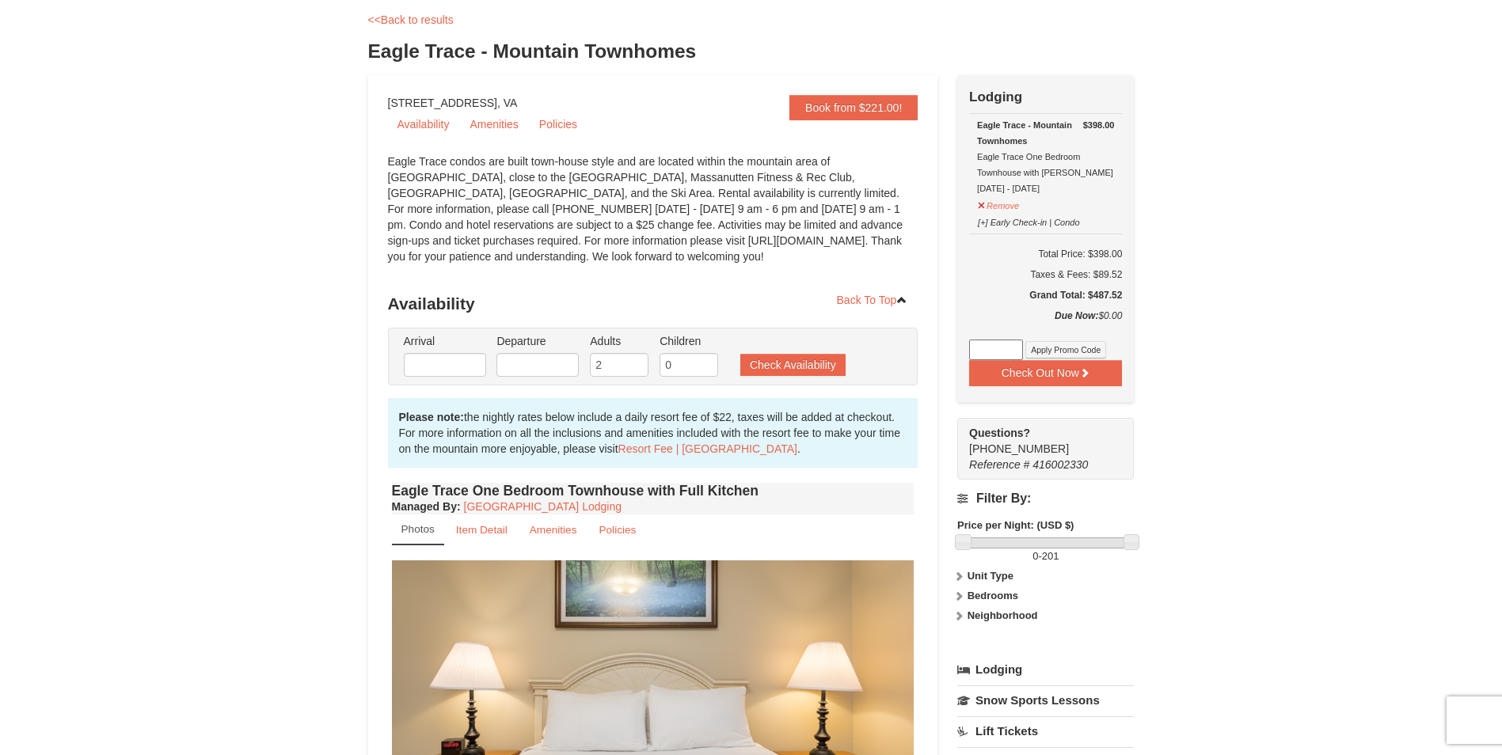
type input "10/31/2025"
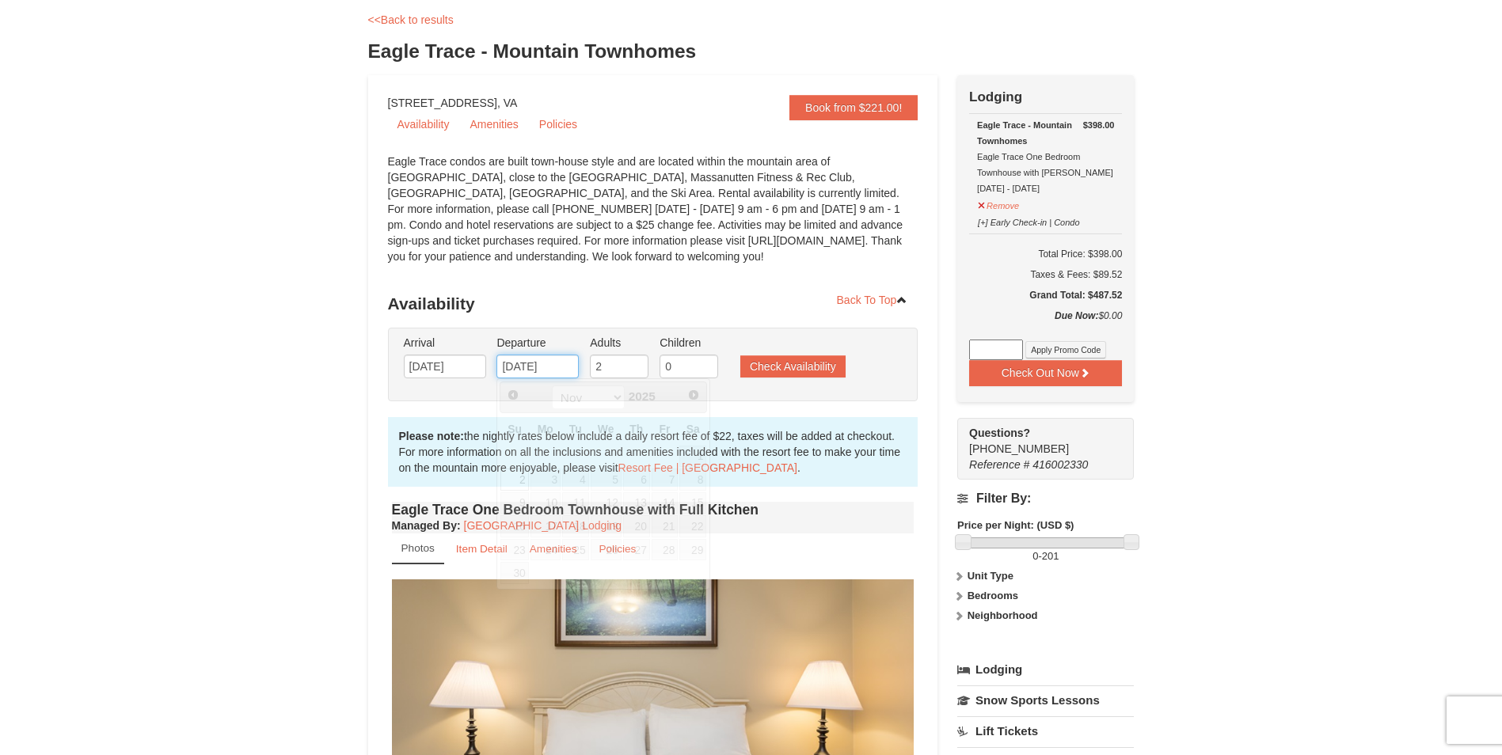
click at [525, 363] on input "11/02/2025" at bounding box center [537, 367] width 82 height 24
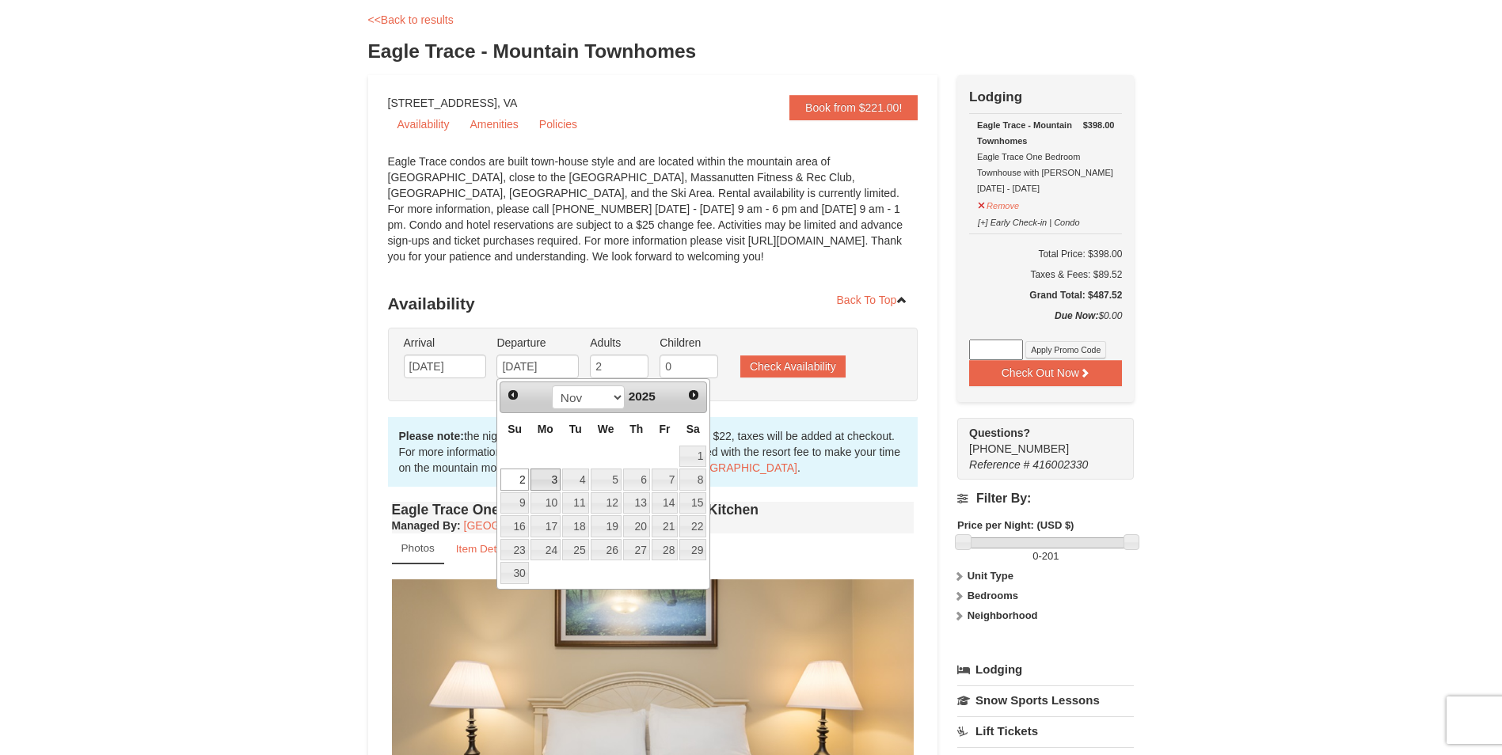
click at [551, 478] on link "3" at bounding box center [545, 480] width 30 height 22
type input "11/03/2025"
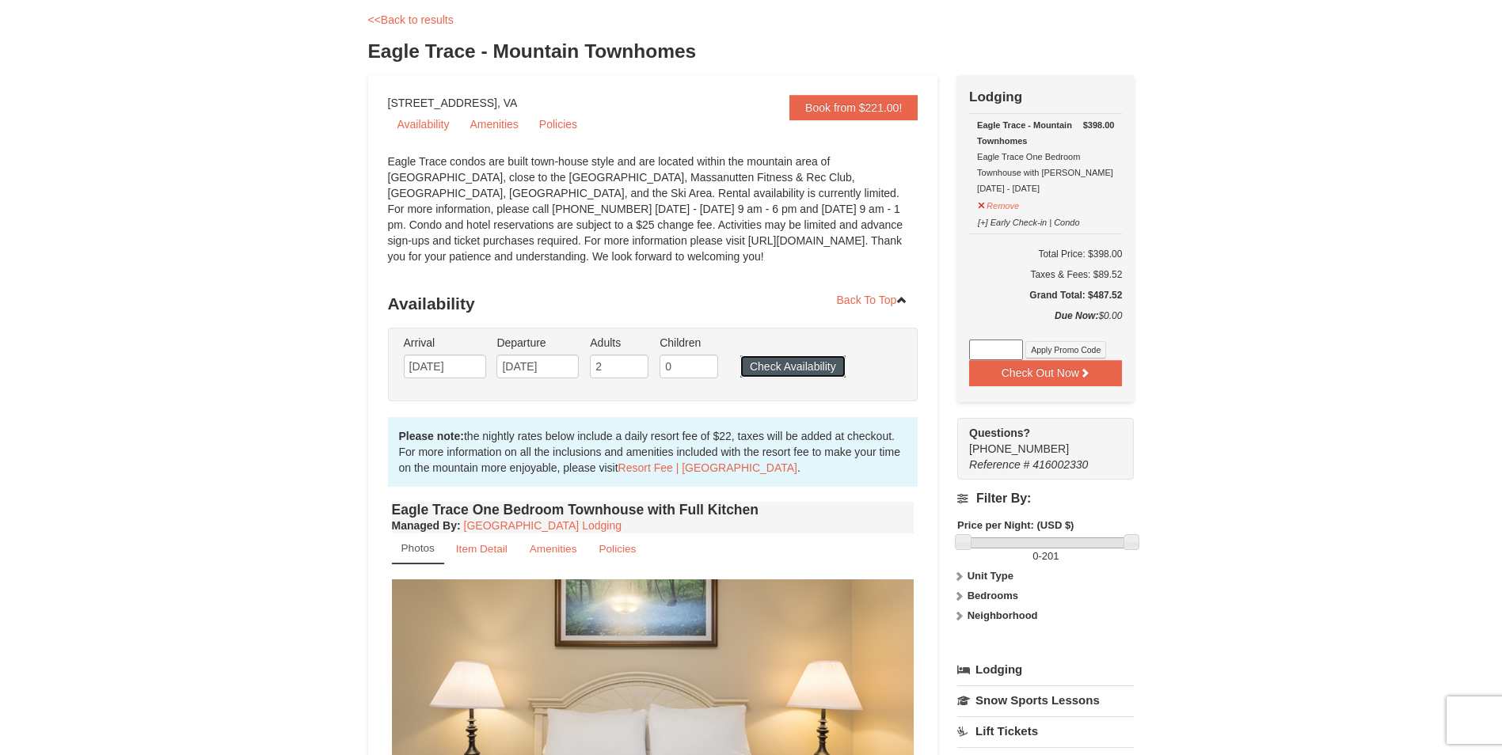
click at [822, 369] on button "Check Availability" at bounding box center [792, 367] width 105 height 22
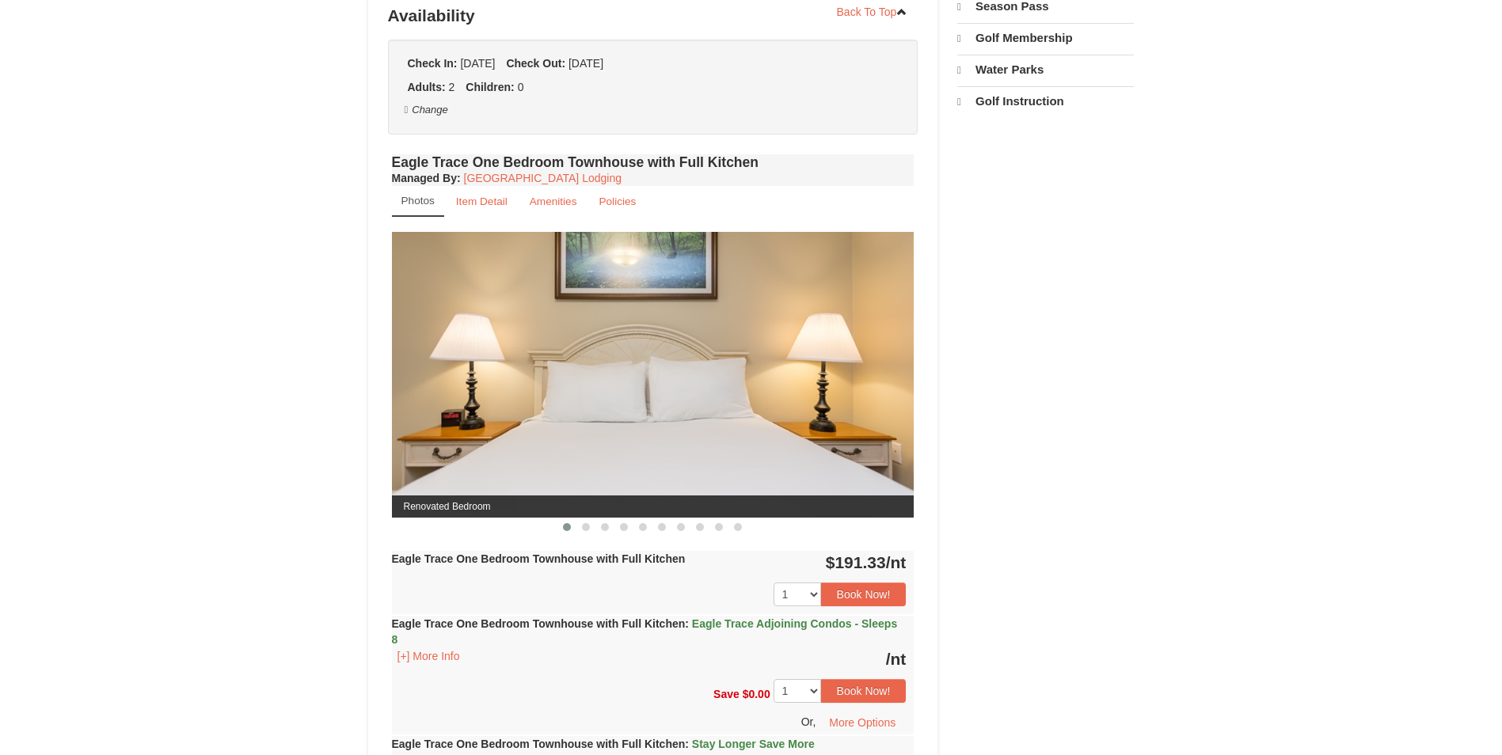
select select "9"
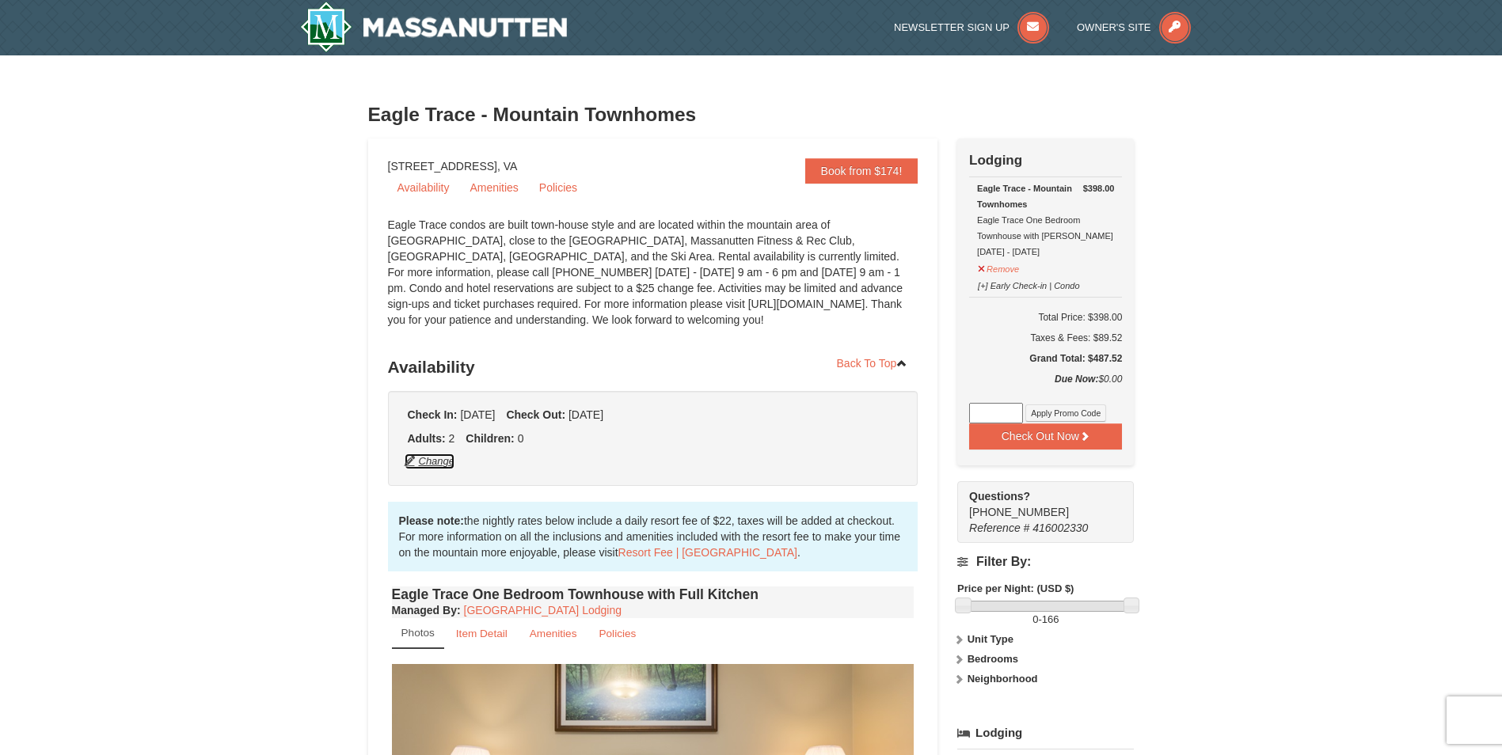
click at [426, 462] on button "Change" at bounding box center [430, 461] width 52 height 17
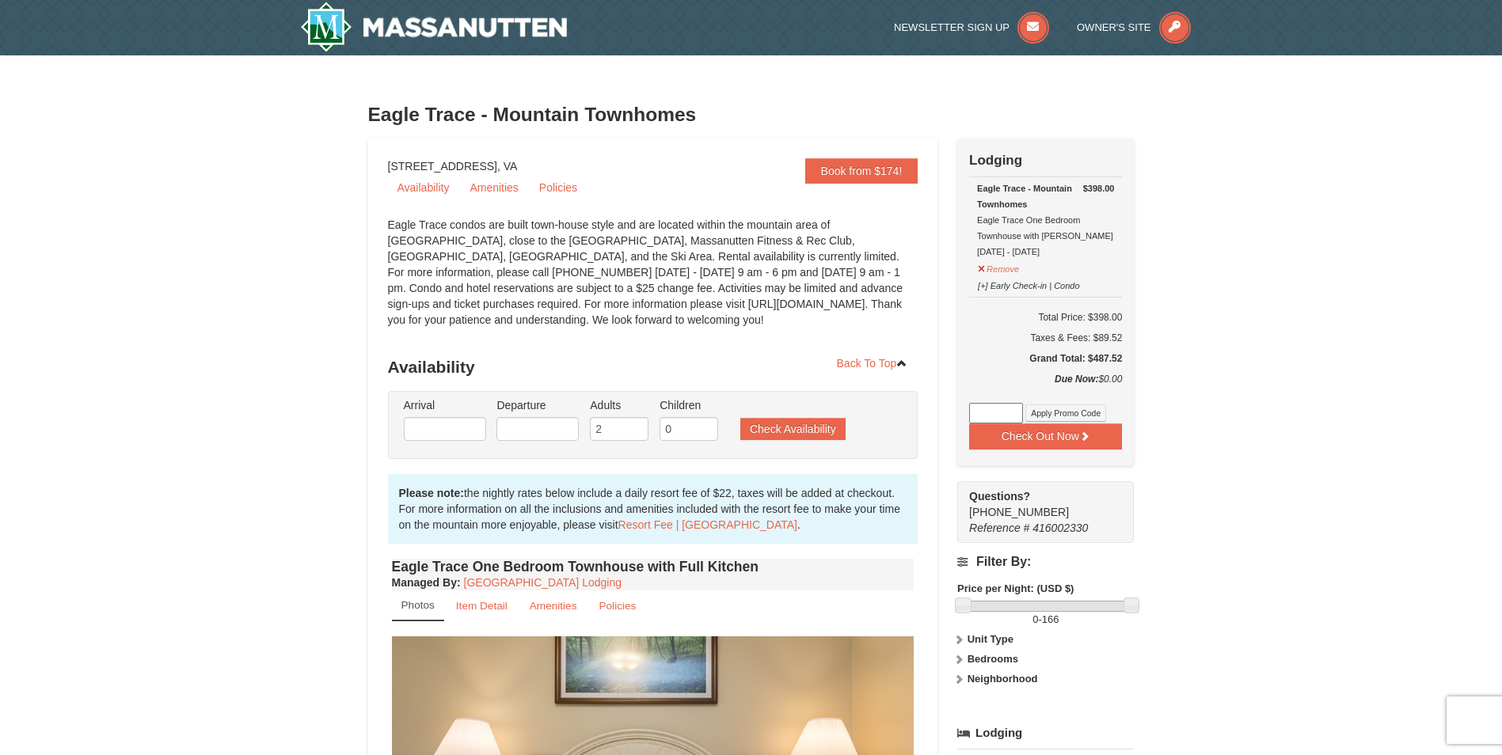
type input "[DATE]"
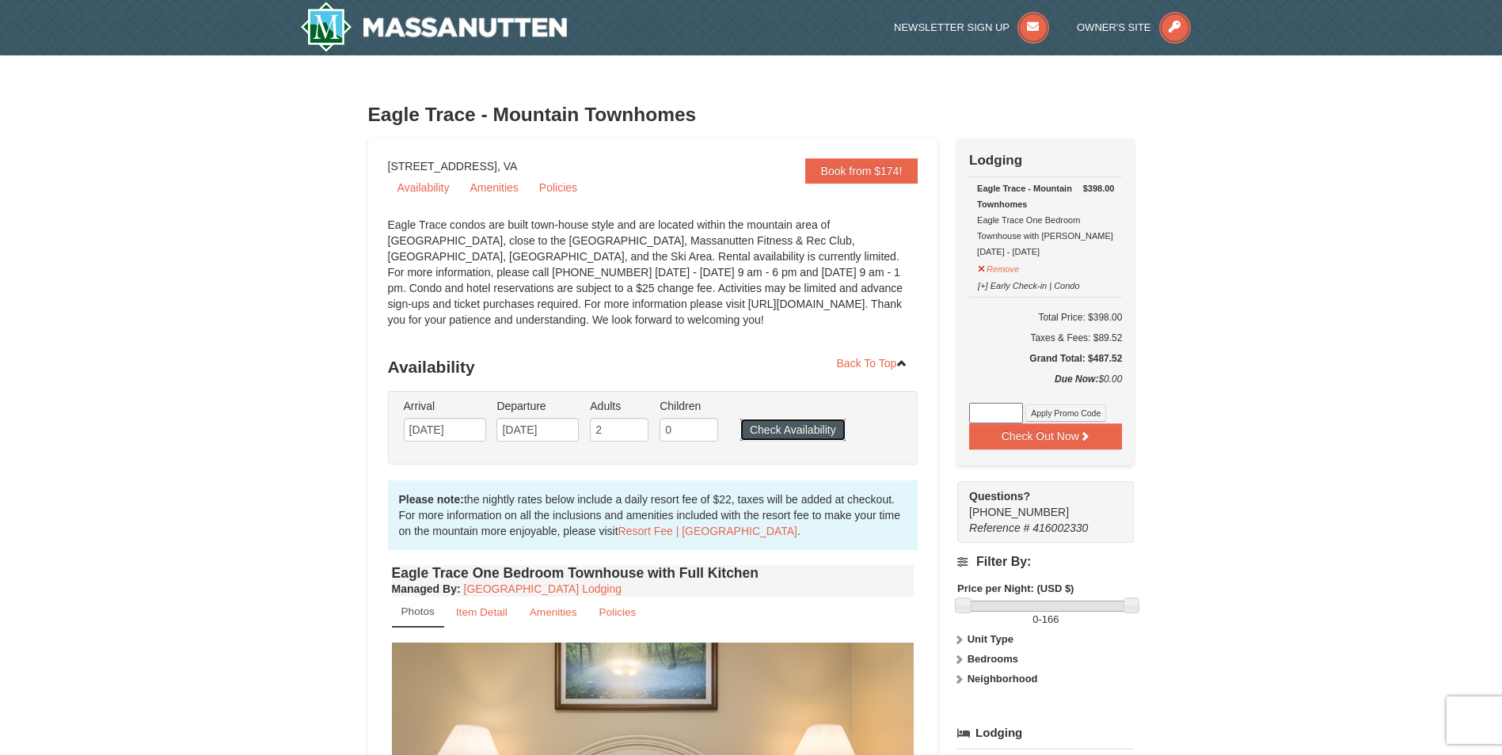
click at [778, 432] on button "Check Availability" at bounding box center [792, 430] width 105 height 22
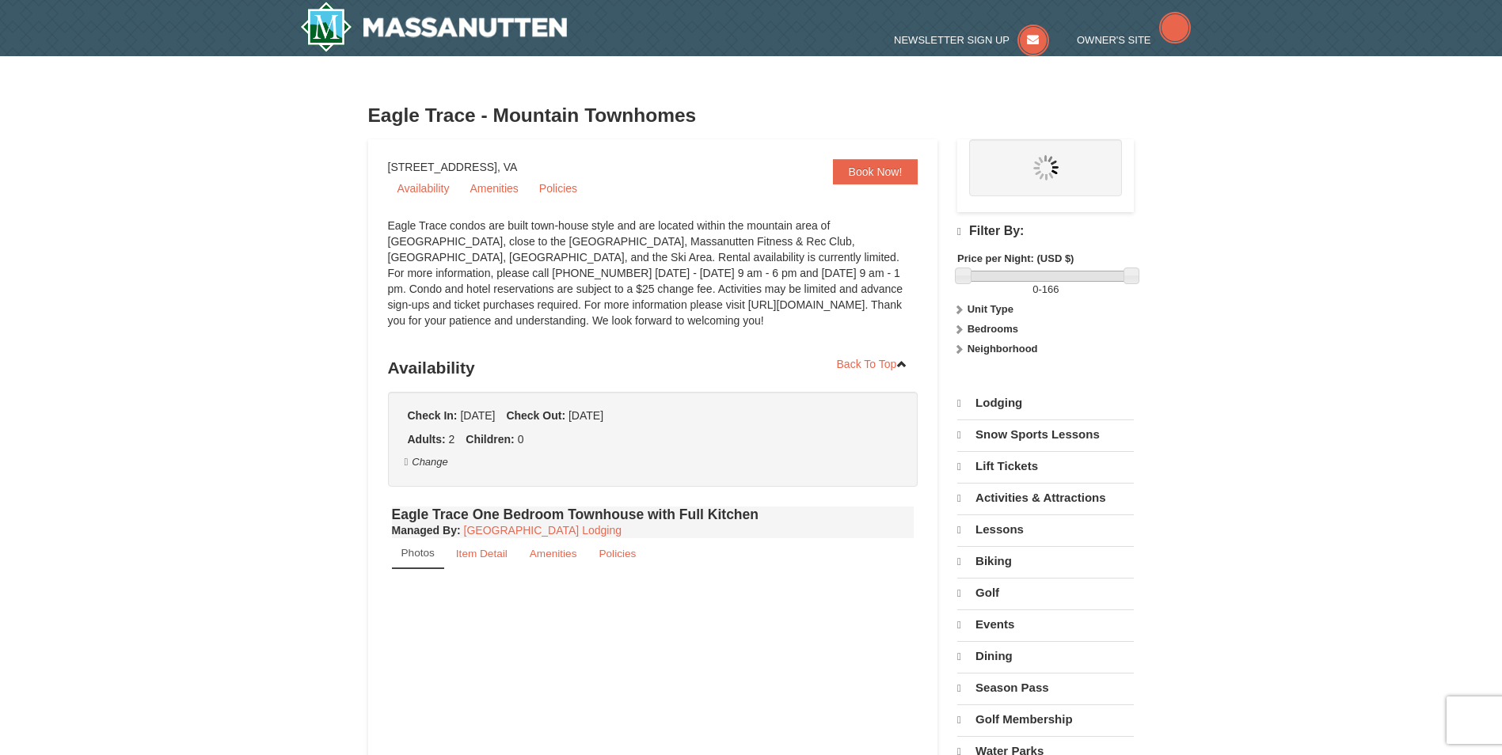
select select "9"
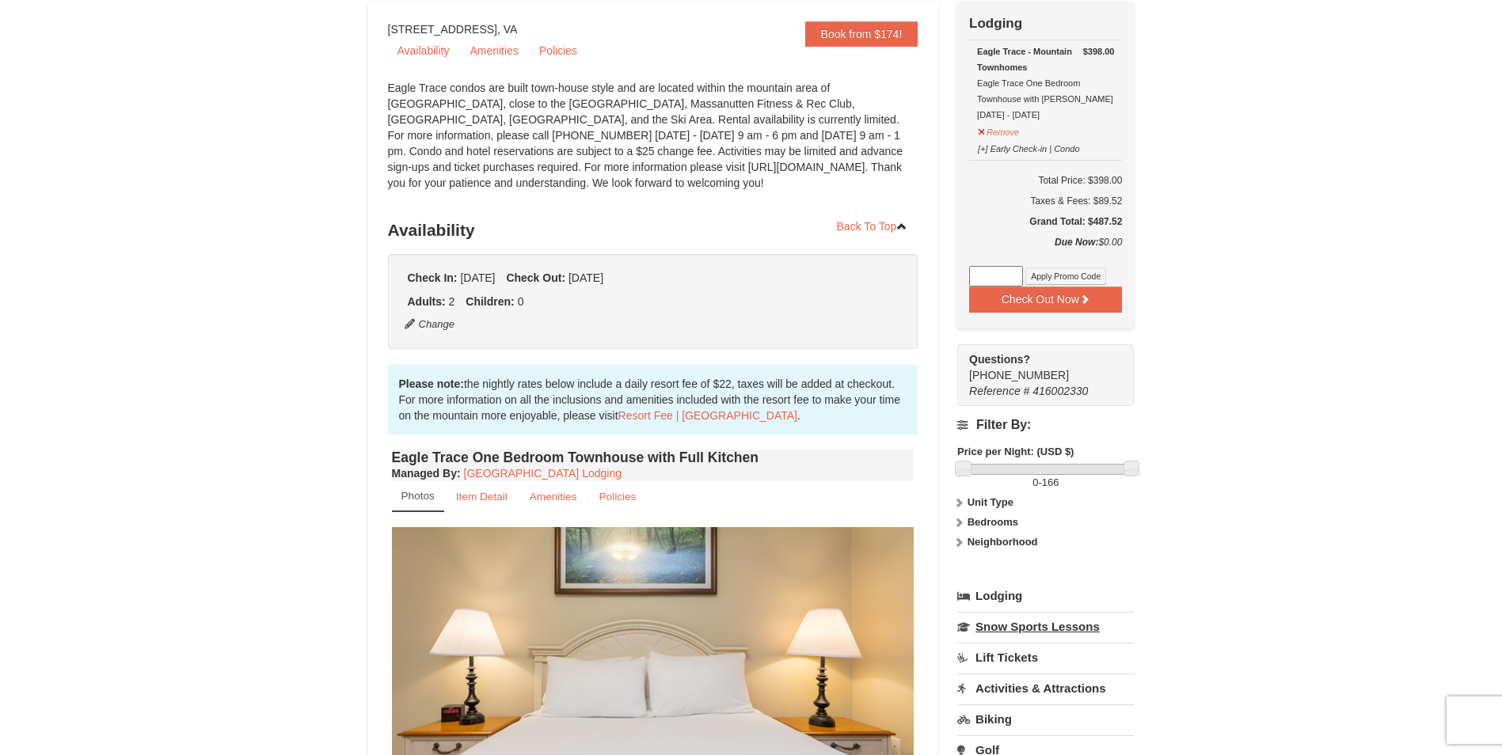
scroll to position [79, 0]
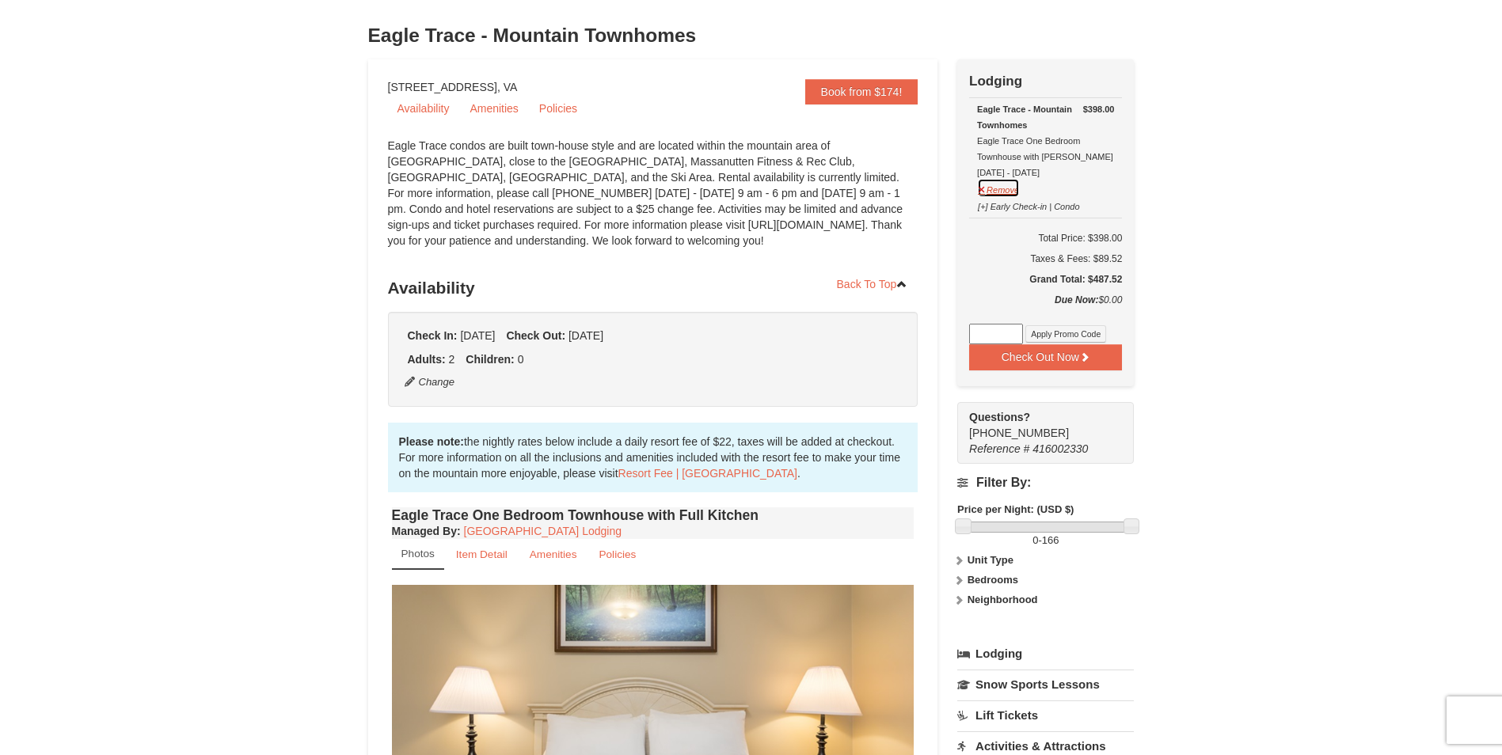
click at [1013, 192] on button "Remove" at bounding box center [998, 188] width 43 height 20
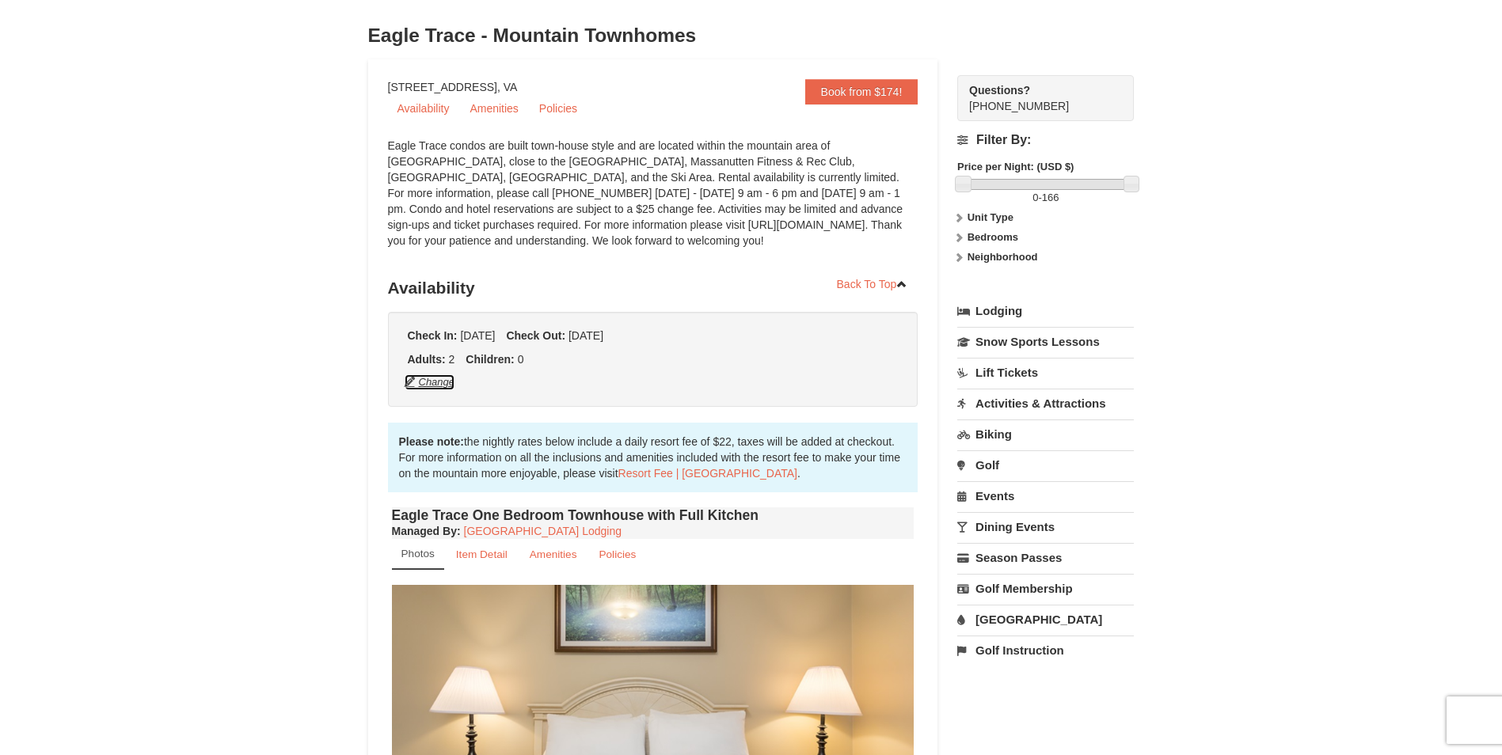
click at [445, 383] on button "Change" at bounding box center [430, 382] width 52 height 17
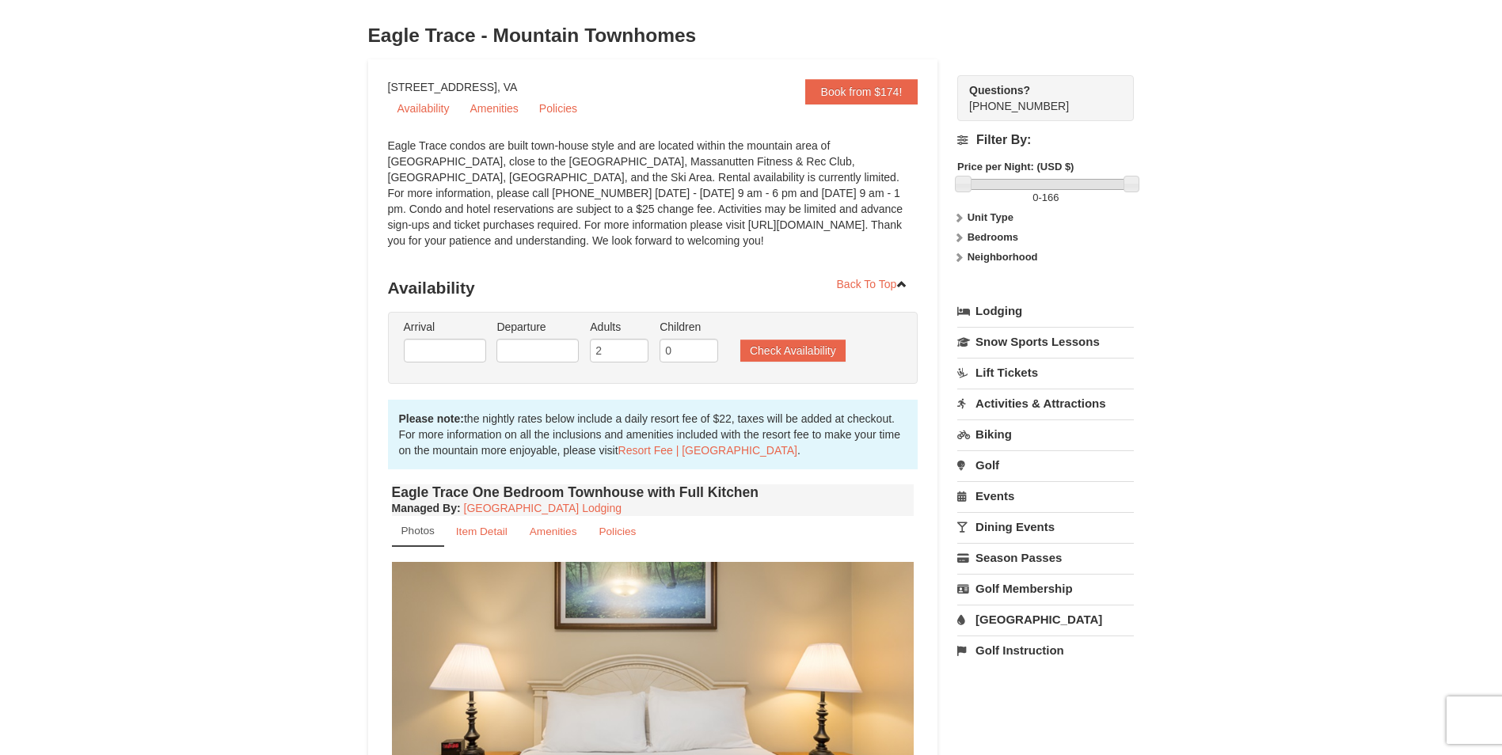
type input "[DATE]"
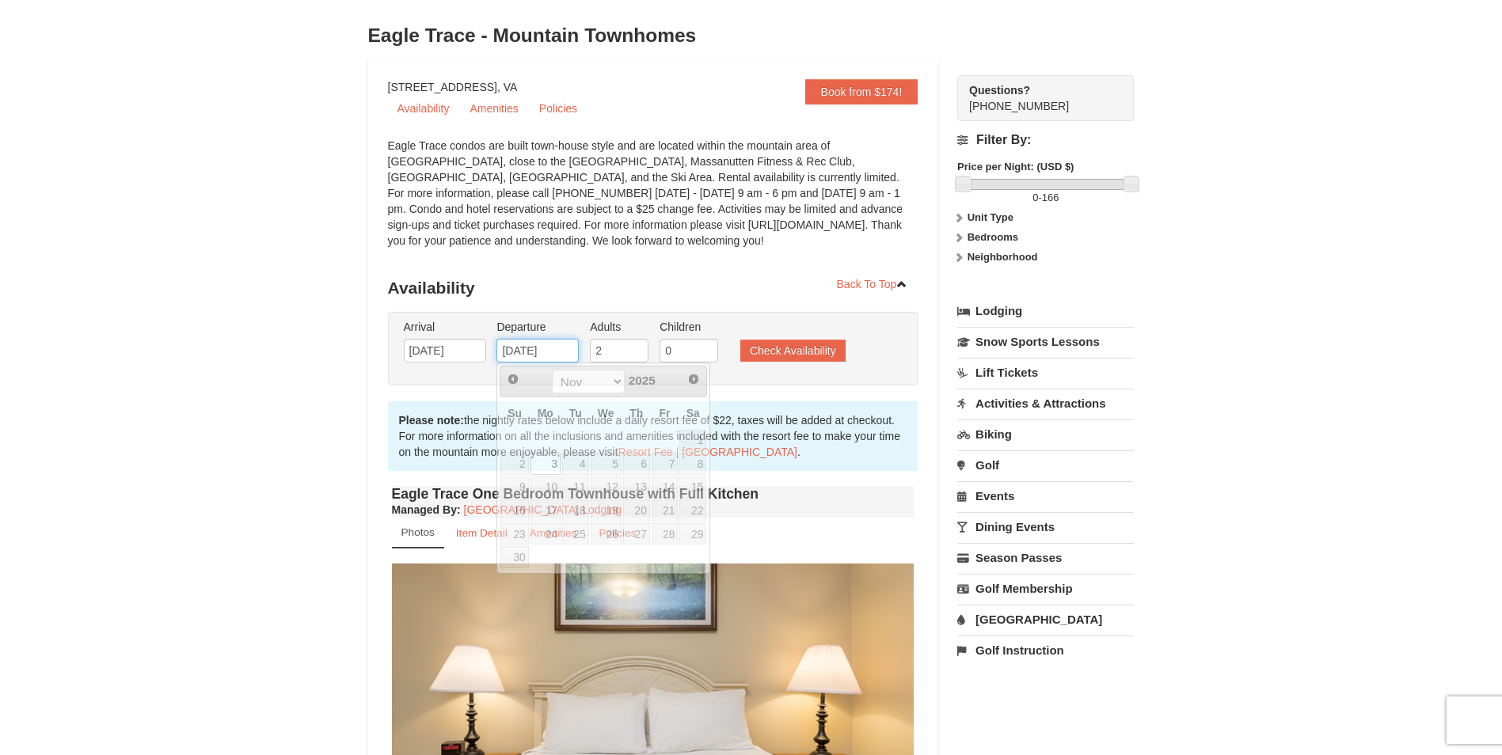
click at [572, 346] on input "[DATE]" at bounding box center [537, 351] width 82 height 24
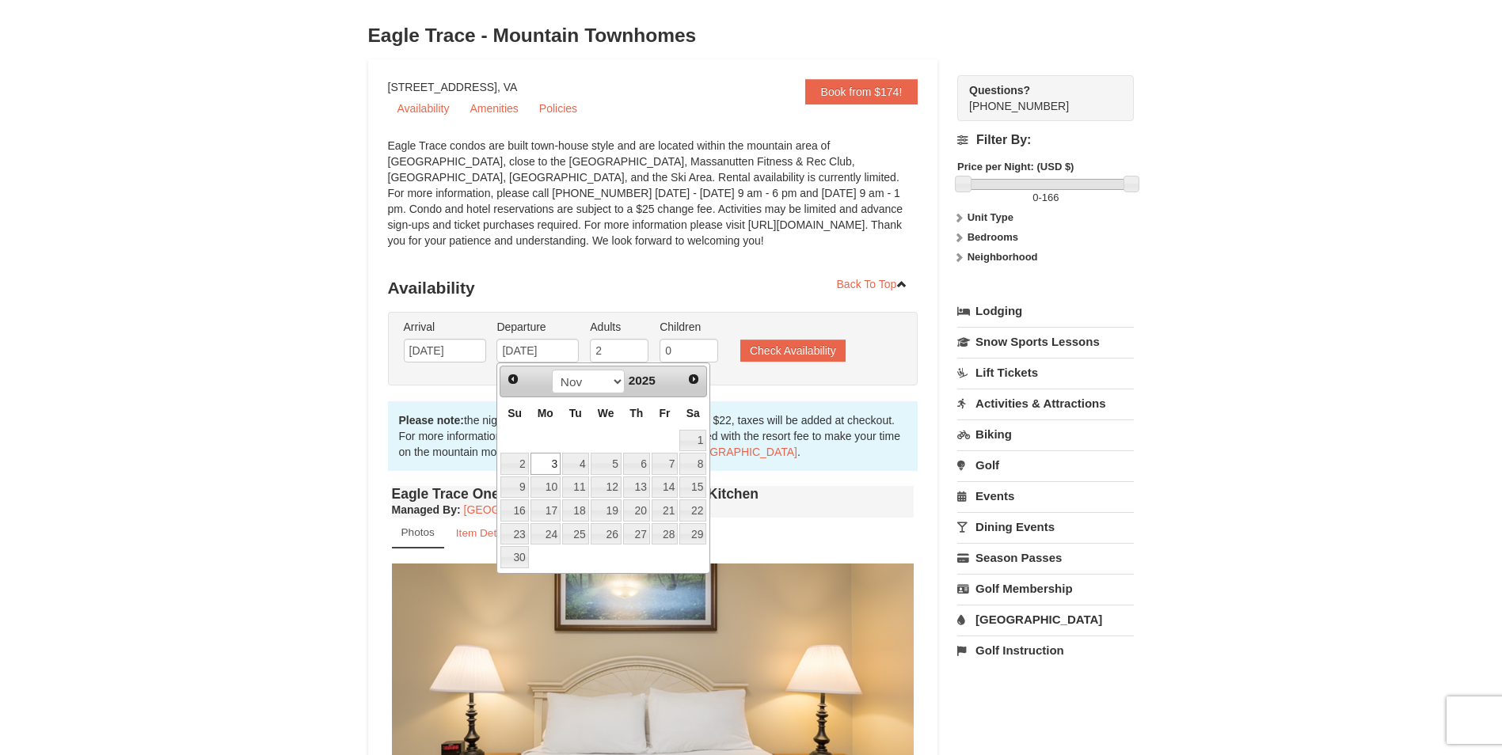
click at [671, 431] on td at bounding box center [665, 441] width 29 height 24
click at [793, 350] on button "Check Availability" at bounding box center [792, 351] width 105 height 22
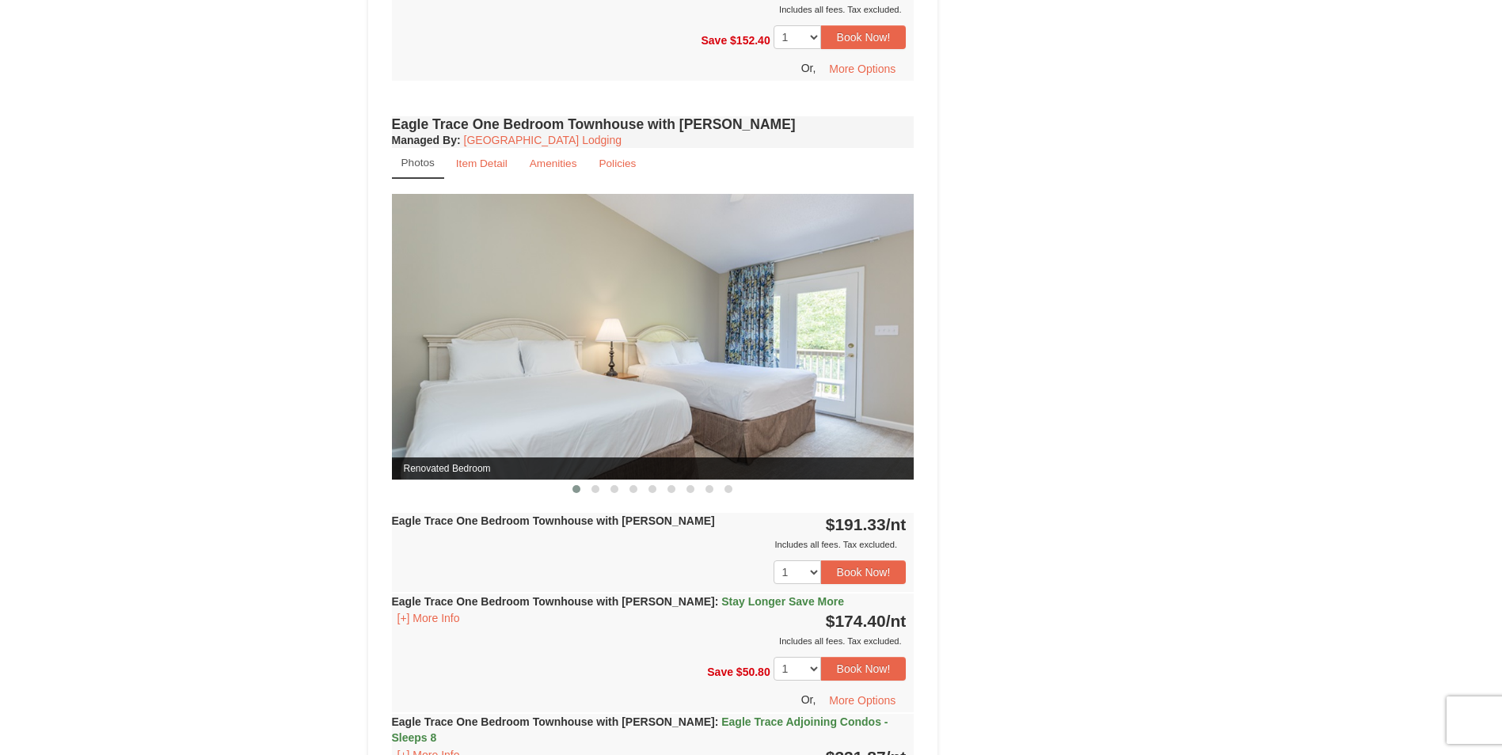
scroll to position [1267, 0]
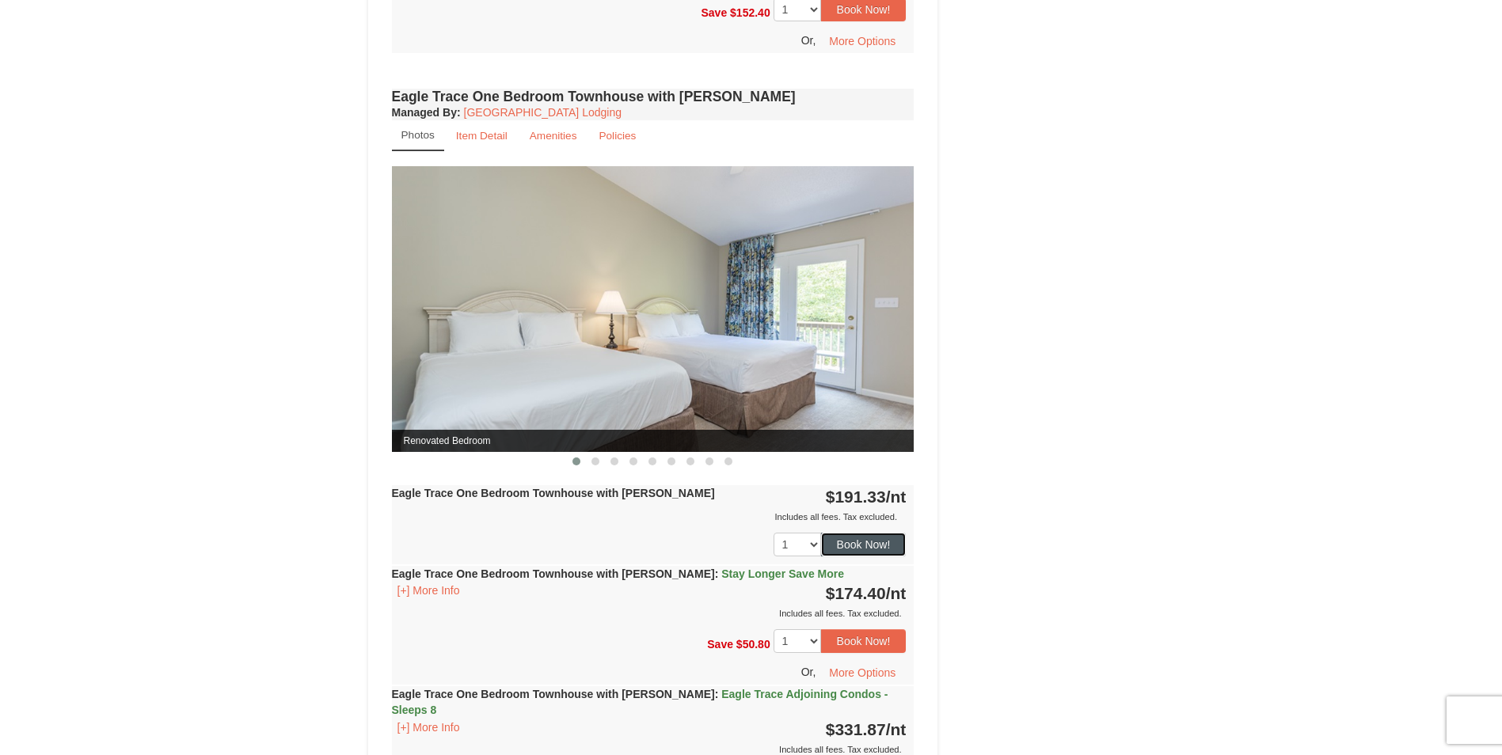
click at [856, 544] on button "Book Now!" at bounding box center [864, 545] width 86 height 24
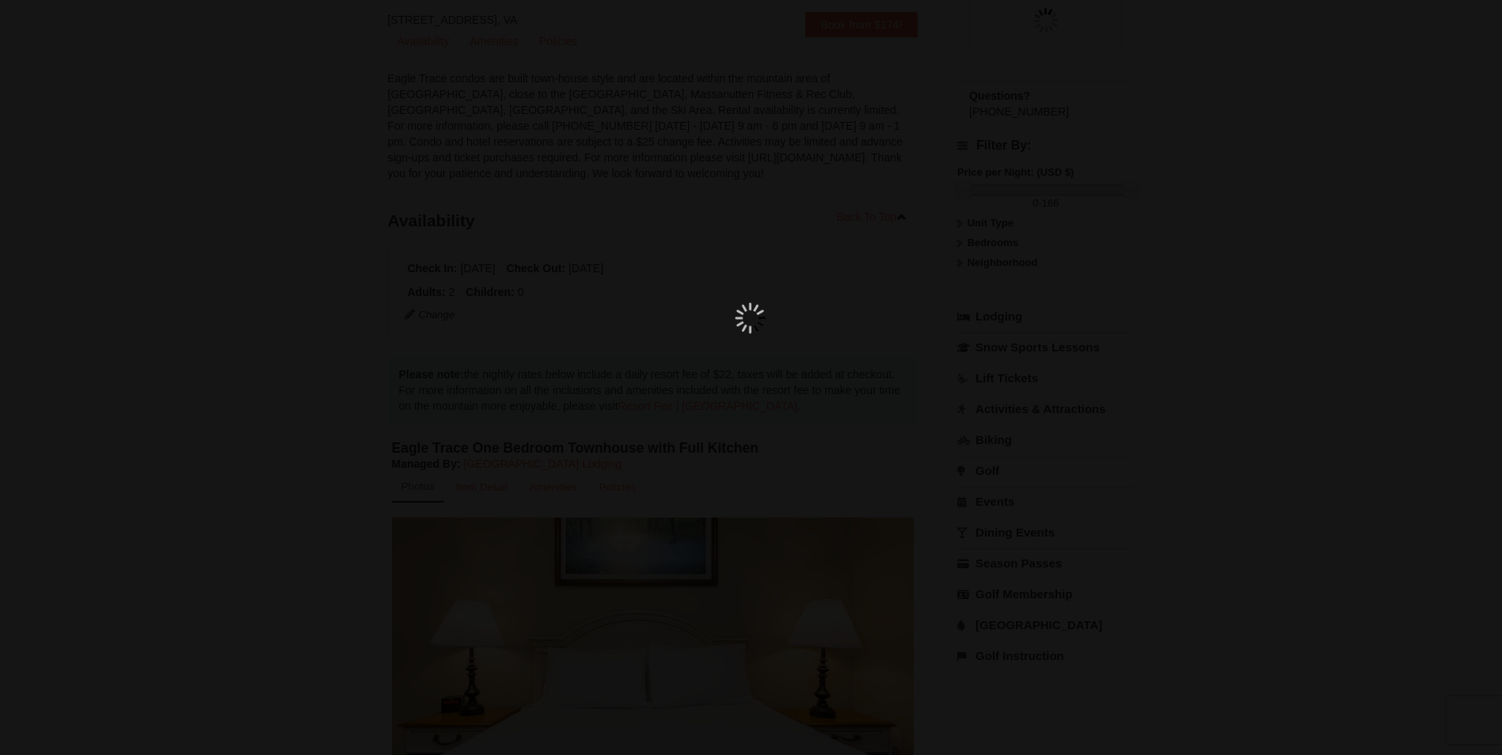
scroll to position [139, 0]
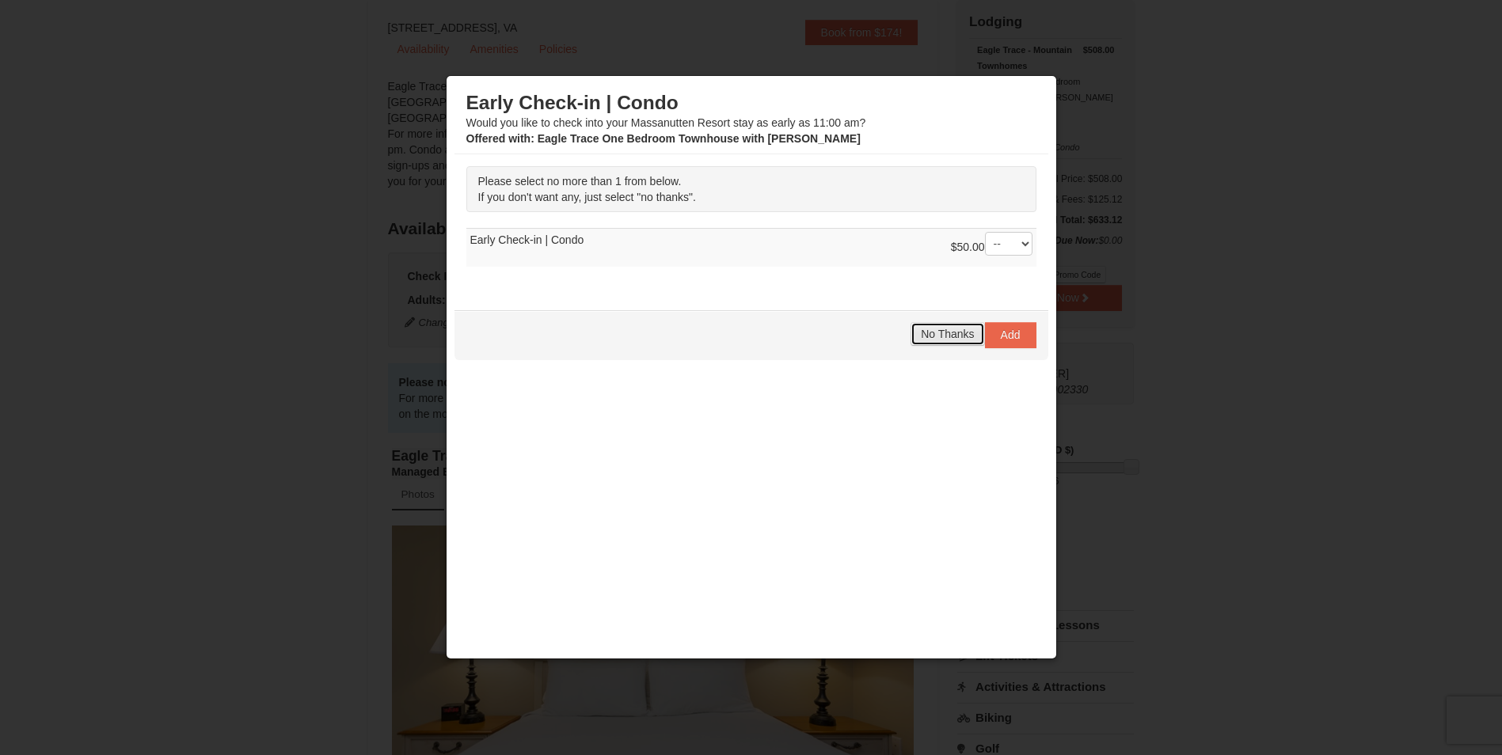
drag, startPoint x: 942, startPoint y: 334, endPoint x: 909, endPoint y: 491, distance: 160.3
click at [910, 492] on div "Early Check-in | Condo Would you like to check into your Massanutten Resort sta…" at bounding box center [751, 361] width 594 height 554
click at [937, 337] on span "No Thanks" at bounding box center [947, 334] width 53 height 13
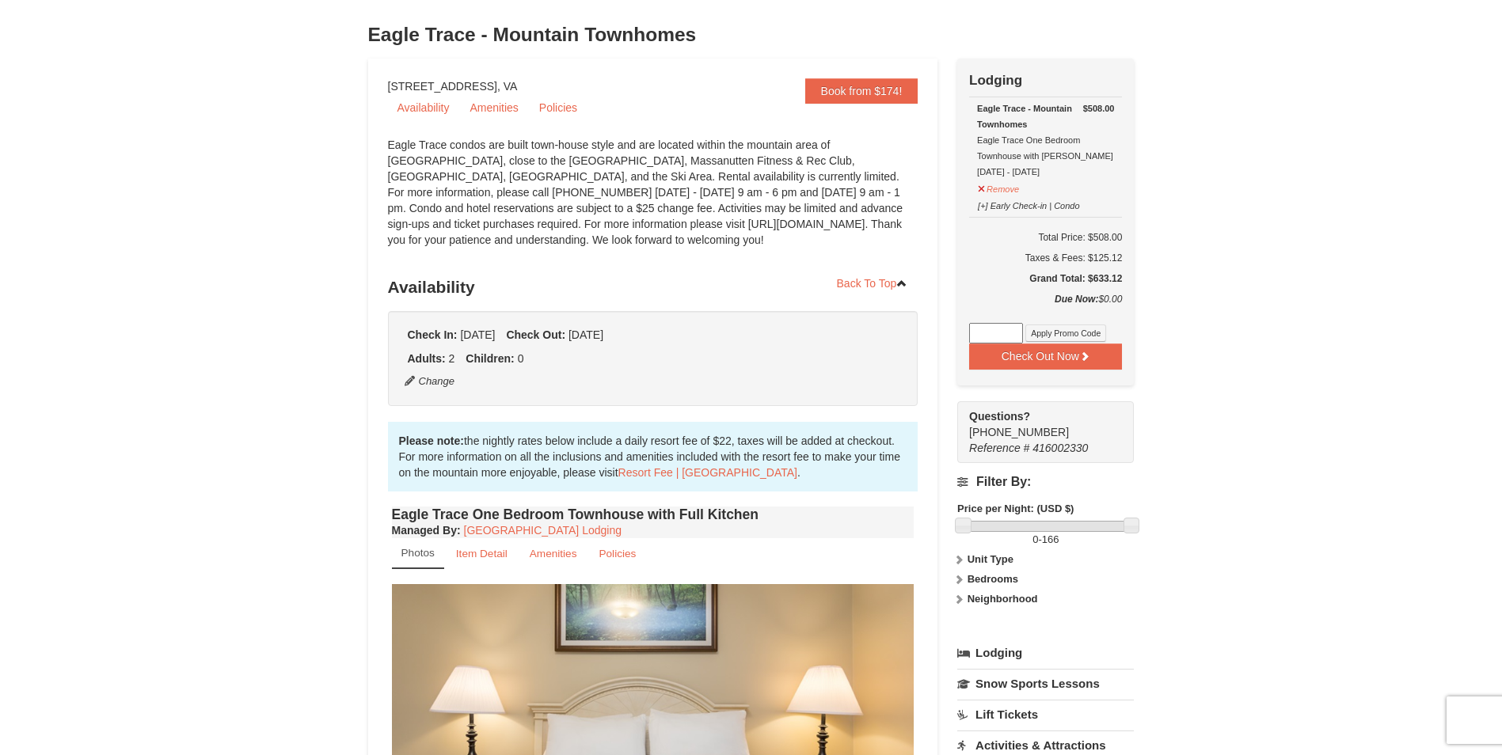
scroll to position [0, 0]
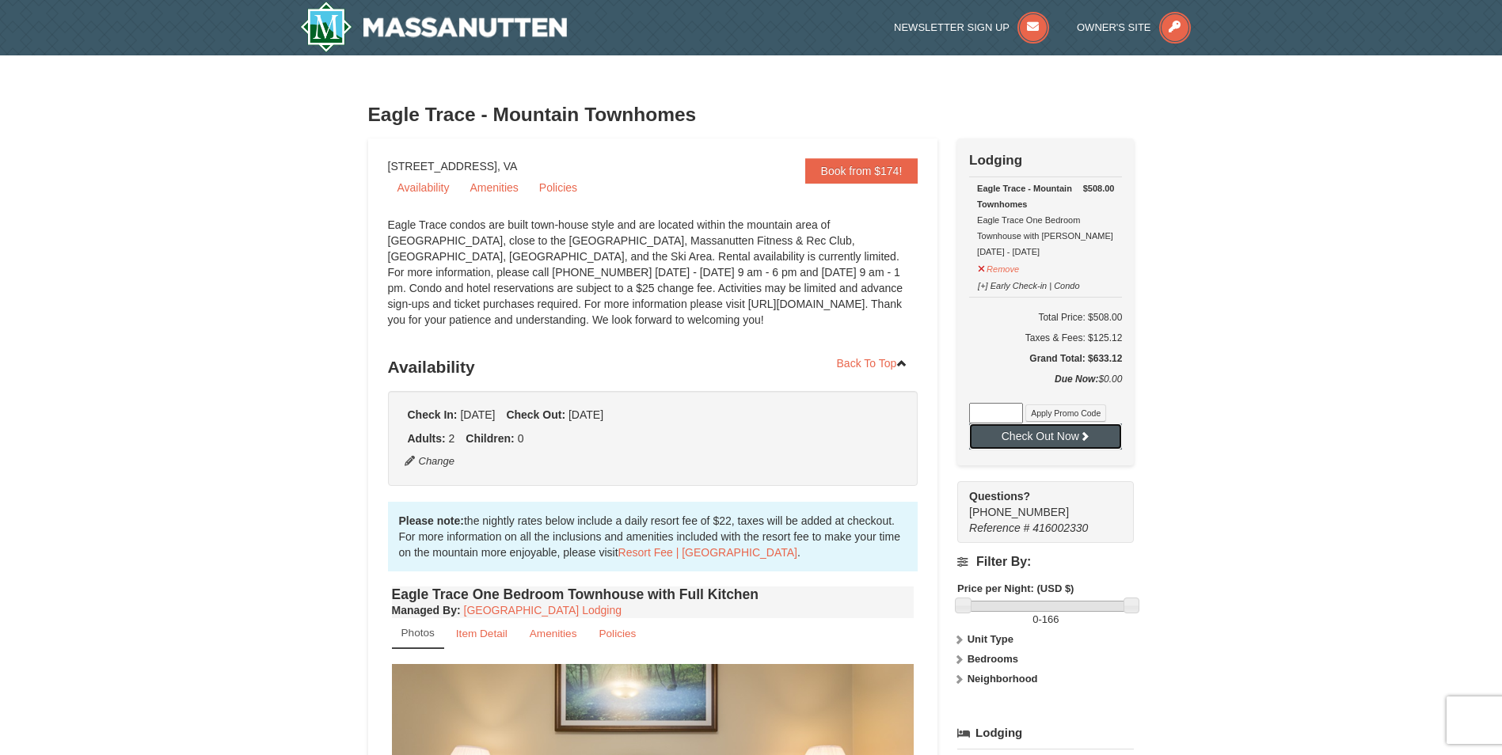
click at [1057, 442] on button "Check Out Now" at bounding box center [1045, 436] width 153 height 25
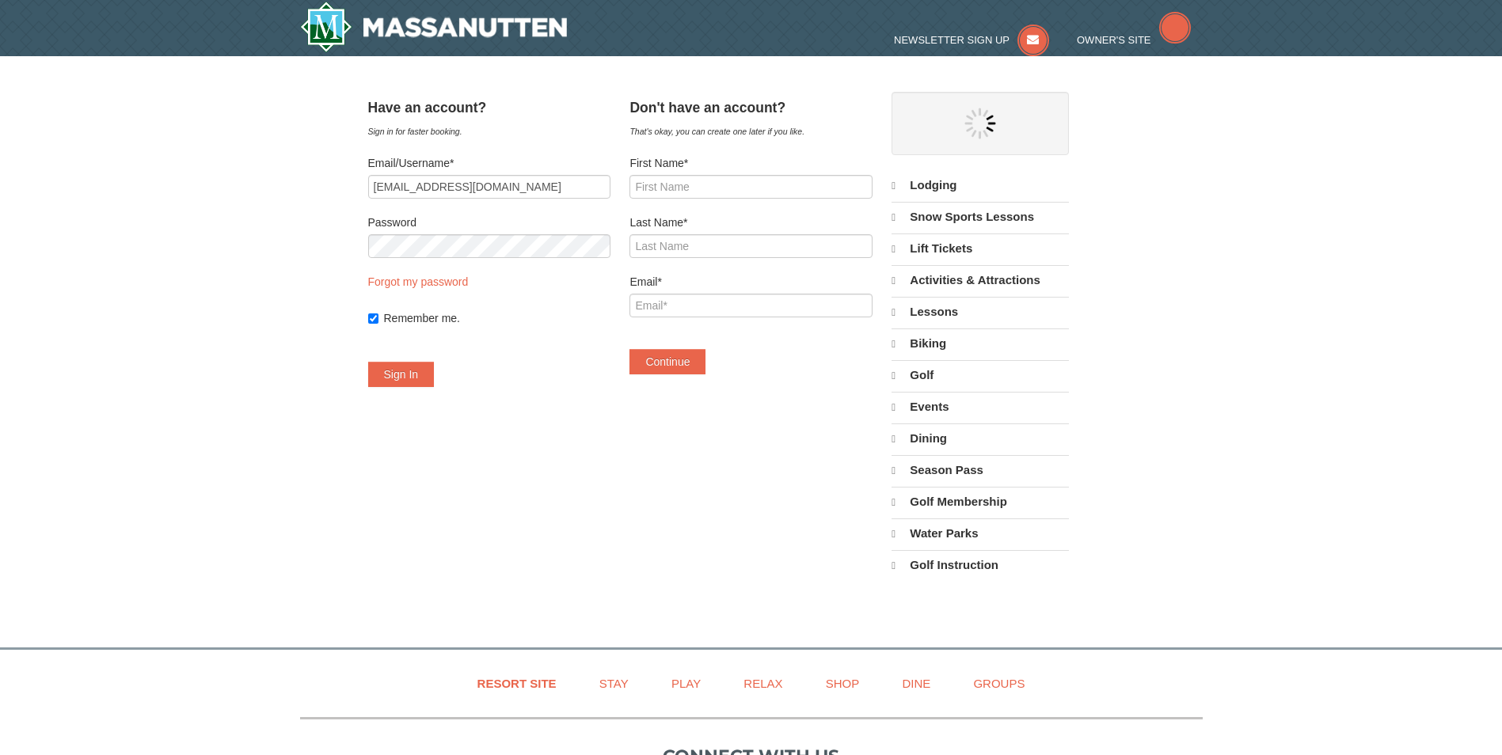
select select "9"
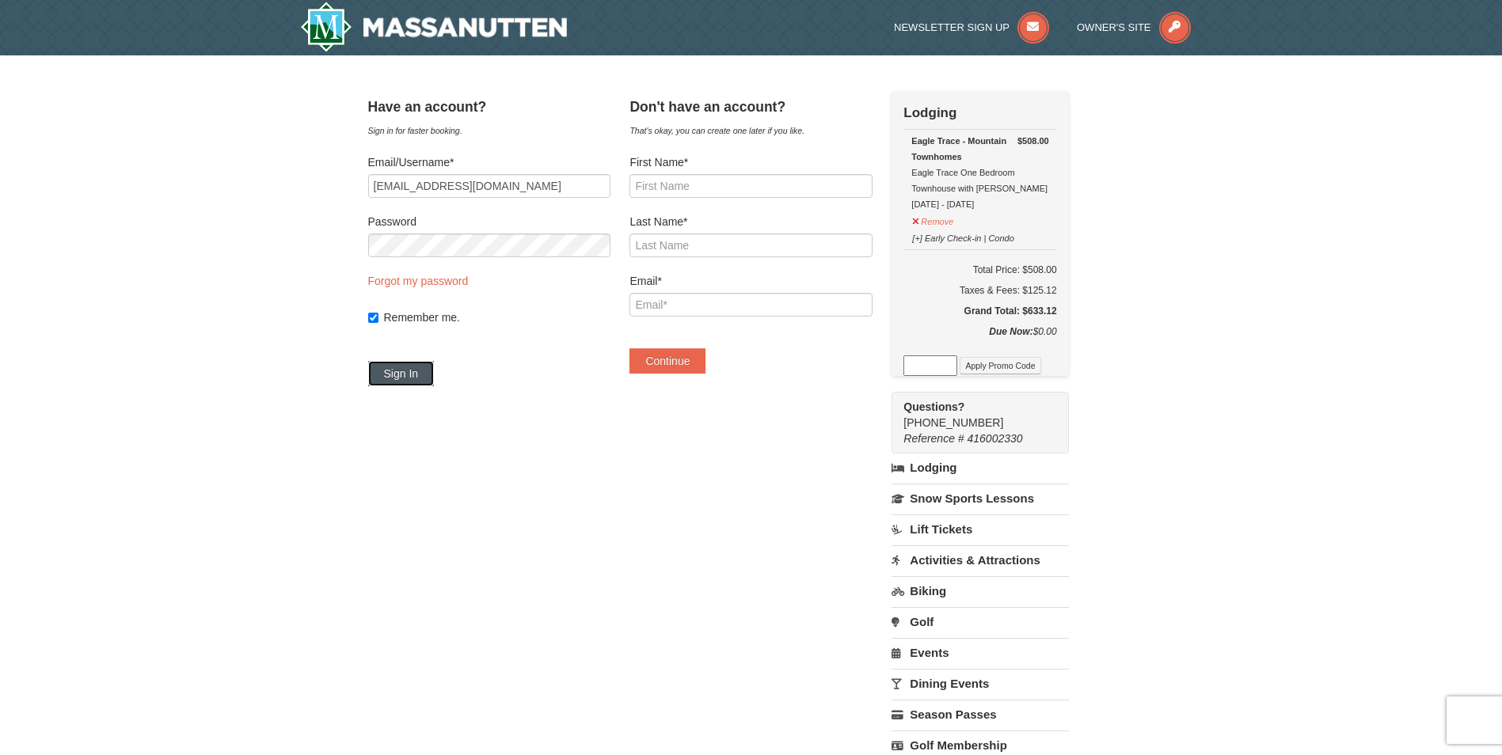
click at [406, 371] on button "Sign In" at bounding box center [401, 373] width 67 height 25
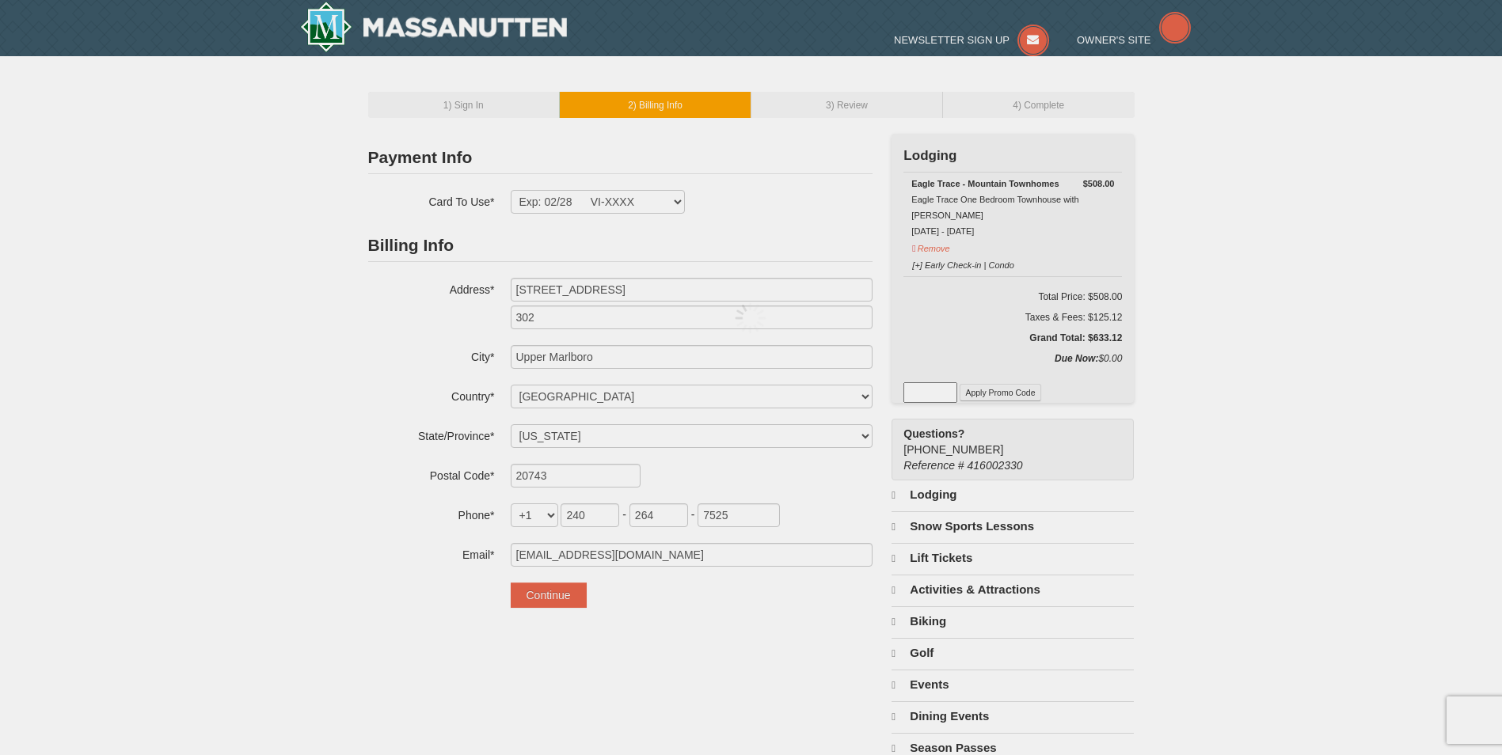
select select "MD"
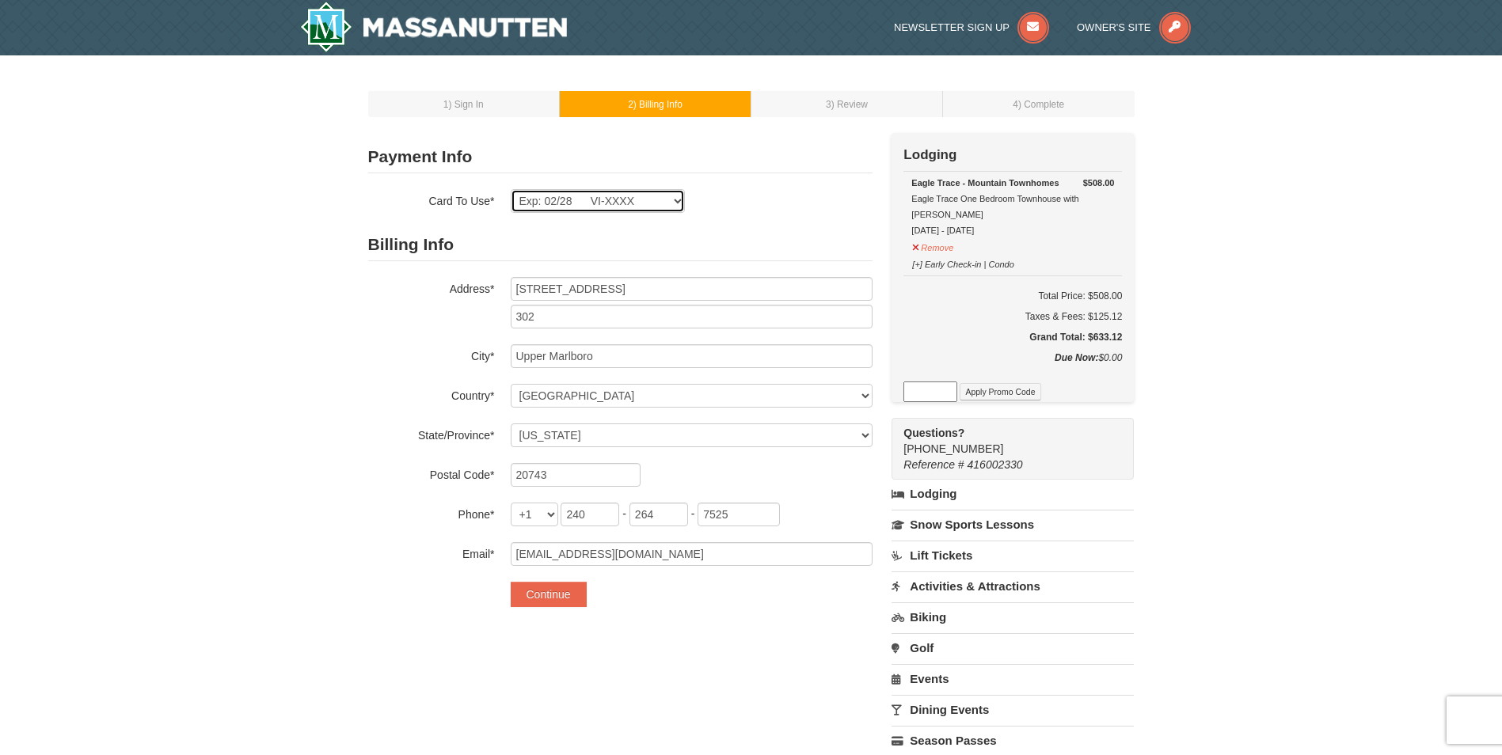
click at [672, 203] on select "Exp: 04/26 VI-XXXX Exp: 02/28 VI-XXXX Exp: 02/28 VI-XXXX New Card" at bounding box center [598, 201] width 174 height 24
select select
click at [511, 189] on select "Exp: 04/26 VI-XXXX Exp: 02/28 VI-XXXX Exp: 02/28 VI-XXXX New Card" at bounding box center [598, 201] width 174 height 24
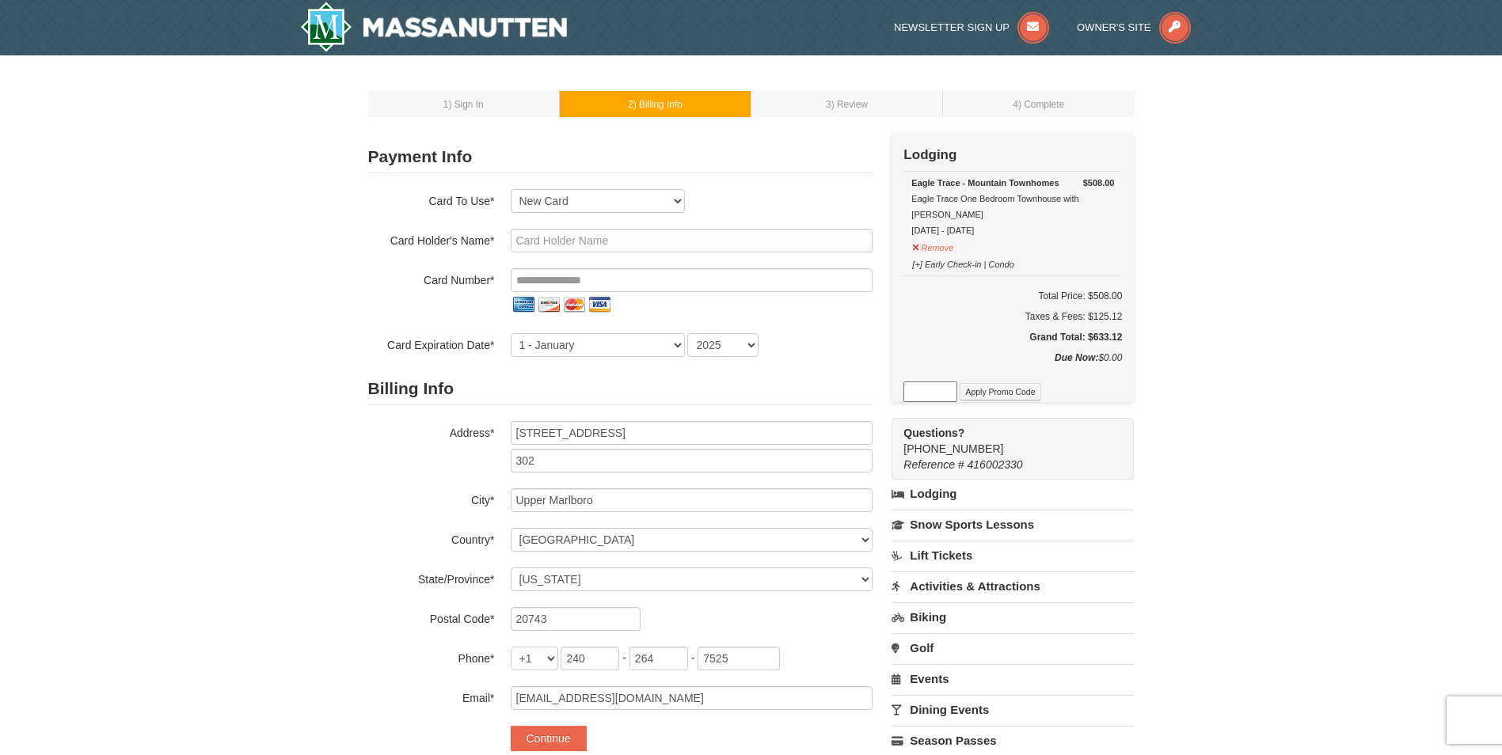
click at [599, 303] on img at bounding box center [599, 304] width 25 height 25
